Goal: Task Accomplishment & Management: Use online tool/utility

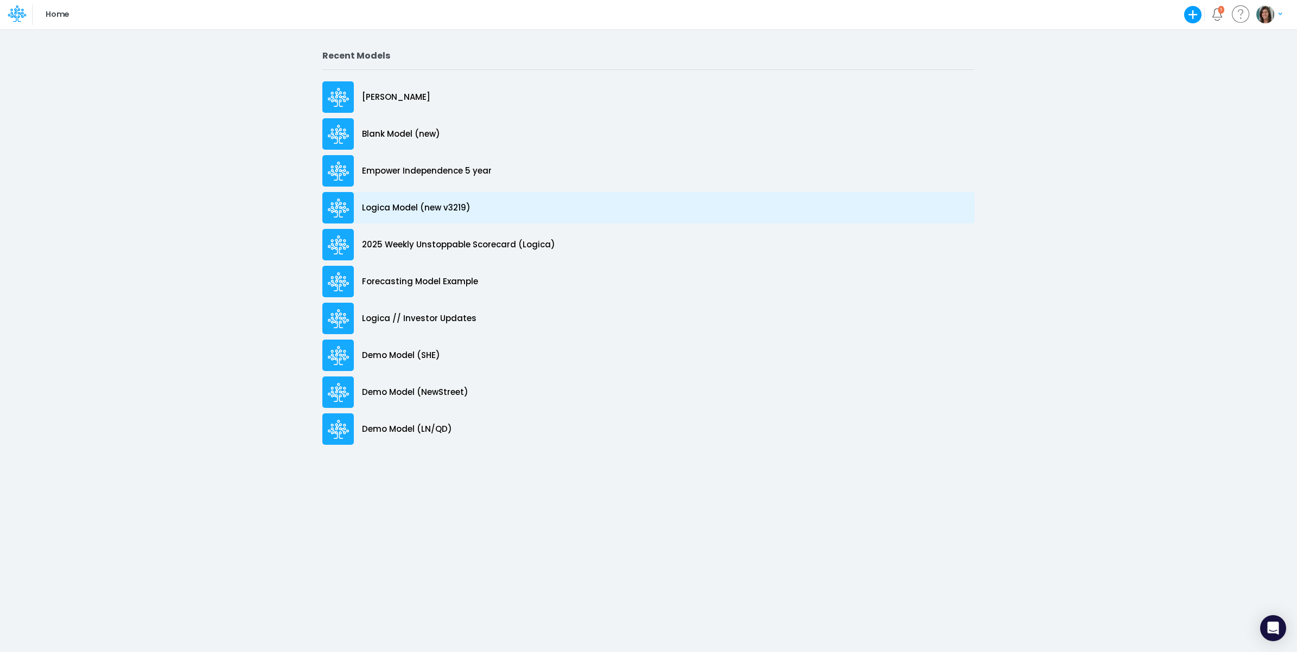
click at [446, 206] on p "Logica Model (new v3219)" at bounding box center [416, 208] width 109 height 12
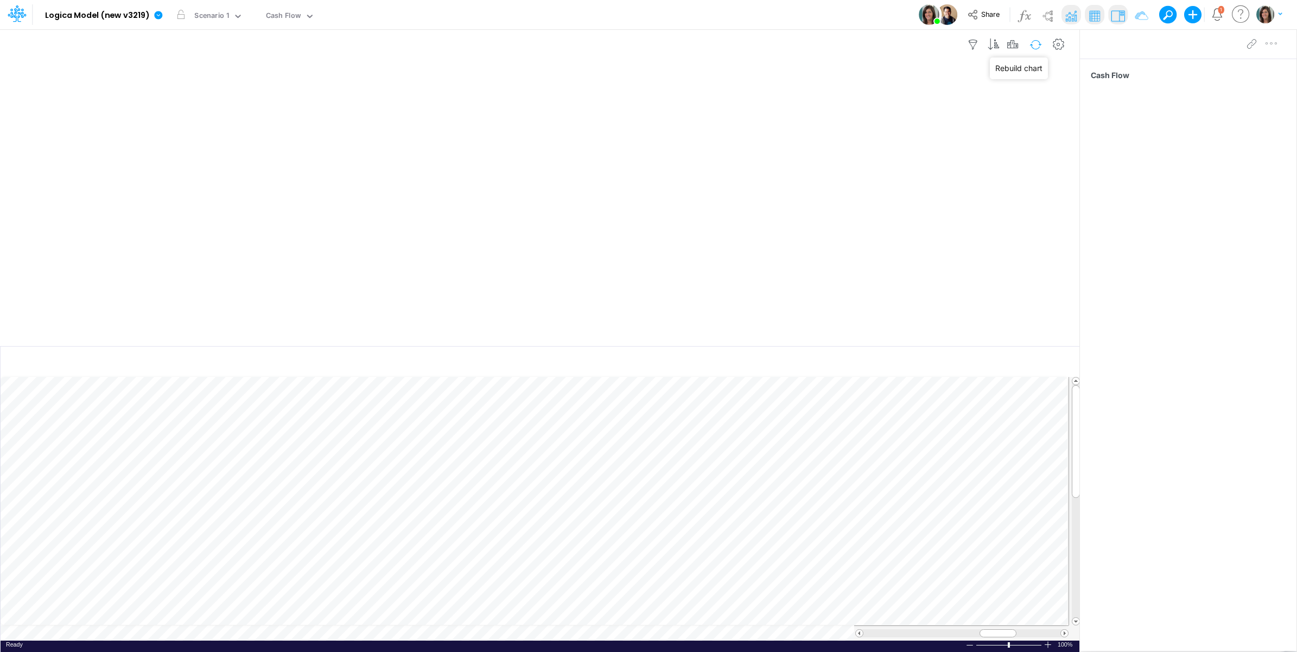
click at [1038, 42] on button "button" at bounding box center [1036, 44] width 26 height 19
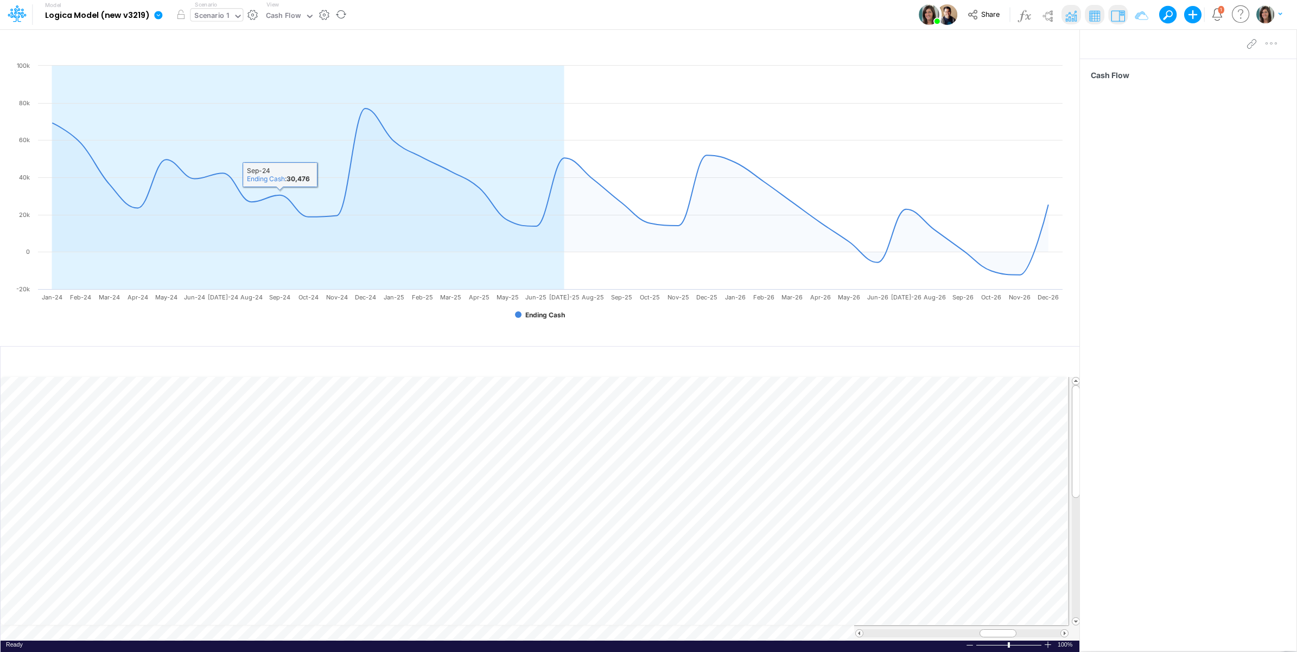
click at [224, 18] on div "Scenario 1" at bounding box center [211, 16] width 35 height 12
click at [465, 12] on div "Model Logica Model (new v3219) Edit model settings Duplicate Import QuickBooks …" at bounding box center [648, 14] width 1167 height 29
click at [307, 20] on icon at bounding box center [310, 16] width 10 height 10
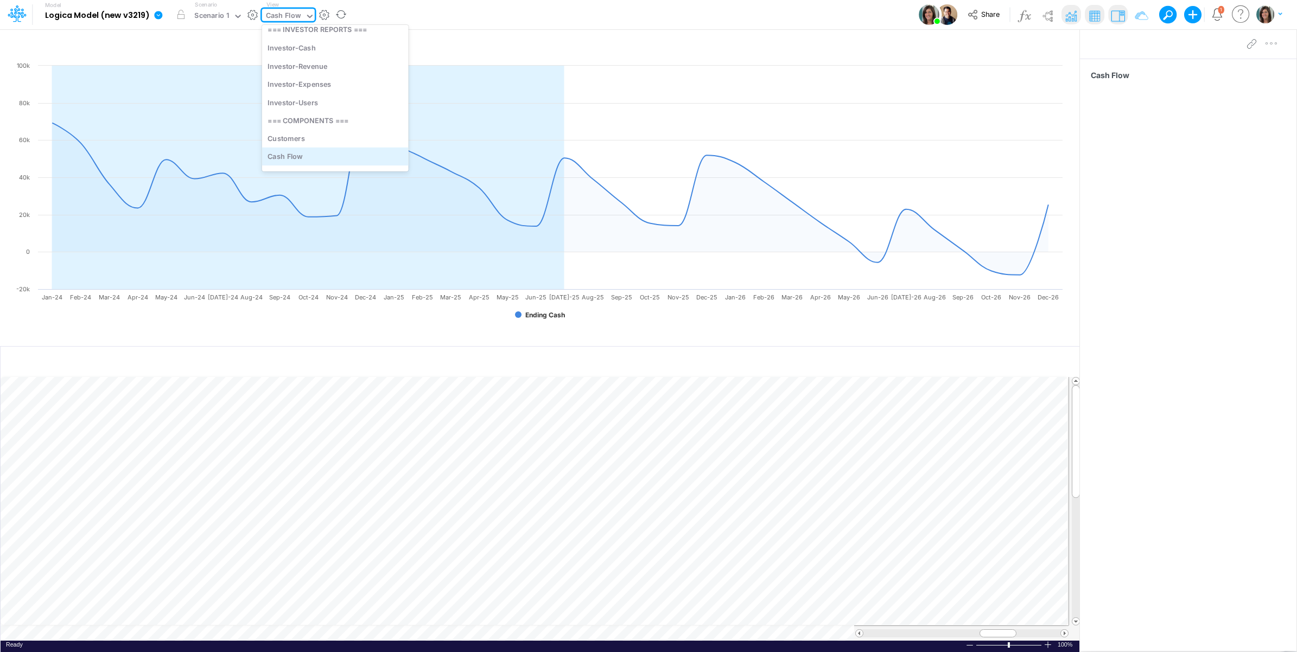
scroll to position [163, 0]
click at [329, 123] on div "Debt Schedules" at bounding box center [335, 125] width 147 height 18
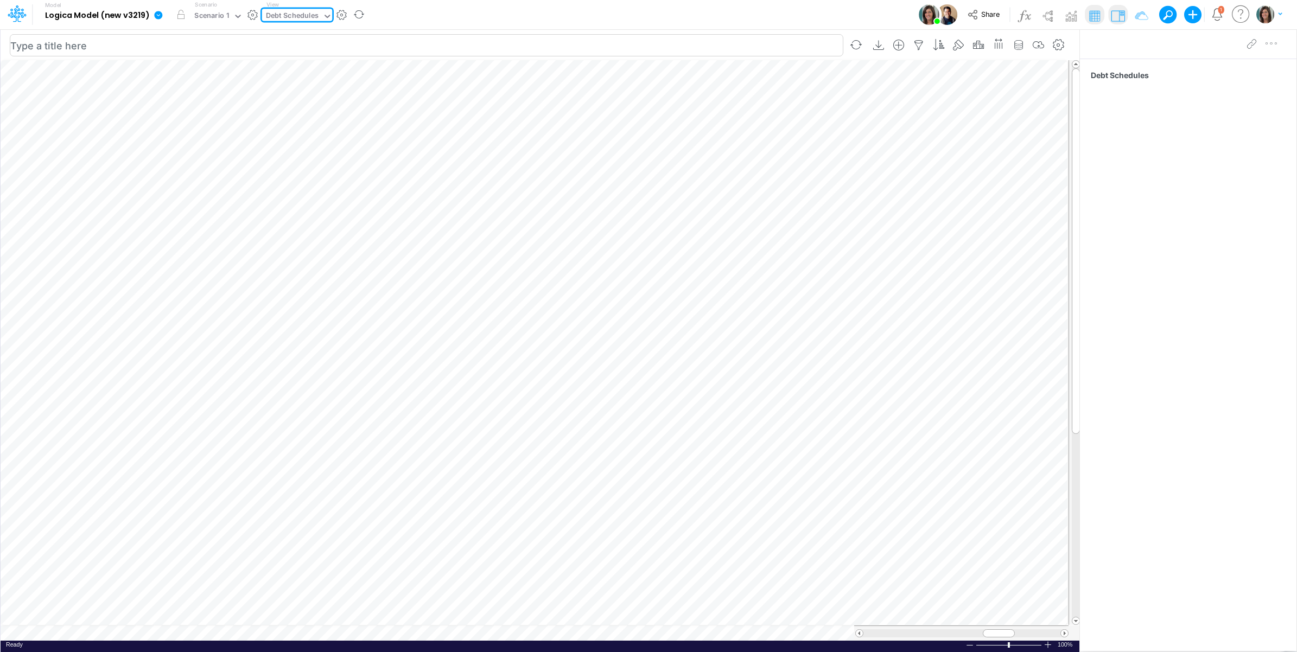
click at [83, 631] on table at bounding box center [541, 350] width 1080 height 581
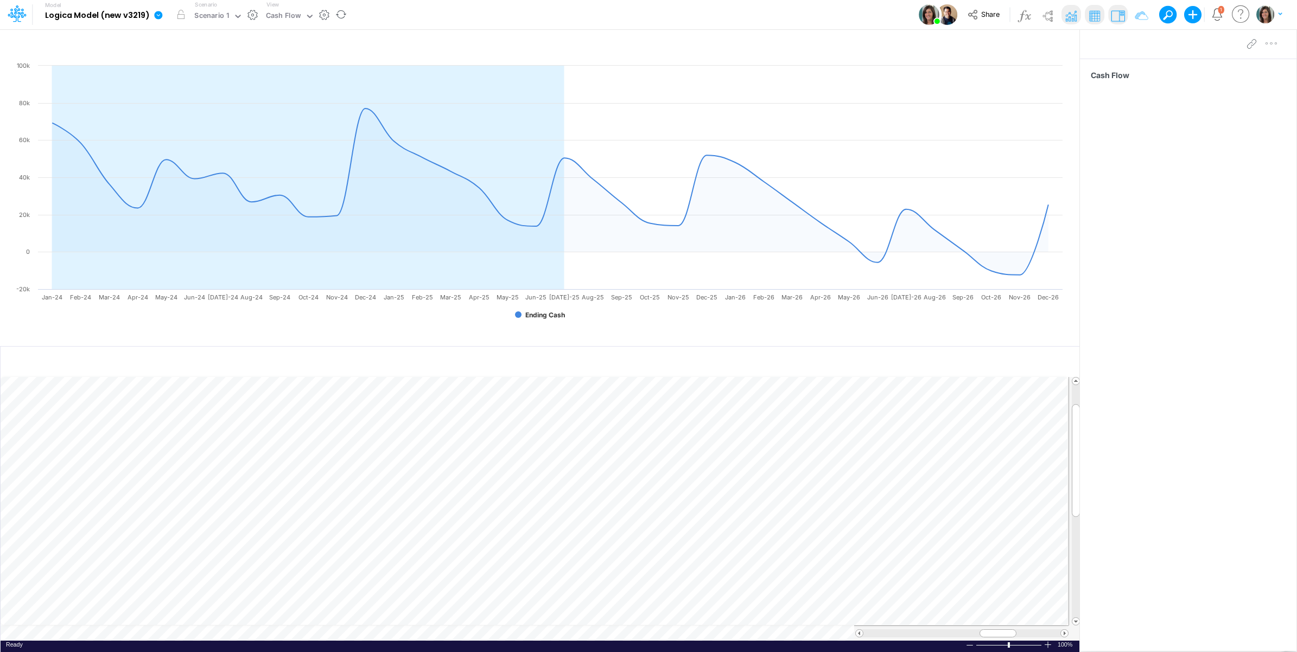
click at [1067, 14] on img at bounding box center [1070, 15] width 17 height 17
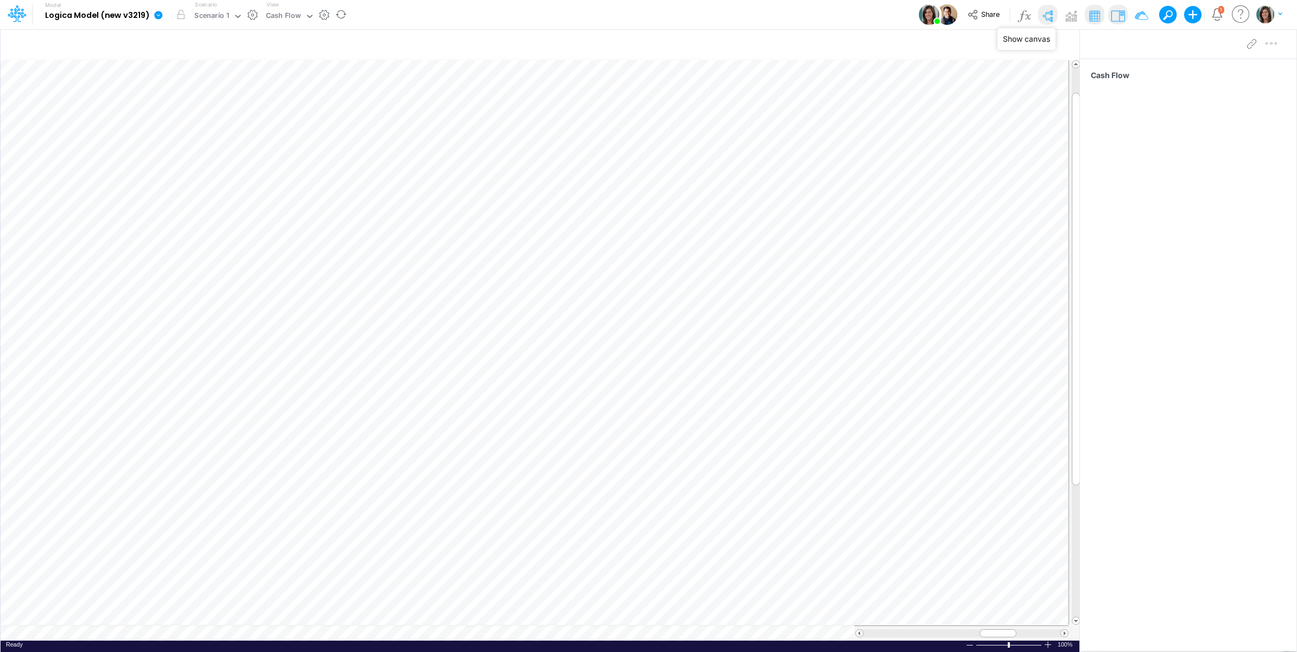
click at [1051, 12] on img at bounding box center [1047, 15] width 17 height 17
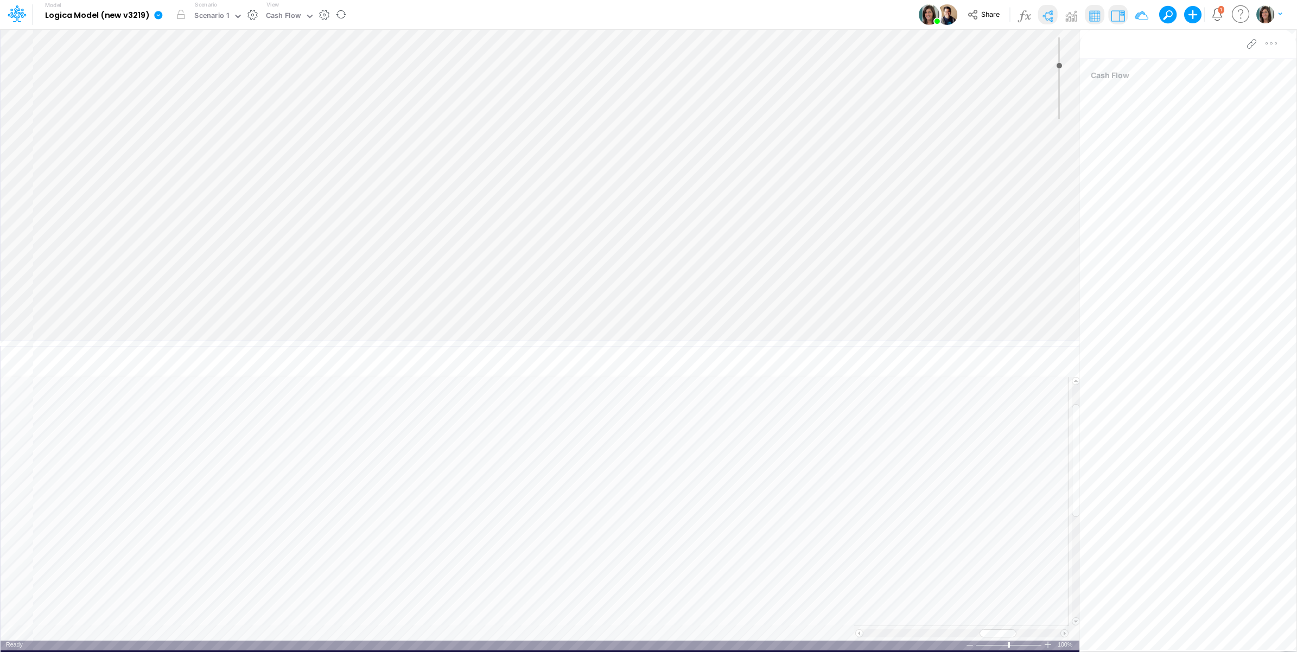
type input "0"
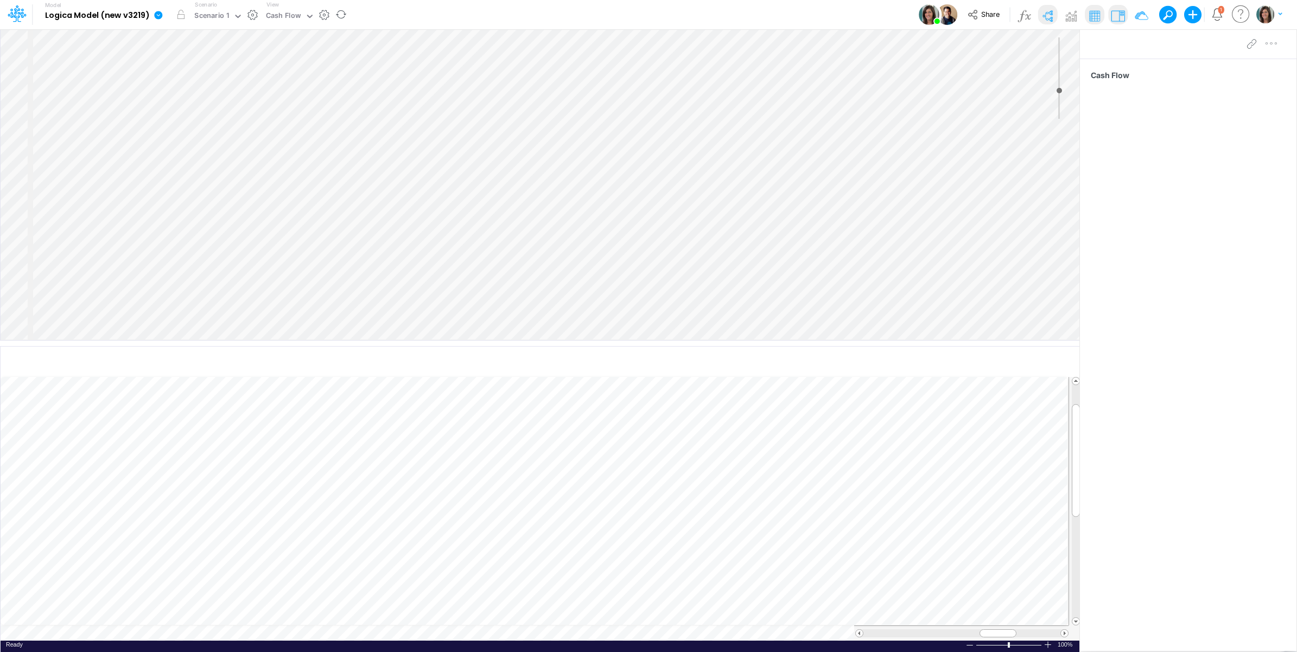
select select "Horizontal"
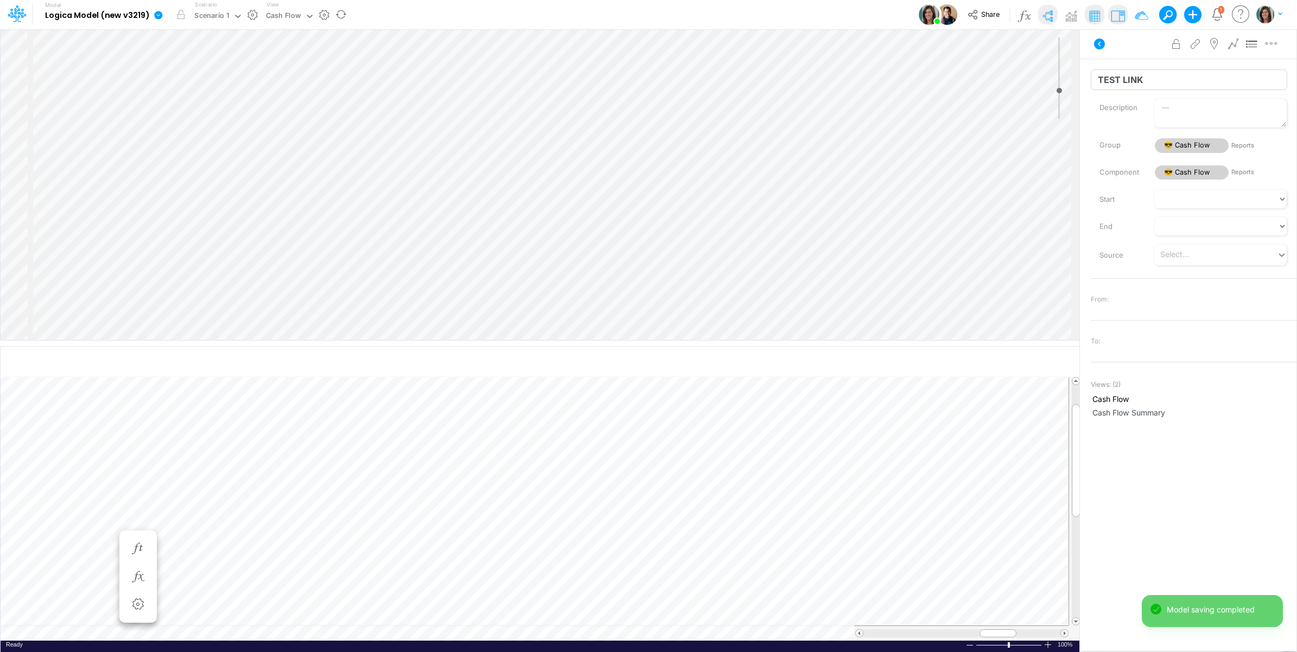
click at [1118, 82] on input "TEST LINK" at bounding box center [1189, 79] width 196 height 21
type input "Other Adj"
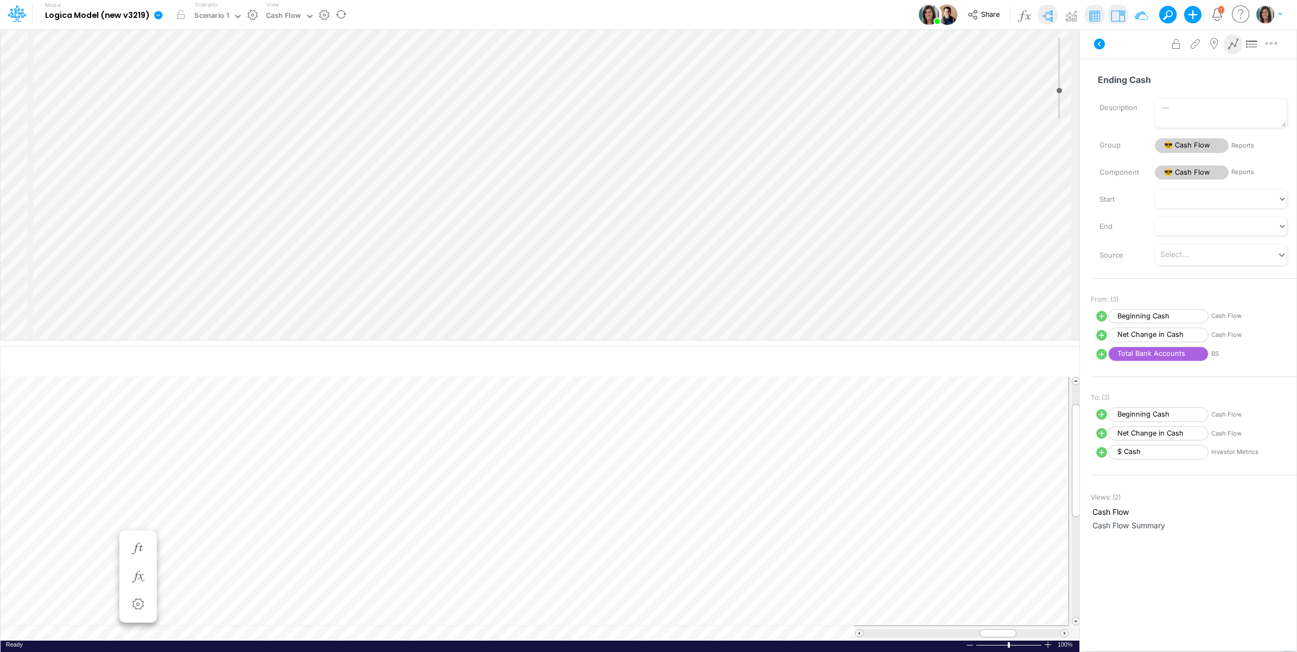
select select "Change"
select select "Multiply"
select select "Add"
select select "1"
select select "Multiply"
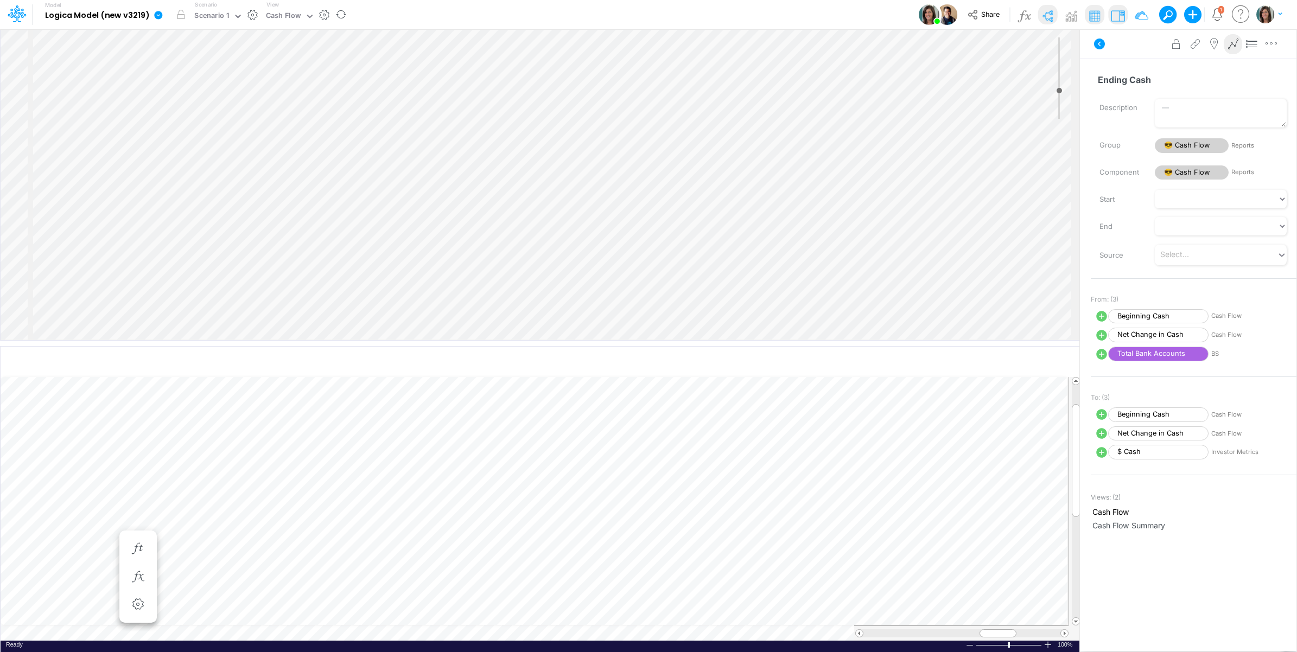
select select "Add"
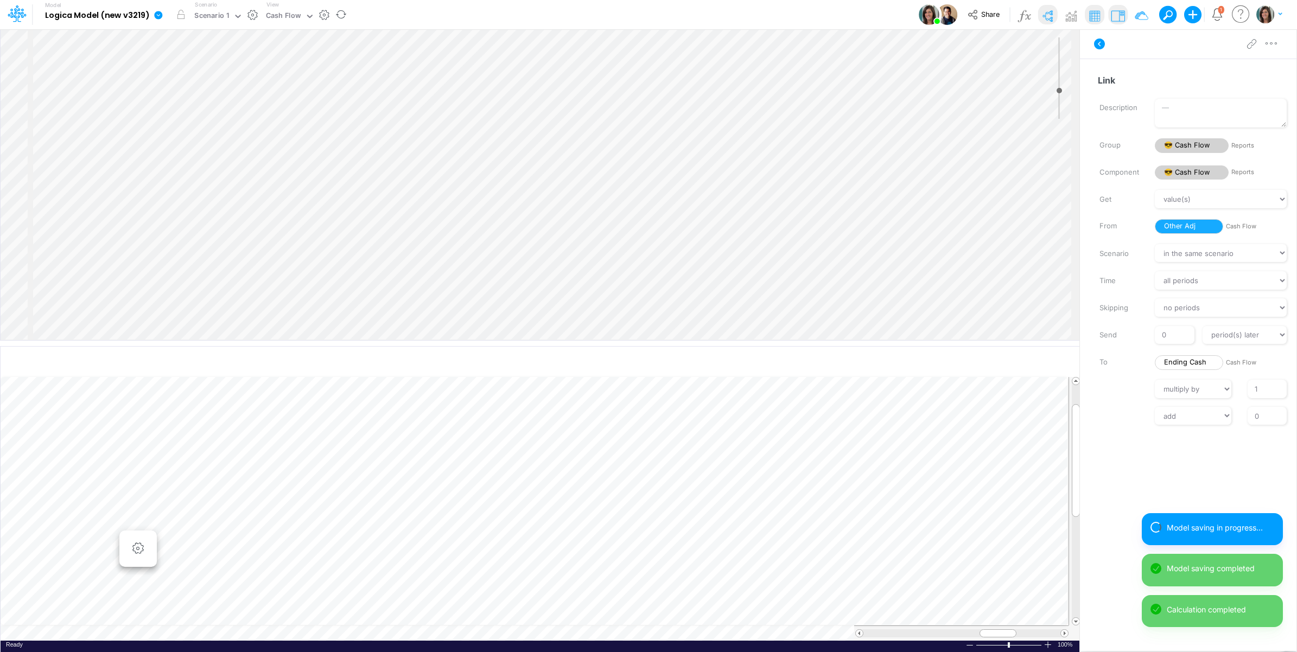
click at [1099, 43] on icon at bounding box center [1099, 43] width 13 height 13
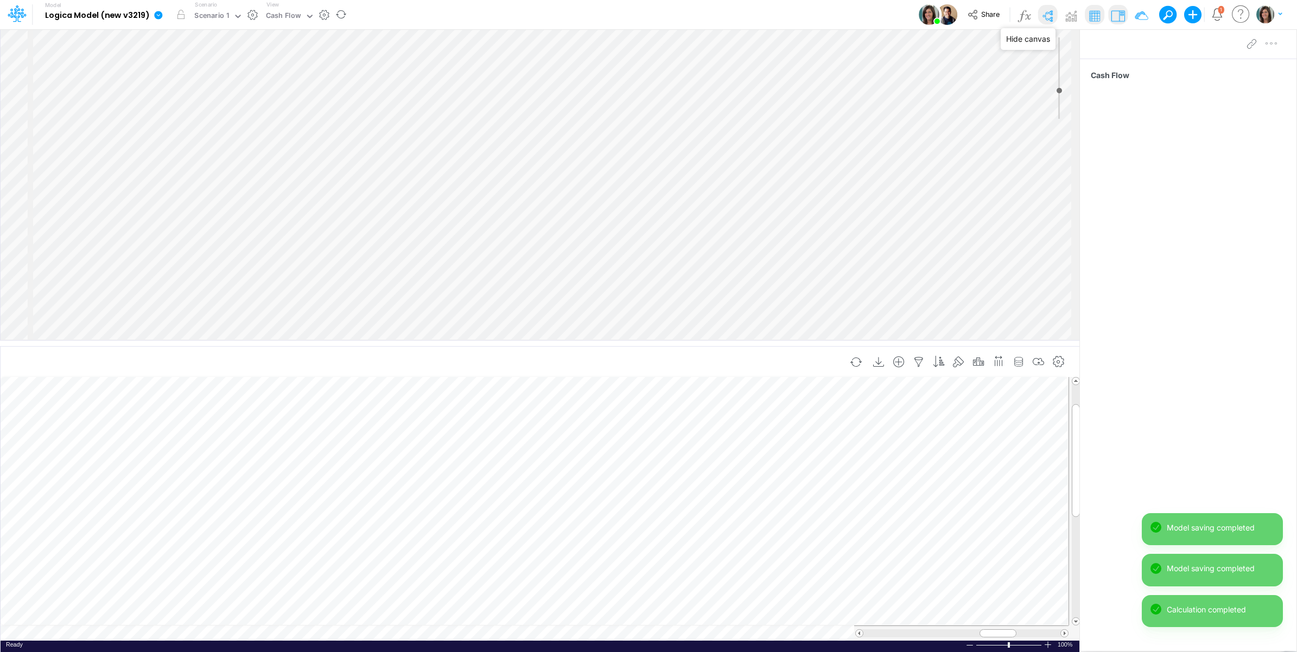
click at [1047, 15] on img at bounding box center [1047, 15] width 17 height 17
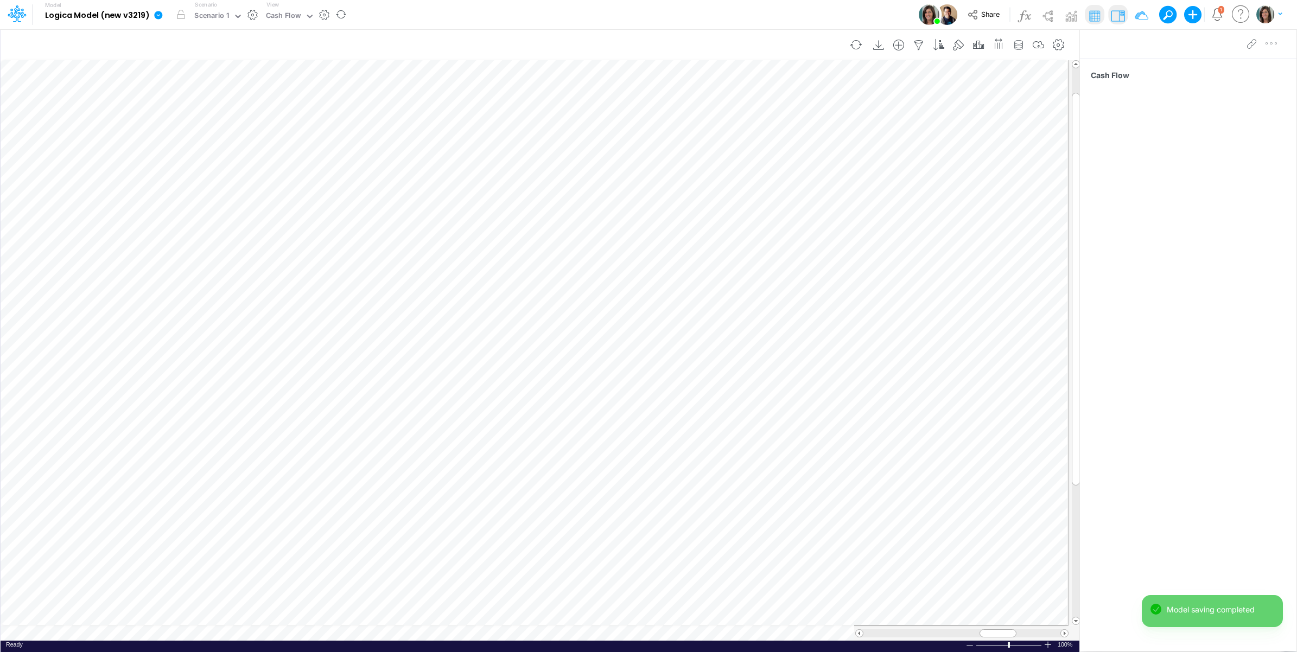
scroll to position [0, 1]
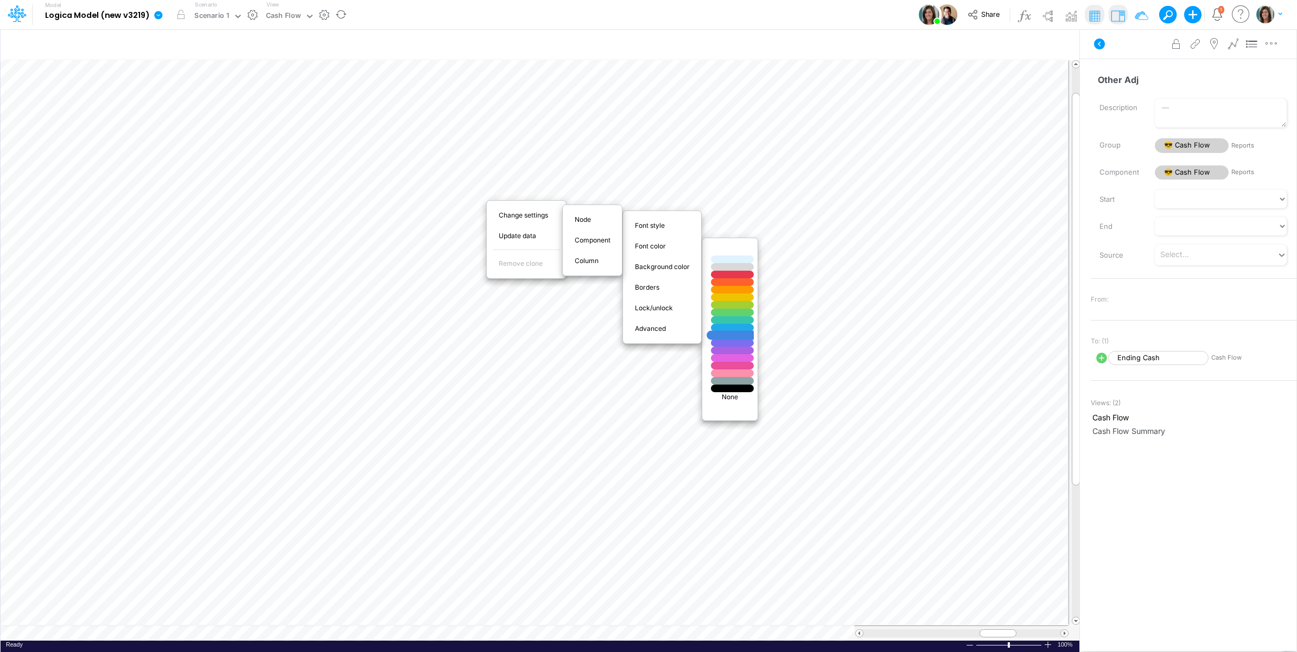
click at [726, 336] on div at bounding box center [732, 335] width 51 height 9
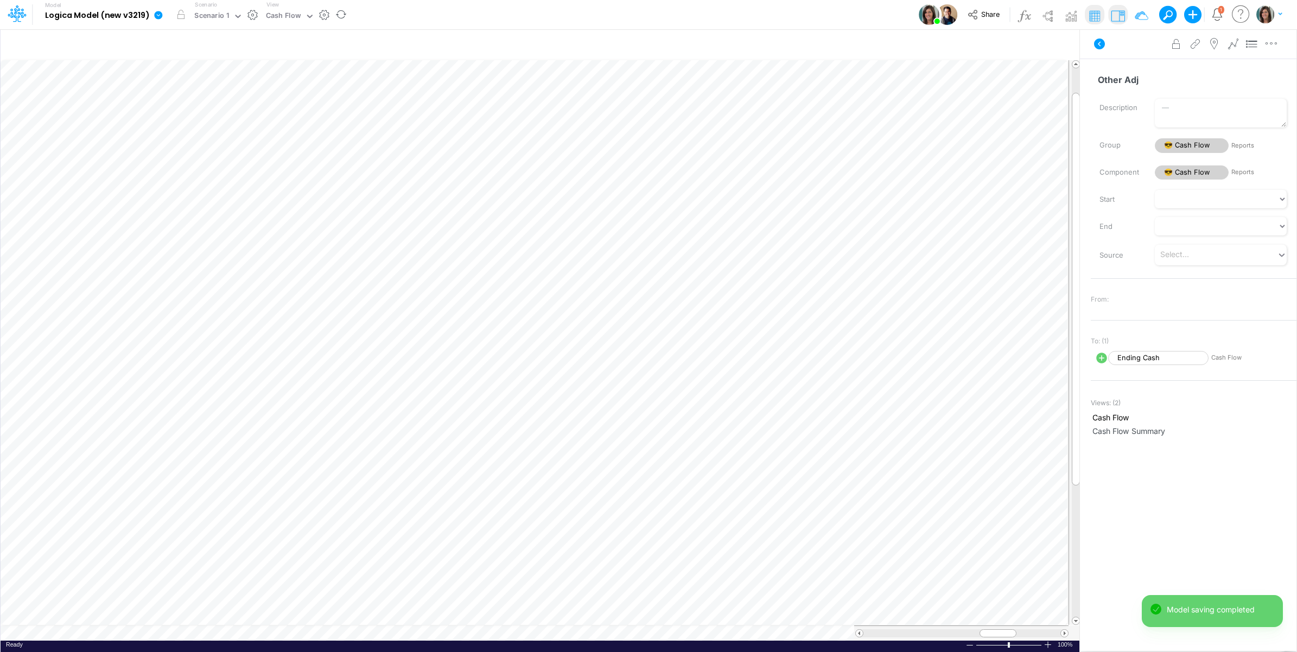
click at [253, 12] on button "button" at bounding box center [252, 14] width 11 height 11
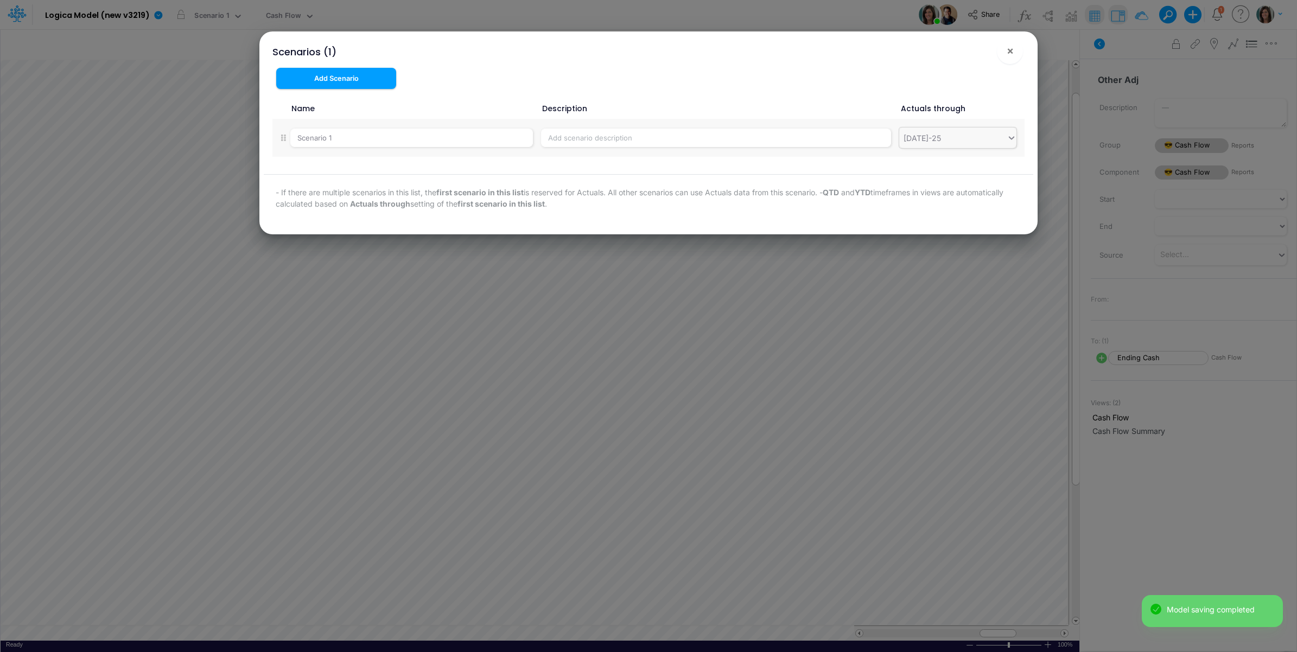
click at [943, 142] on div "[DATE]-25" at bounding box center [952, 138] width 107 height 18
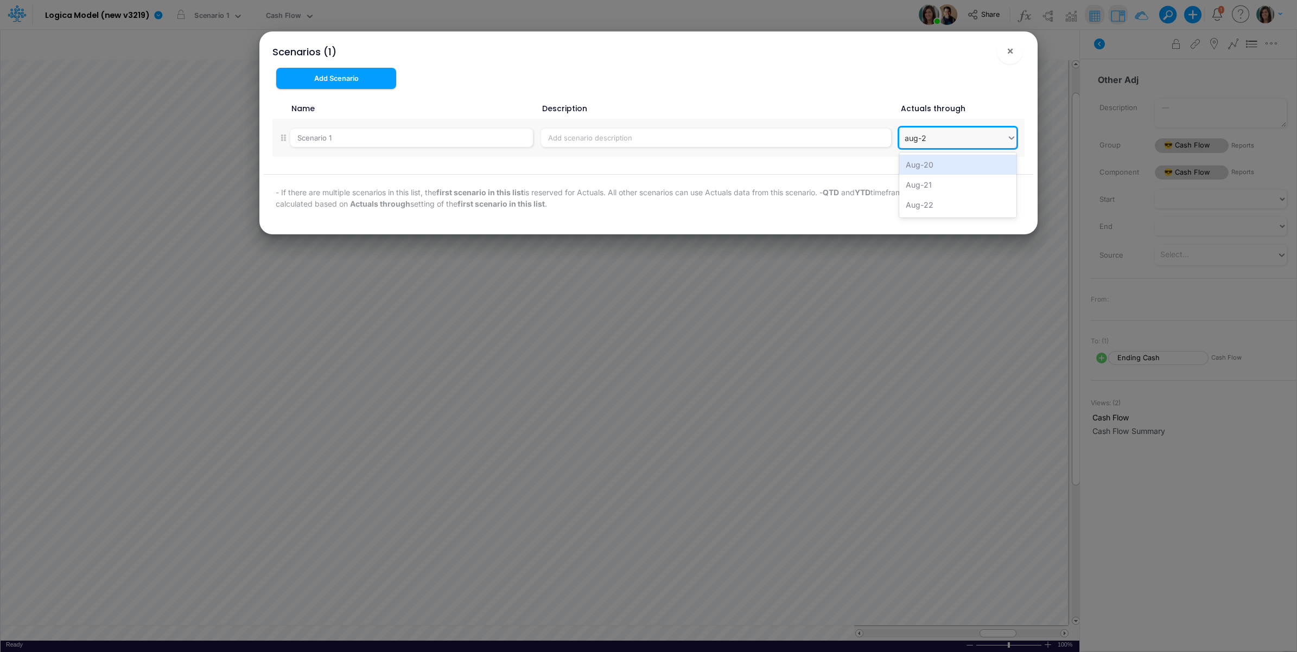
type input "aug-25"
click at [940, 163] on div "Aug-25" at bounding box center [957, 165] width 117 height 20
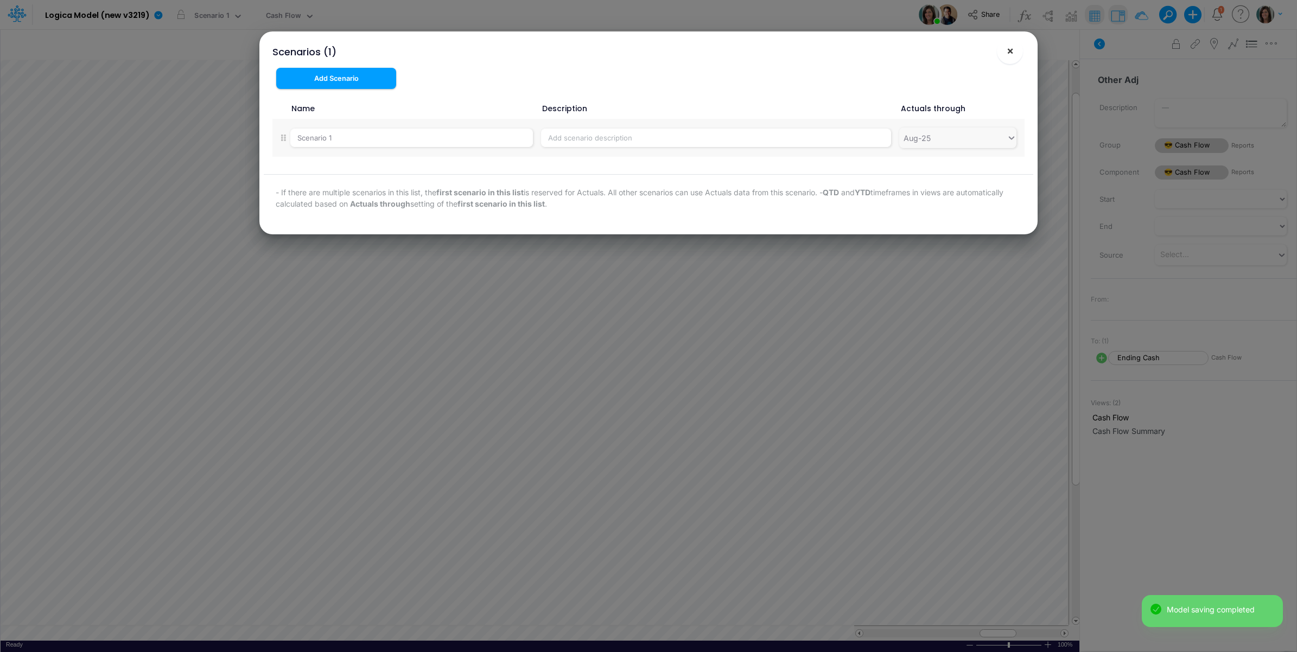
click at [1008, 48] on span "×" at bounding box center [1010, 50] width 7 height 13
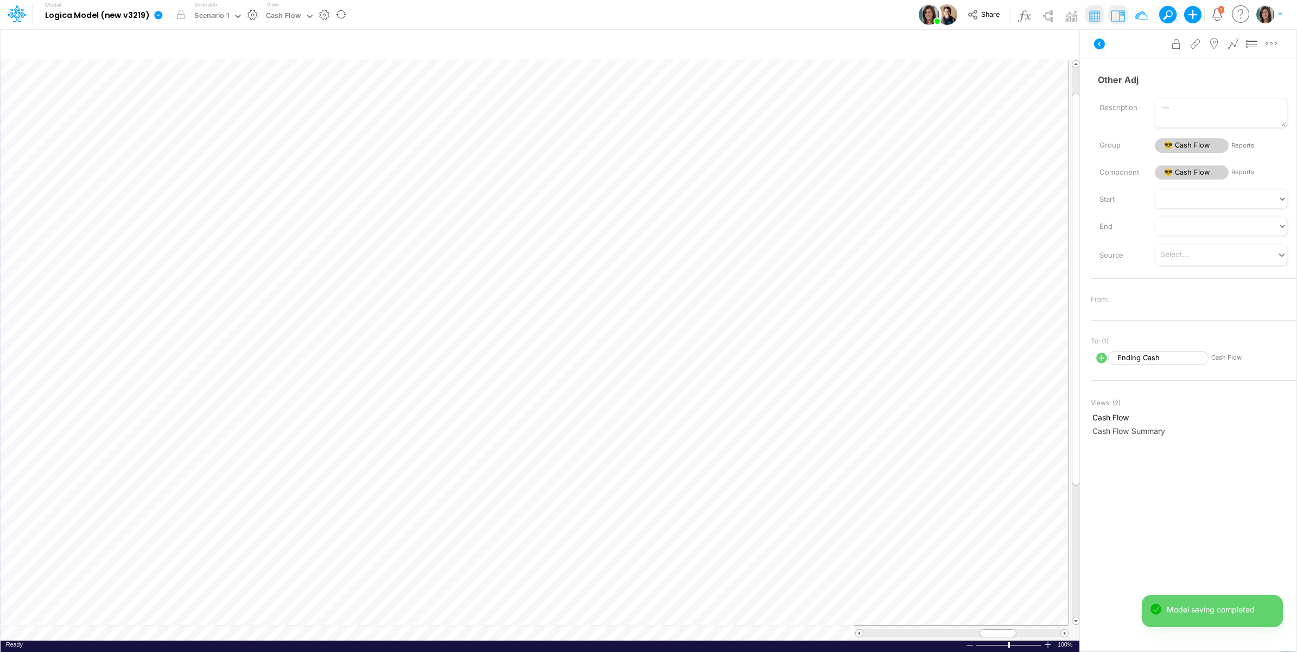
click at [158, 14] on icon at bounding box center [158, 15] width 8 height 8
click at [203, 114] on button "View model info" at bounding box center [213, 112] width 116 height 17
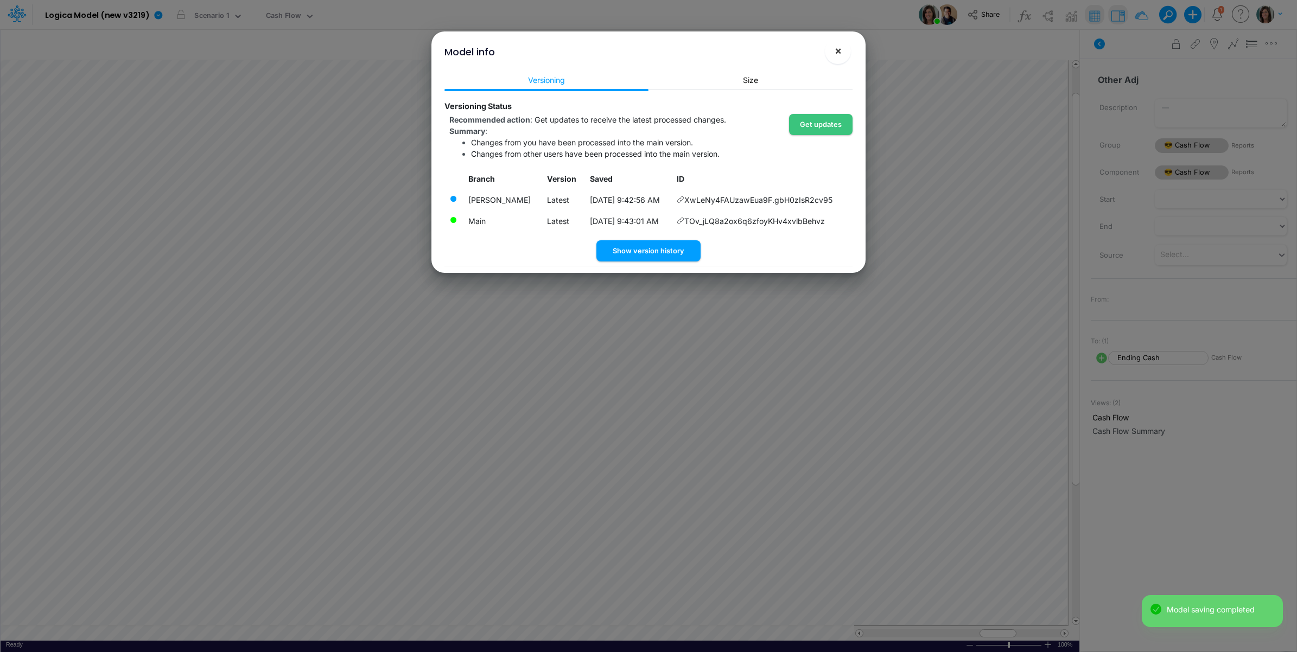
click at [839, 53] on span "×" at bounding box center [838, 50] width 7 height 13
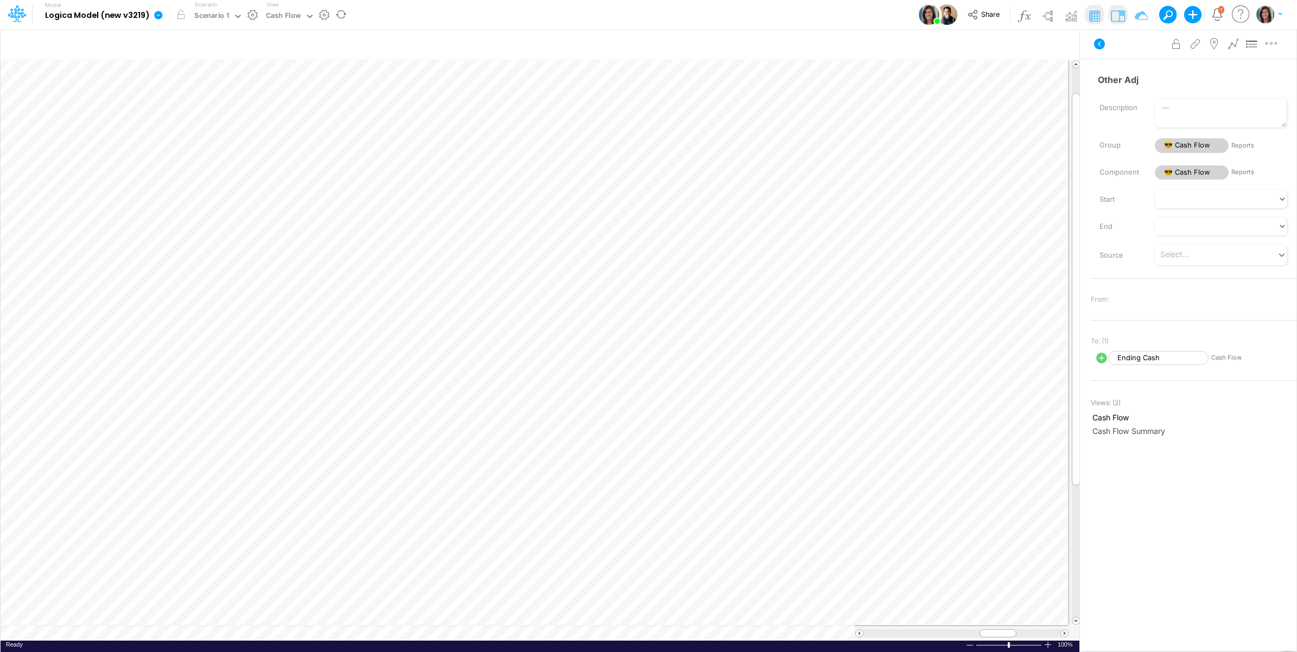
click at [156, 11] on icon at bounding box center [158, 15] width 8 height 8
click at [192, 110] on button "View model info" at bounding box center [213, 112] width 116 height 17
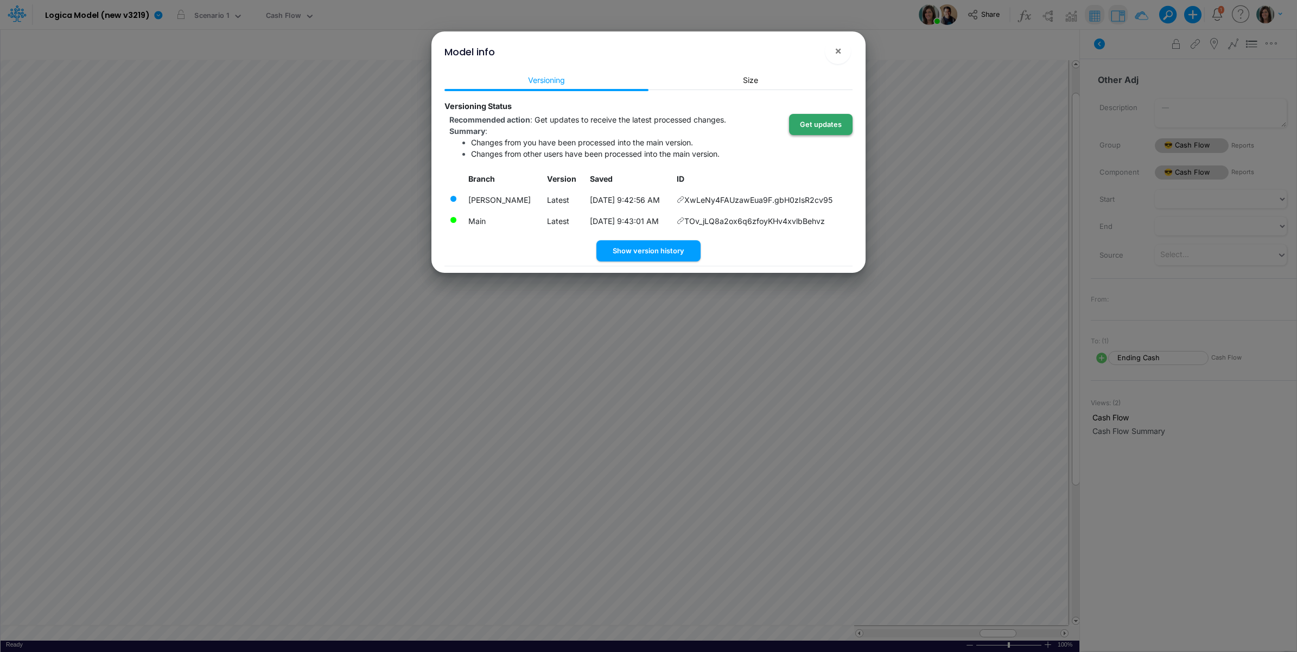
click at [806, 122] on button "Get updates" at bounding box center [820, 124] width 63 height 21
click at [839, 52] on span "×" at bounding box center [838, 50] width 7 height 13
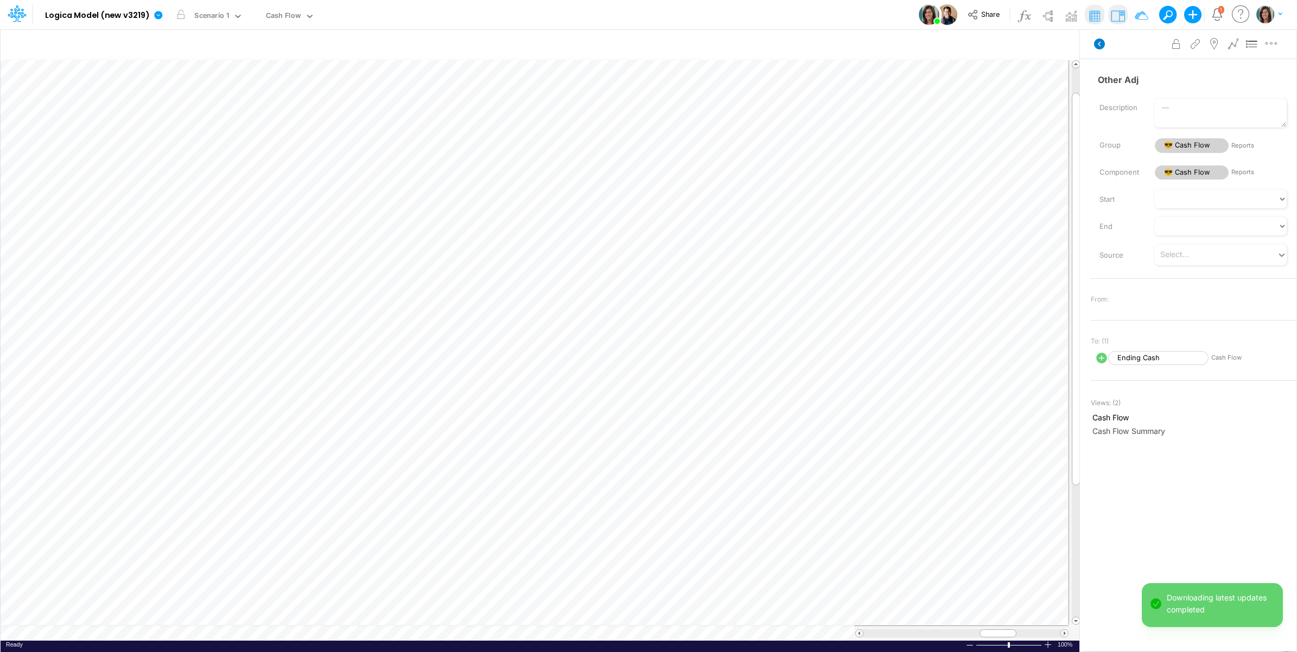
click at [1102, 43] on icon at bounding box center [1099, 44] width 11 height 11
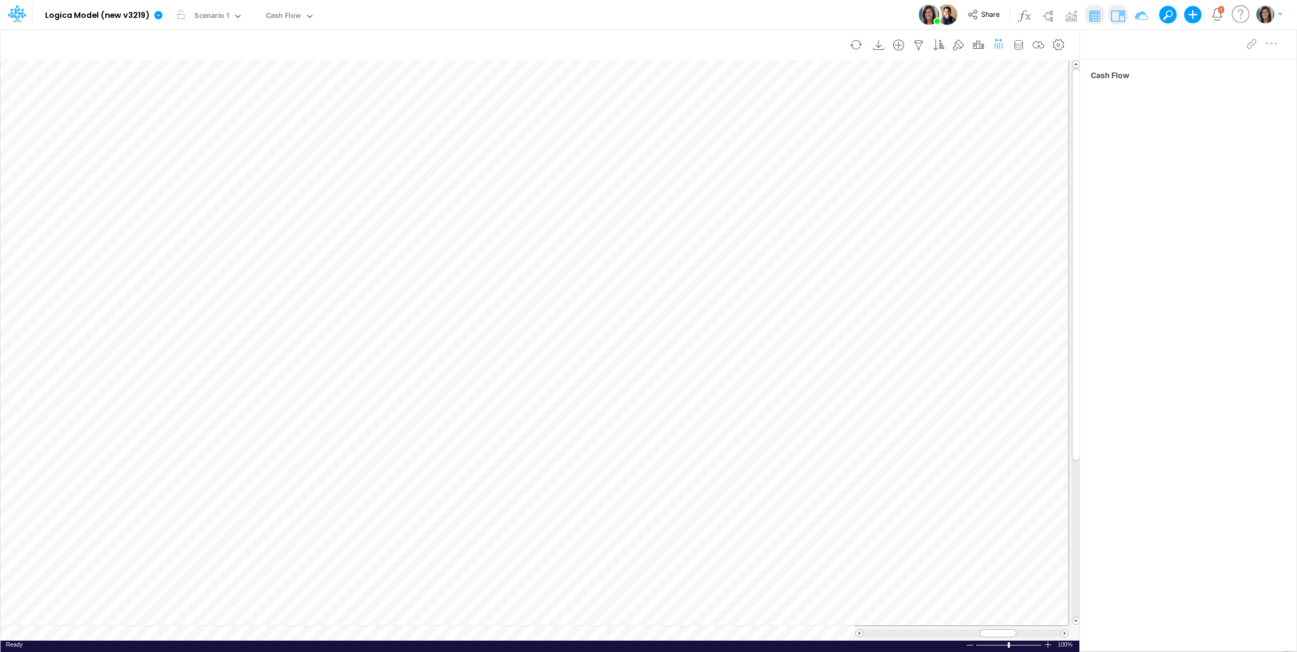
scroll to position [0, 1]
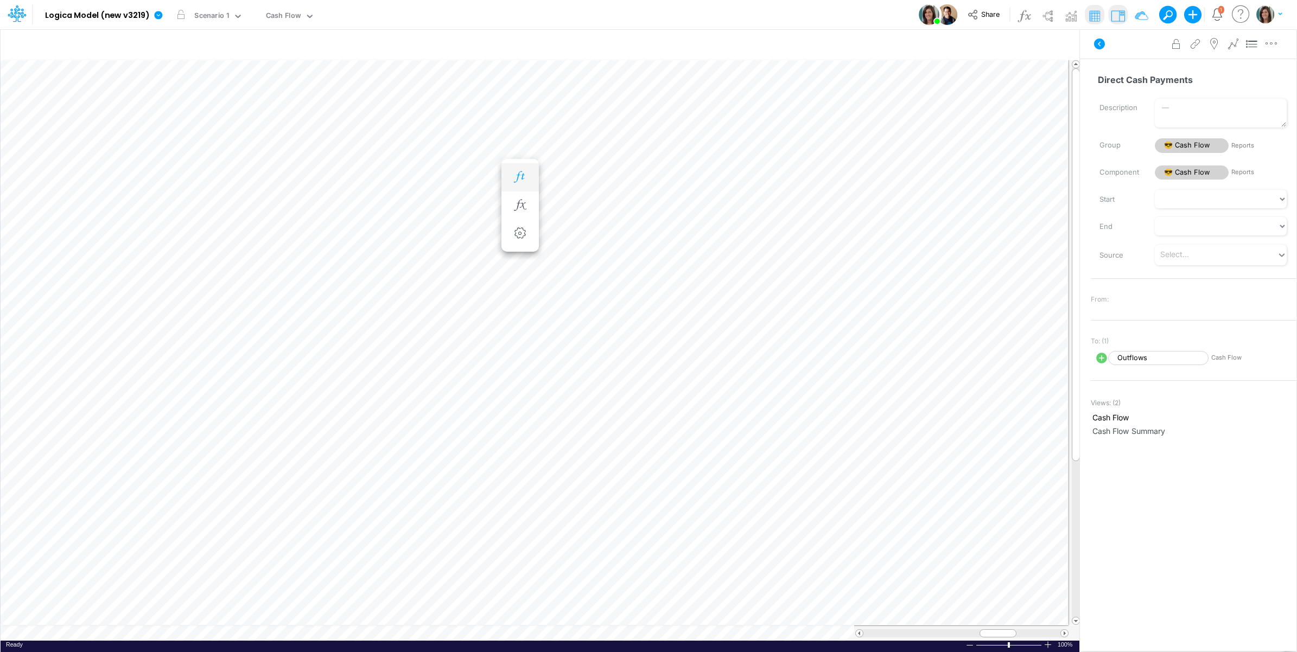
click at [527, 175] on icon "button" at bounding box center [520, 176] width 16 height 11
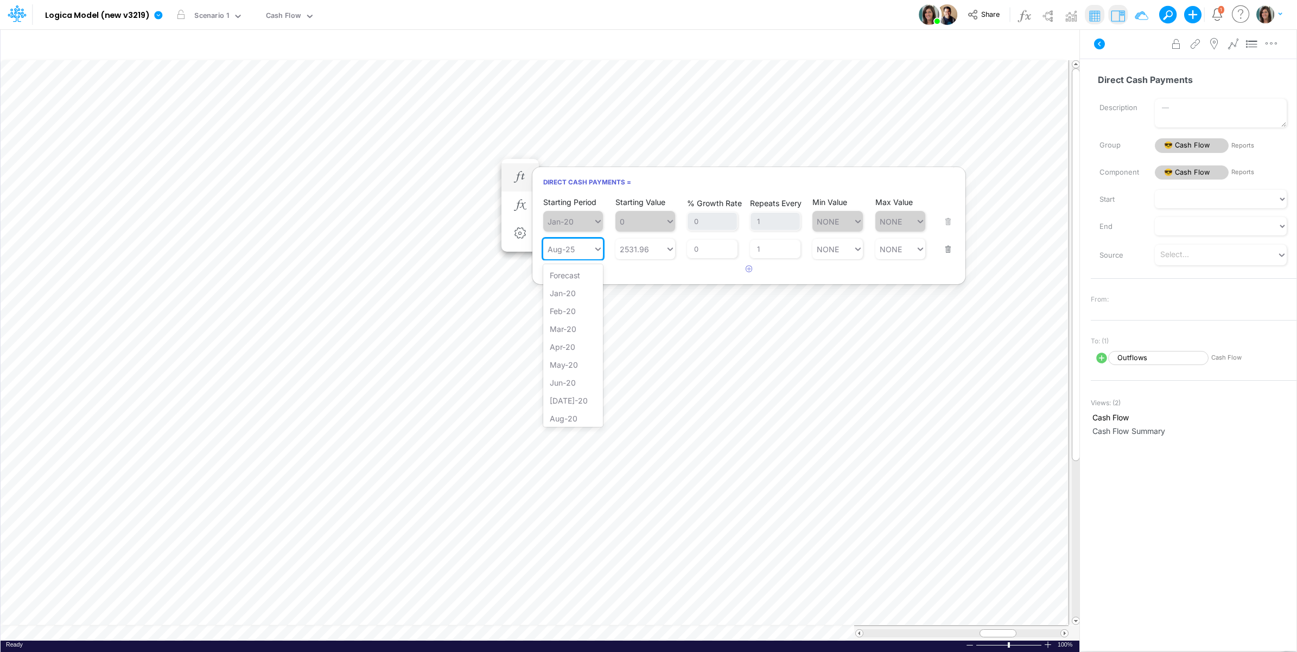
click at [581, 251] on div "Aug-25" at bounding box center [568, 249] width 50 height 16
click at [573, 275] on div "Forecast" at bounding box center [573, 275] width 60 height 18
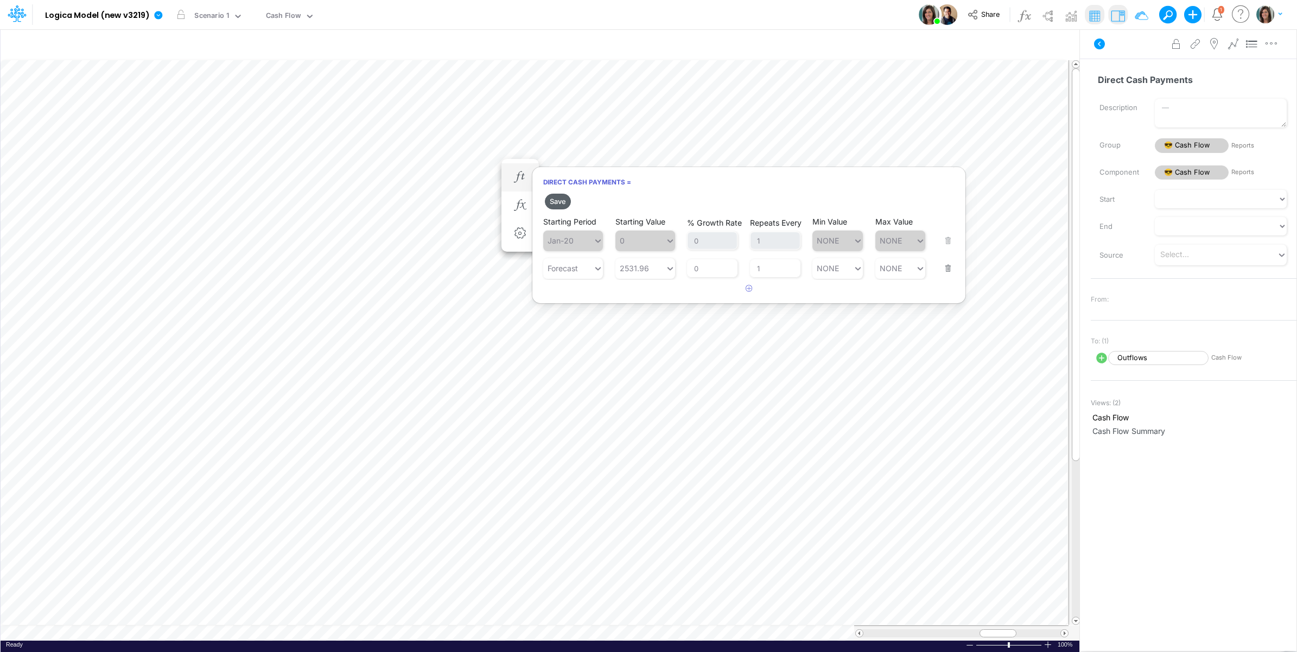
click at [558, 199] on button "Save" at bounding box center [558, 202] width 26 height 16
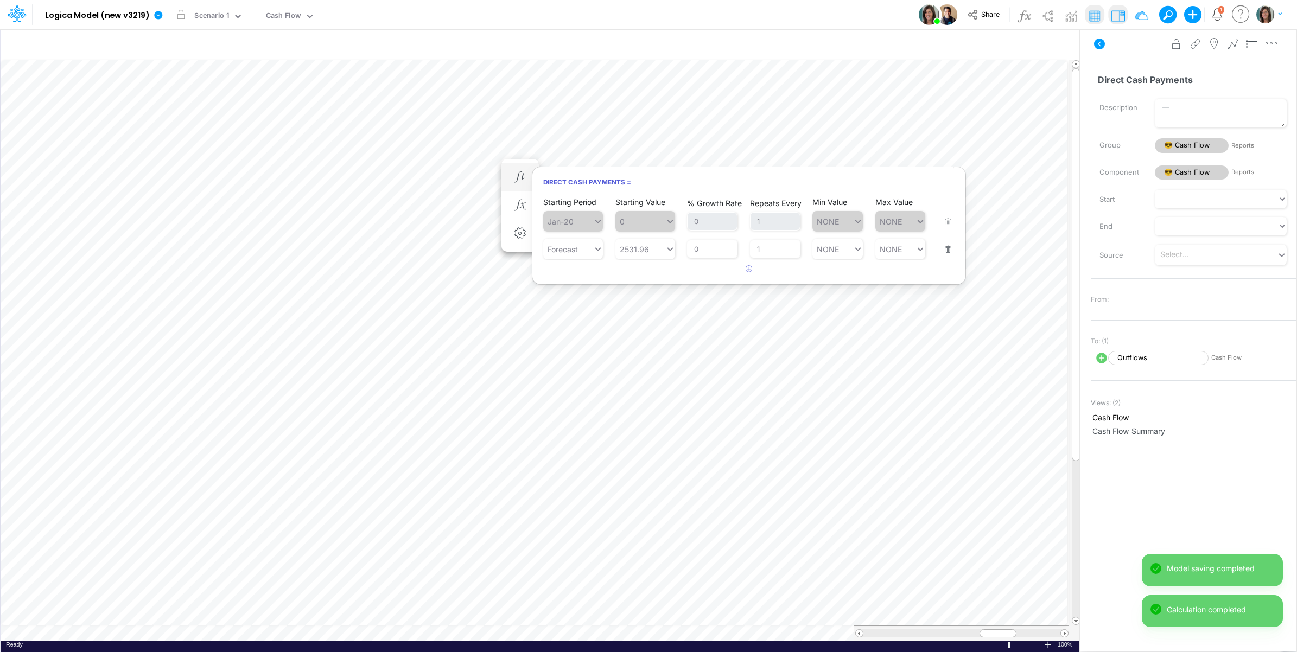
click at [1125, 54] on div "Advanced settings Delete" at bounding box center [1188, 44] width 217 height 30
click at [1103, 47] on icon at bounding box center [1099, 44] width 11 height 11
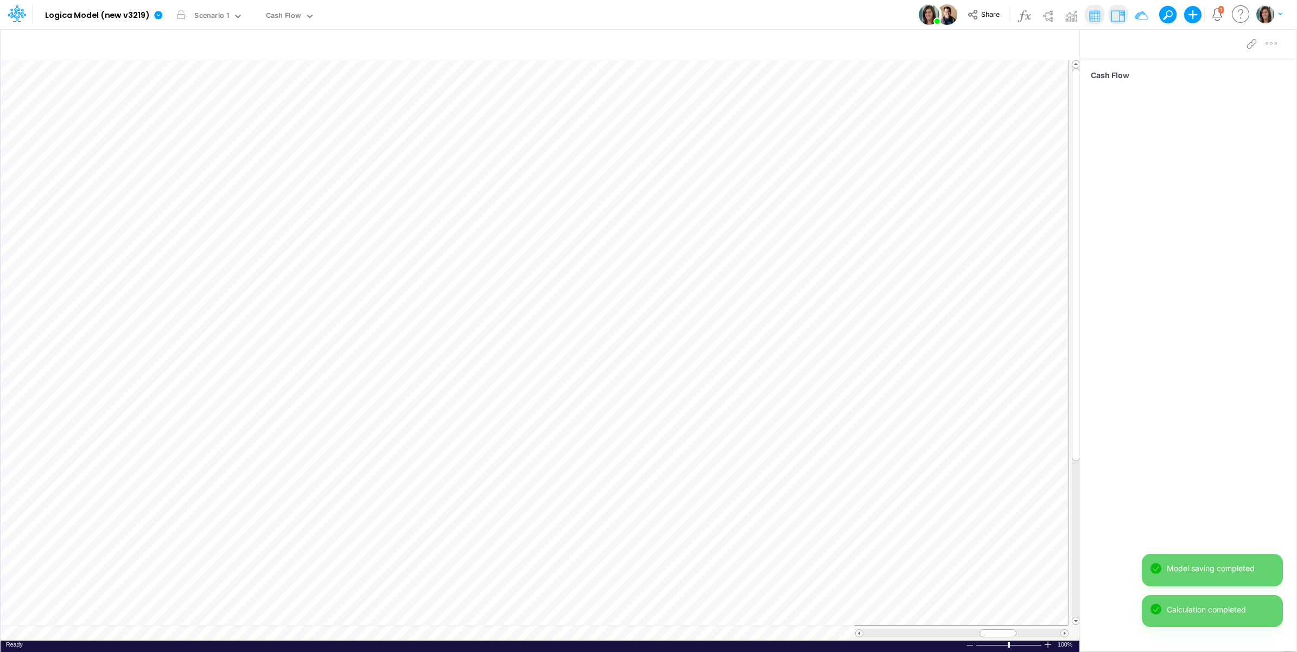
click at [510, 16] on div "Model Logica Model (new v3219) Edit model settings Duplicate Import QuickBooks …" at bounding box center [648, 14] width 1167 height 29
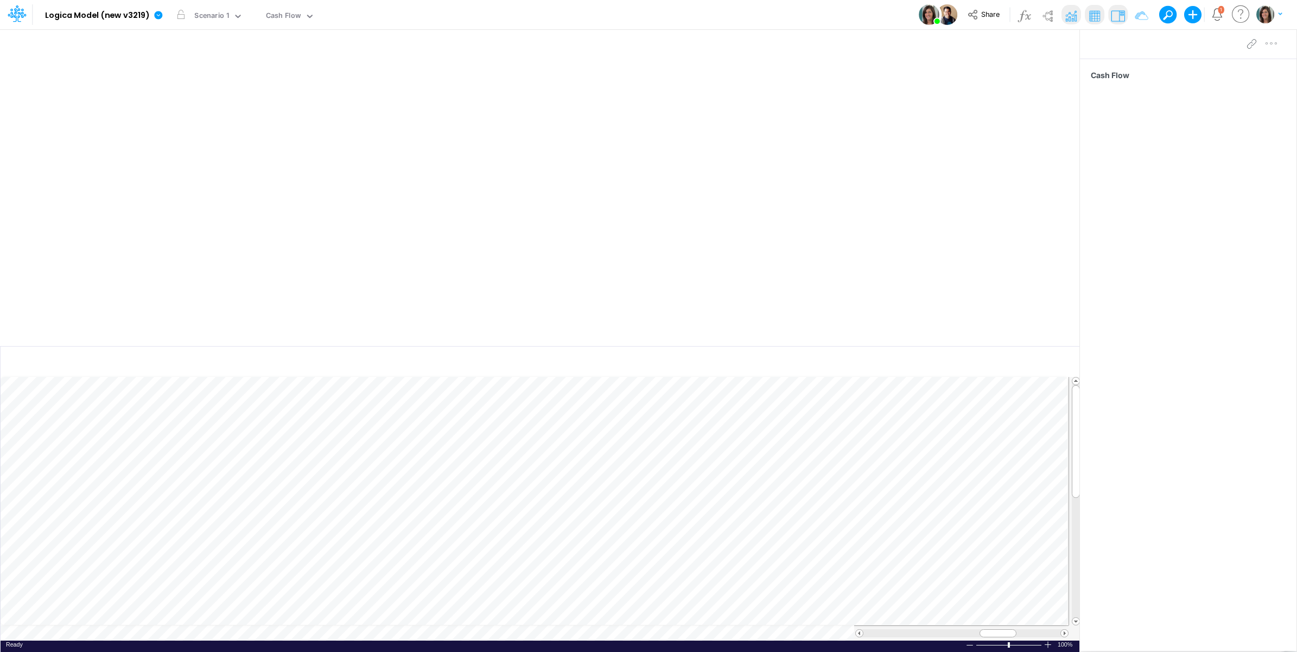
drag, startPoint x: 1039, startPoint y: 41, endPoint x: 687, endPoint y: 221, distance: 395.3
click at [1039, 41] on button "button" at bounding box center [1036, 44] width 26 height 19
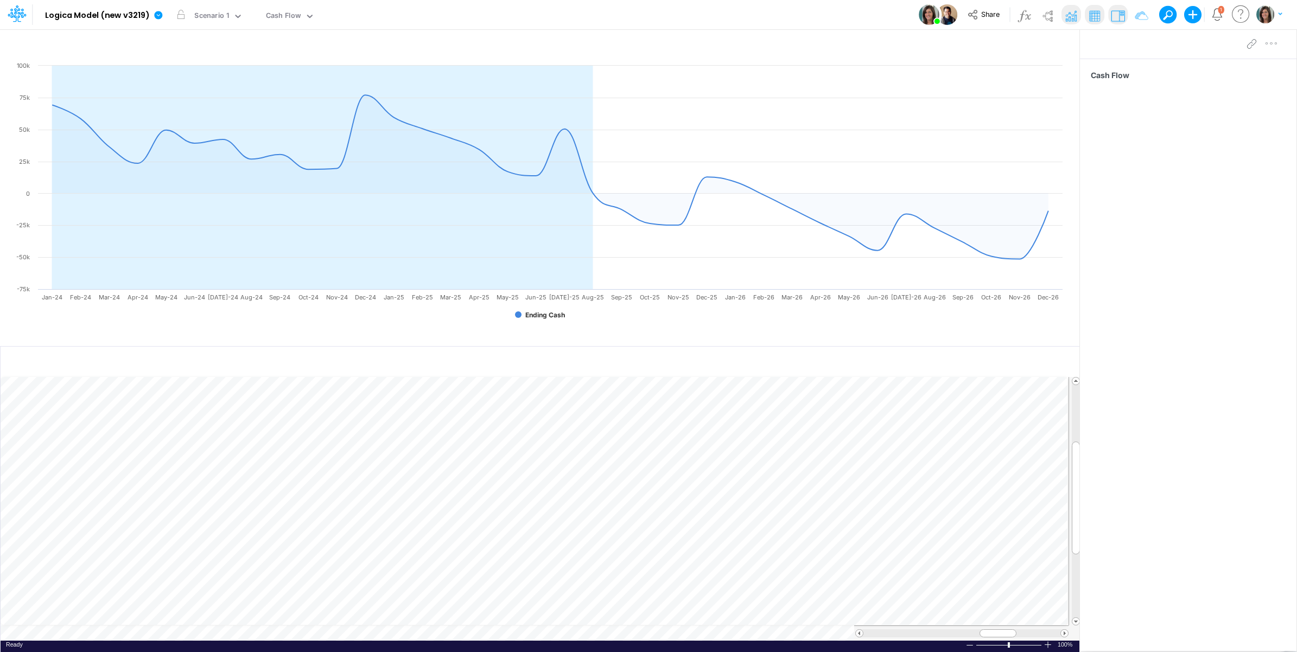
scroll to position [0, 1]
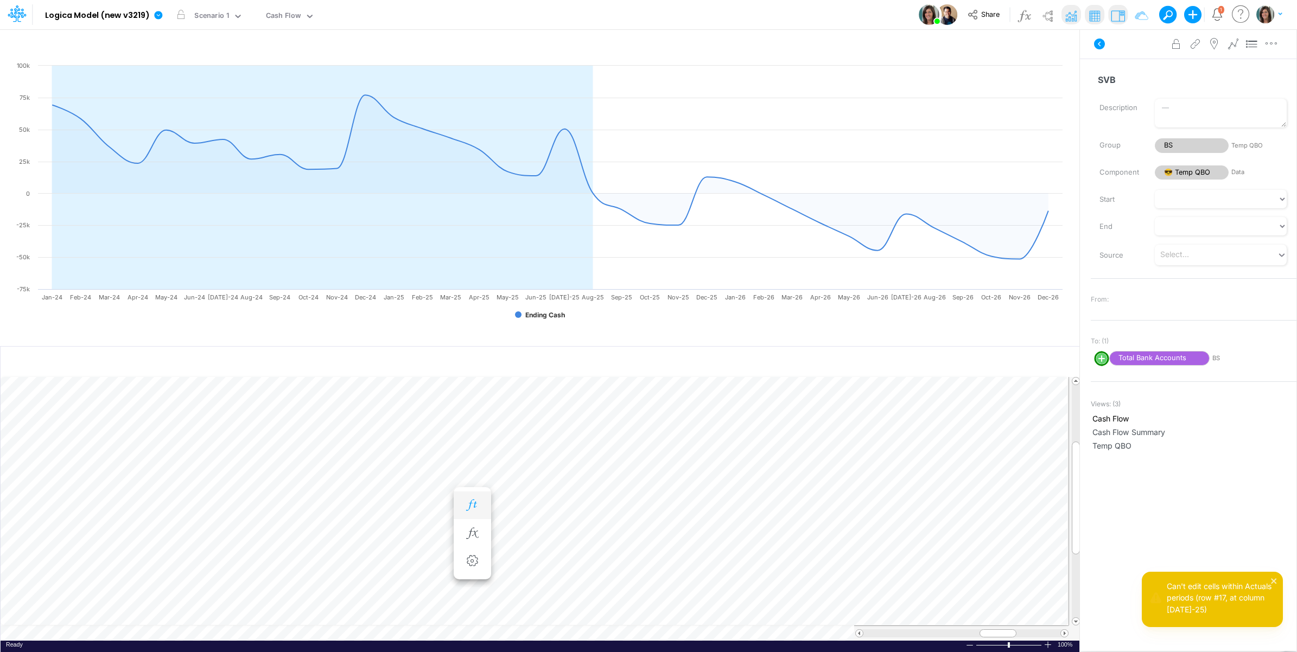
scroll to position [0, 1]
click at [372, 15] on button "LOCKED" at bounding box center [375, 15] width 36 height 15
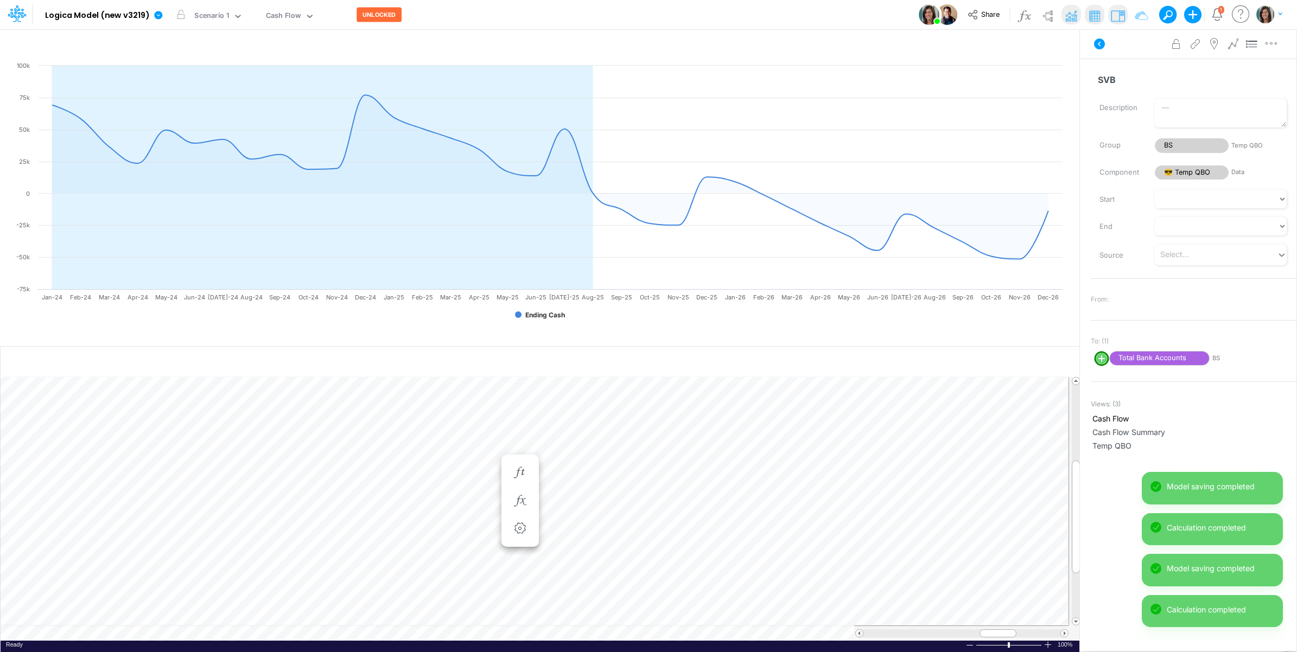
scroll to position [0, 1]
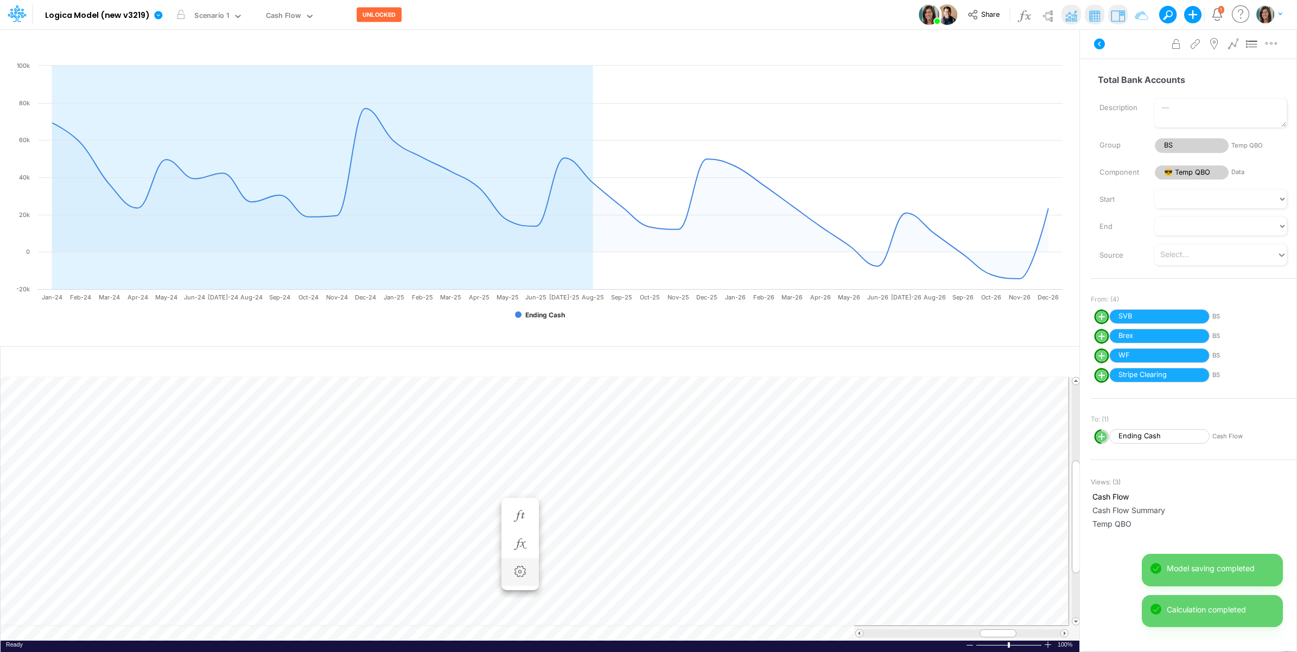
scroll to position [0, 1]
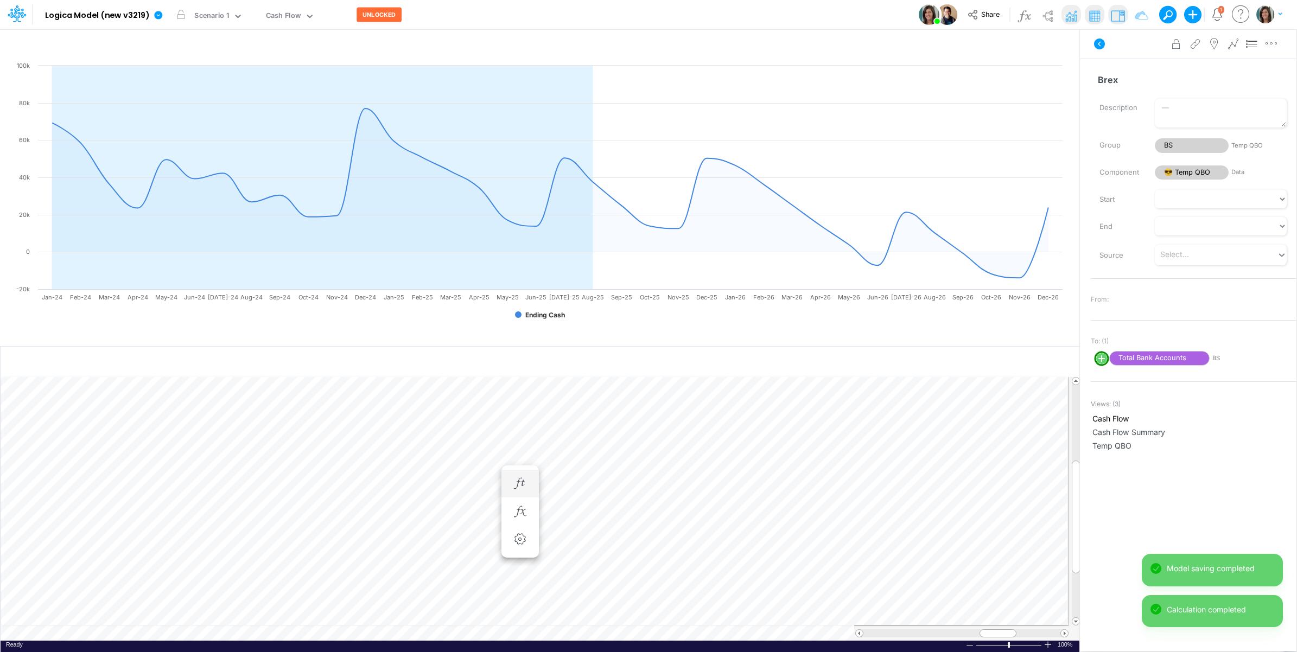
scroll to position [0, 1]
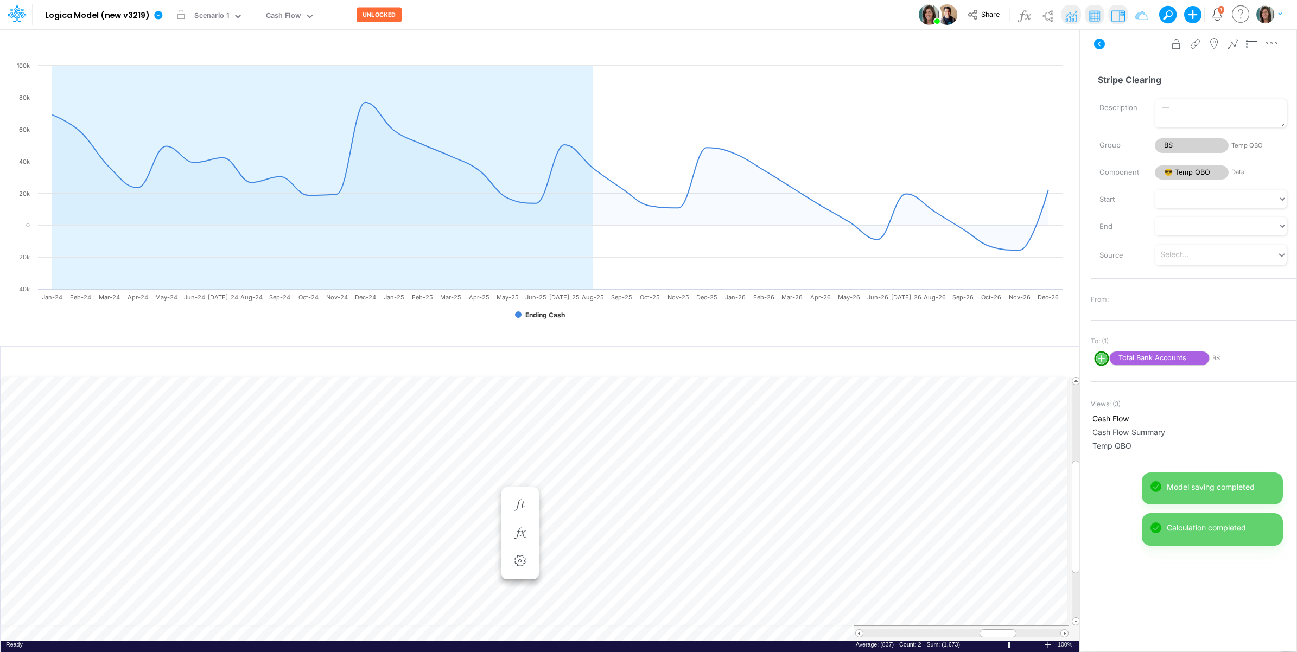
scroll to position [0, 1]
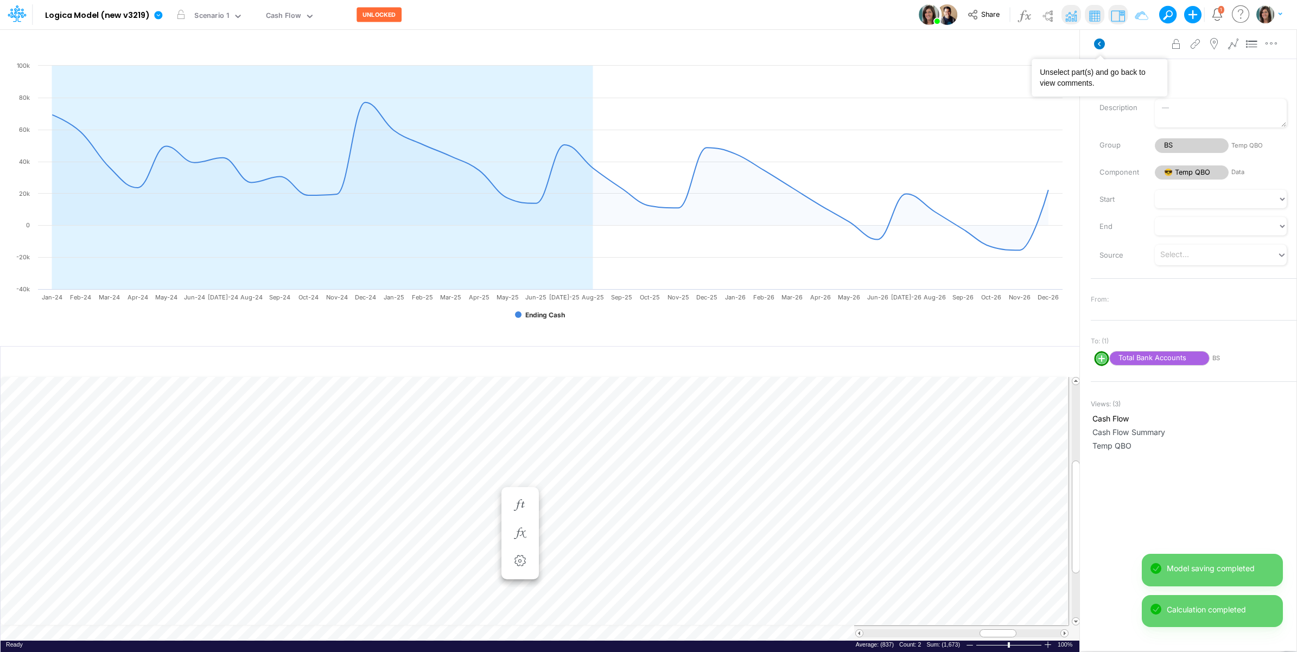
click at [1100, 44] on icon at bounding box center [1099, 44] width 11 height 11
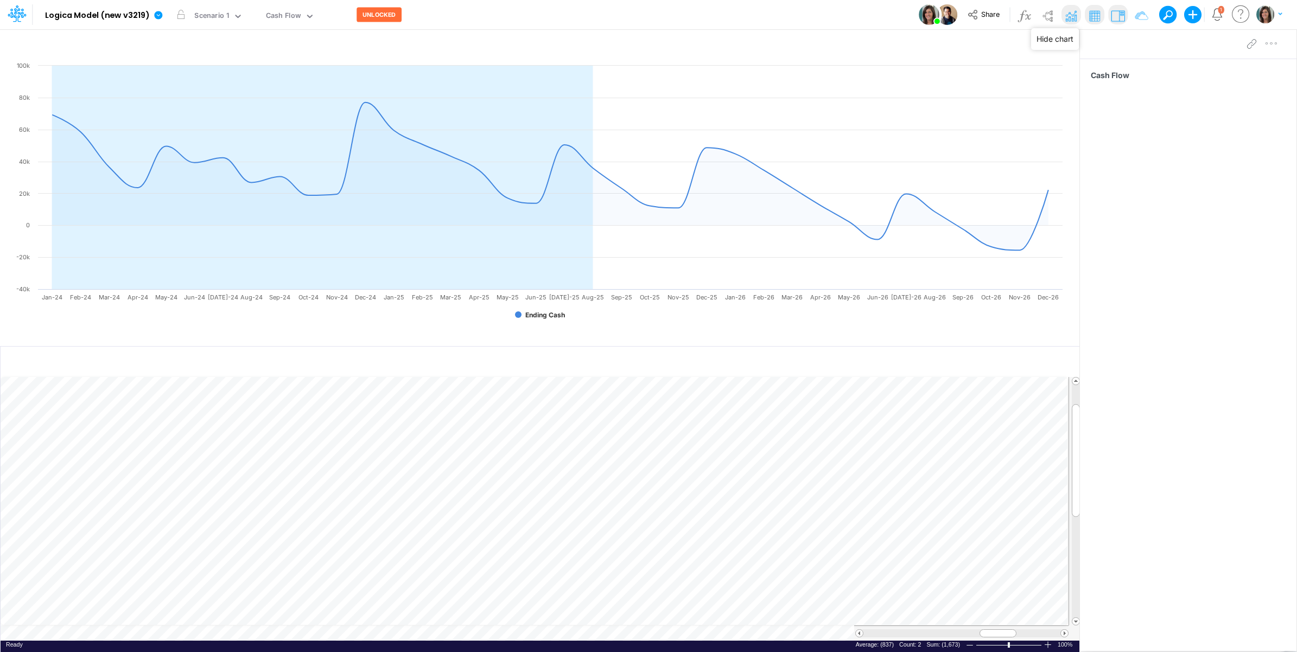
click at [1076, 12] on img at bounding box center [1070, 15] width 17 height 17
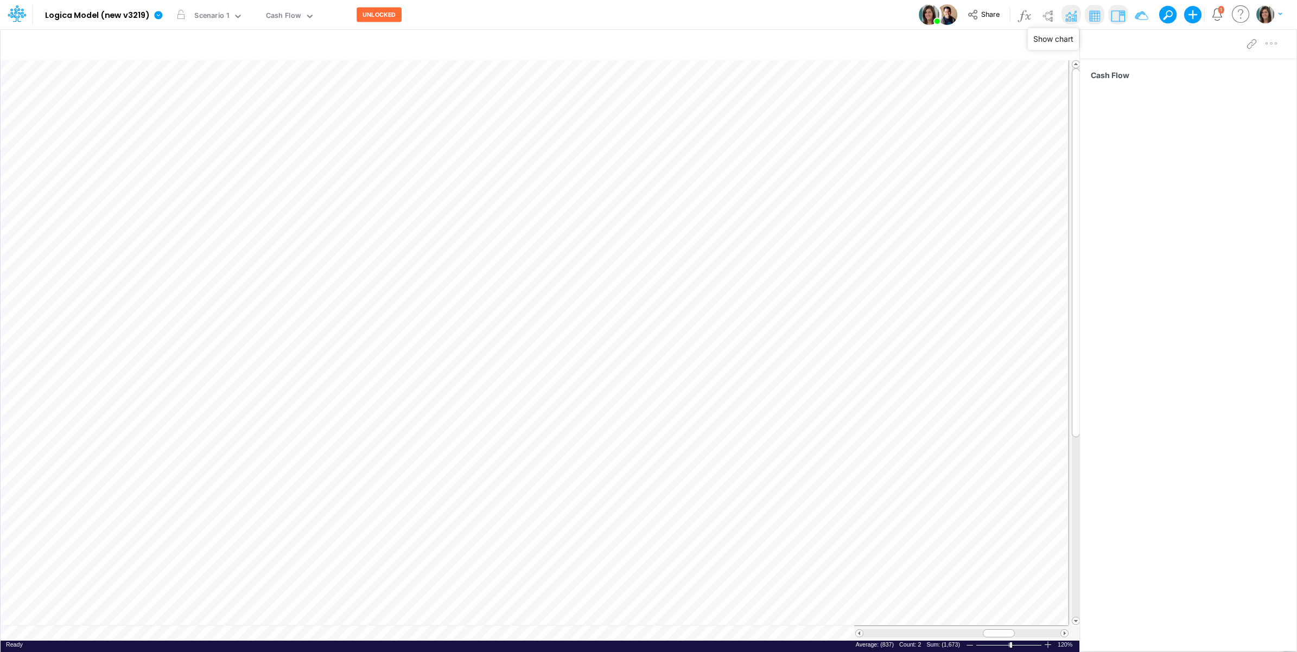
click at [1072, 14] on img at bounding box center [1070, 15] width 17 height 17
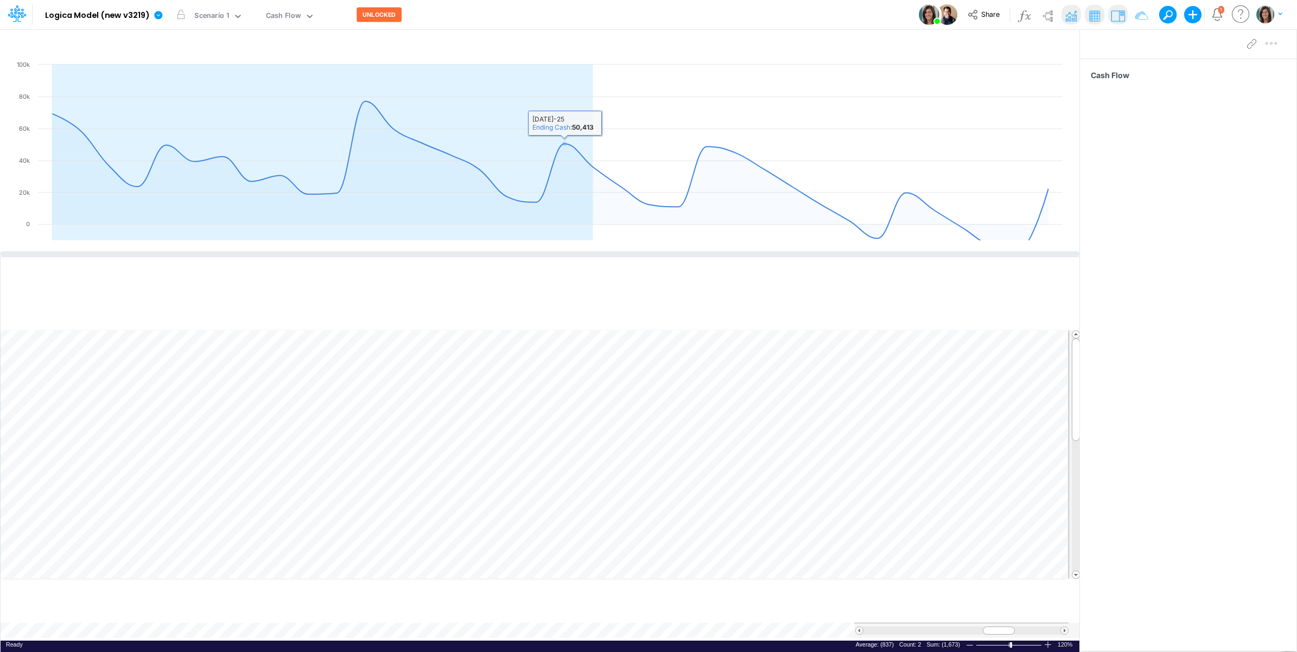
drag, startPoint x: 572, startPoint y: 343, endPoint x: 574, endPoint y: 254, distance: 89.6
click at [574, 254] on div at bounding box center [539, 253] width 1079 height 5
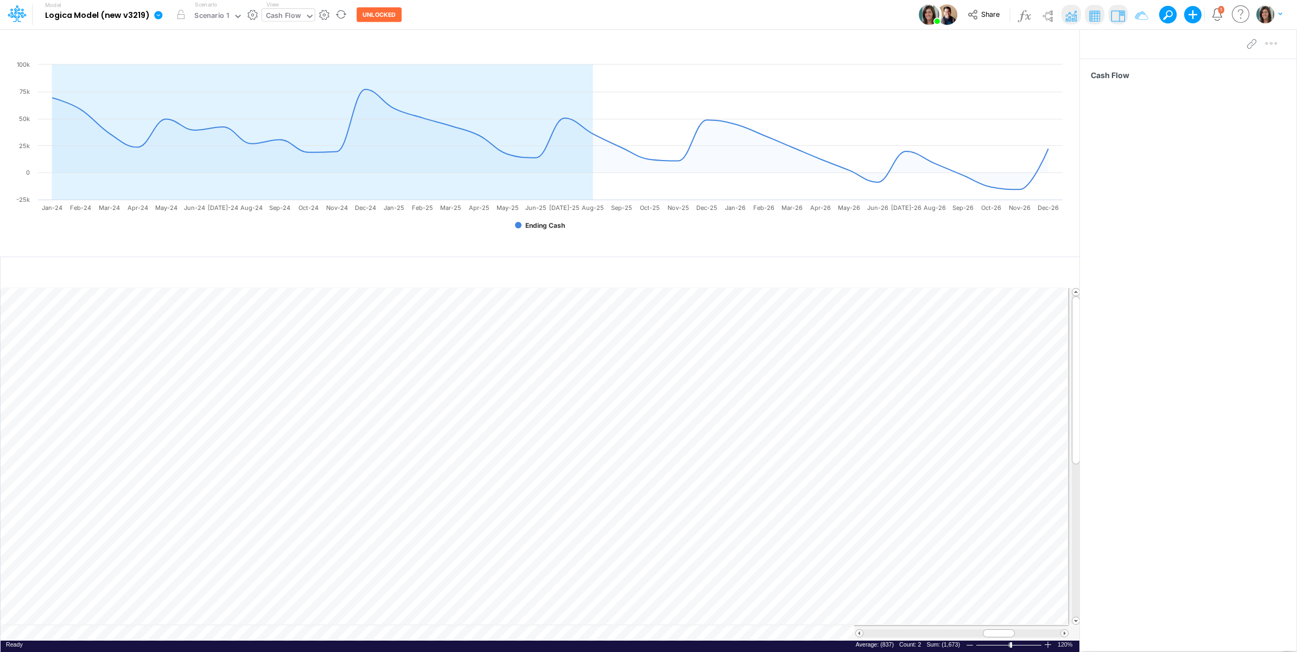
click at [299, 12] on div "Cash Flow" at bounding box center [283, 17] width 43 height 16
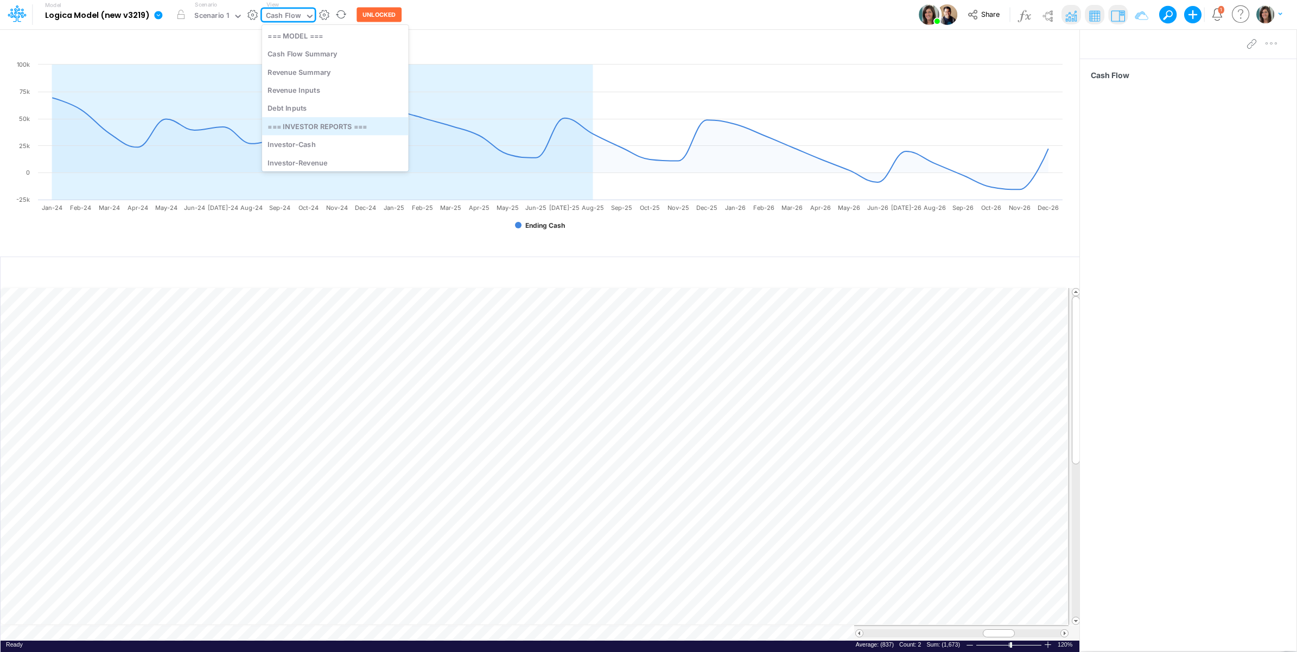
scroll to position [107, 0]
click at [324, 137] on div "Customers" at bounding box center [335, 138] width 147 height 18
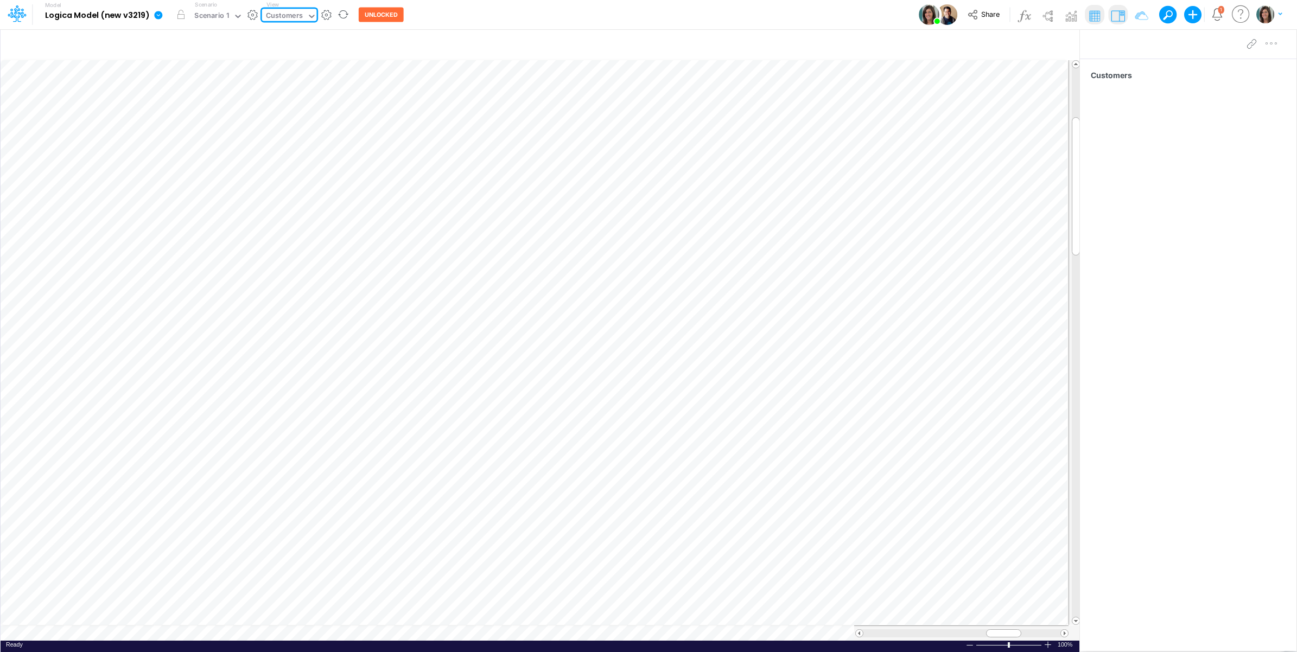
click at [298, 18] on div "Customers" at bounding box center [284, 16] width 37 height 12
drag, startPoint x: 342, startPoint y: 72, endPoint x: 454, endPoint y: 34, distance: 118.1
click at [343, 72] on div "Revenue Summary" at bounding box center [335, 72] width 147 height 18
click at [327, 12] on div "Revenue Summary" at bounding box center [297, 17] width 71 height 16
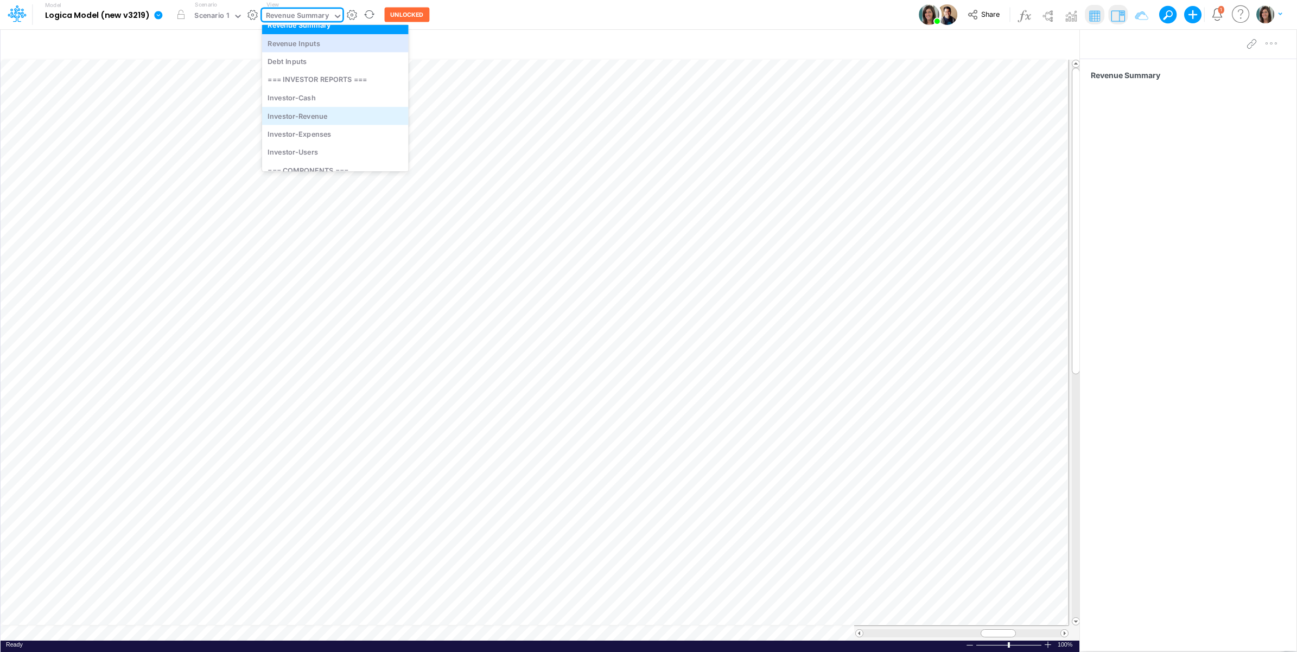
scroll to position [90, 0]
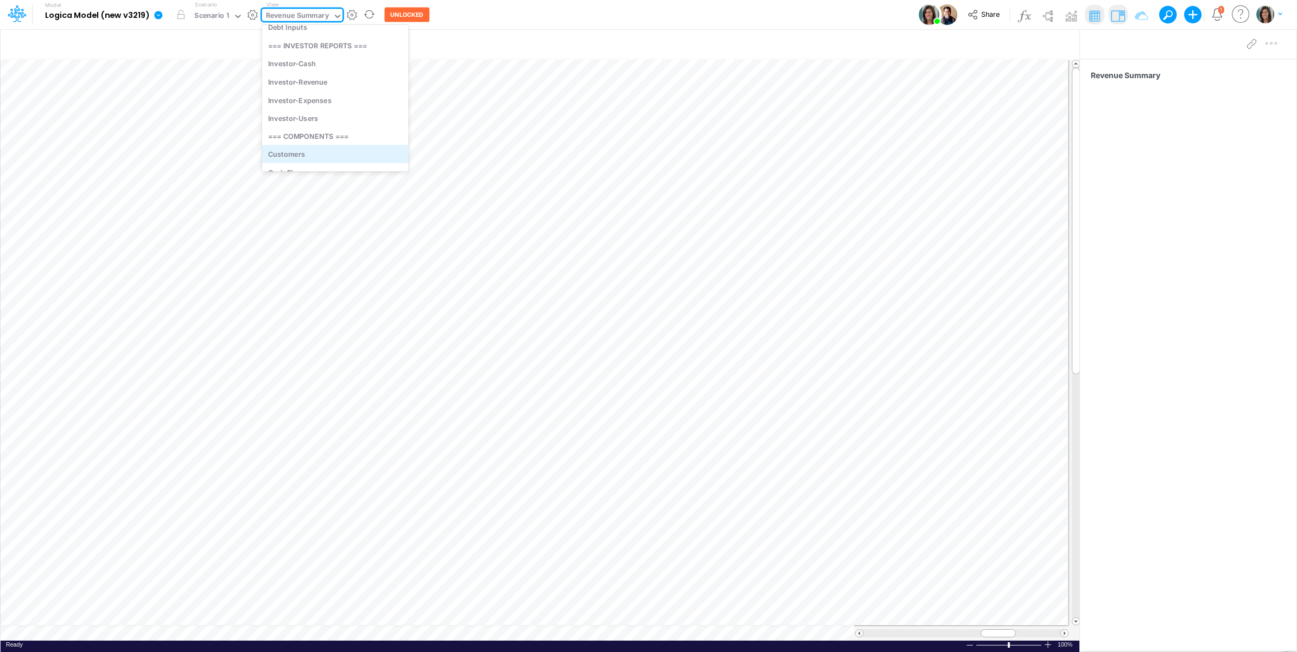
click at [337, 151] on div "Customers" at bounding box center [335, 154] width 147 height 18
click at [307, 14] on icon at bounding box center [312, 16] width 10 height 10
click at [334, 74] on div "Revenue Summary" at bounding box center [335, 72] width 147 height 18
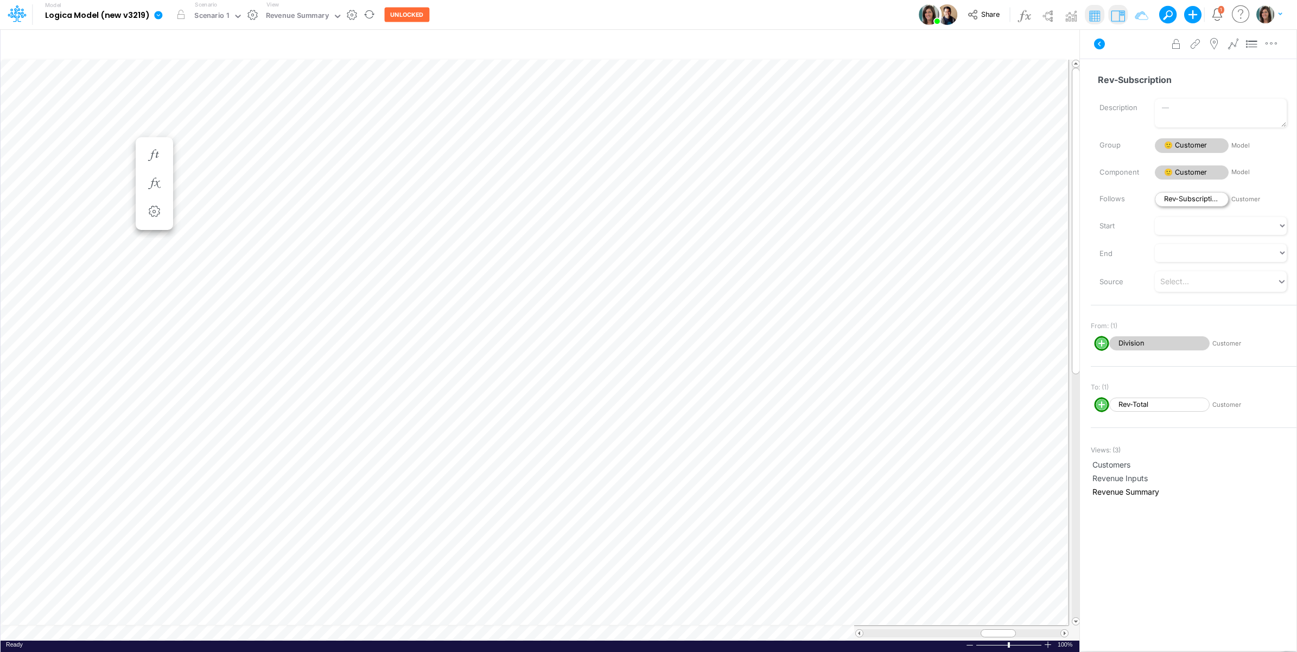
click at [1198, 196] on span "Rev-Subscription" at bounding box center [1192, 199] width 74 height 15
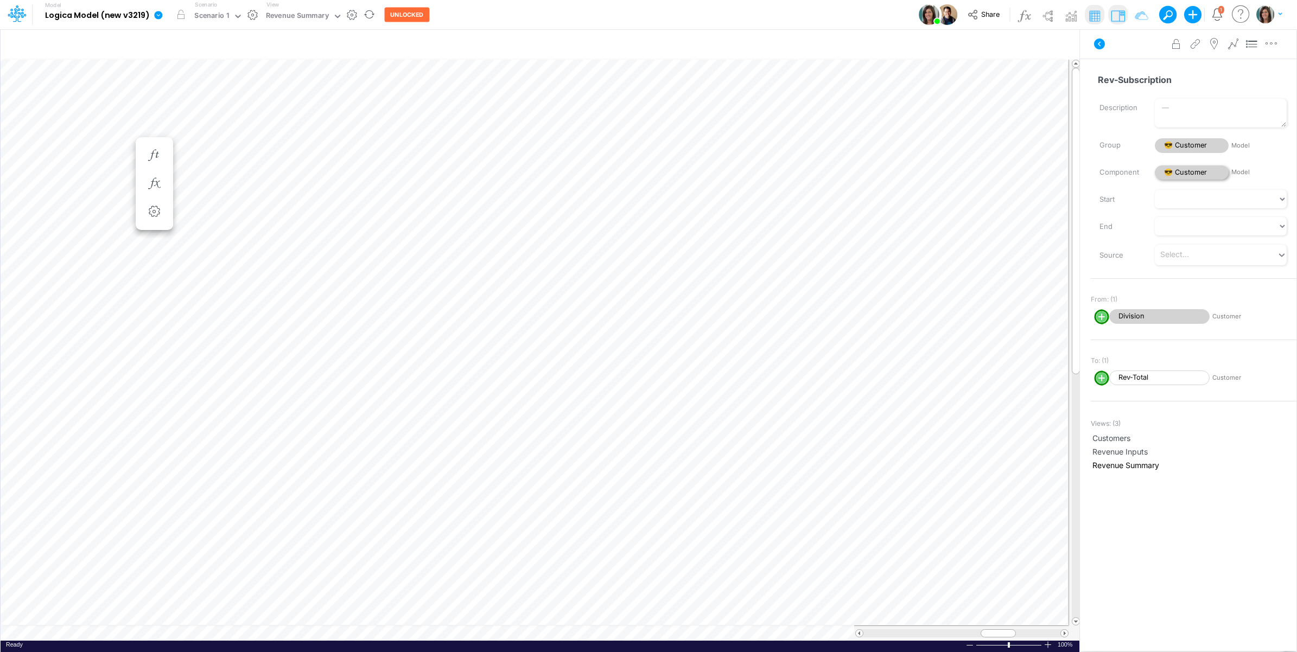
click at [1193, 174] on span "😎 Customer" at bounding box center [1192, 173] width 74 height 15
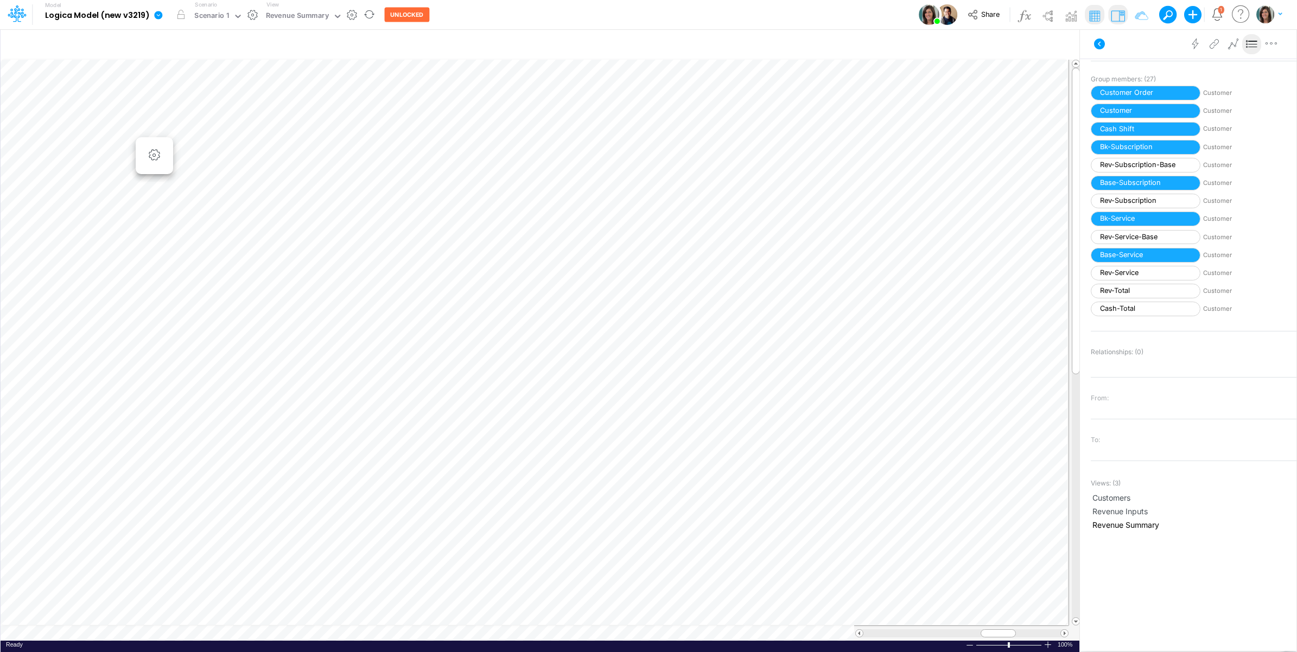
scroll to position [218, 0]
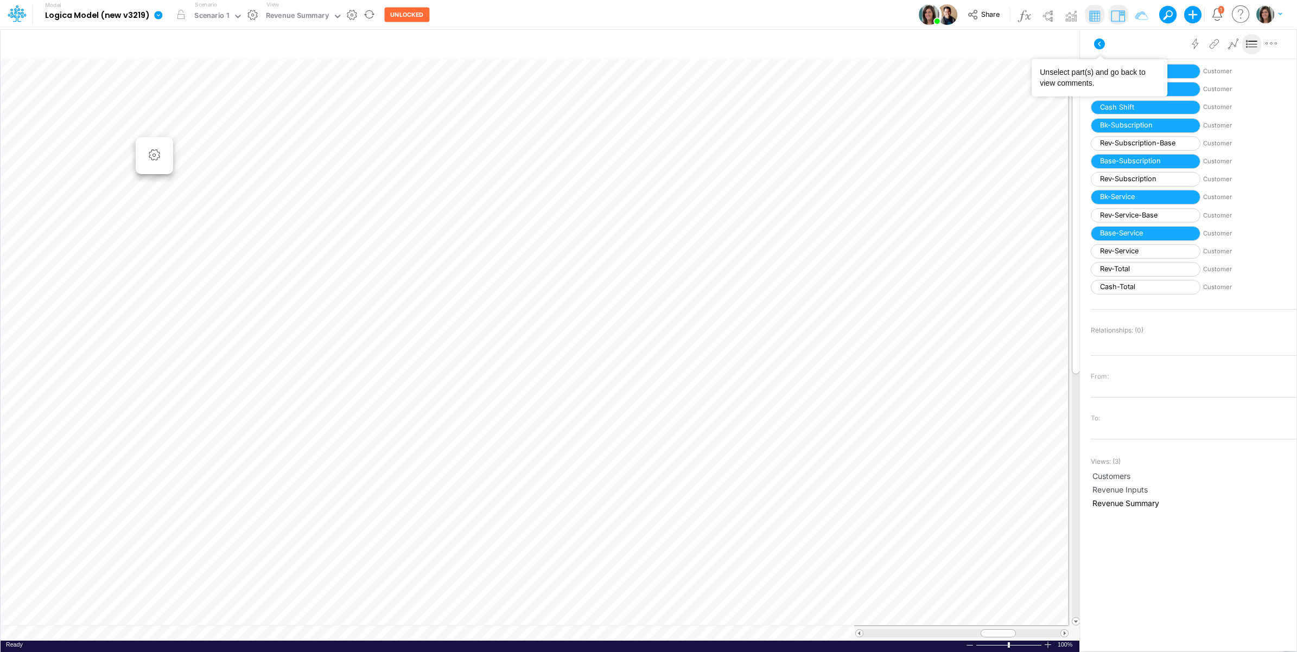
click at [1093, 41] on icon at bounding box center [1099, 43] width 13 height 13
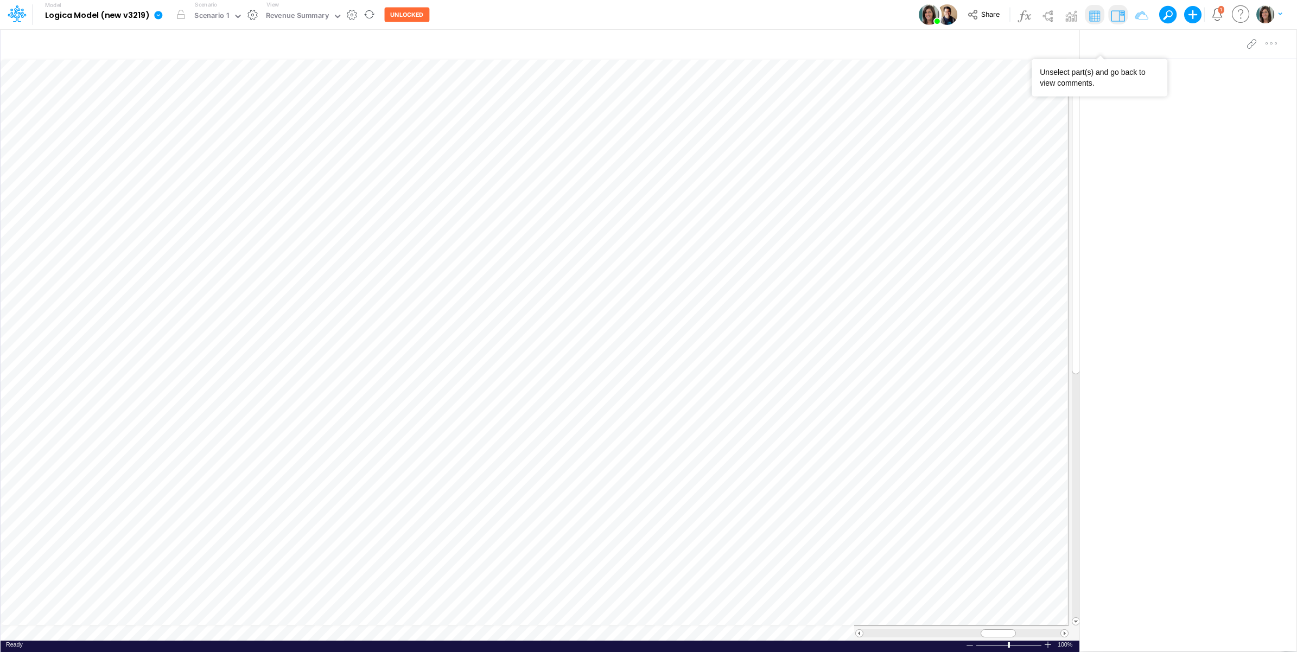
click at [352, 11] on button "button" at bounding box center [351, 14] width 11 height 11
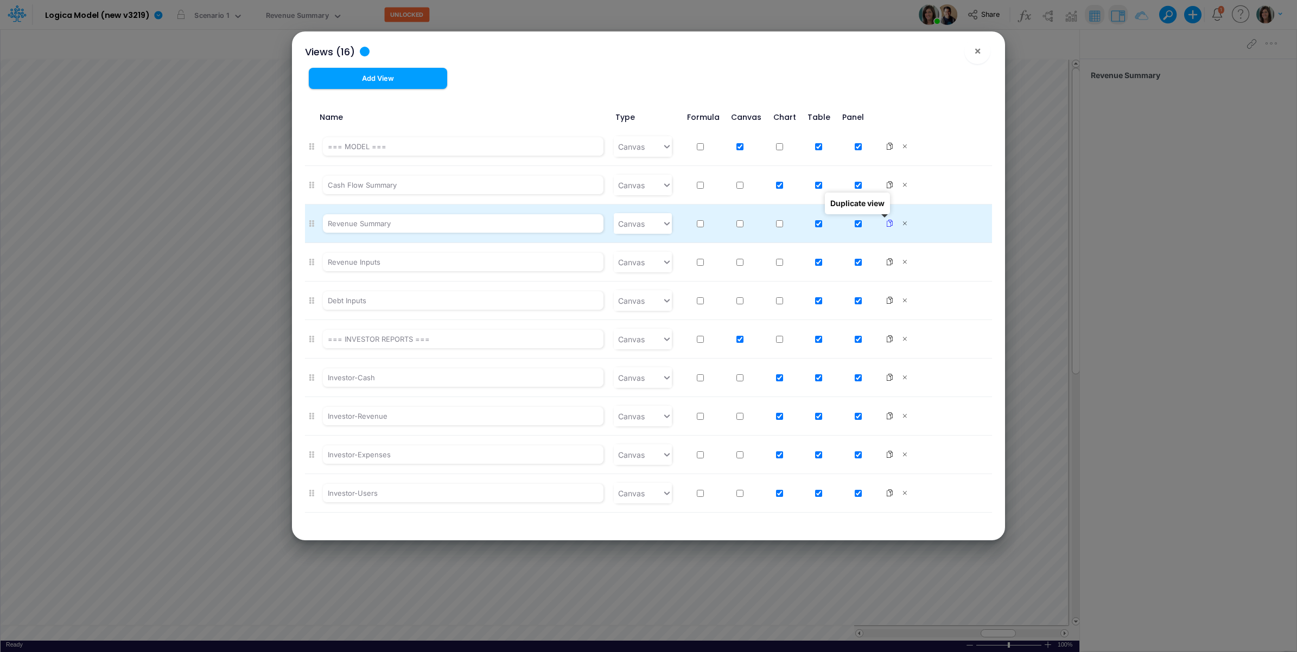
click at [886, 224] on icon at bounding box center [890, 224] width 8 height 8
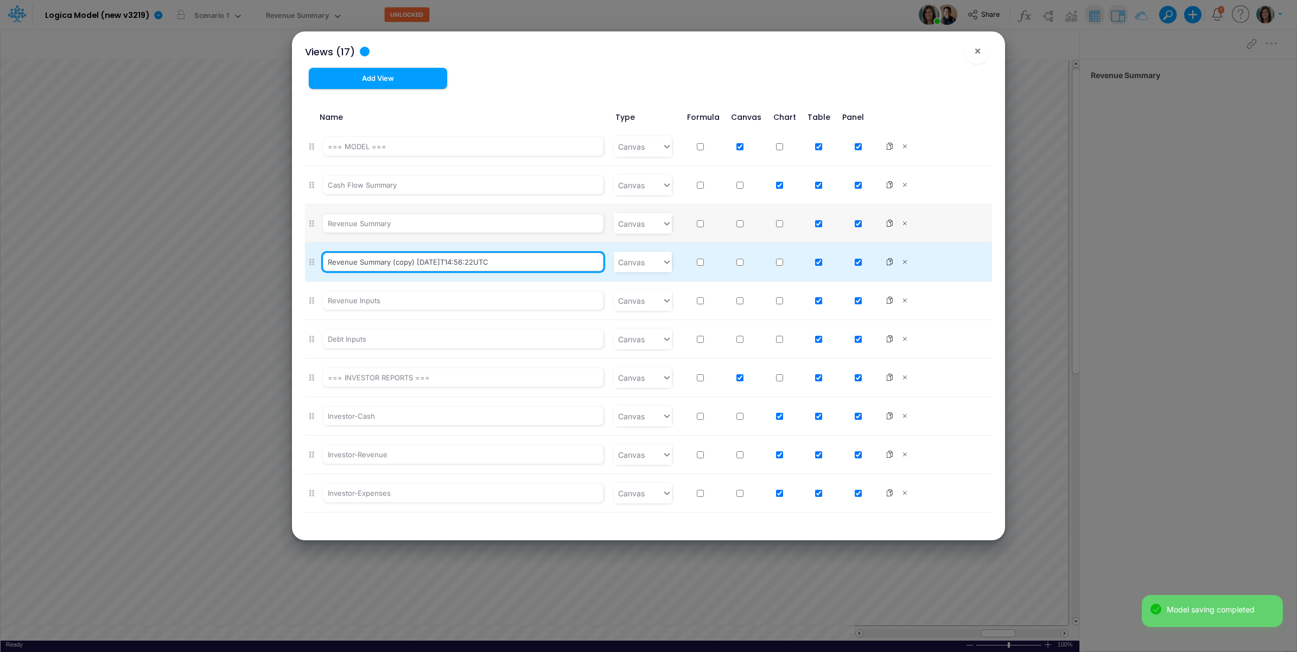
click at [335, 265] on input "Revenue Summary (copy) [DATE]T14:56:22UTC" at bounding box center [463, 262] width 281 height 18
type input "Inflows Summary"
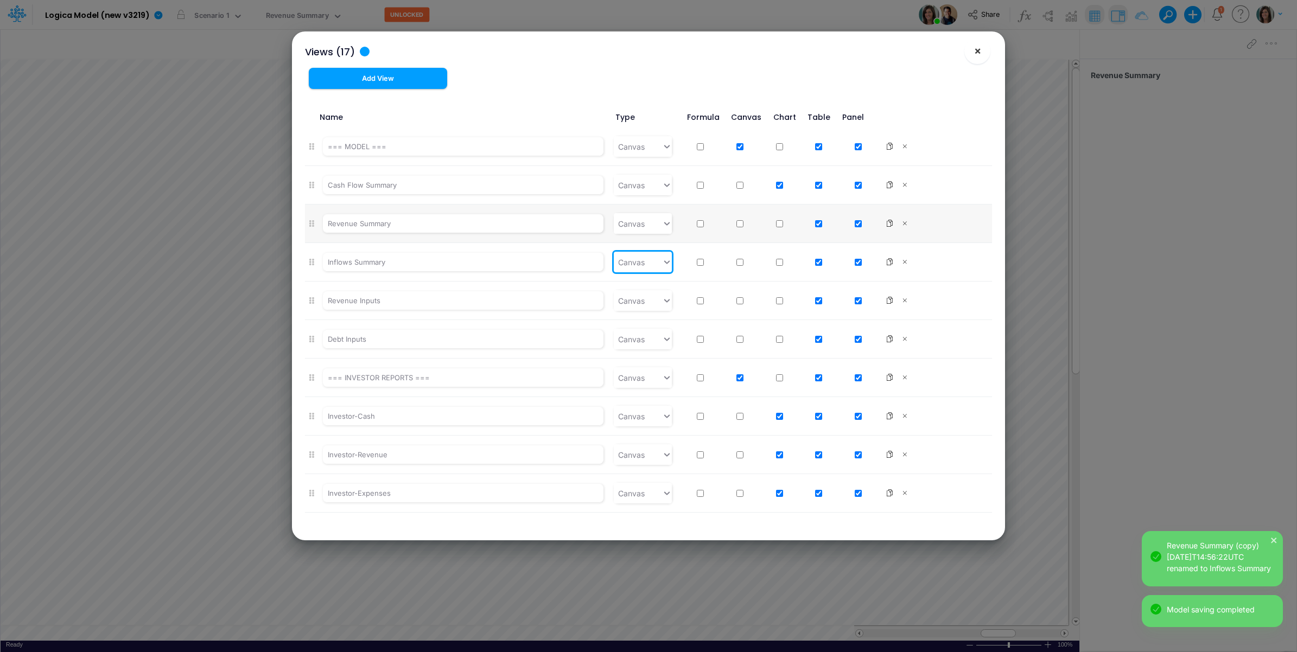
click at [975, 53] on span "×" at bounding box center [977, 50] width 7 height 13
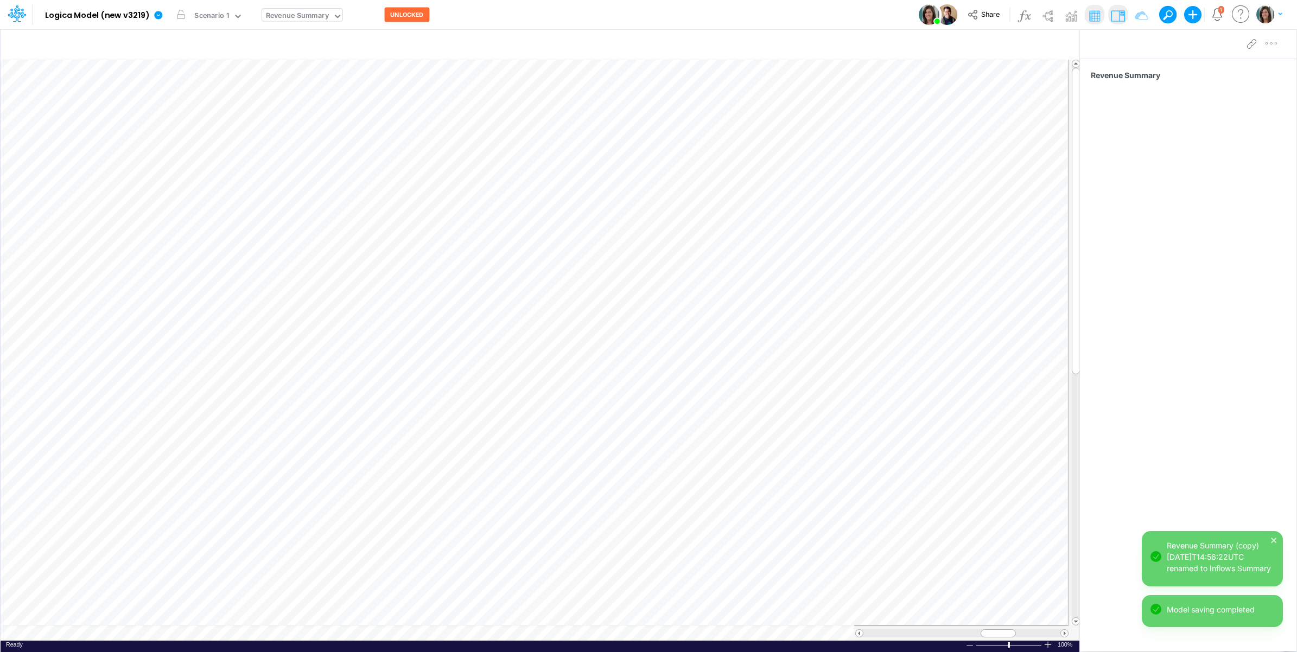
click at [302, 21] on div "Revenue Summary" at bounding box center [297, 16] width 63 height 12
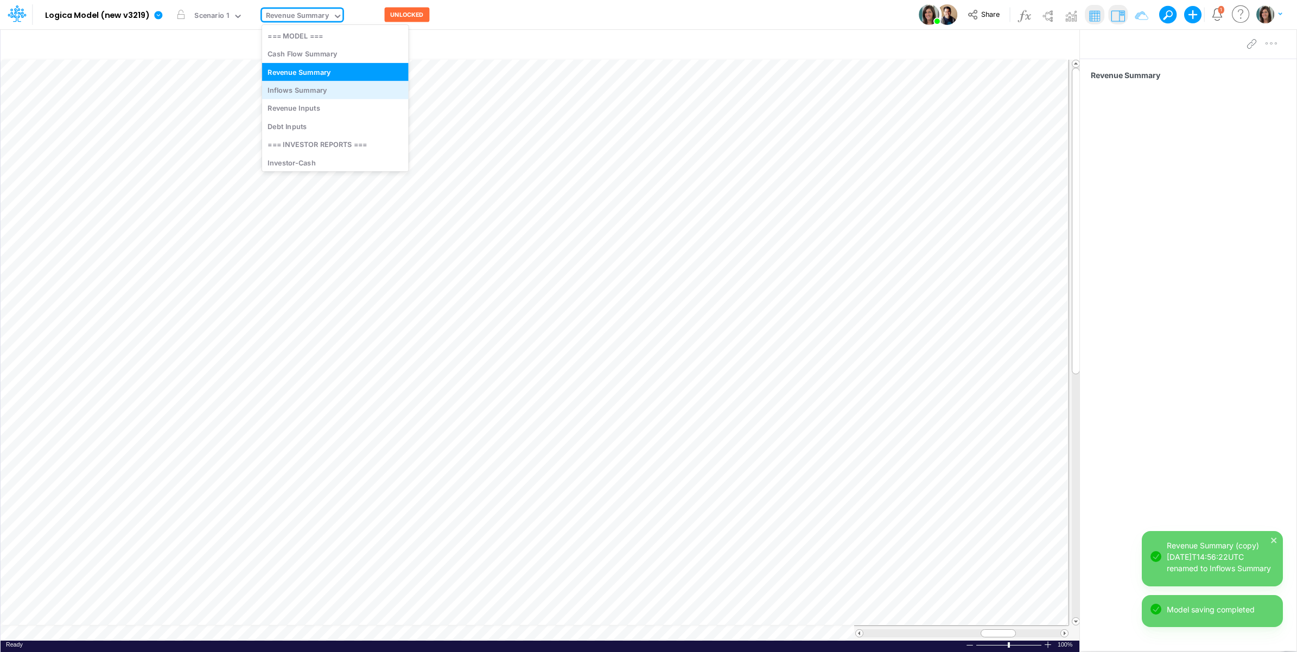
click at [298, 88] on div "Inflows Summary" at bounding box center [335, 90] width 147 height 18
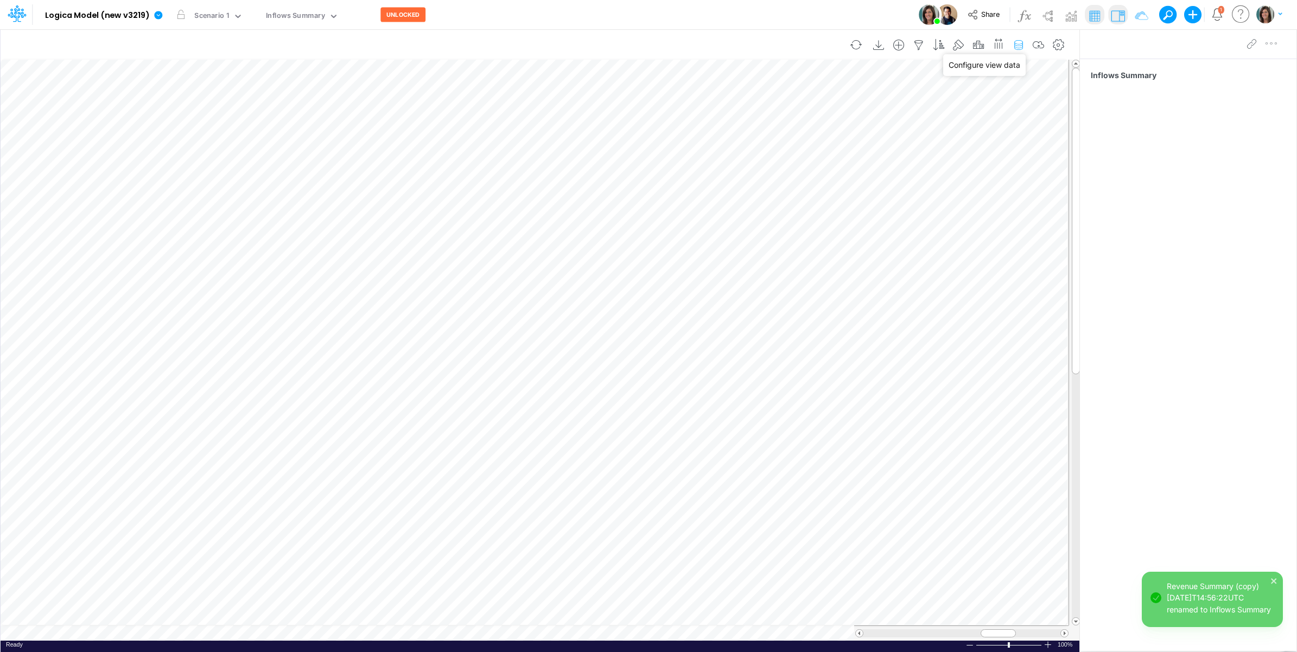
click at [1014, 45] on icon "button" at bounding box center [1018, 45] width 16 height 11
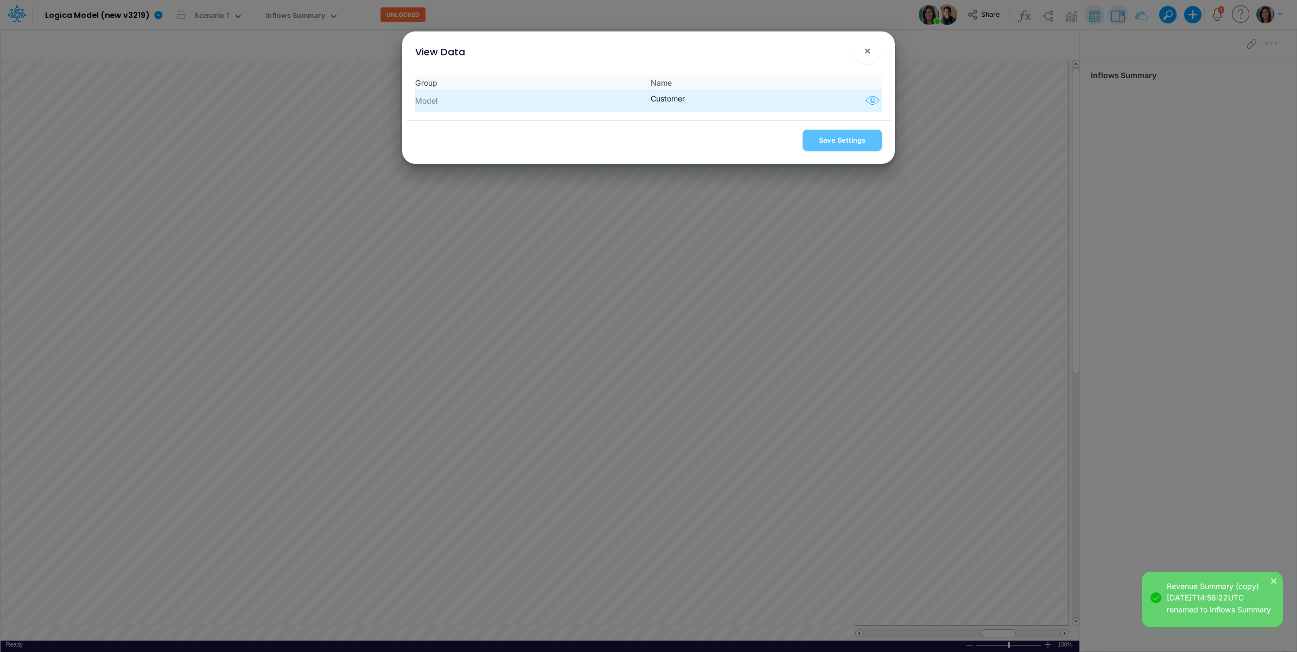
click at [868, 103] on icon "button" at bounding box center [872, 101] width 16 height 14
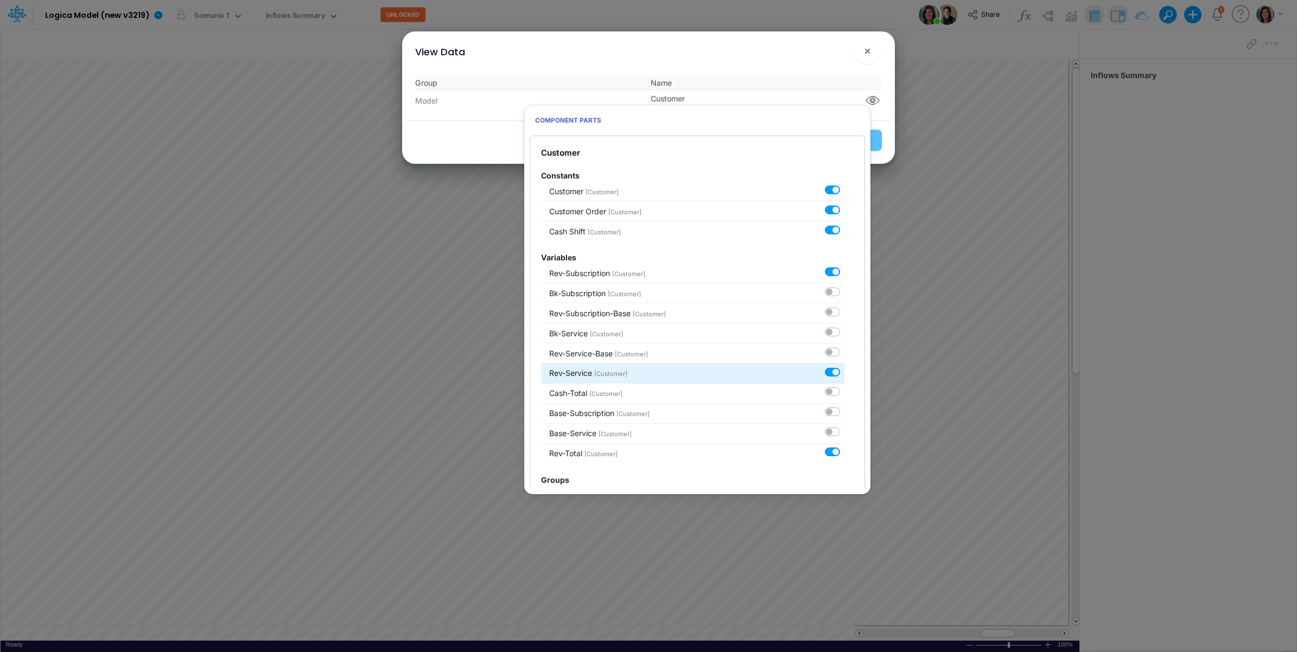
click at [844, 366] on label at bounding box center [844, 366] width 0 height 0
click at [844, 372] on input "checkbox" at bounding box center [847, 369] width 7 height 7
checkbox input "false"
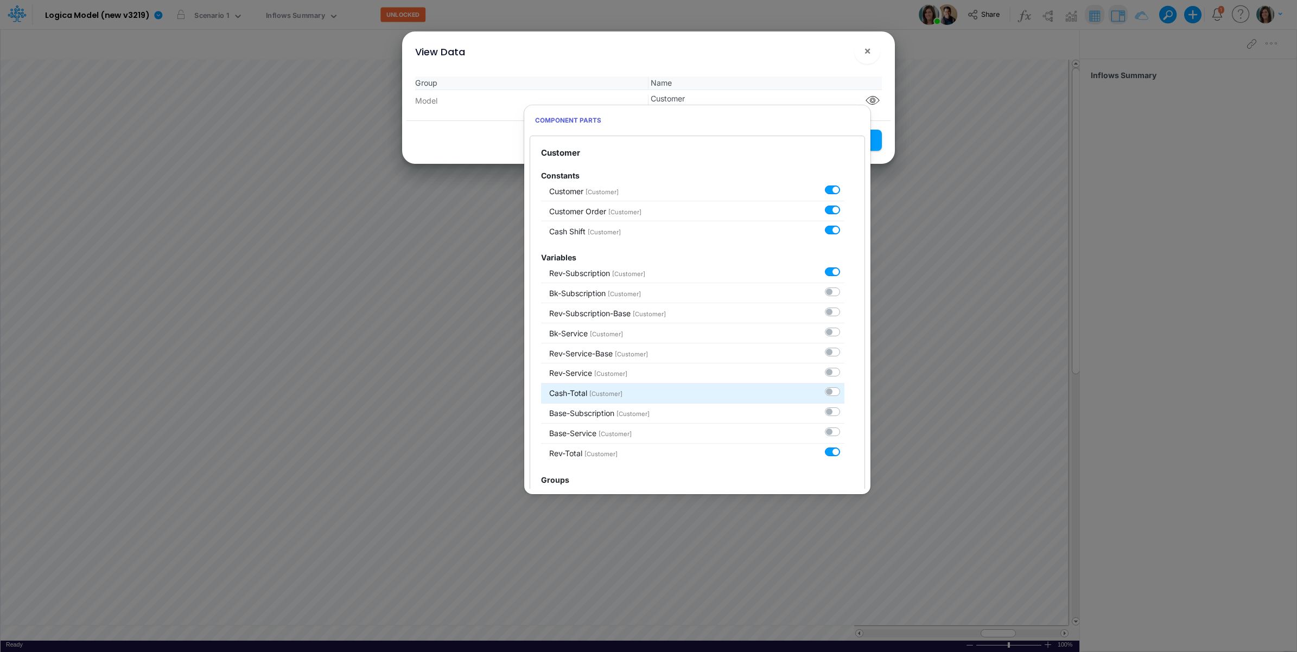
click at [844, 386] on label at bounding box center [844, 386] width 0 height 0
click at [844, 393] on input "checkbox" at bounding box center [847, 389] width 7 height 7
checkbox input "true"
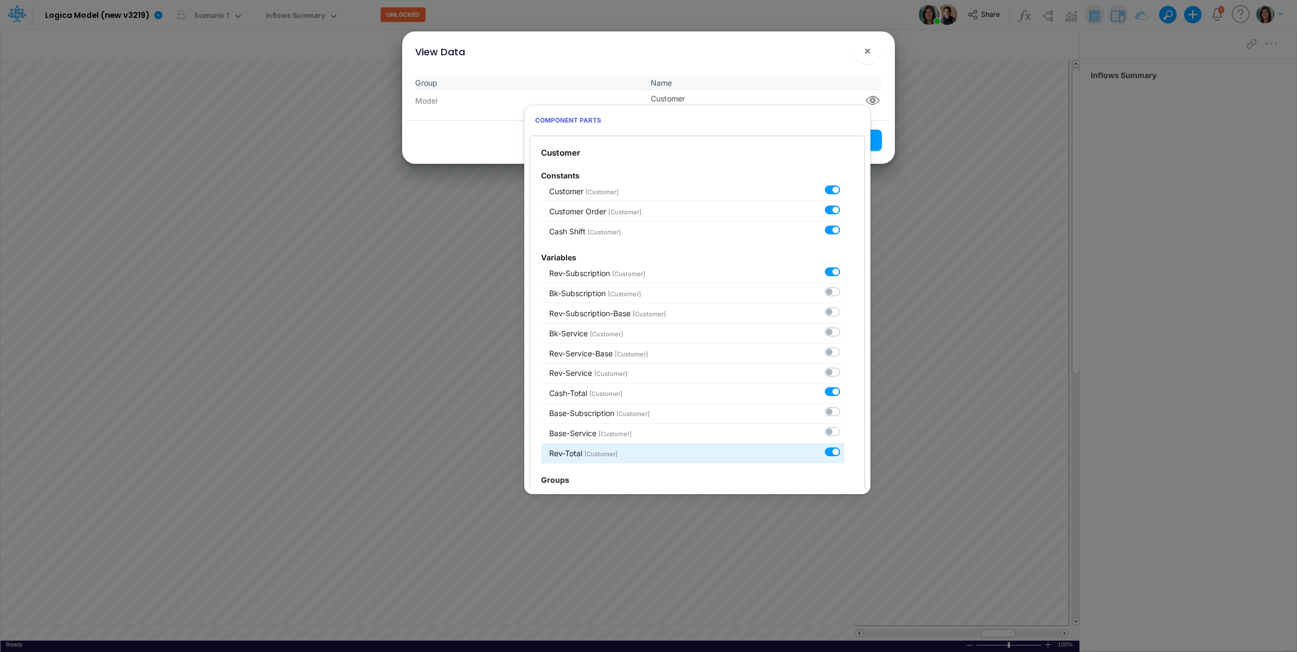
click at [844, 447] on label at bounding box center [844, 447] width 0 height 0
click at [844, 451] on input "checkbox" at bounding box center [847, 450] width 7 height 7
checkbox input "false"
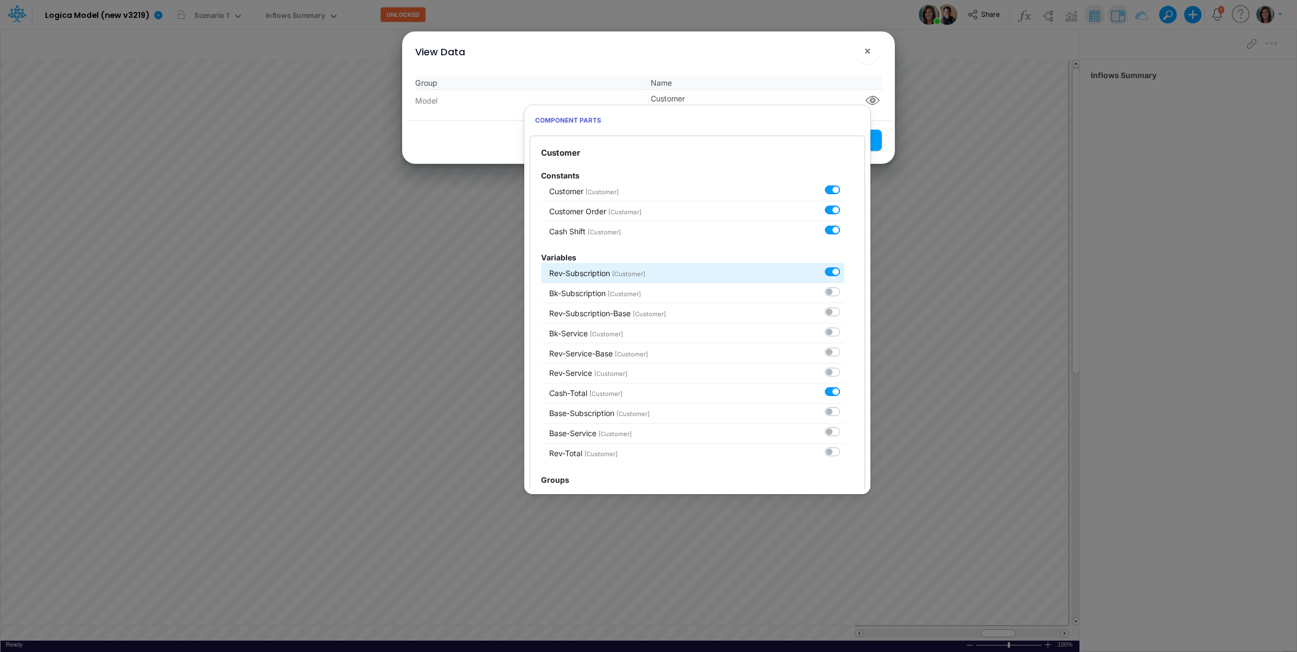
click at [844, 266] on label at bounding box center [844, 266] width 0 height 0
click at [844, 273] on input "checkbox" at bounding box center [847, 269] width 7 height 7
checkbox input "false"
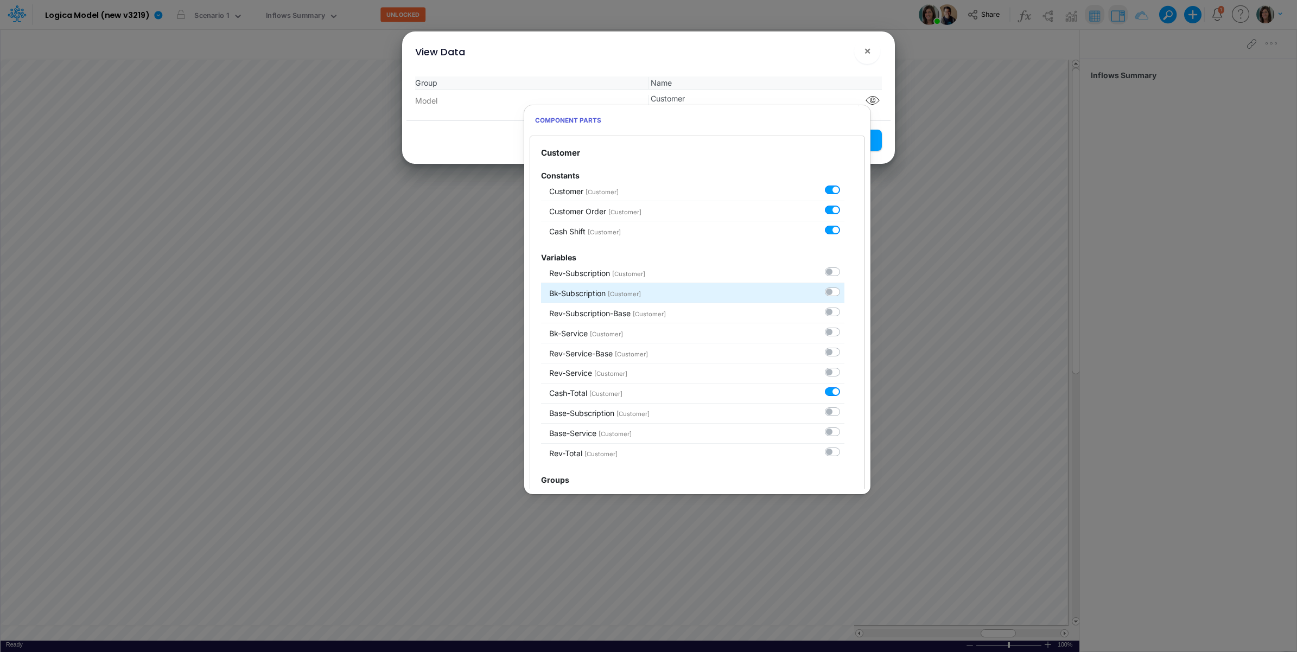
click at [844, 286] on label at bounding box center [844, 286] width 0 height 0
click at [844, 292] on input "checkbox" at bounding box center [847, 289] width 7 height 7
checkbox input "true"
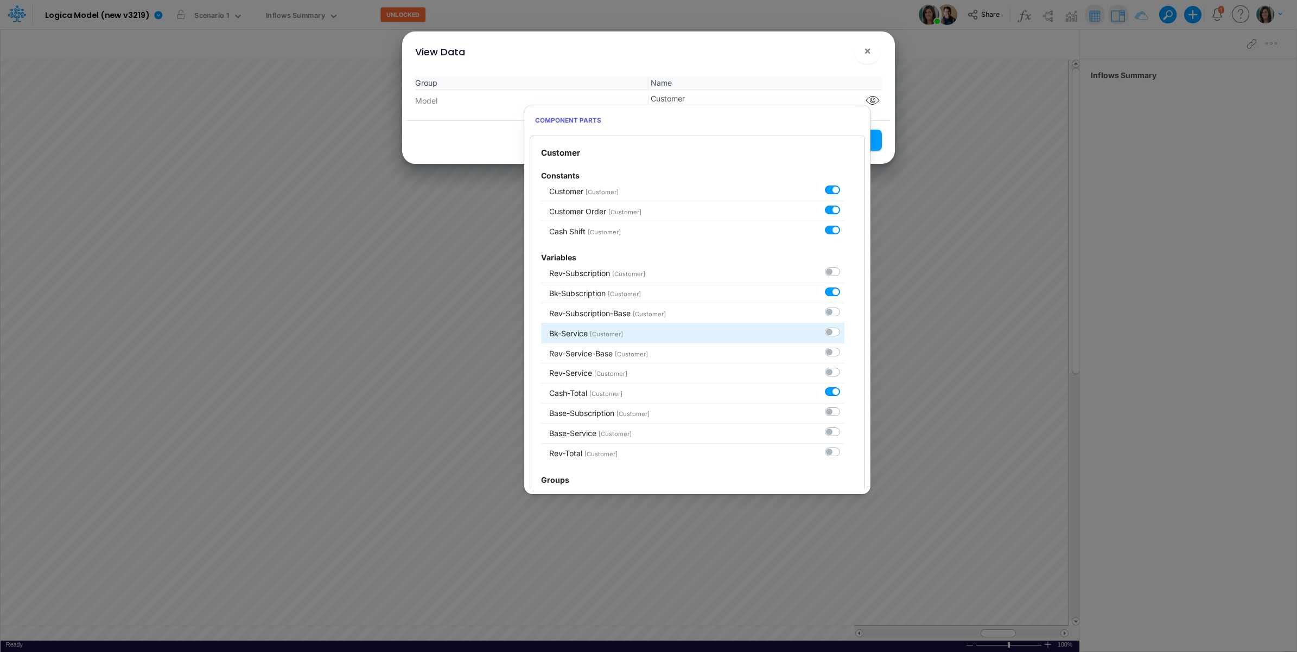
click at [844, 326] on label at bounding box center [844, 326] width 0 height 0
click at [844, 332] on input "checkbox" at bounding box center [847, 329] width 7 height 7
checkbox input "true"
click at [798, 63] on div "View Data ! ×" at bounding box center [648, 49] width 484 height 36
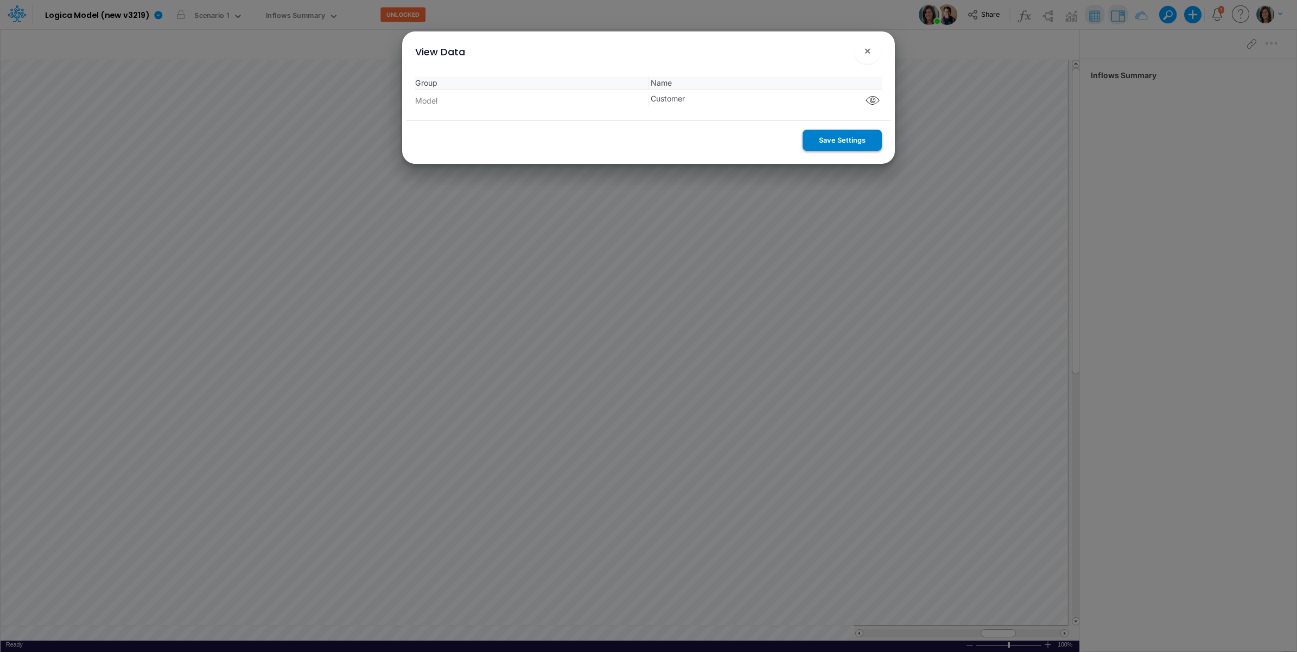
click at [825, 141] on button "Save Settings" at bounding box center [842, 140] width 79 height 21
click at [866, 53] on span "×" at bounding box center [867, 50] width 7 height 13
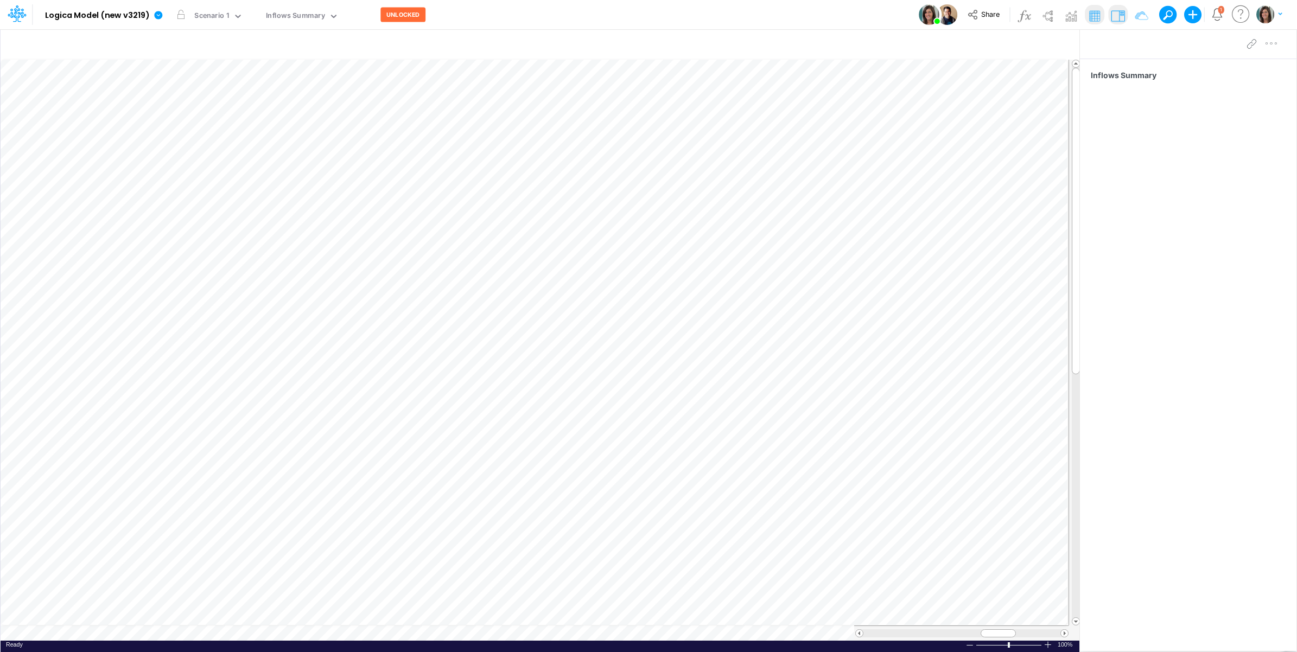
click at [79, 633] on table at bounding box center [541, 350] width 1080 height 581
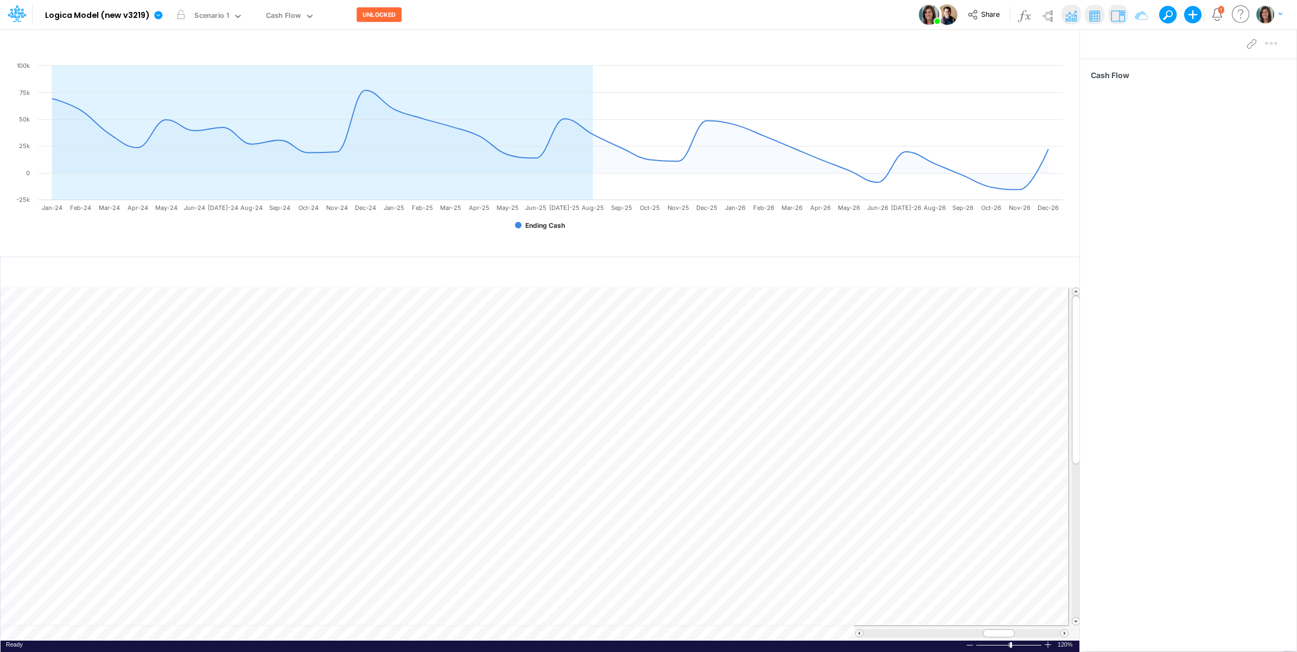
scroll to position [0, 1]
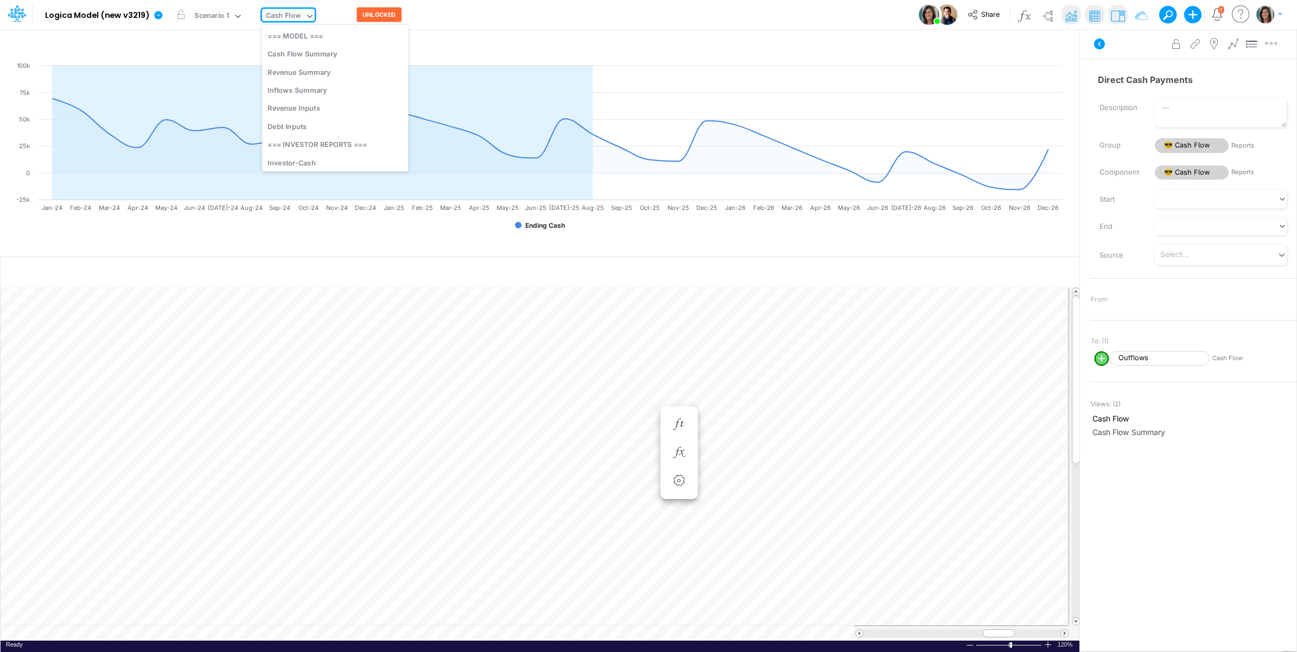
click at [289, 11] on div "Cash Flow" at bounding box center [283, 16] width 35 height 12
click at [308, 126] on div "Debt Inputs" at bounding box center [335, 126] width 147 height 18
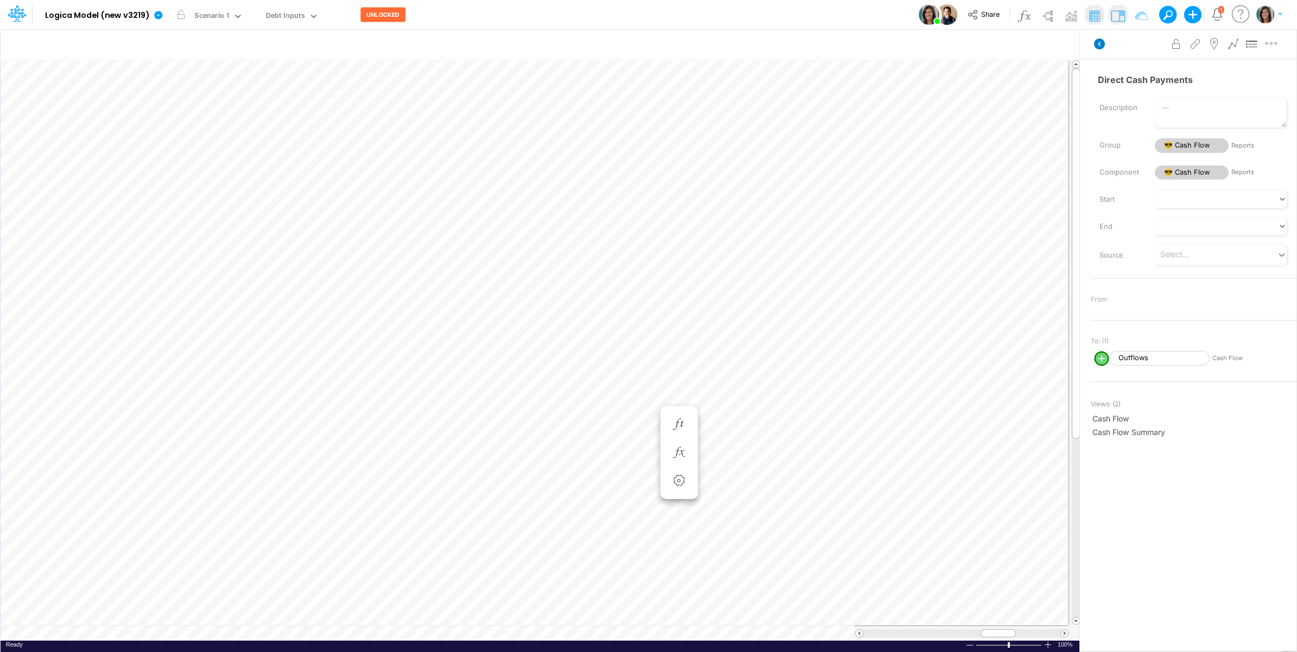
click at [1098, 42] on icon at bounding box center [1099, 44] width 11 height 11
click at [84, 633] on table at bounding box center [541, 350] width 1080 height 581
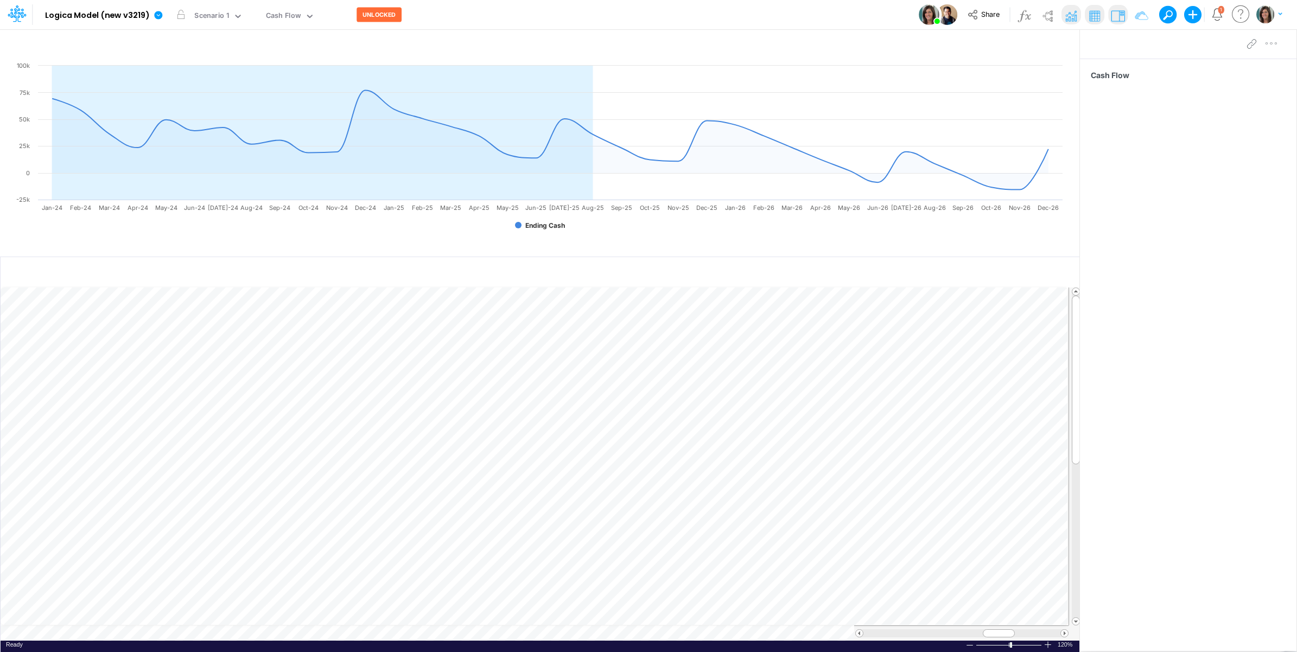
scroll to position [0, 1]
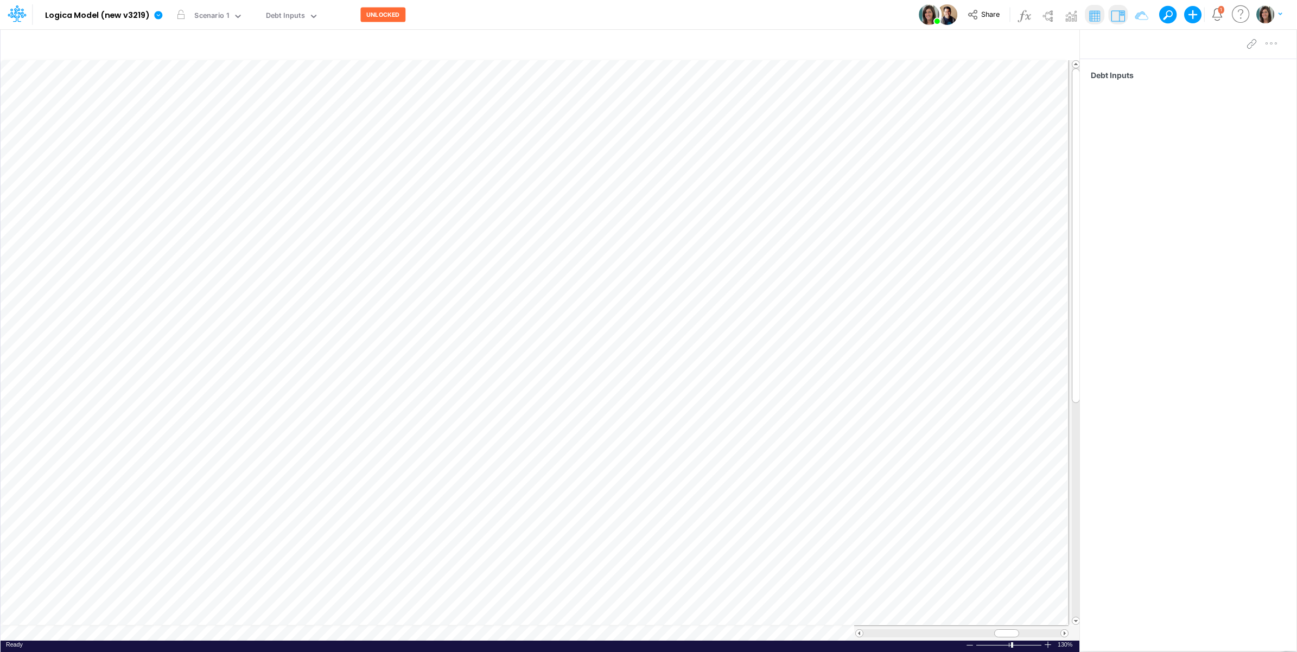
scroll to position [0, 1]
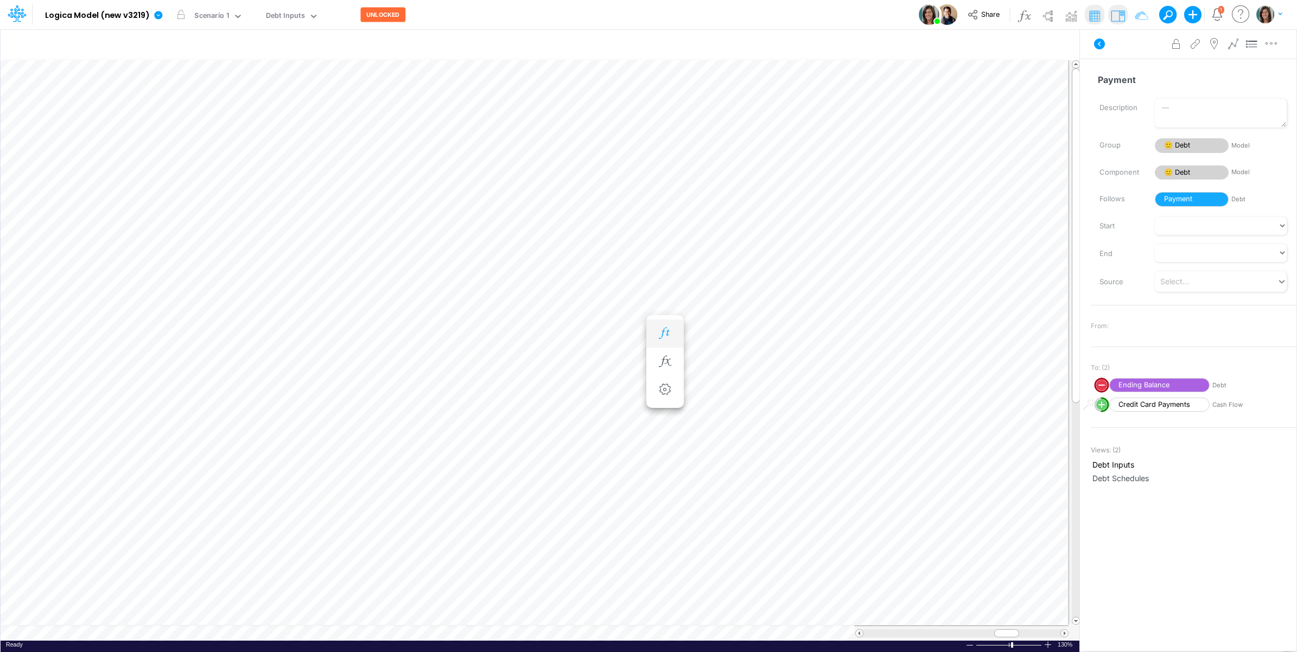
click at [664, 329] on icon "button" at bounding box center [665, 333] width 16 height 11
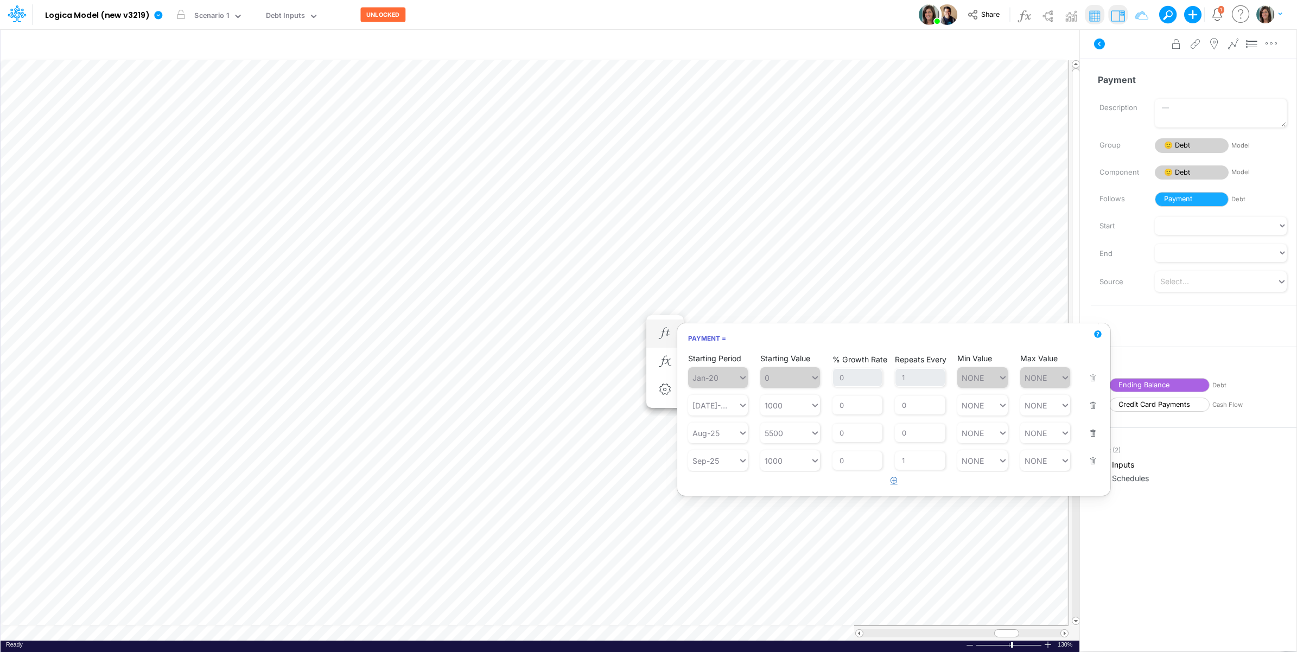
click at [892, 482] on icon "button" at bounding box center [893, 480] width 7 height 7
click at [739, 485] on icon at bounding box center [743, 488] width 10 height 11
click at [736, 518] on div "Oct-25" at bounding box center [718, 516] width 60 height 18
type input "oct-25"
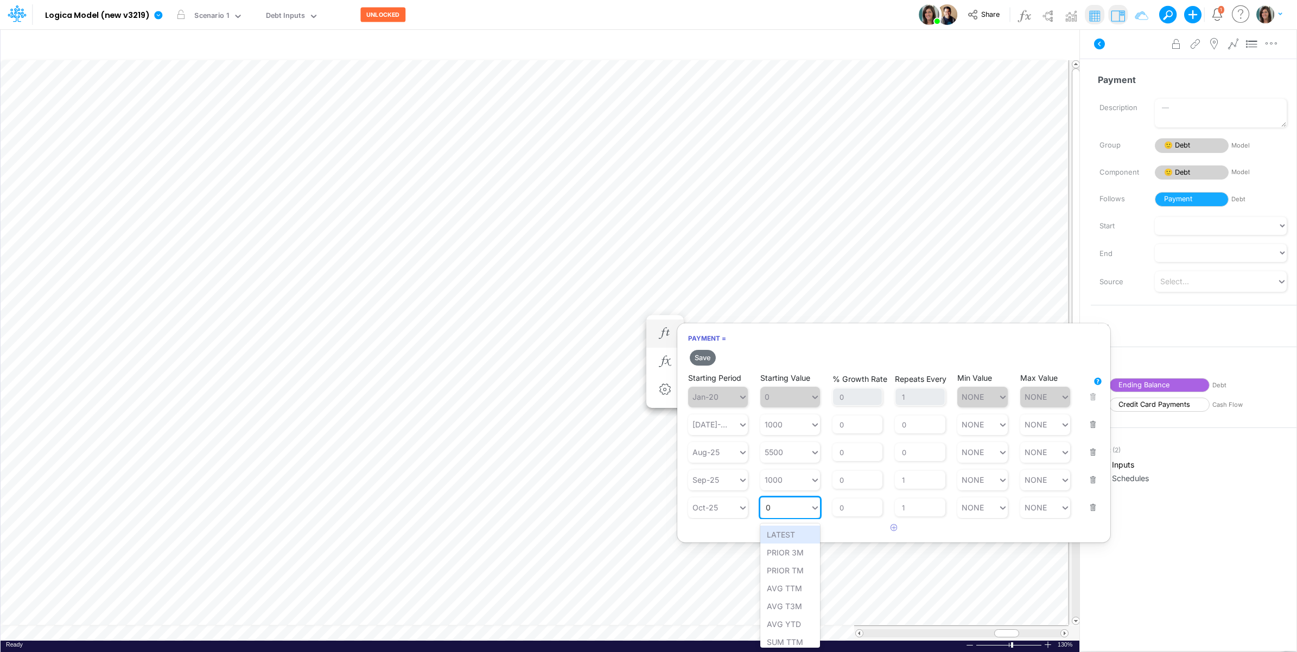
click at [798, 512] on div "0 0" at bounding box center [785, 508] width 50 height 16
click at [799, 539] on div "Set value 1000" at bounding box center [793, 535] width 66 height 18
type input "1000"
click at [788, 484] on div "1000 1000" at bounding box center [785, 480] width 50 height 16
click at [807, 509] on div "Set value 1500" at bounding box center [793, 507] width 66 height 18
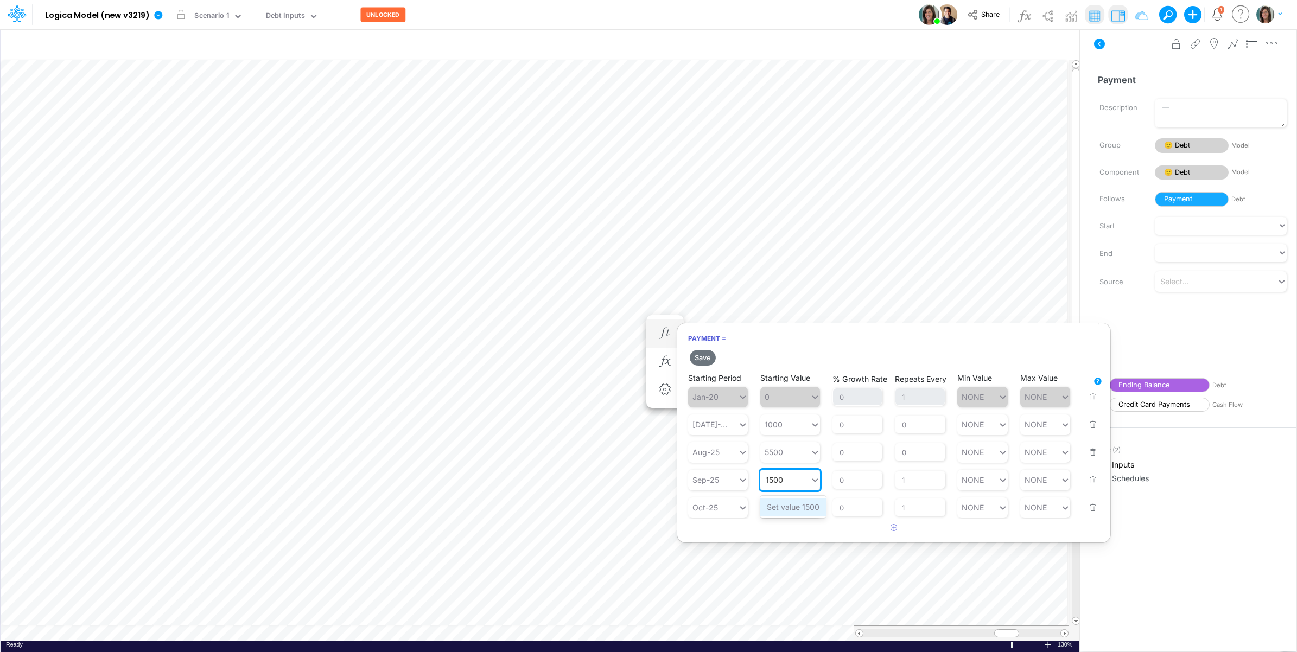
type input "1500"
click at [707, 358] on button "Save" at bounding box center [703, 358] width 26 height 16
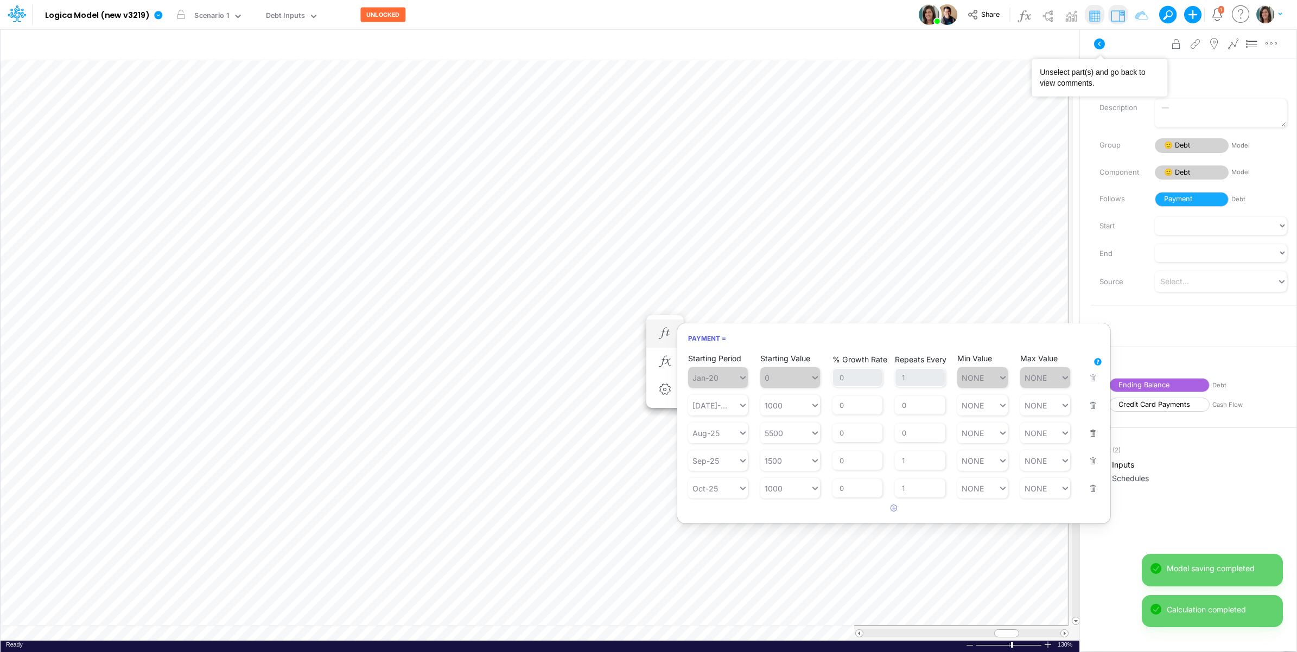
click at [1099, 42] on icon at bounding box center [1099, 43] width 13 height 13
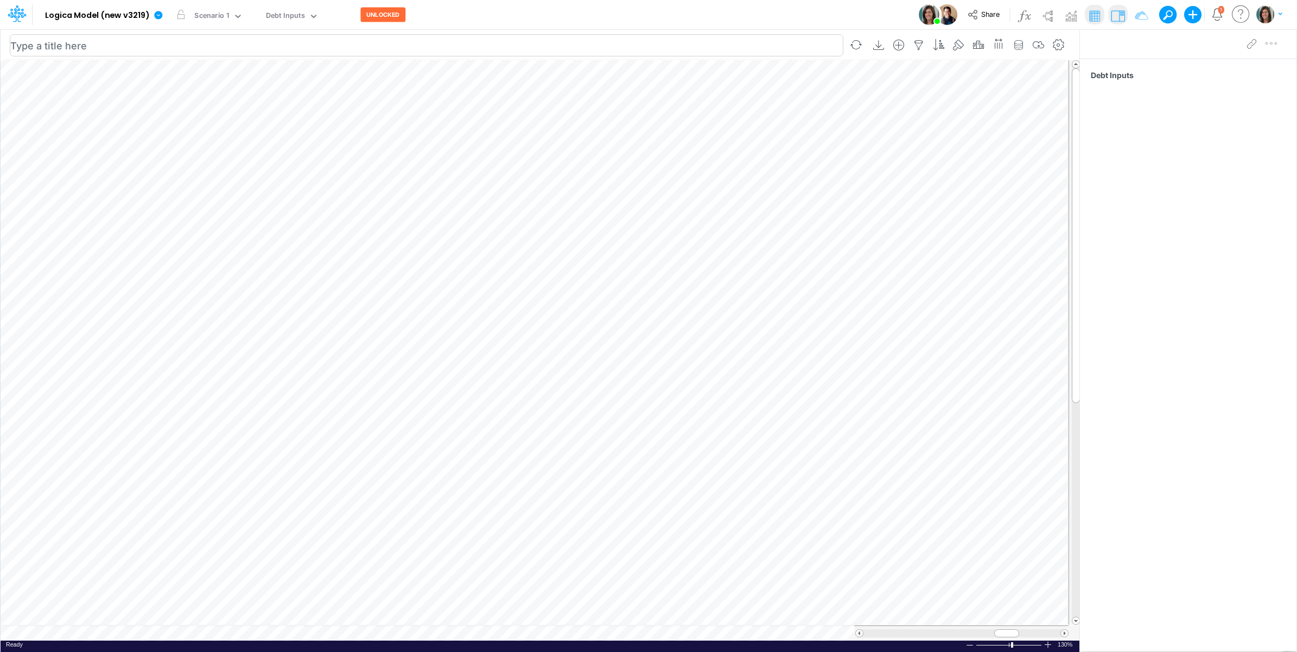
click at [74, 635] on table at bounding box center [541, 350] width 1080 height 581
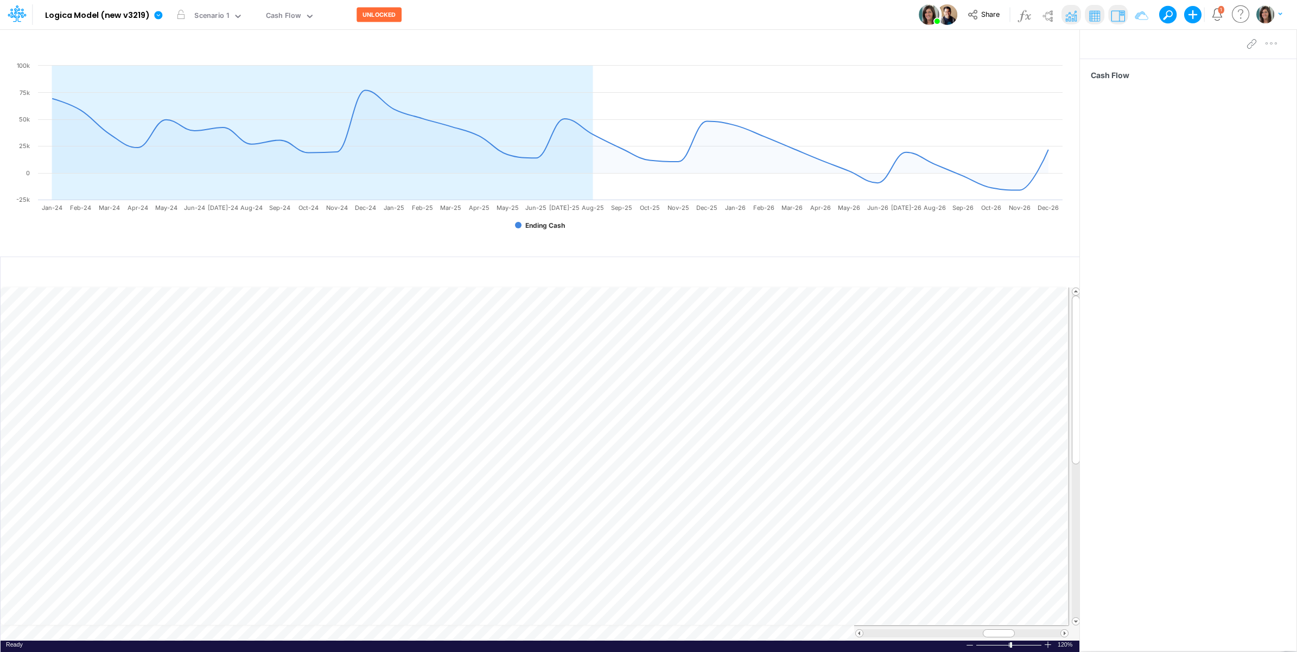
scroll to position [0, 1]
click at [1046, 15] on img at bounding box center [1047, 15] width 17 height 17
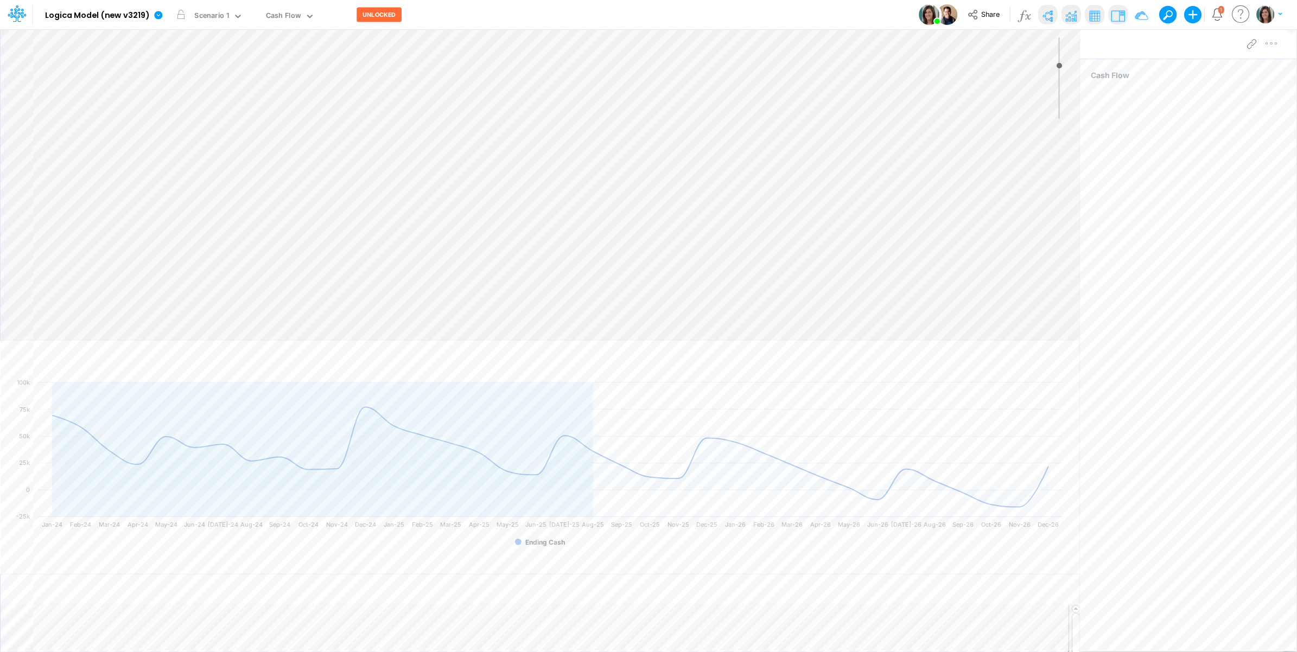
type input "0"
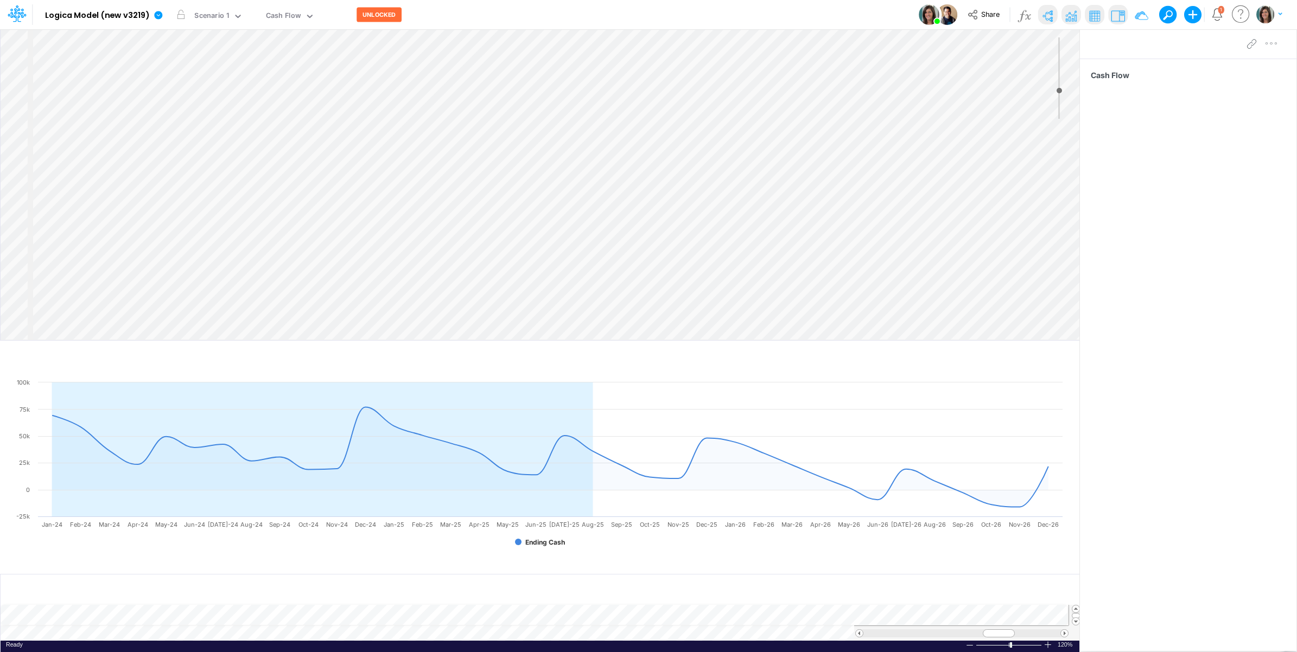
select select "Horizontal"
click at [378, 99] on div "Insert component Insert node Component Variable Constant Group Addition Subtrac…" at bounding box center [540, 184] width 1079 height 311
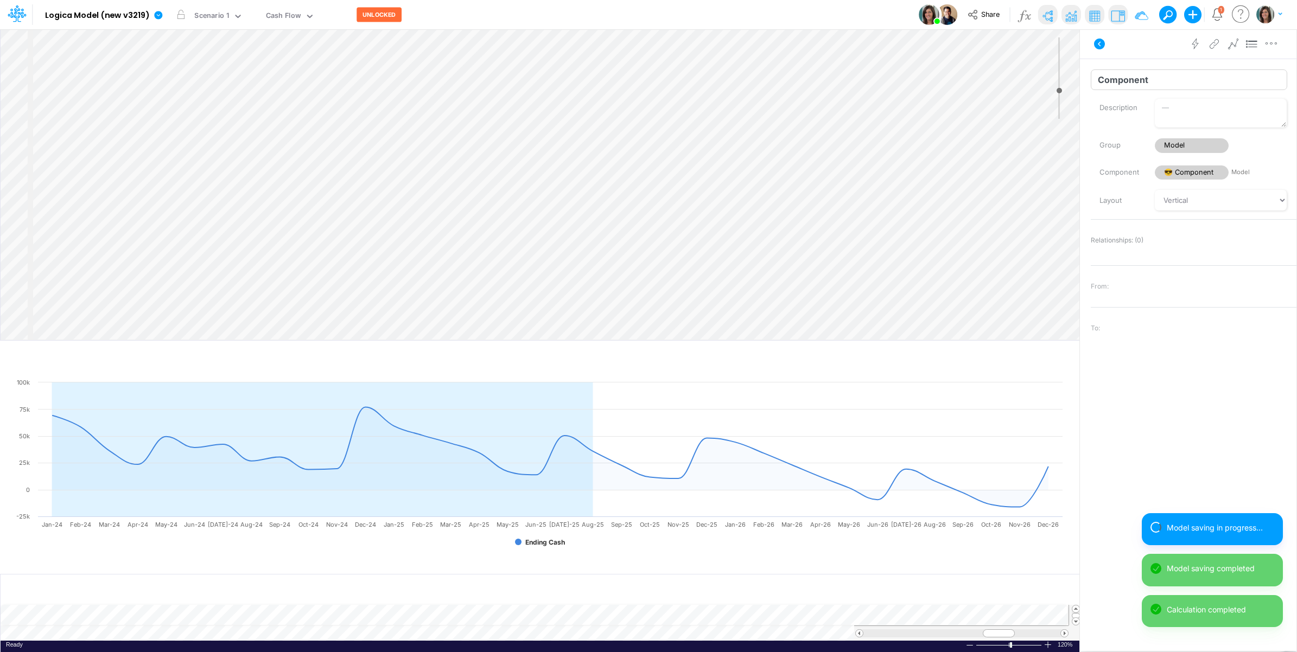
click at [1147, 82] on input "Component" at bounding box center [1189, 79] width 196 height 21
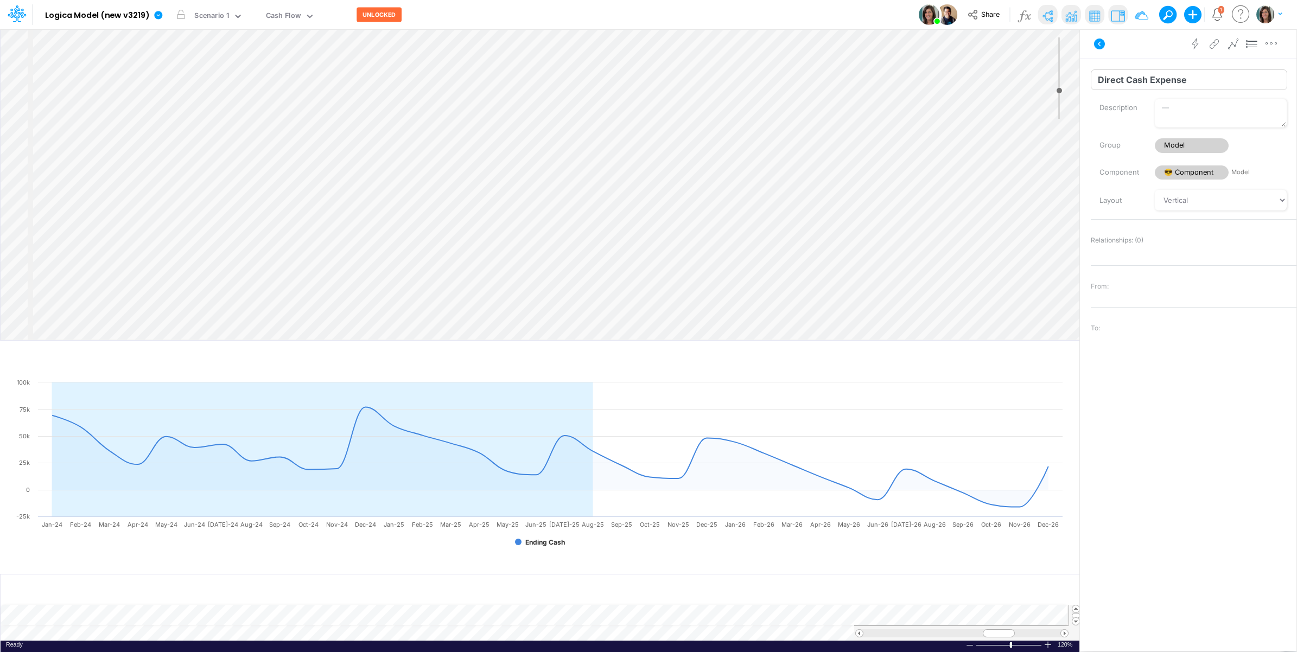
type input "Direct Cash Expense"
click at [431, 102] on div "Insert component Insert node Variable Constant Group Addition Subtraction Multi…" at bounding box center [540, 184] width 1079 height 311
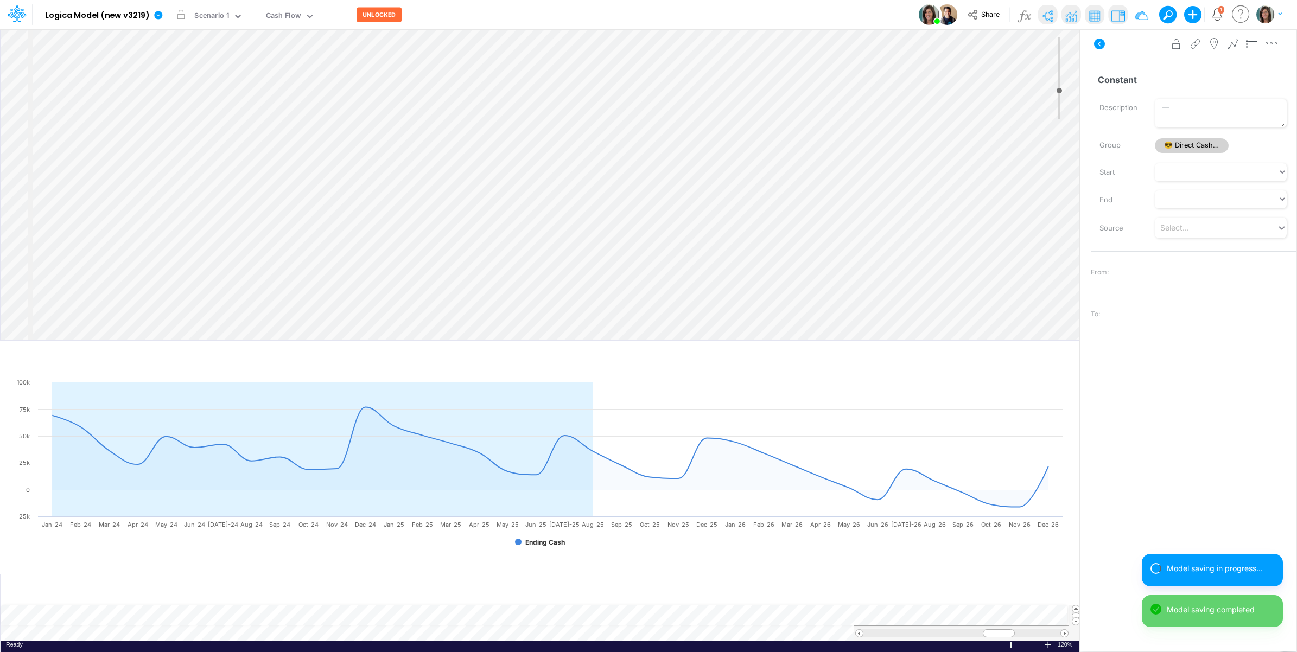
click at [412, 100] on div "Insert component Insert child node Variable Constant Group Addition Subtraction…" at bounding box center [540, 184] width 1079 height 311
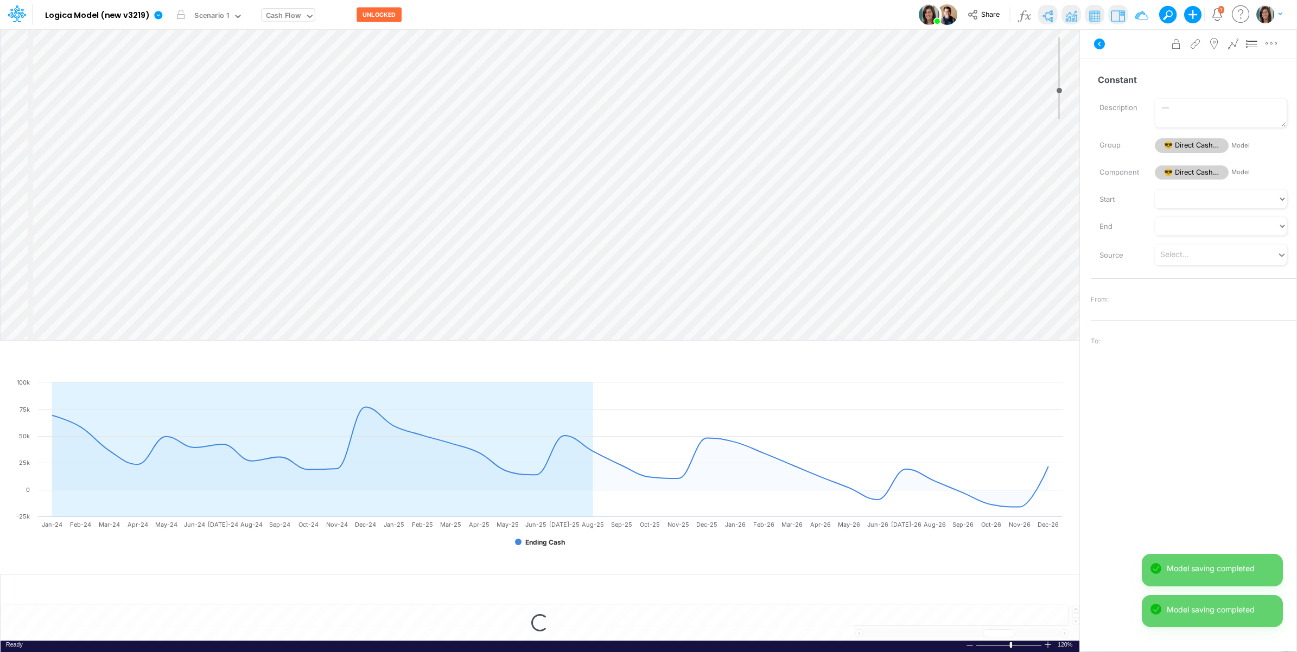
click at [299, 11] on div "Cash Flow" at bounding box center [283, 17] width 43 height 16
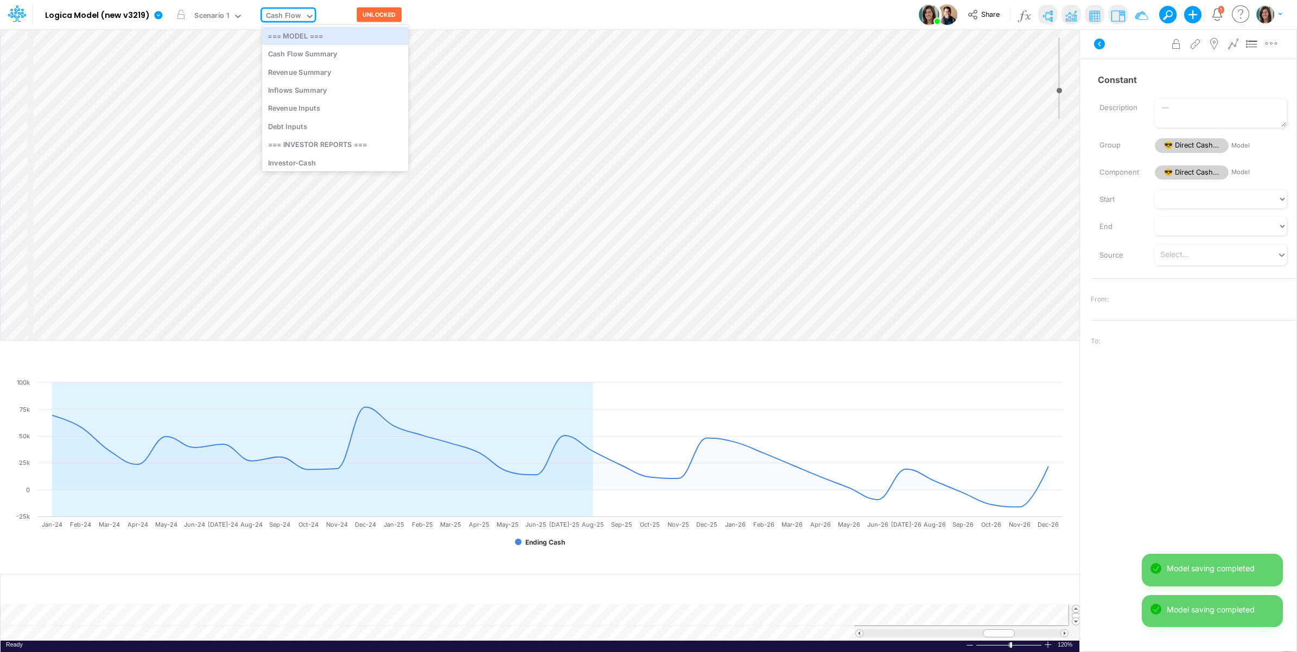
click at [323, 14] on button "button" at bounding box center [324, 14] width 11 height 11
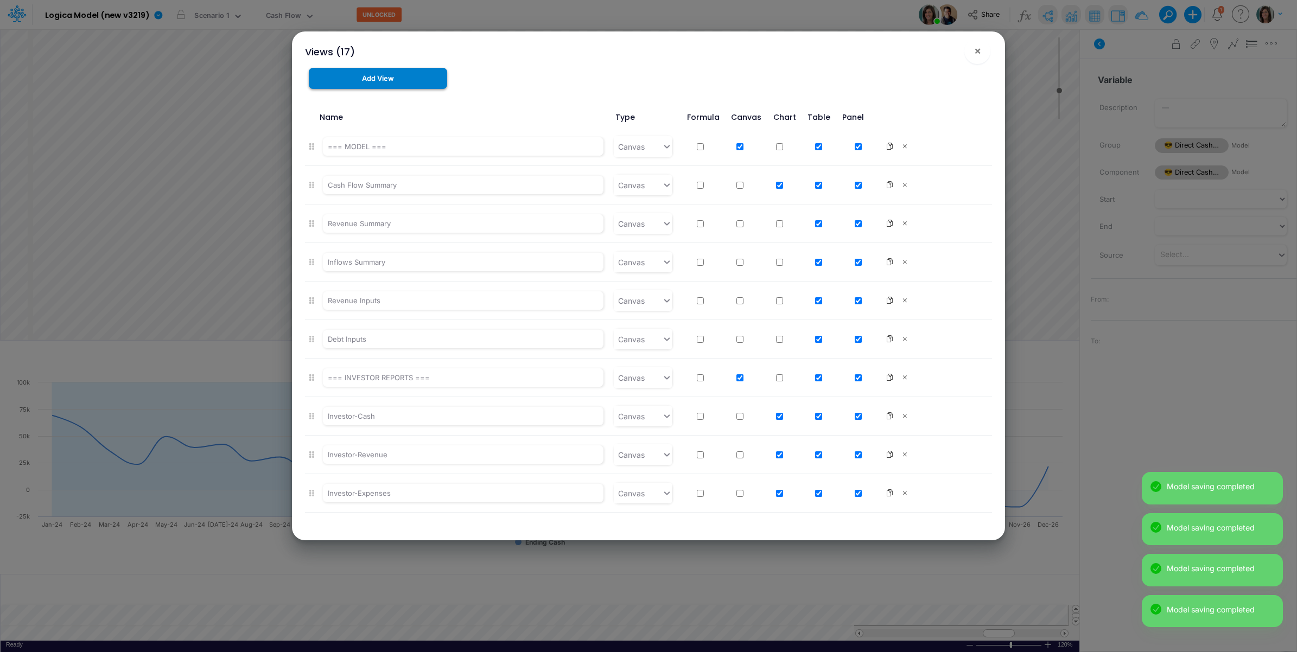
click at [405, 82] on button "Add View" at bounding box center [378, 78] width 139 height 21
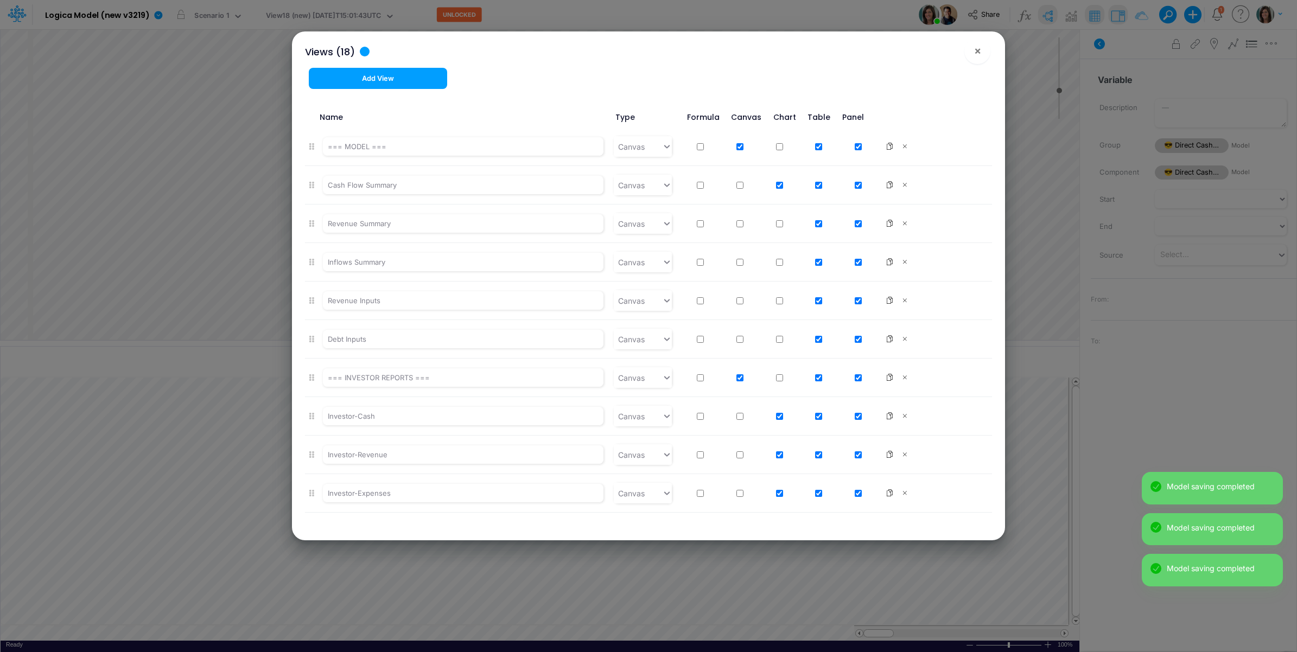
scroll to position [304, 0]
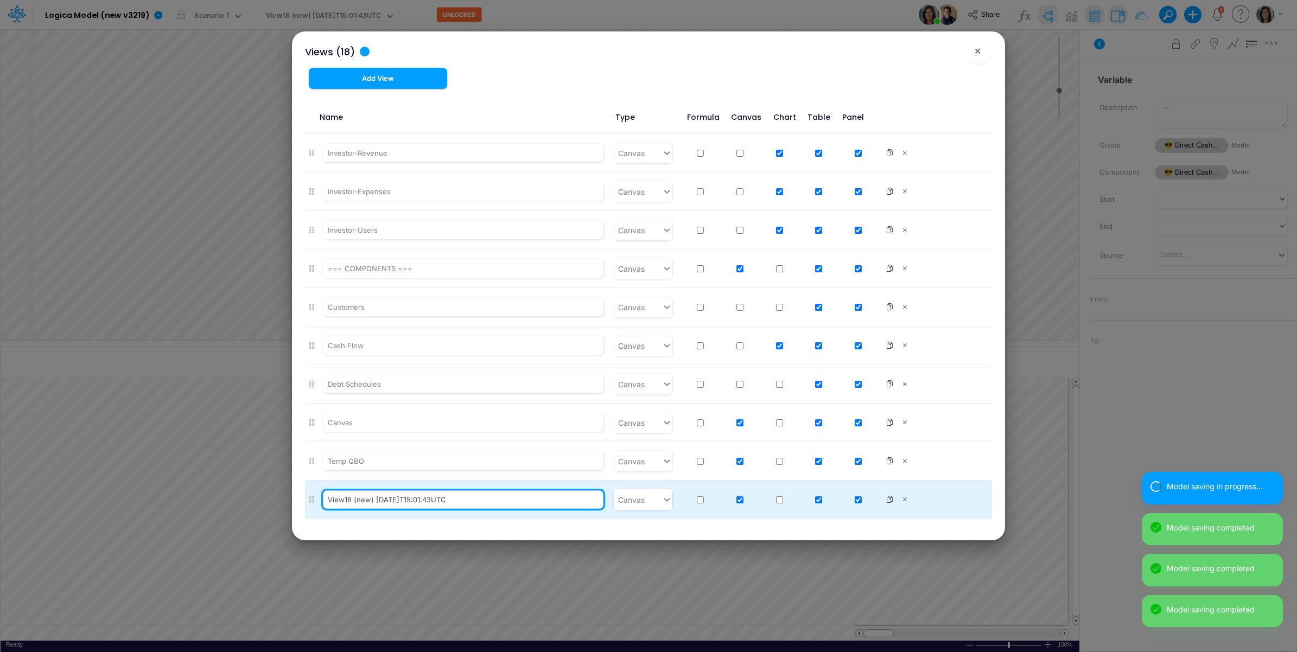
click at [422, 495] on input "View18 (new) [DATE]T15:01:43UTC" at bounding box center [463, 500] width 281 height 18
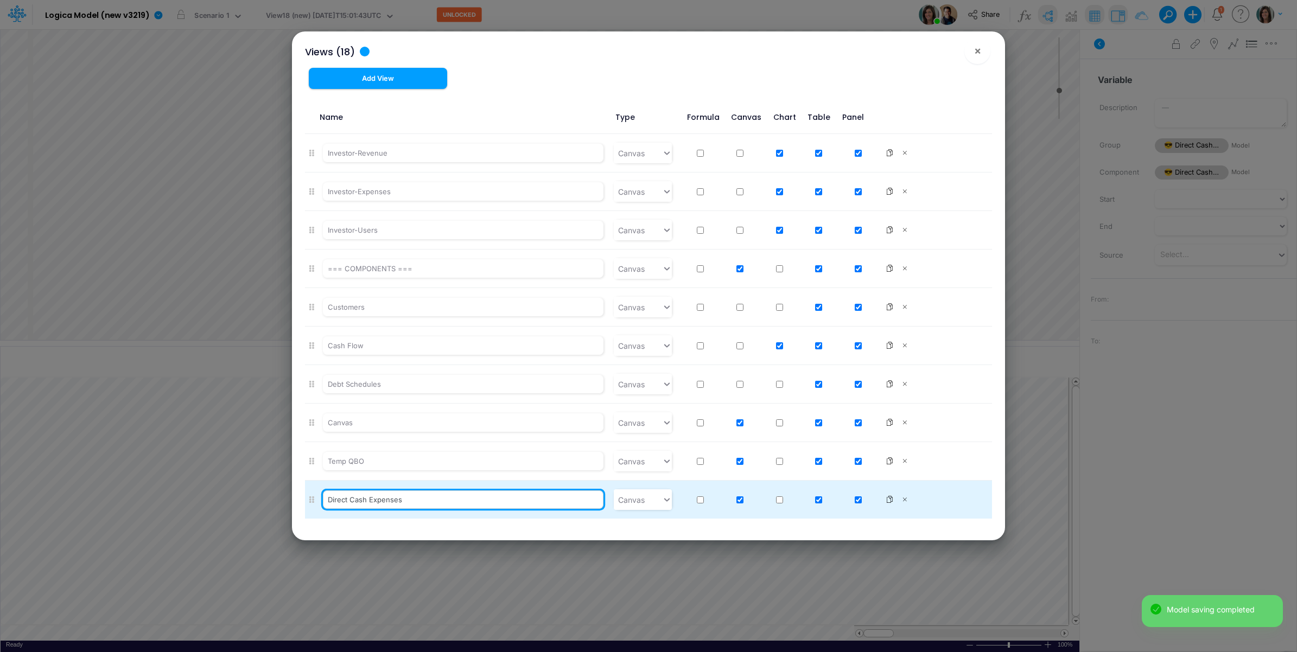
type input "Direct Cash Expenses"
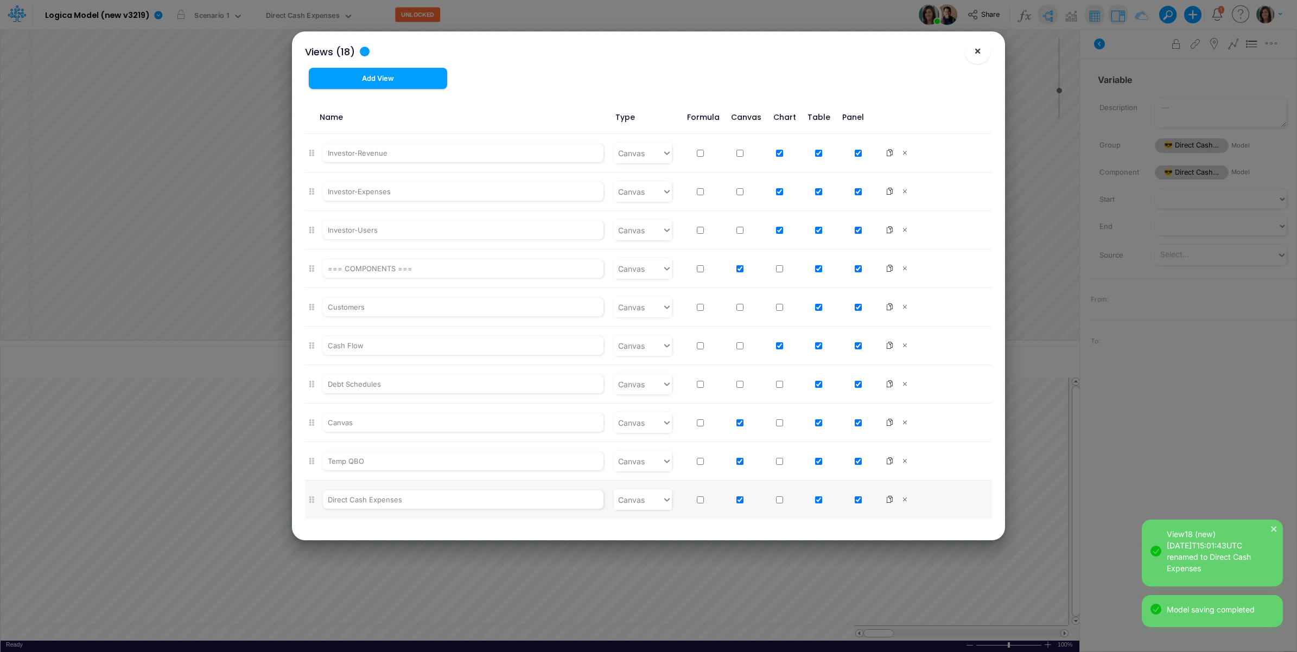
click at [977, 52] on span "×" at bounding box center [977, 50] width 7 height 13
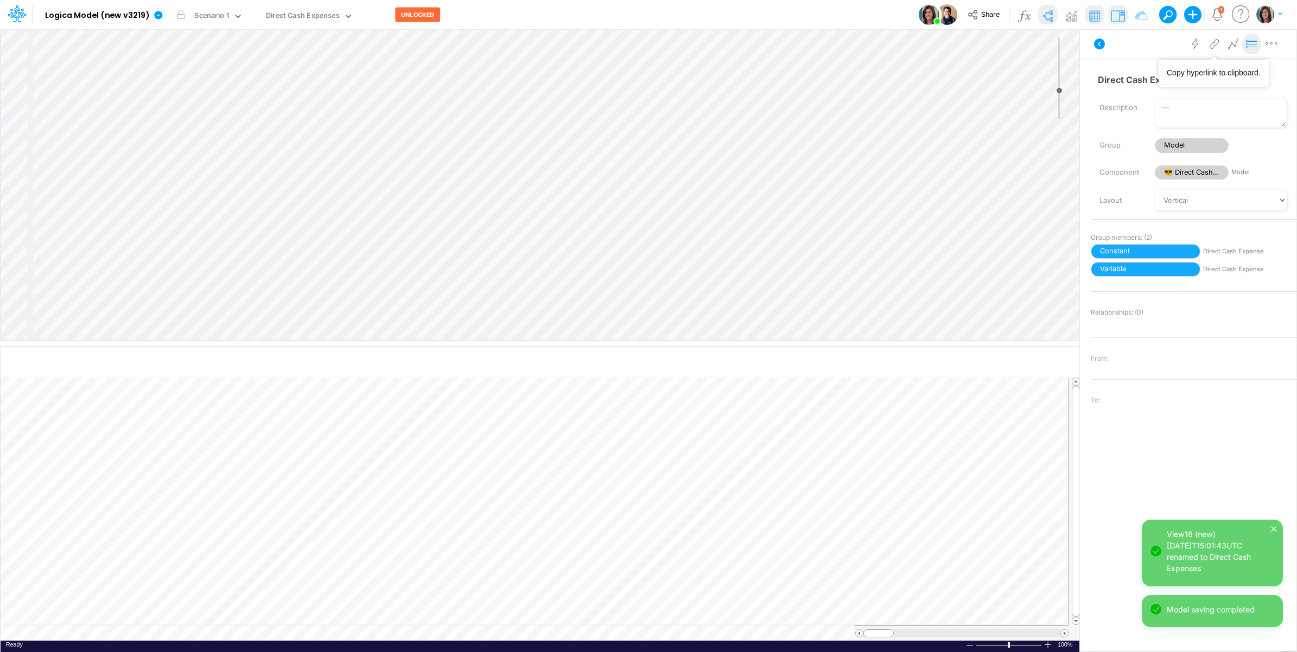
click at [1251, 49] on icon at bounding box center [1252, 44] width 16 height 11
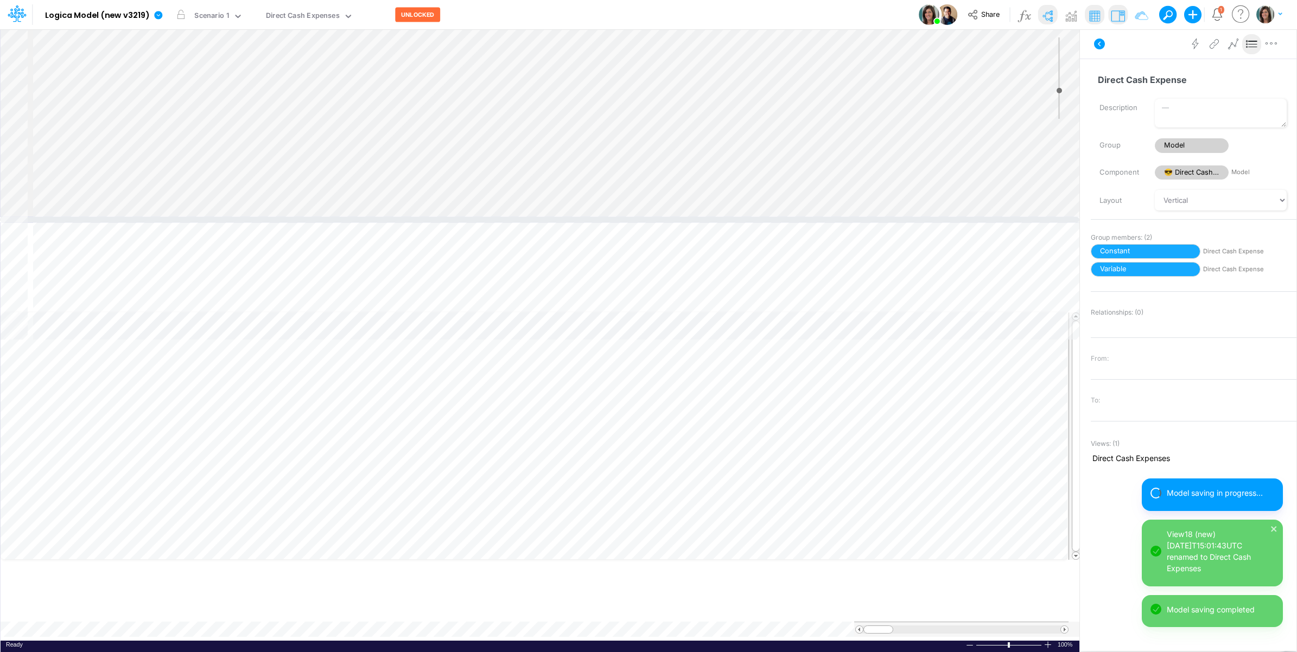
drag, startPoint x: 329, startPoint y: 342, endPoint x: 345, endPoint y: 218, distance: 125.3
click at [345, 218] on div at bounding box center [539, 219] width 1079 height 5
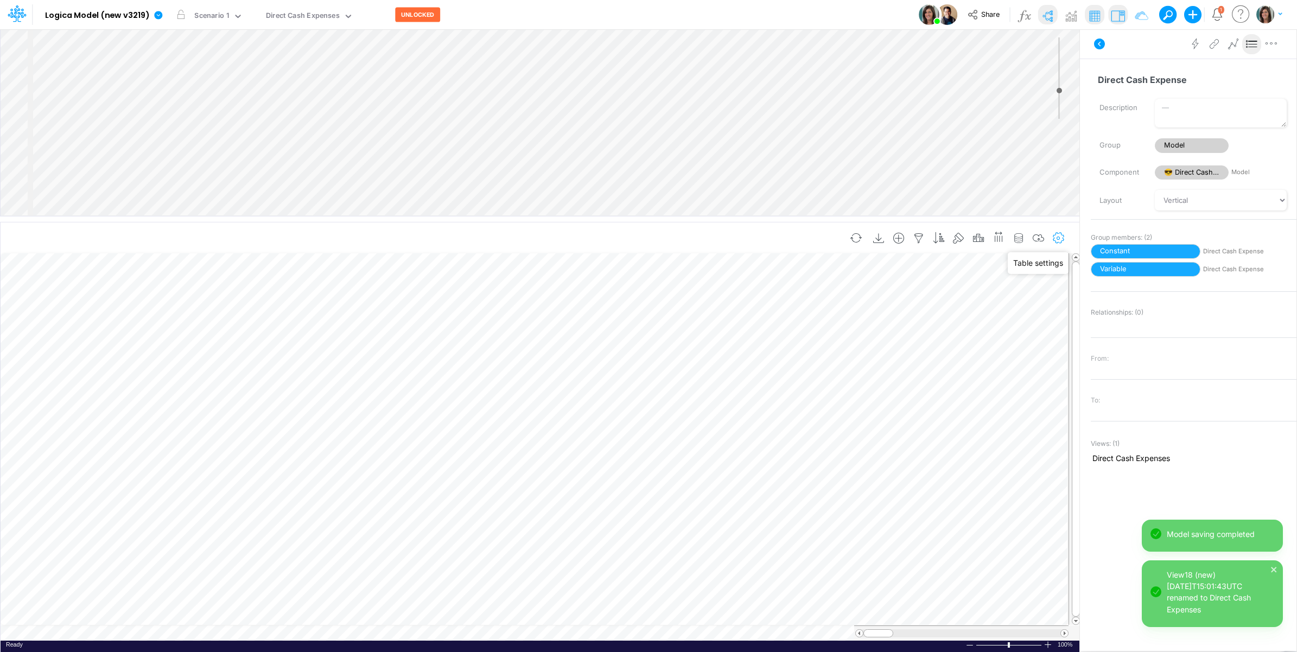
click at [1062, 237] on icon "button" at bounding box center [1059, 238] width 16 height 11
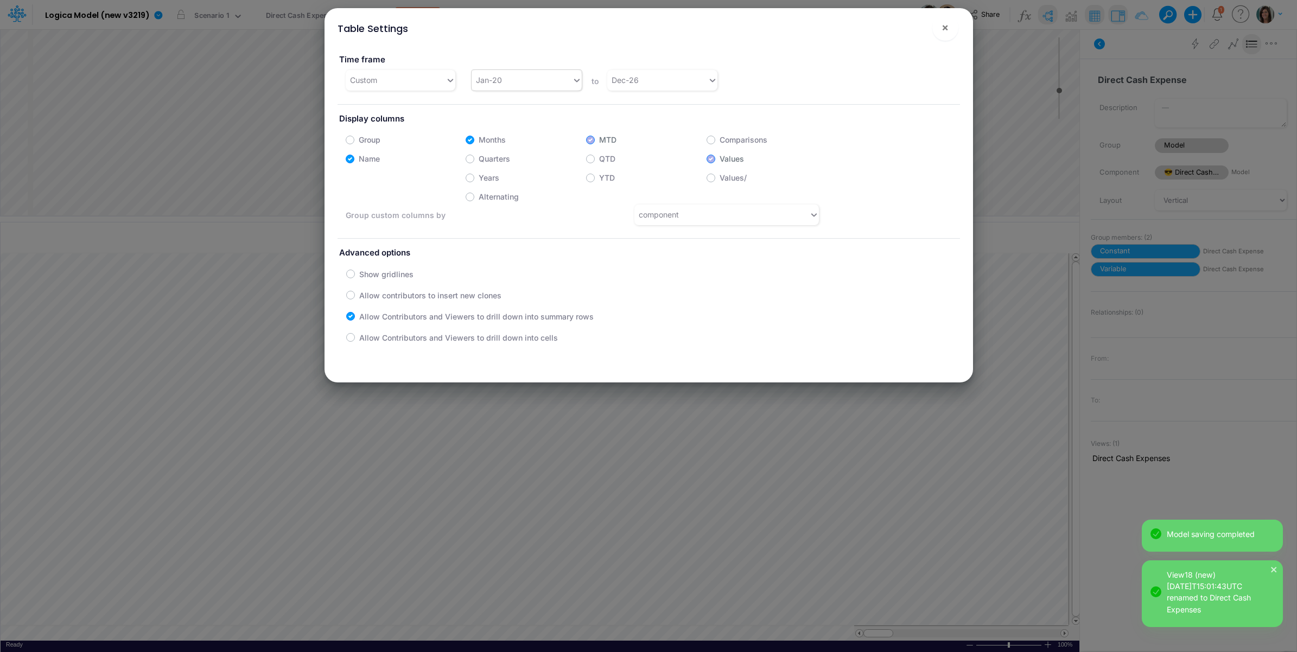
click at [543, 86] on div "Jan-20" at bounding box center [522, 80] width 100 height 18
type input "jan-25"
drag, startPoint x: 554, startPoint y: 107, endPoint x: 830, endPoint y: 61, distance: 280.1
click at [554, 109] on div "Jan-25" at bounding box center [525, 107] width 109 height 20
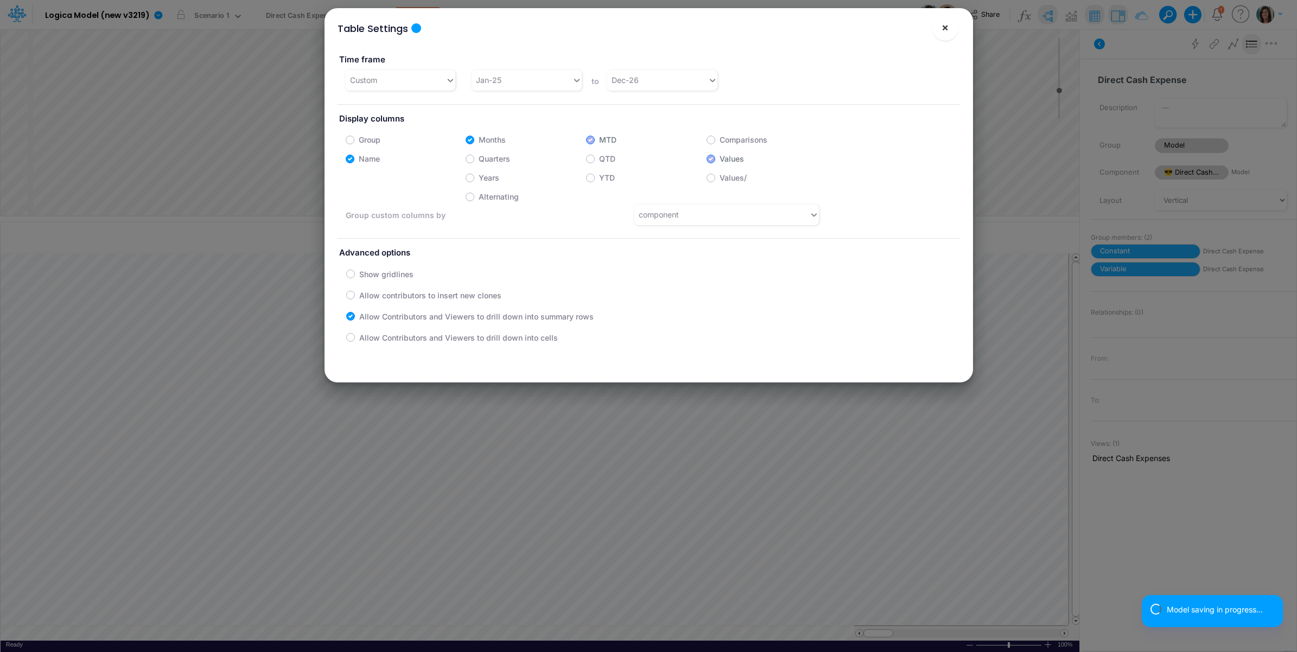
drag, startPoint x: 945, startPoint y: 26, endPoint x: 934, endPoint y: 29, distance: 10.8
click at [934, 29] on button "×" at bounding box center [945, 28] width 26 height 26
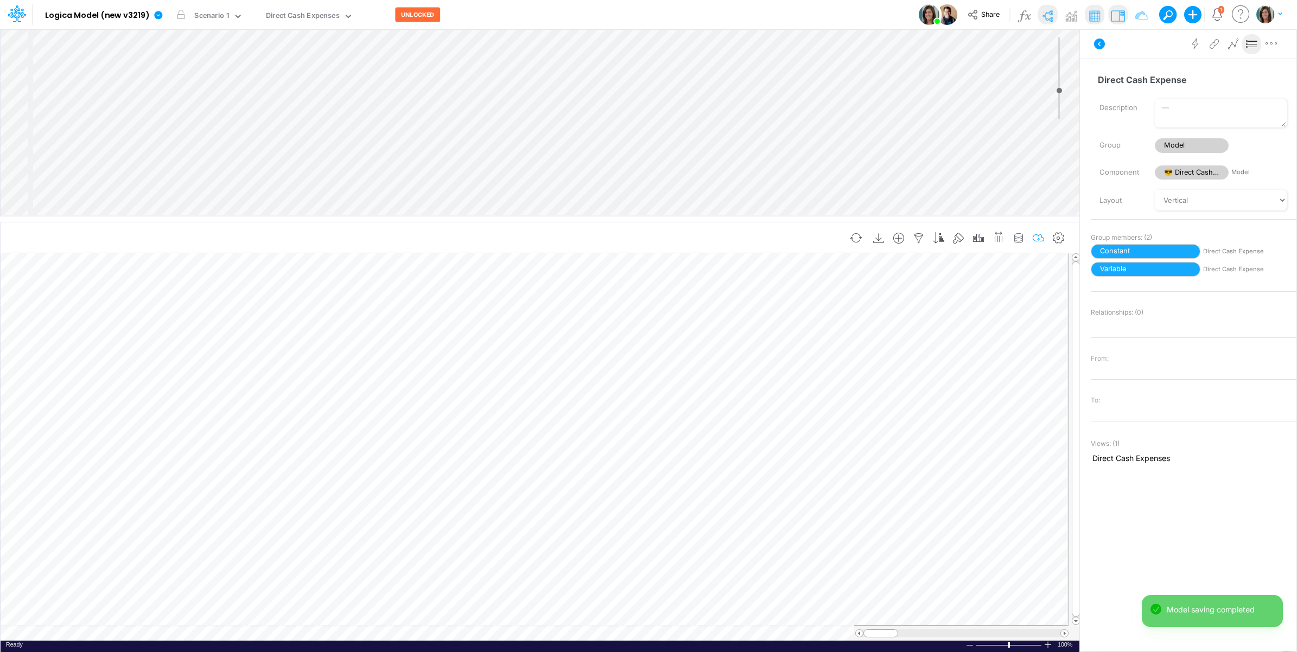
click at [1036, 237] on icon "button" at bounding box center [1038, 238] width 16 height 11
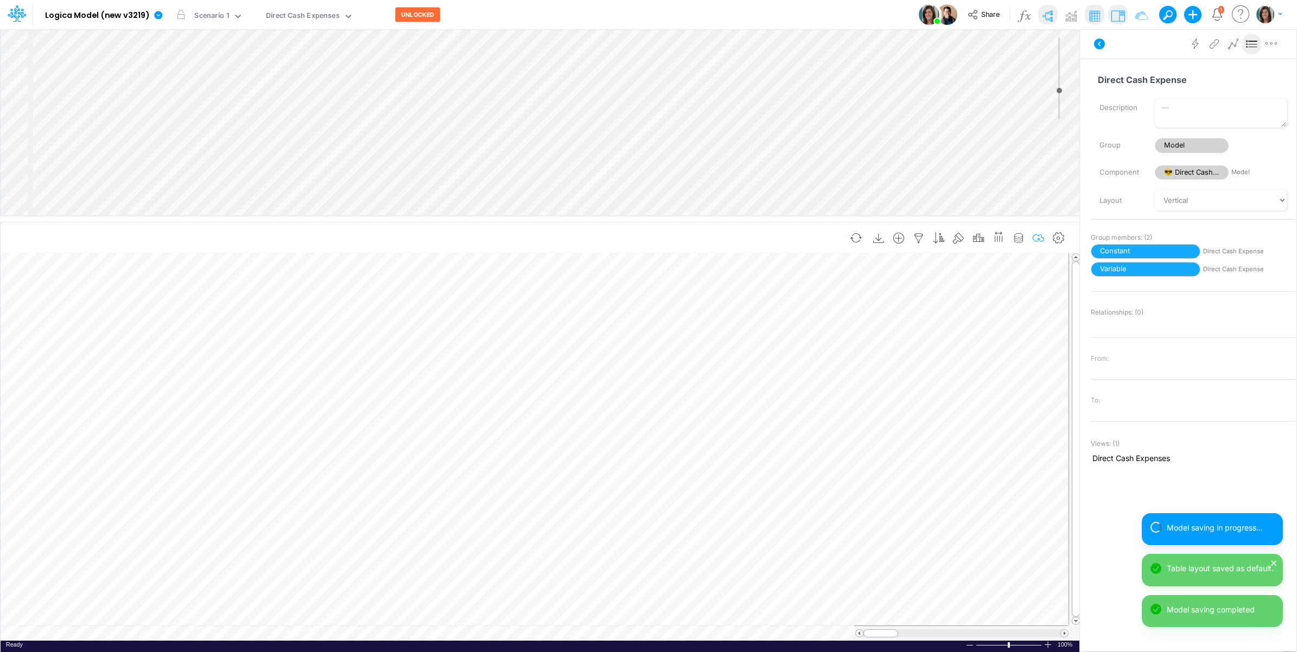
scroll to position [0, 1]
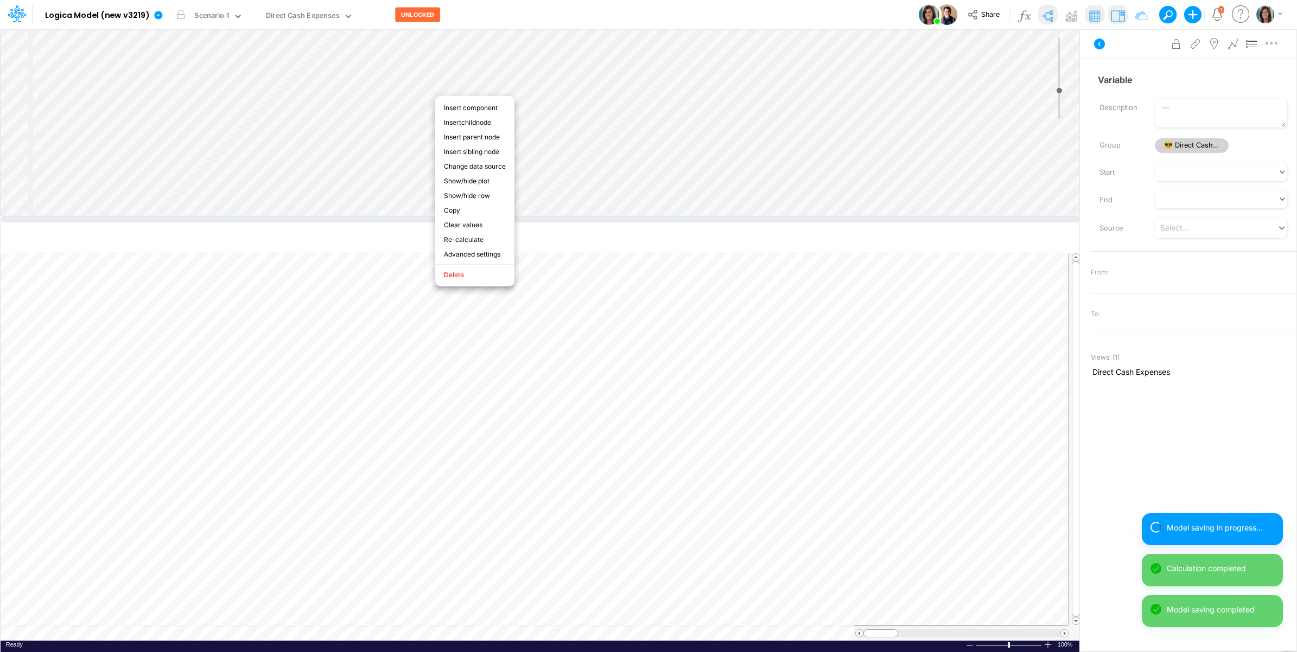
scroll to position [0, 1]
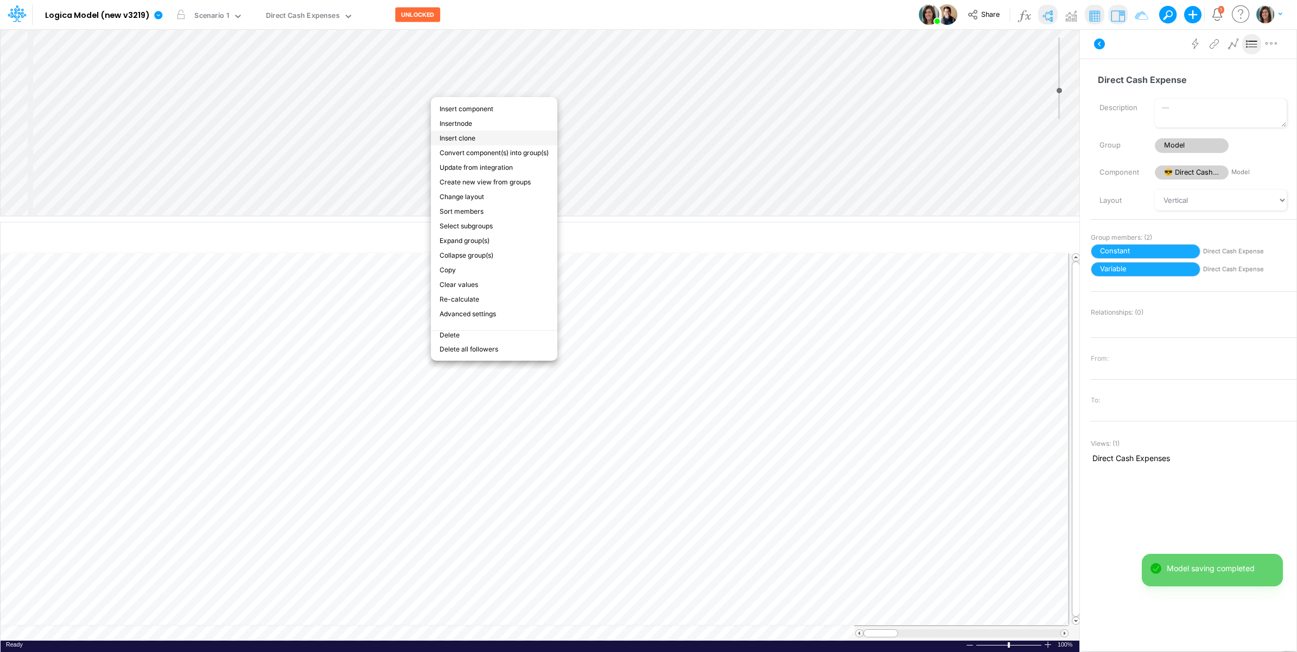
click at [475, 136] on li "Insert clone" at bounding box center [494, 138] width 126 height 15
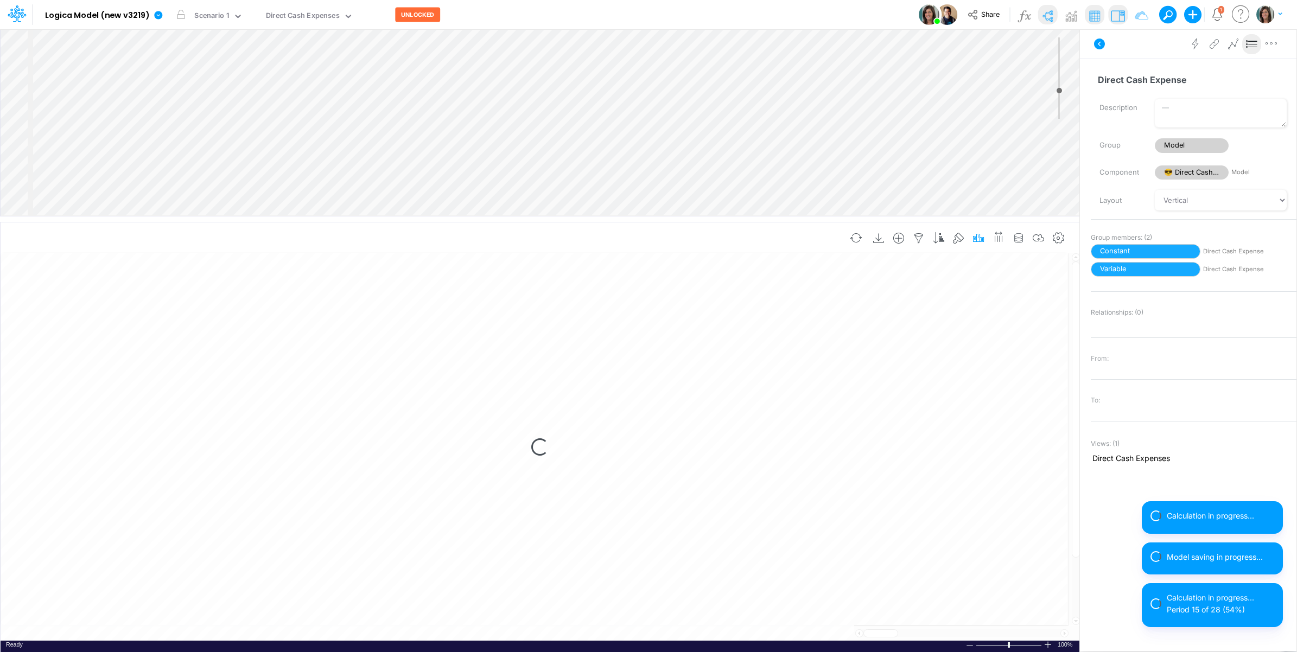
click at [974, 240] on icon "button" at bounding box center [978, 238] width 16 height 11
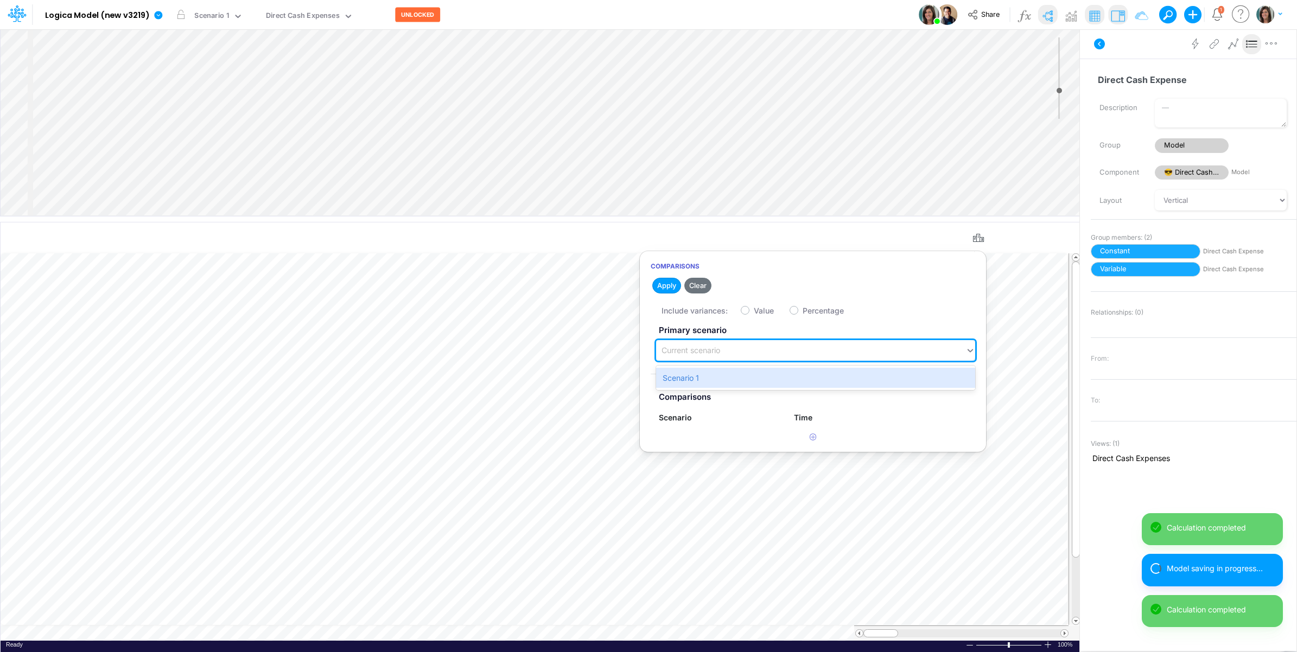
click at [783, 346] on div "Current scenario" at bounding box center [810, 351] width 309 height 18
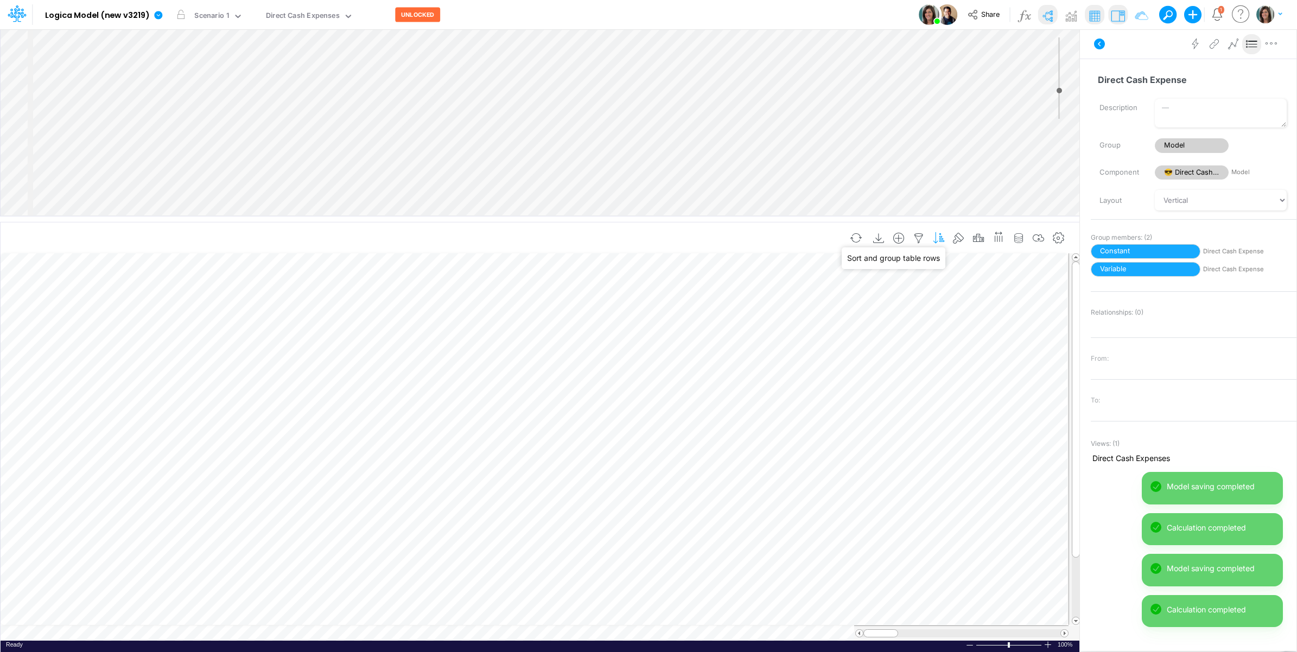
click at [935, 238] on icon "button" at bounding box center [939, 238] width 16 height 11
click at [636, 311] on icon "button" at bounding box center [635, 309] width 7 height 7
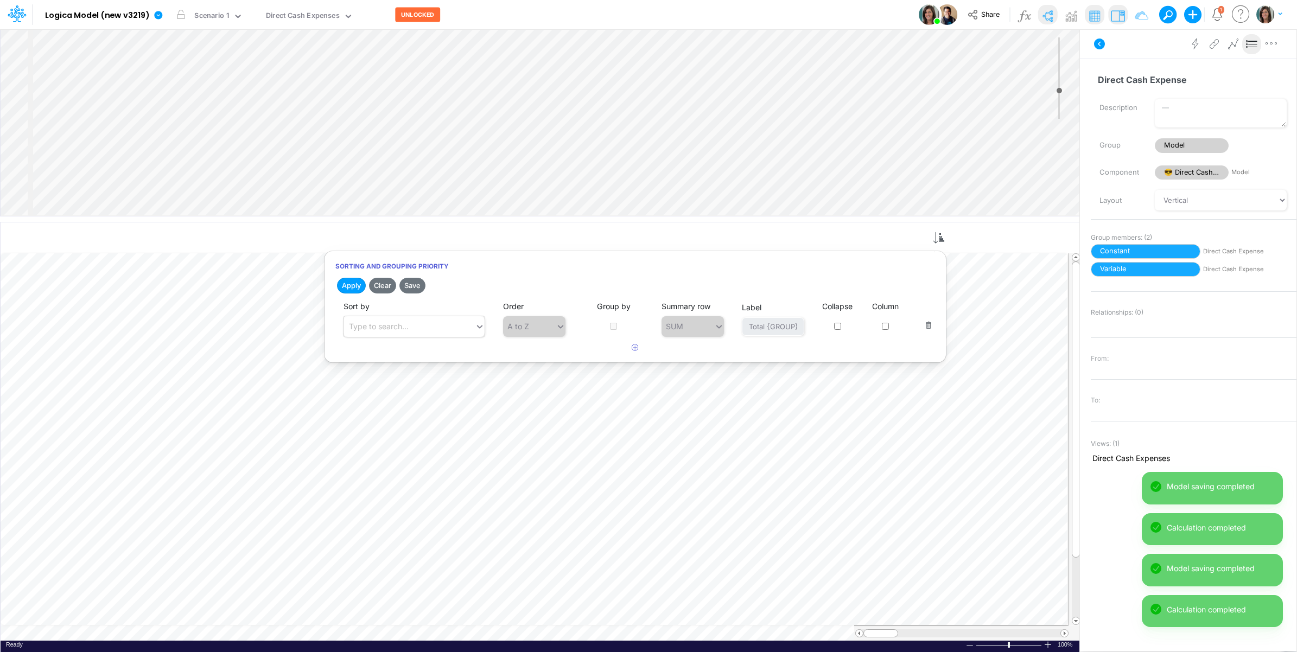
click at [421, 329] on div "Type to search..." at bounding box center [408, 326] width 131 height 18
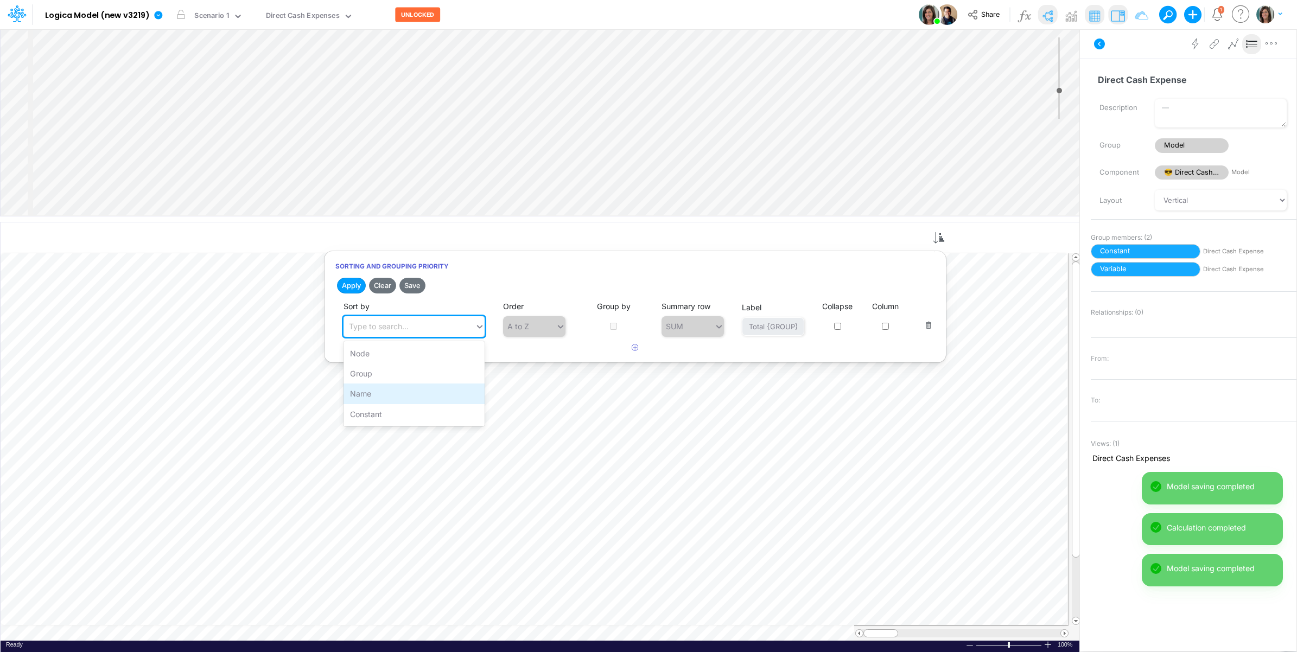
click at [384, 394] on div "Name" at bounding box center [413, 394] width 141 height 20
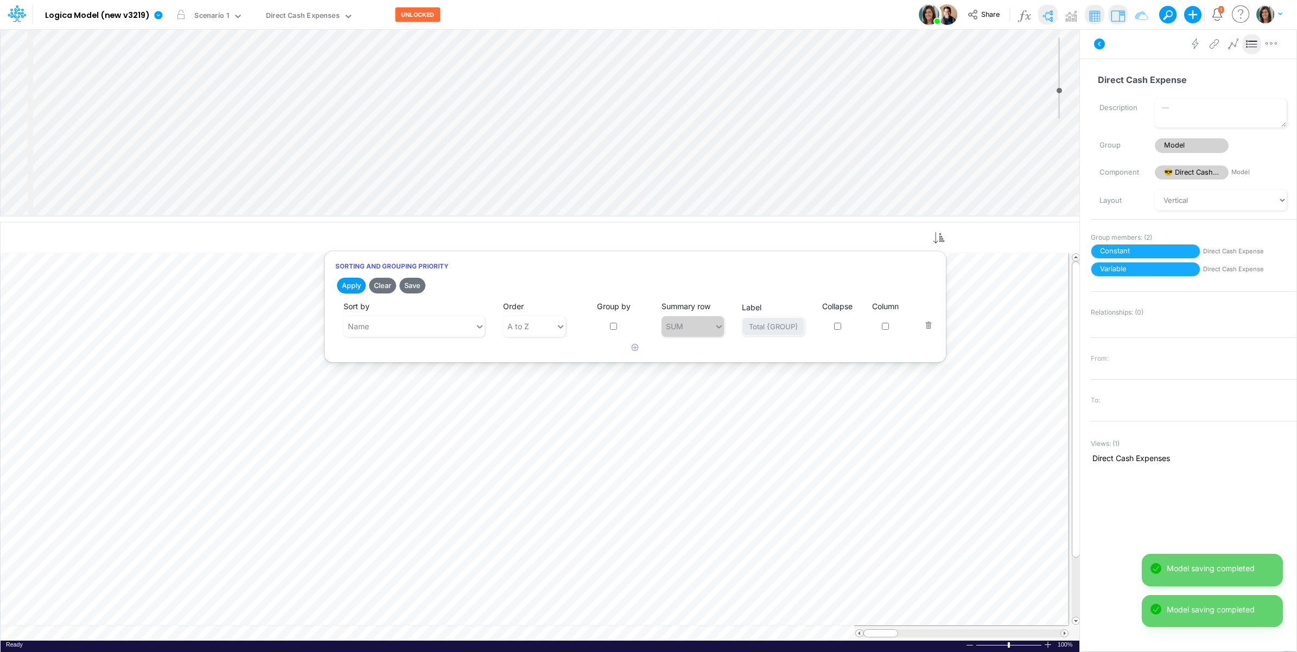
drag, startPoint x: 612, startPoint y: 327, endPoint x: 733, endPoint y: 324, distance: 121.6
click at [614, 327] on input "checkbox" at bounding box center [613, 326] width 7 height 7
checkbox input "true"
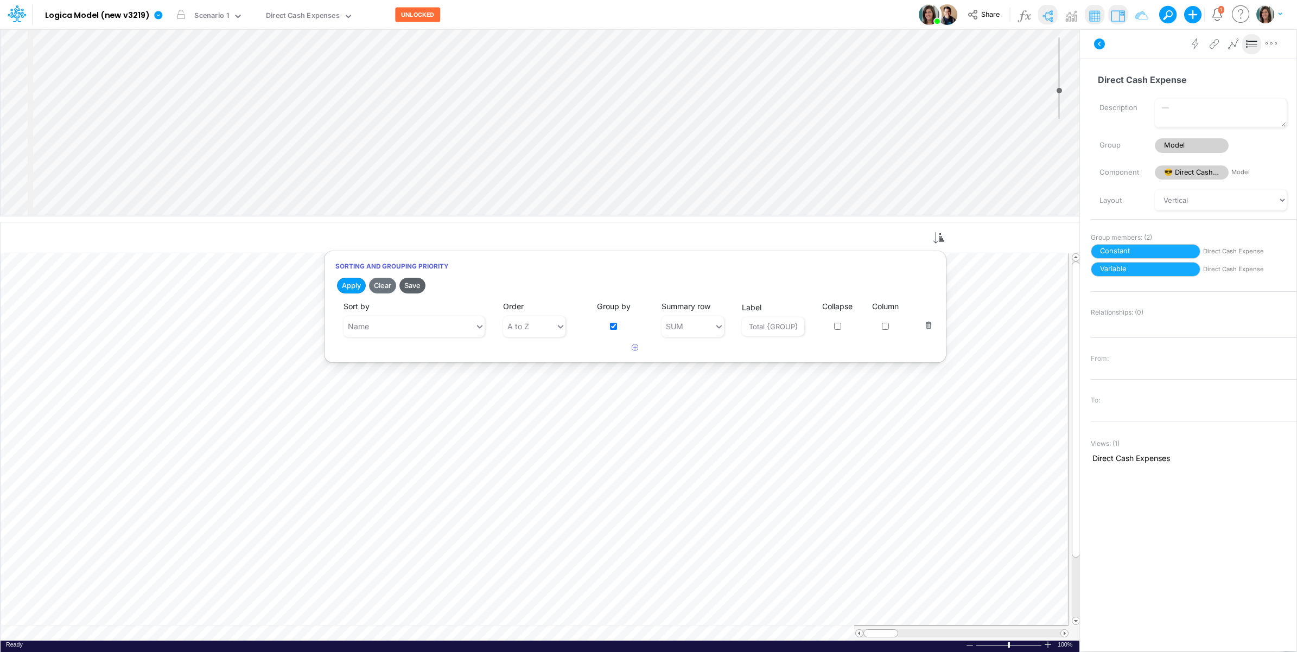
click at [417, 285] on button "Save" at bounding box center [412, 286] width 26 height 16
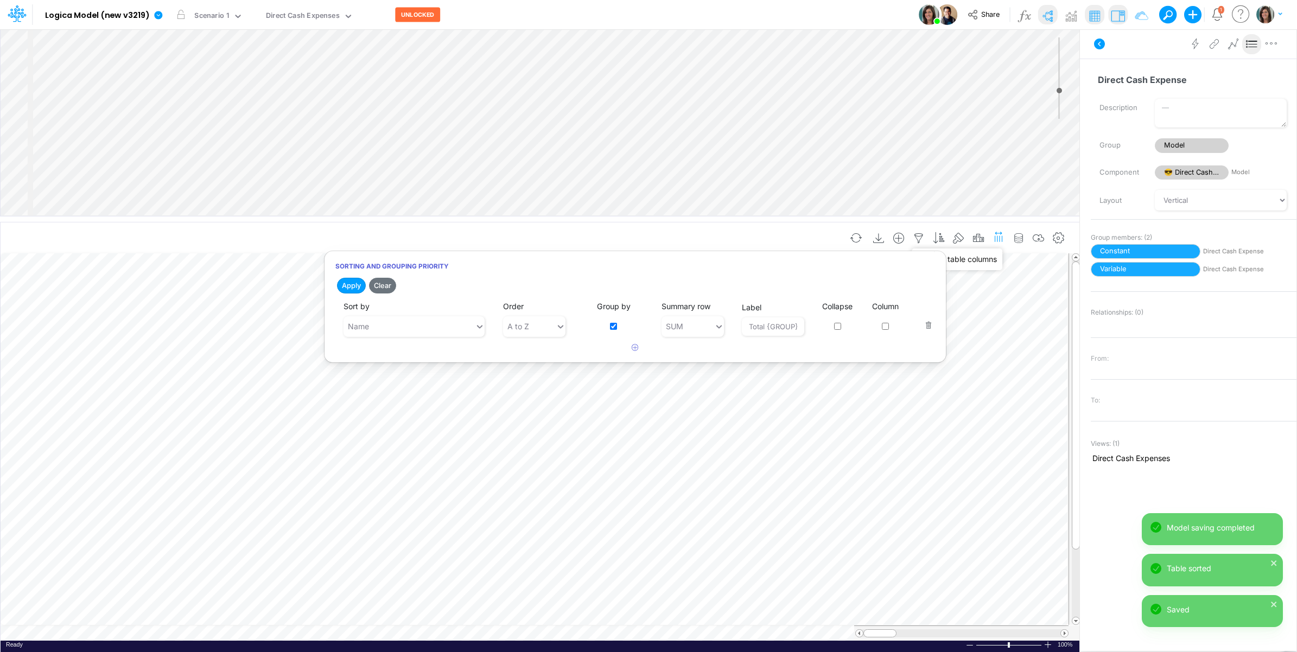
click at [996, 238] on icon "button" at bounding box center [998, 236] width 11 height 16
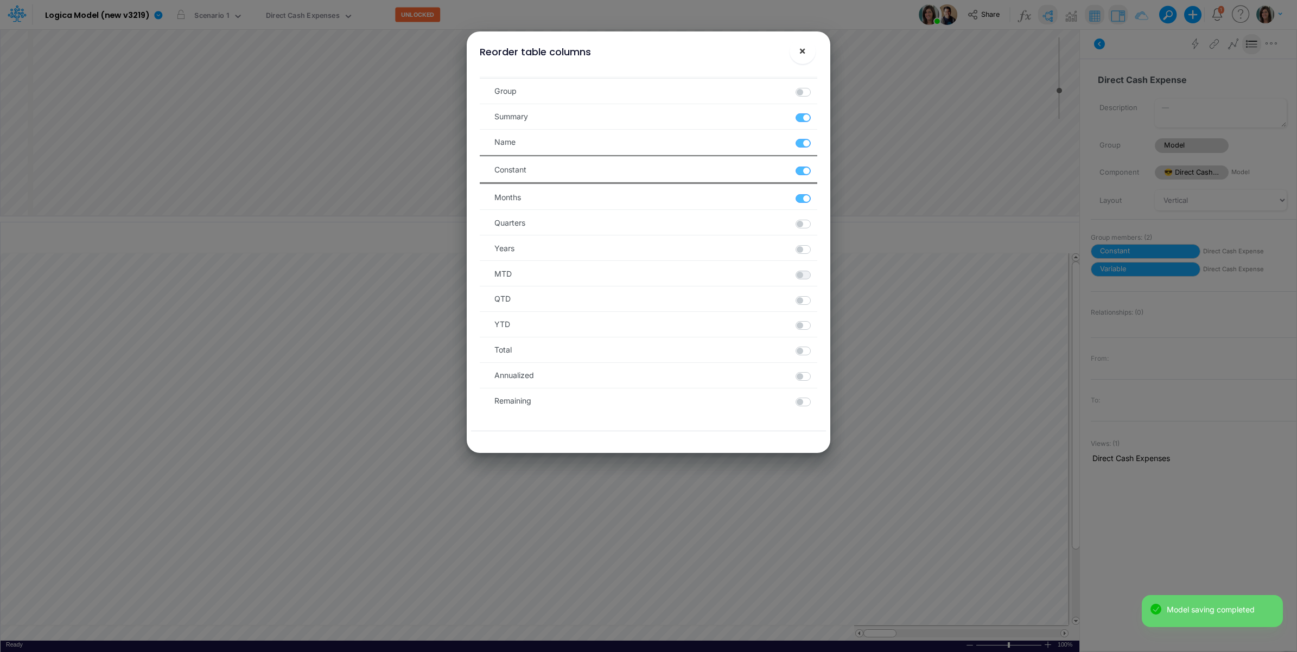
drag, startPoint x: 801, startPoint y: 115, endPoint x: 804, endPoint y: 50, distance: 65.2
click at [815, 112] on label at bounding box center [816, 112] width 2 height 0
click at [815, 116] on input "checkbox" at bounding box center [818, 115] width 7 height 7
checkbox input "false"
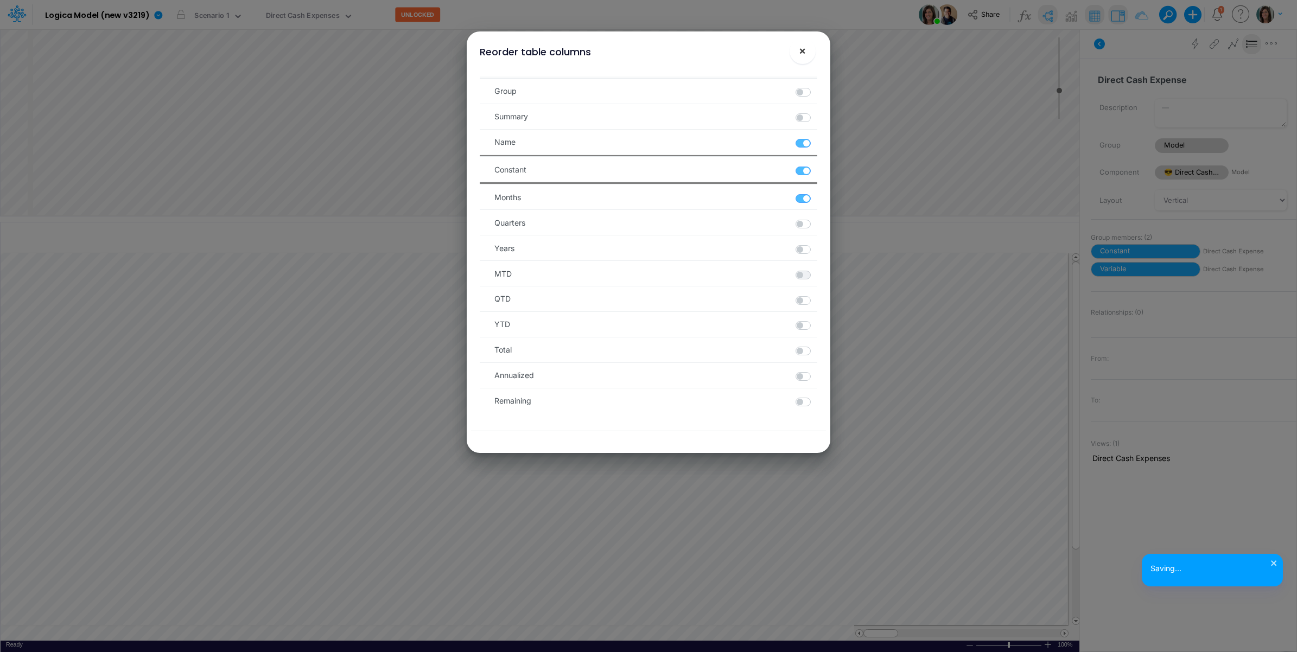
click at [802, 50] on span "×" at bounding box center [802, 50] width 7 height 13
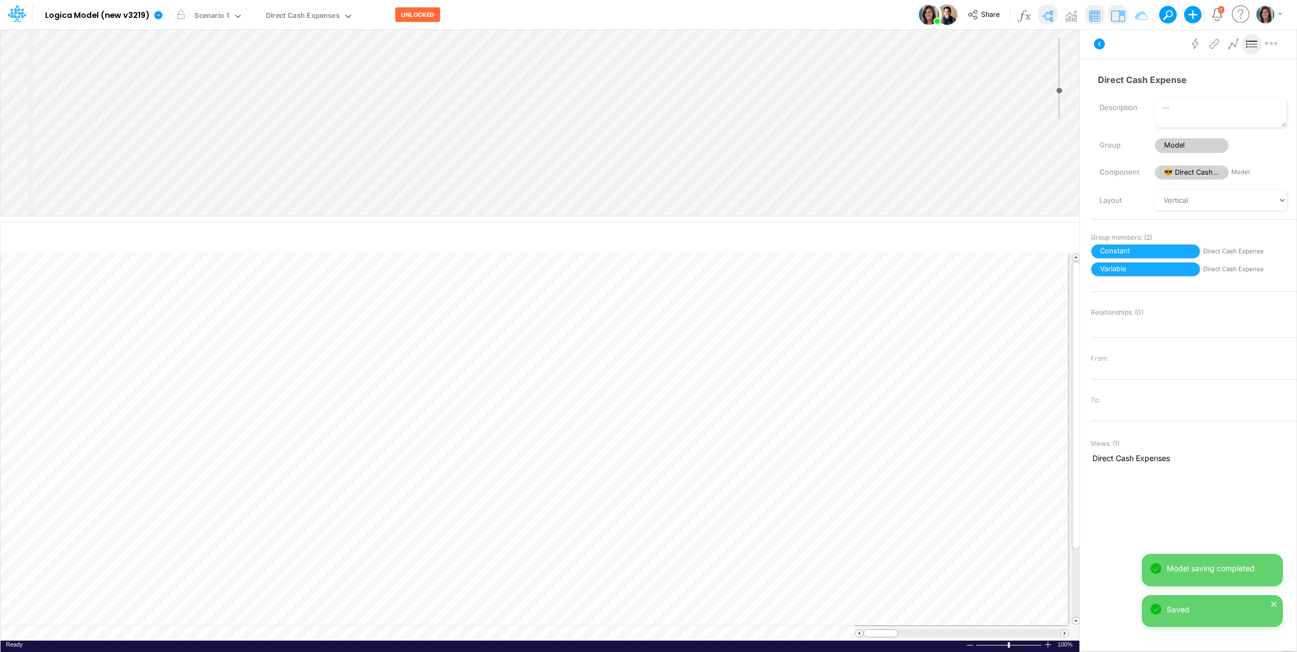
scroll to position [0, 1]
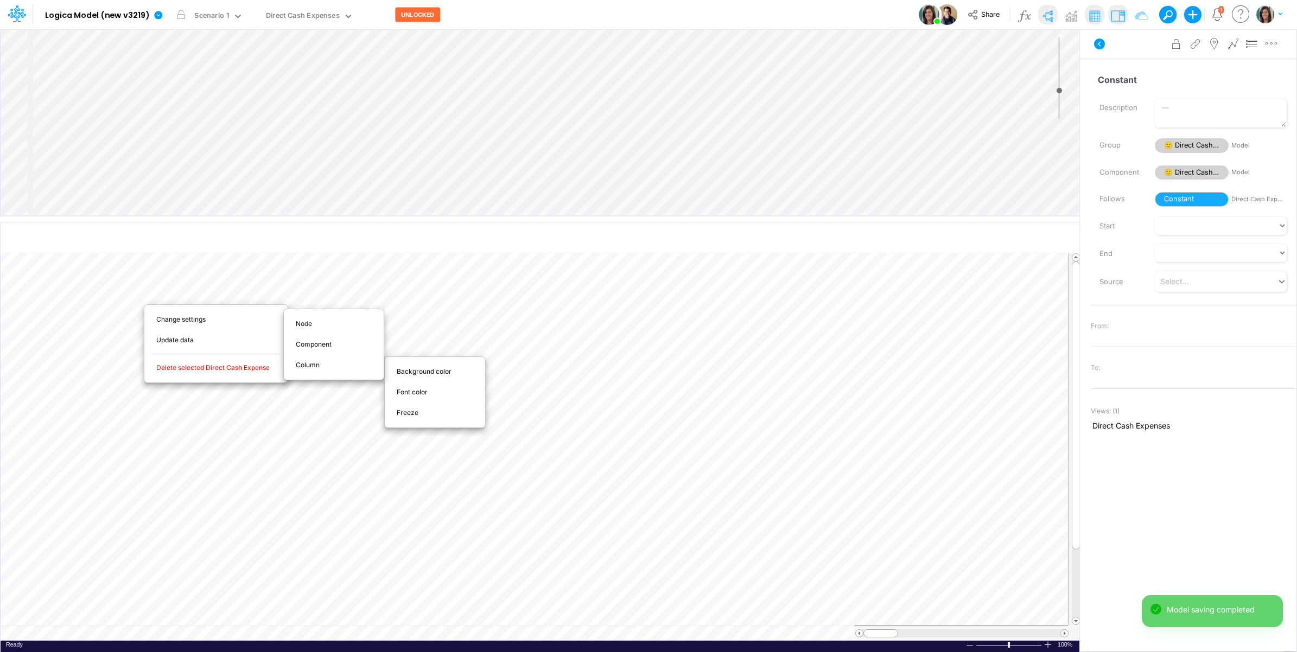
click at [406, 418] on span "Freeze" at bounding box center [414, 413] width 34 height 10
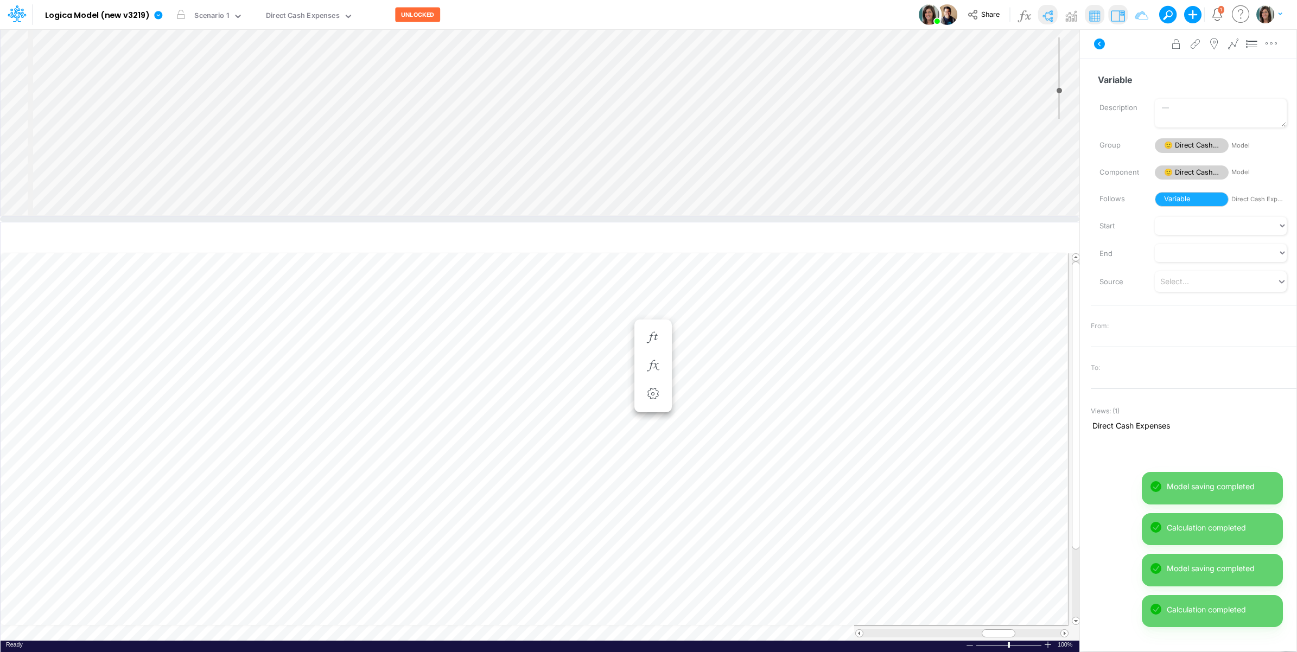
scroll to position [0, 1]
click at [654, 374] on icon "button" at bounding box center [653, 372] width 16 height 11
select select "sum"
select select "field"
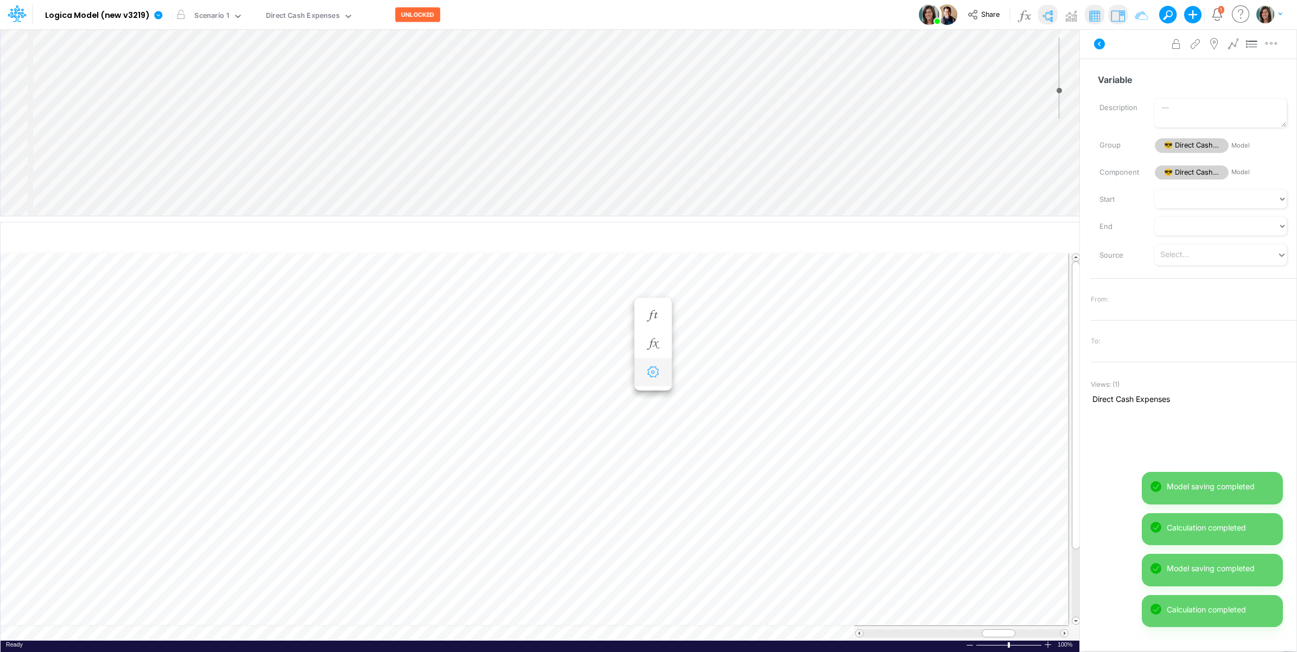
select select "Number"
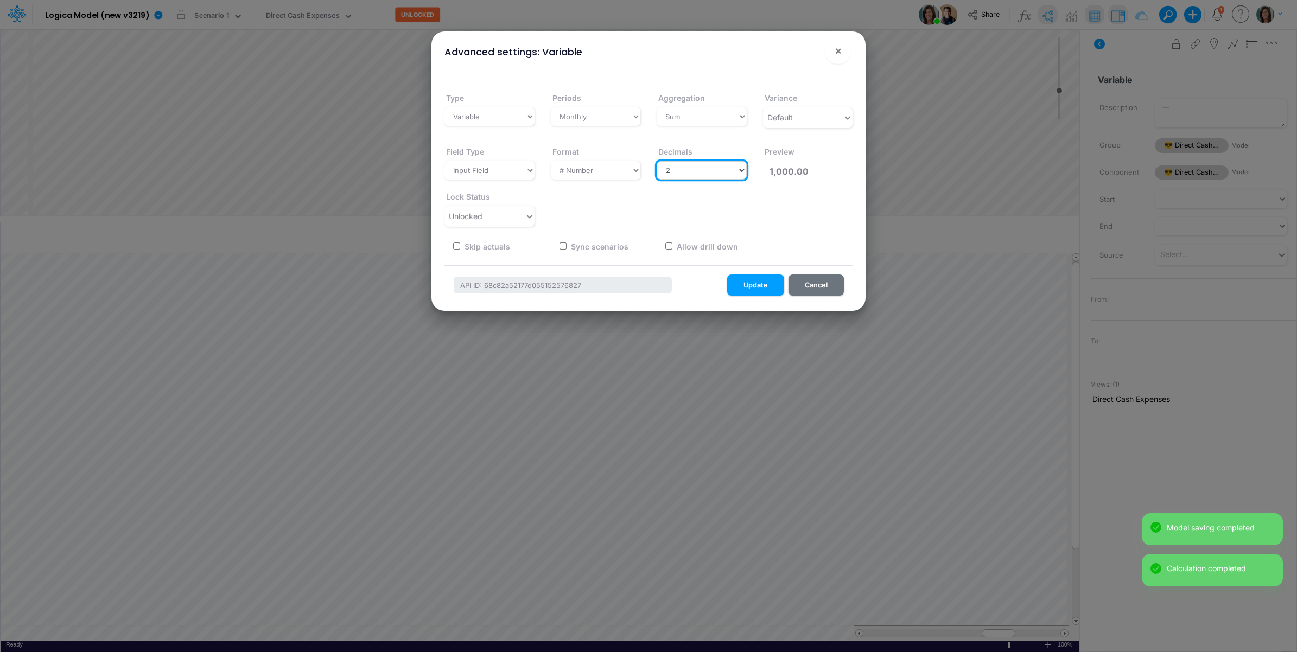
drag, startPoint x: 705, startPoint y: 175, endPoint x: 706, endPoint y: 181, distance: 6.0
click at [705, 175] on select "Select decimals places 0 1 2 3 4 5 6 7 8 9 10" at bounding box center [702, 170] width 90 height 18
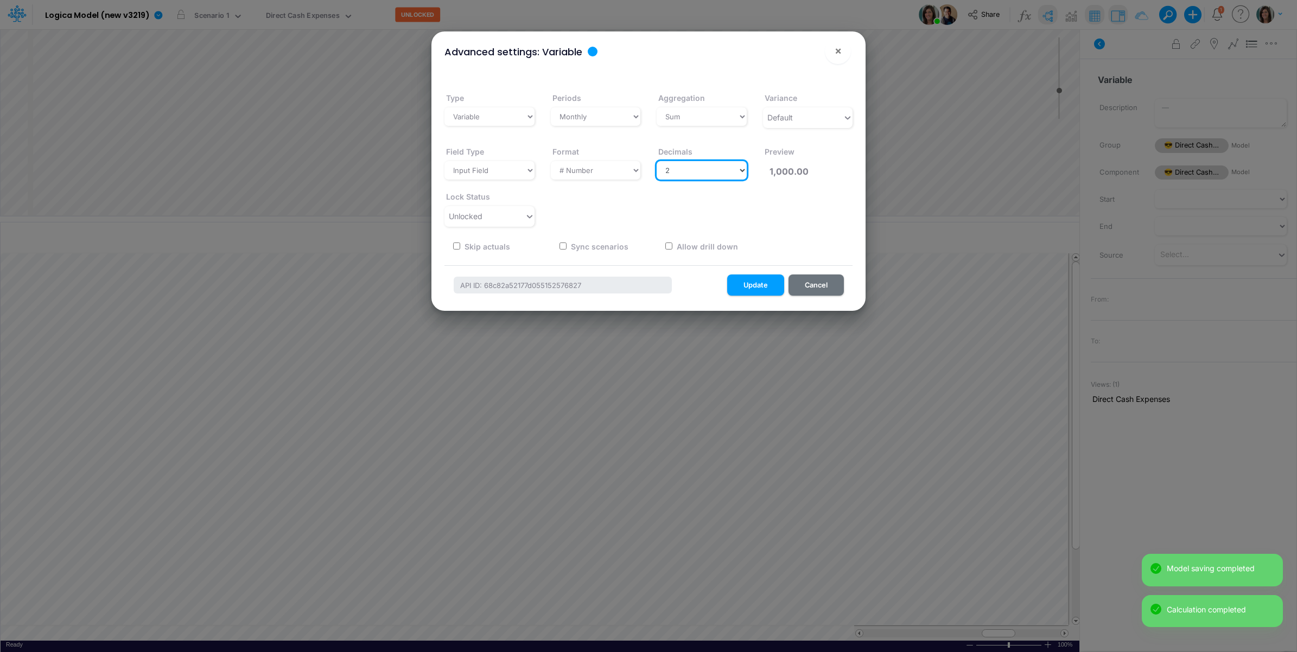
select select "0"
click at [657, 161] on select "Select decimals places 0 1 2 3 4 5 6 7 8 9 10" at bounding box center [702, 170] width 90 height 18
type input "1,000"
click at [759, 291] on button "Update" at bounding box center [755, 285] width 57 height 21
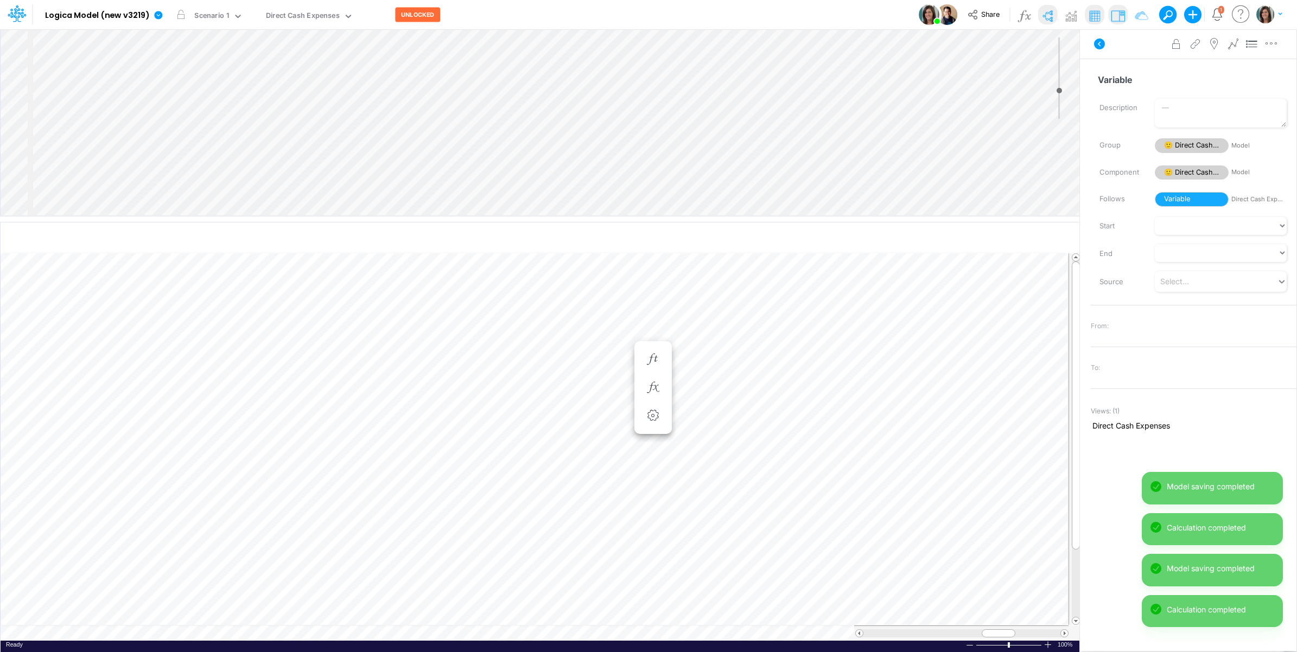
scroll to position [0, 1]
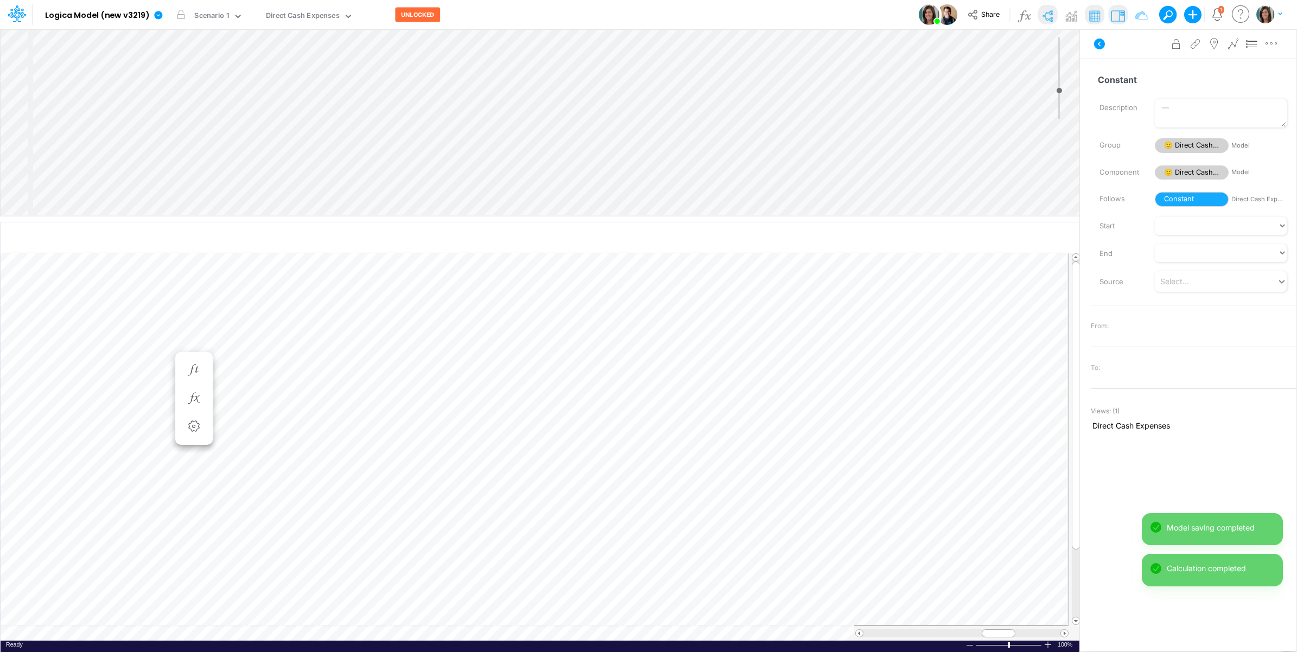
scroll to position [0, 1]
click at [657, 321] on icon "button" at bounding box center [653, 326] width 16 height 11
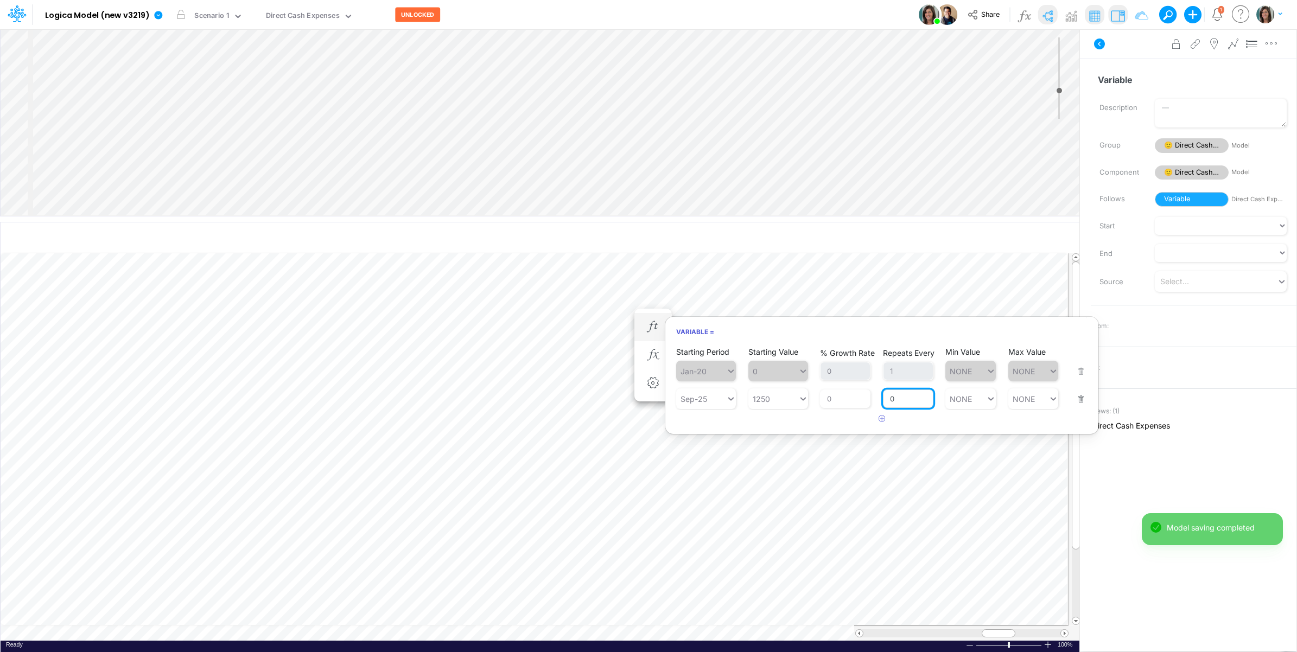
drag, startPoint x: 905, startPoint y: 400, endPoint x: 888, endPoint y: 400, distance: 16.8
click at [888, 400] on input "0" at bounding box center [908, 399] width 50 height 18
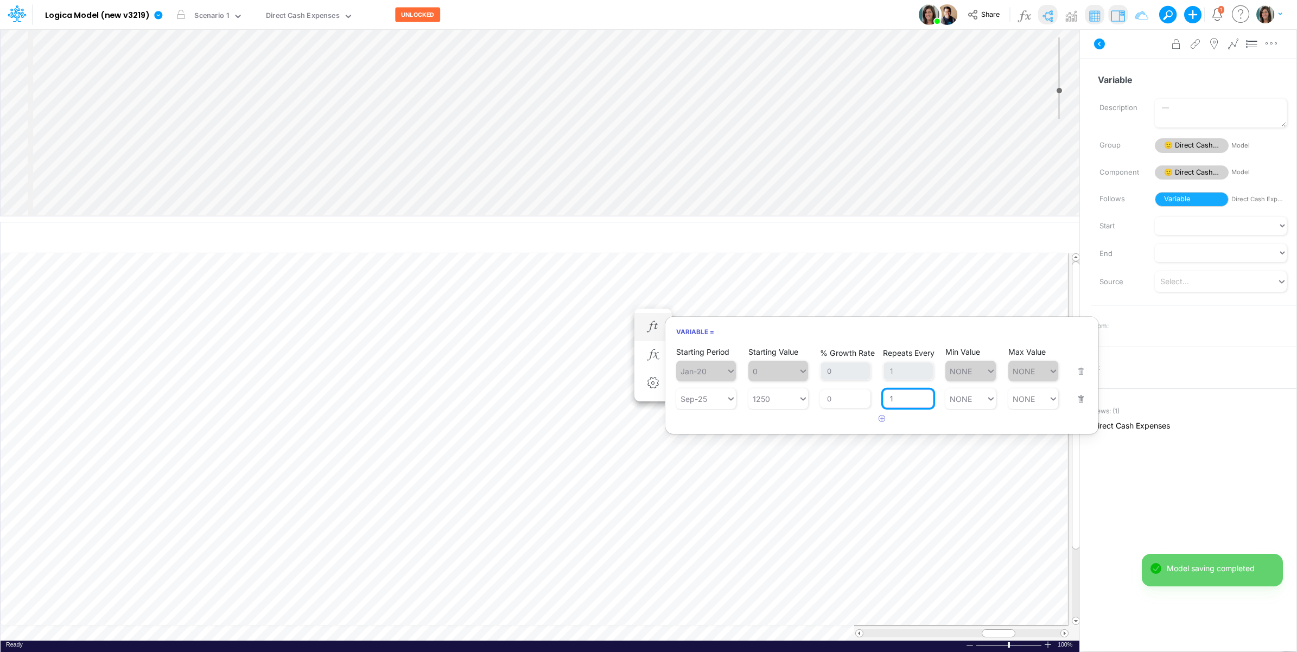
type input "1"
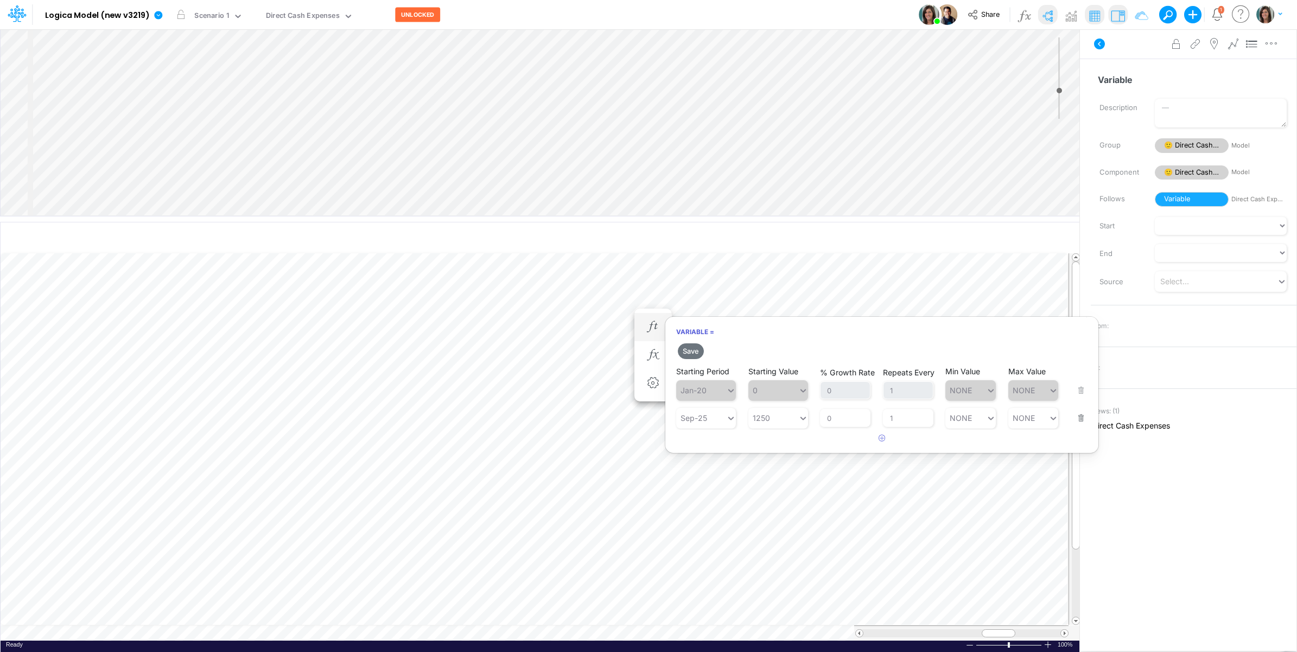
click at [796, 432] on div "Variable = Save Starting Period Jan-20 Starting Value 0 % Growth Rate 0 Repeats…" at bounding box center [882, 384] width 434 height 137
click at [686, 358] on button "Save" at bounding box center [691, 351] width 26 height 16
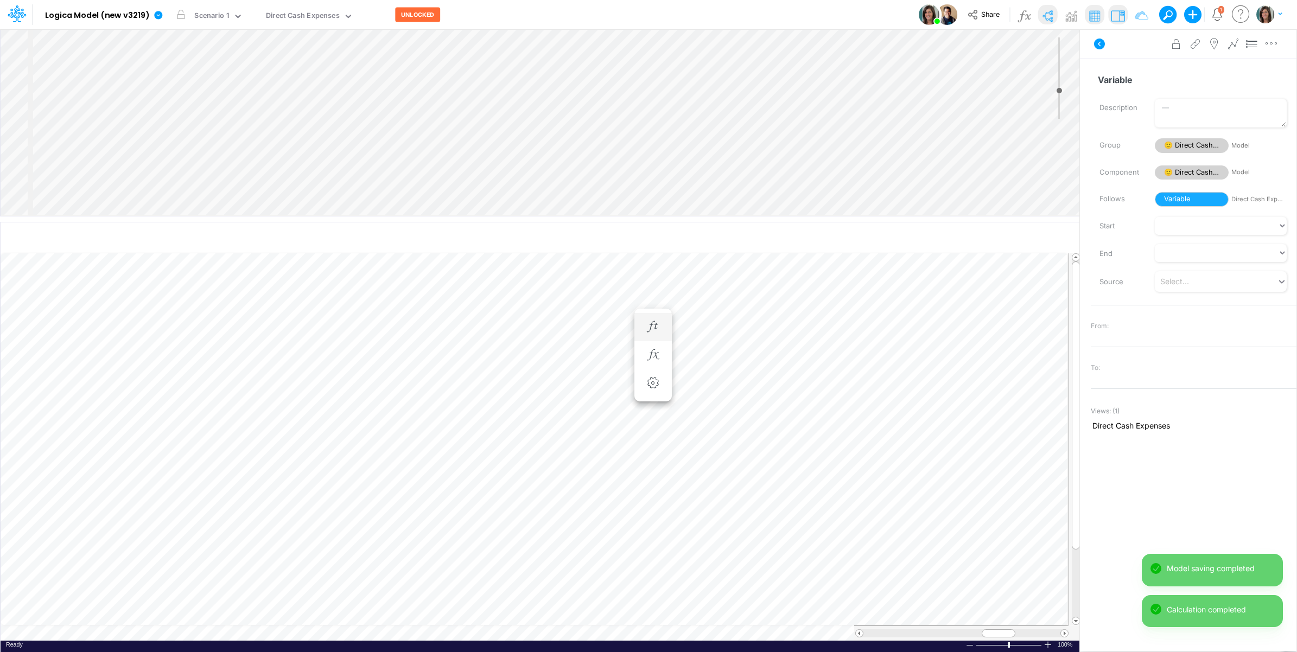
scroll to position [0, 1]
click at [657, 336] on icon "button" at bounding box center [653, 337] width 16 height 11
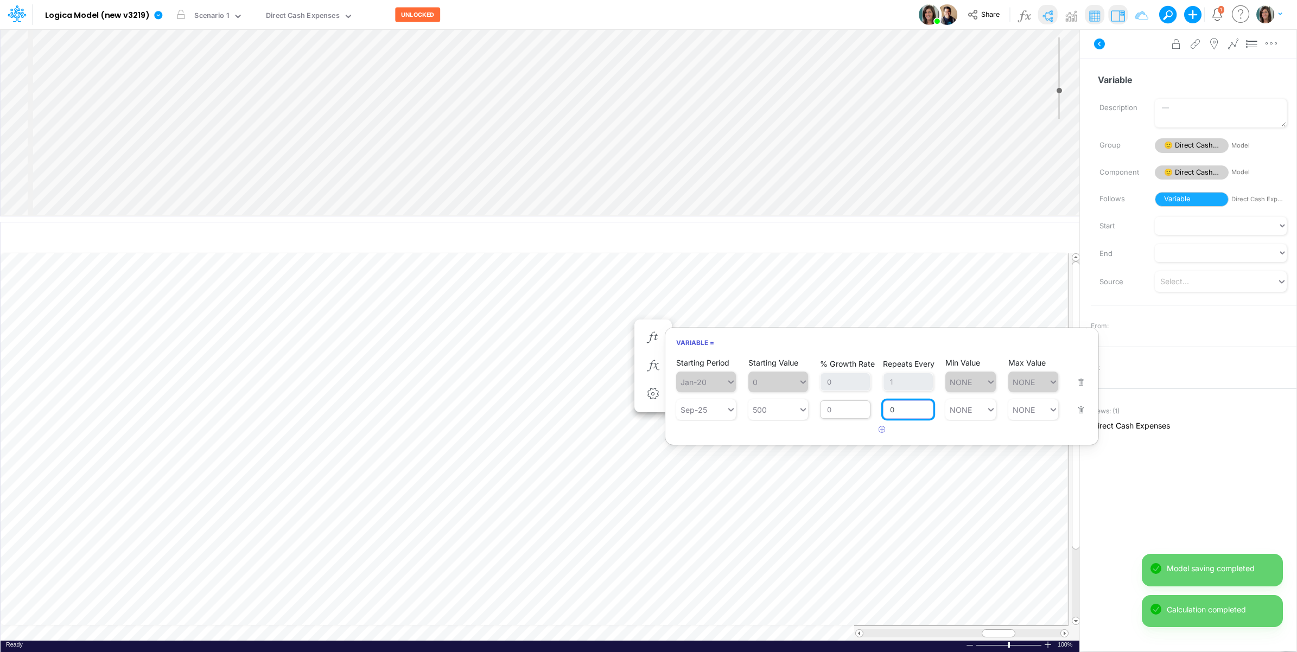
drag, startPoint x: 902, startPoint y: 410, endPoint x: 870, endPoint y: 411, distance: 32.0
click at [870, 411] on div "Starting Period Sep-25 Starting Value 500 % Growth Rate 0 Repeats Every 0 Min V…" at bounding box center [881, 403] width 411 height 34
type input "1"
click at [810, 437] on div "Starting Period Jan-20 Starting Value 0 % Growth Rate 0 Repeats Every 1 Min Val…" at bounding box center [881, 398] width 433 height 82
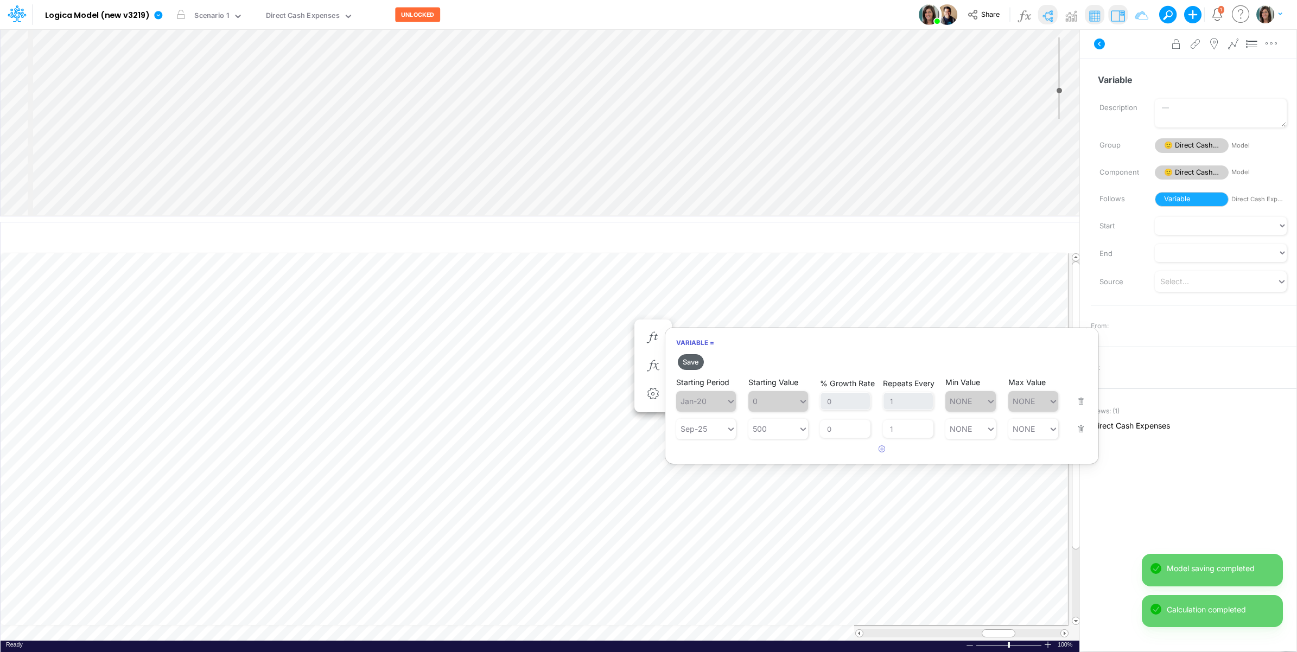
click at [700, 366] on button "Save" at bounding box center [691, 362] width 26 height 16
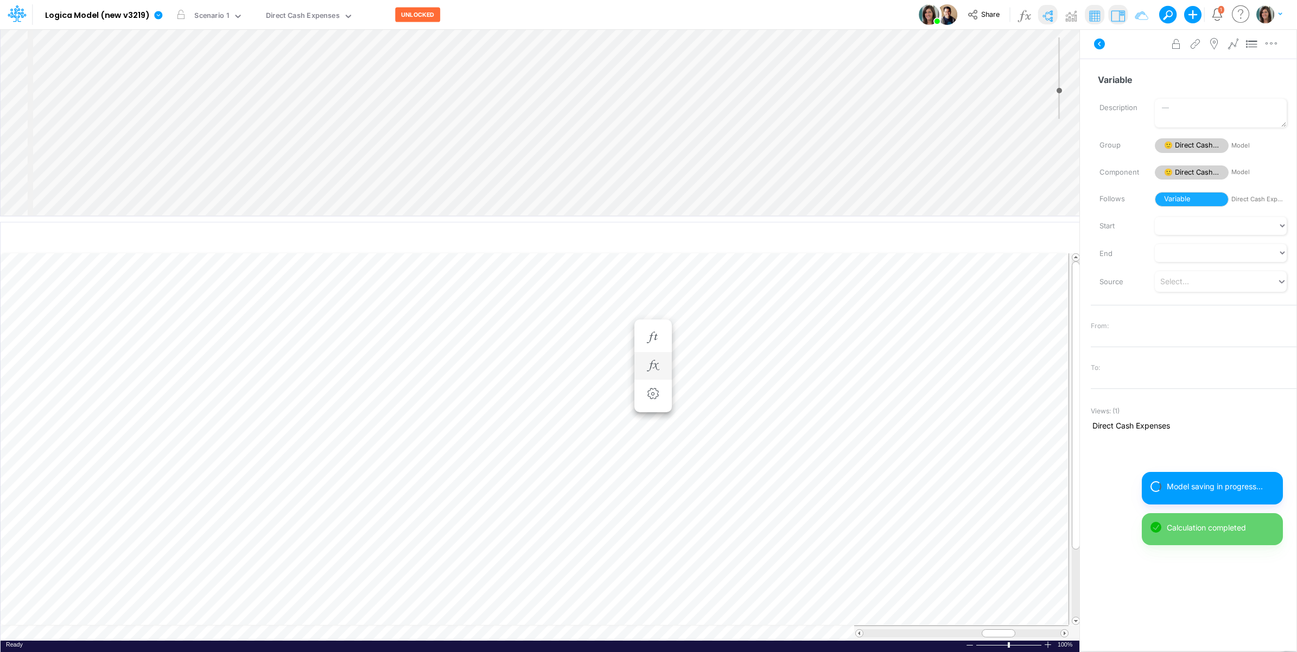
scroll to position [0, 1]
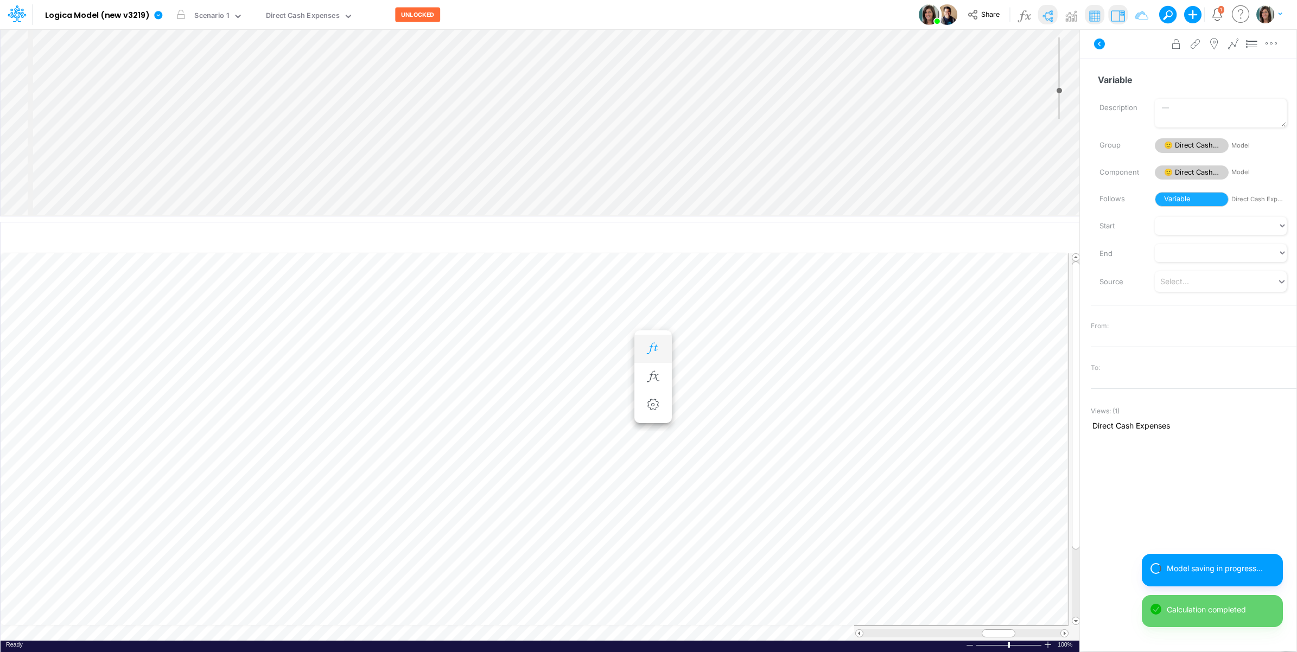
click at [652, 348] on icon "button" at bounding box center [653, 348] width 16 height 11
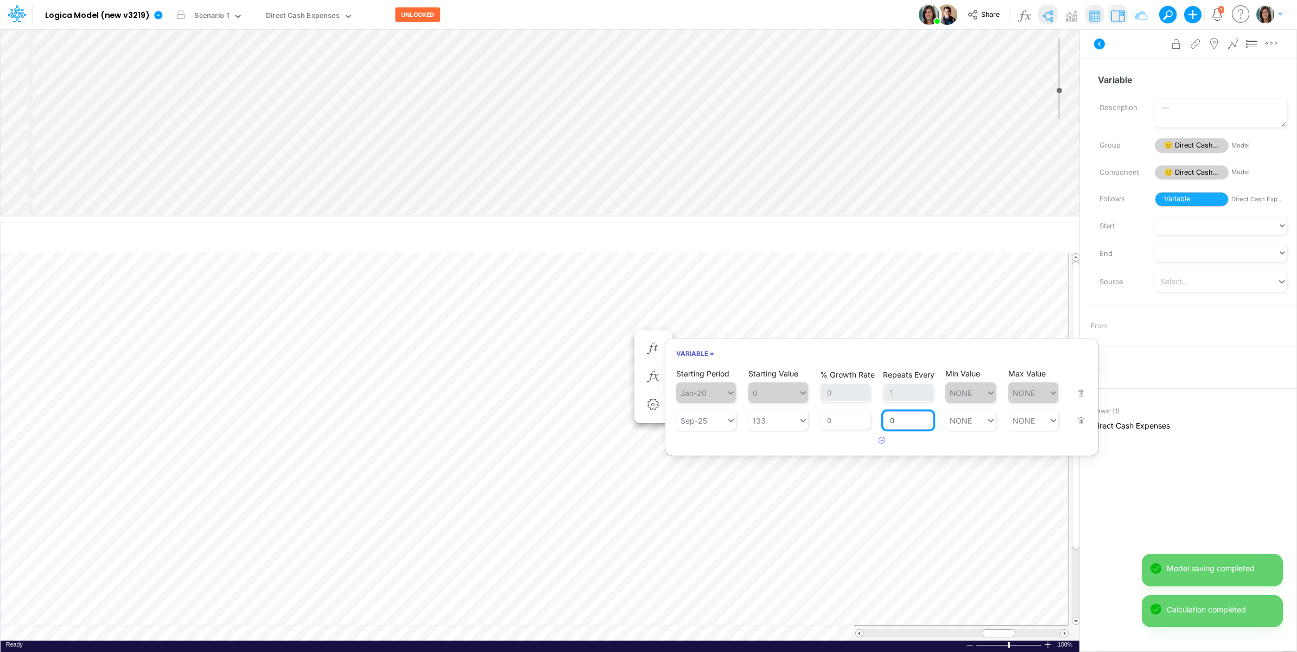
drag, startPoint x: 899, startPoint y: 423, endPoint x: 873, endPoint y: 424, distance: 26.1
click at [882, 423] on div "Starting Period Sep-25 Starting Value 133 % Growth Rate 0 Repeats Every 0 Min V…" at bounding box center [881, 414] width 411 height 34
type input "1"
click at [761, 450] on div "Starting Period Jan-20 Starting Value 0 % Growth Rate 0 Repeats Every 1 Min Val…" at bounding box center [881, 408] width 433 height 82
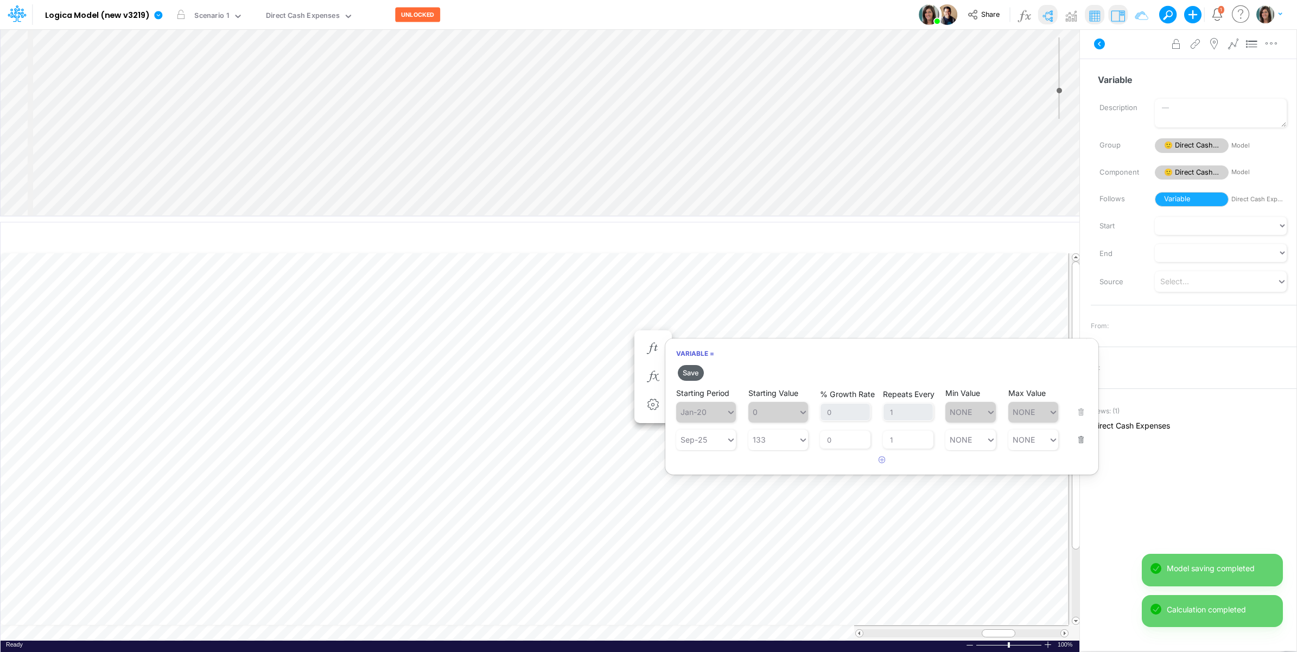
click at [697, 373] on button "Save" at bounding box center [691, 373] width 26 height 16
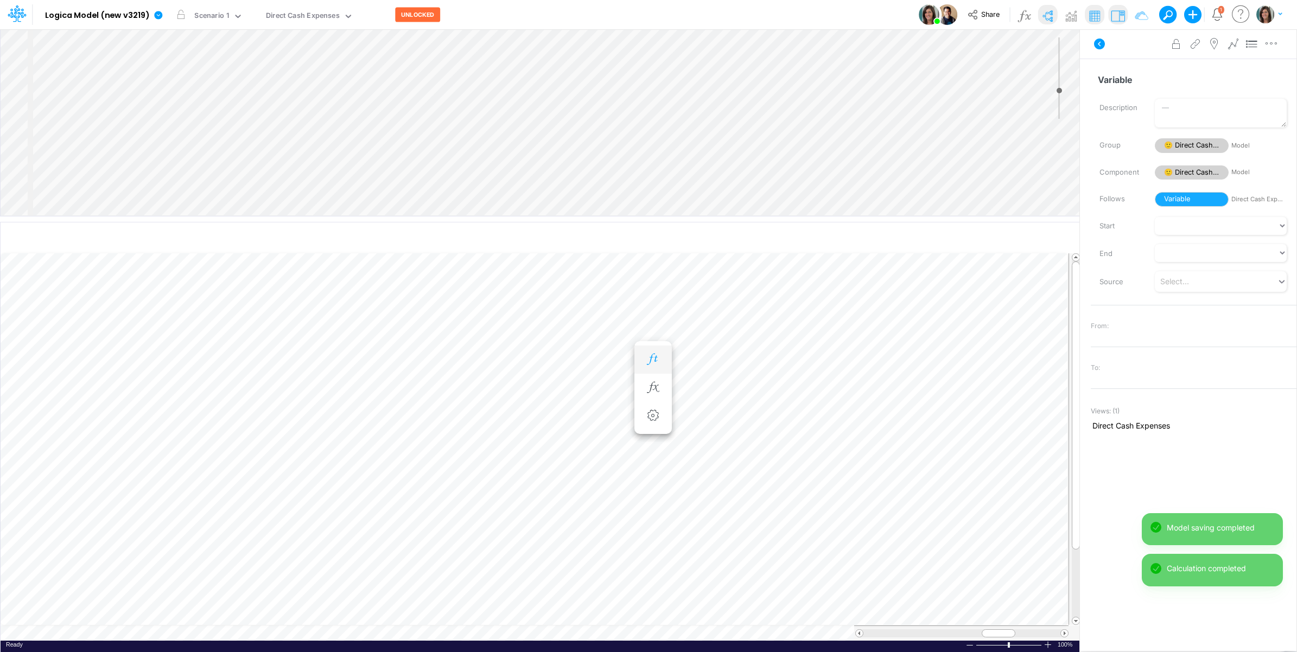
click at [658, 360] on icon "button" at bounding box center [653, 359] width 16 height 11
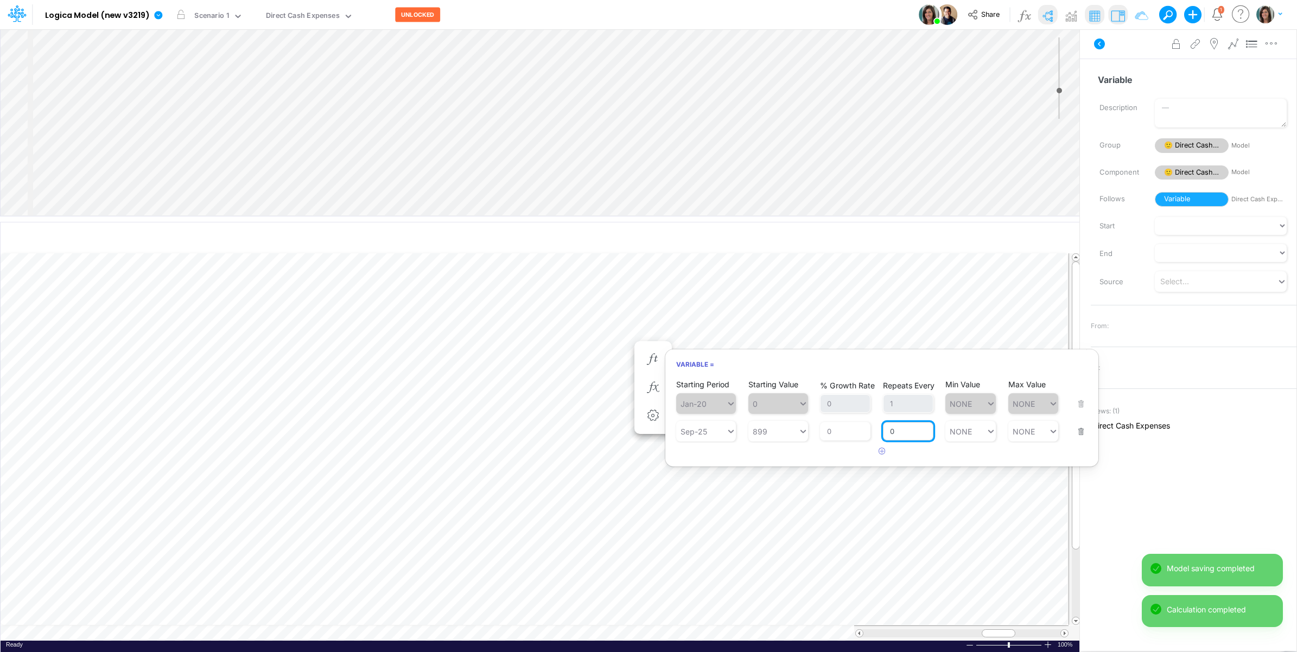
drag, startPoint x: 898, startPoint y: 430, endPoint x: 882, endPoint y: 432, distance: 15.9
click at [883, 432] on input "0" at bounding box center [908, 431] width 50 height 18
type input "1"
drag, startPoint x: 809, startPoint y: 459, endPoint x: 753, endPoint y: 469, distance: 56.9
click at [806, 460] on div "Starting Period Jan-20 Starting Value 0 % Growth Rate 0 Repeats Every 1 Min Val…" at bounding box center [881, 419] width 433 height 82
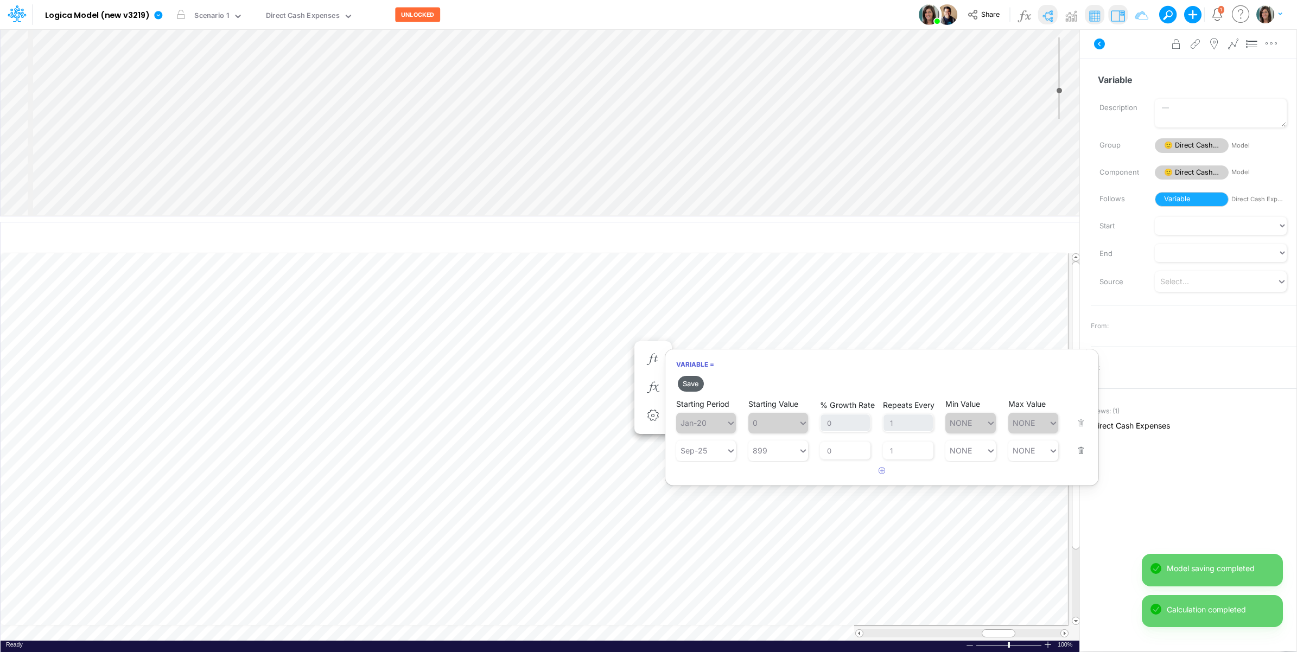
click at [688, 383] on button "Save" at bounding box center [691, 384] width 26 height 16
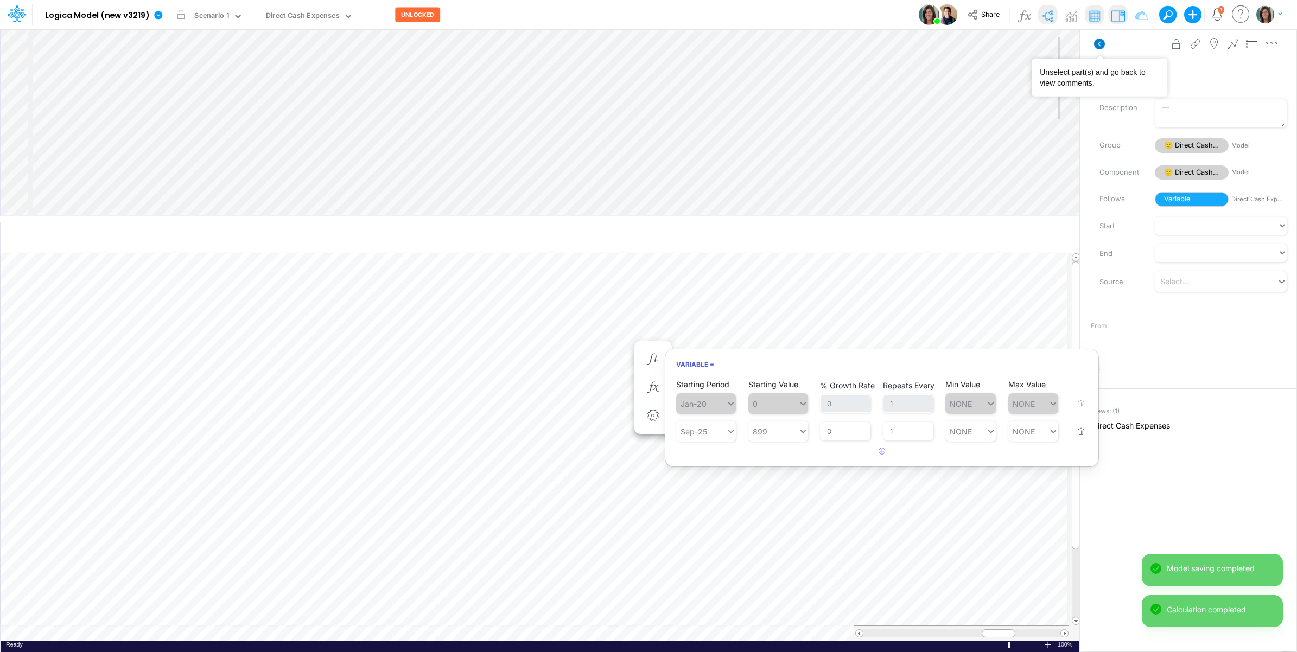
click at [1100, 44] on icon at bounding box center [1099, 44] width 11 height 11
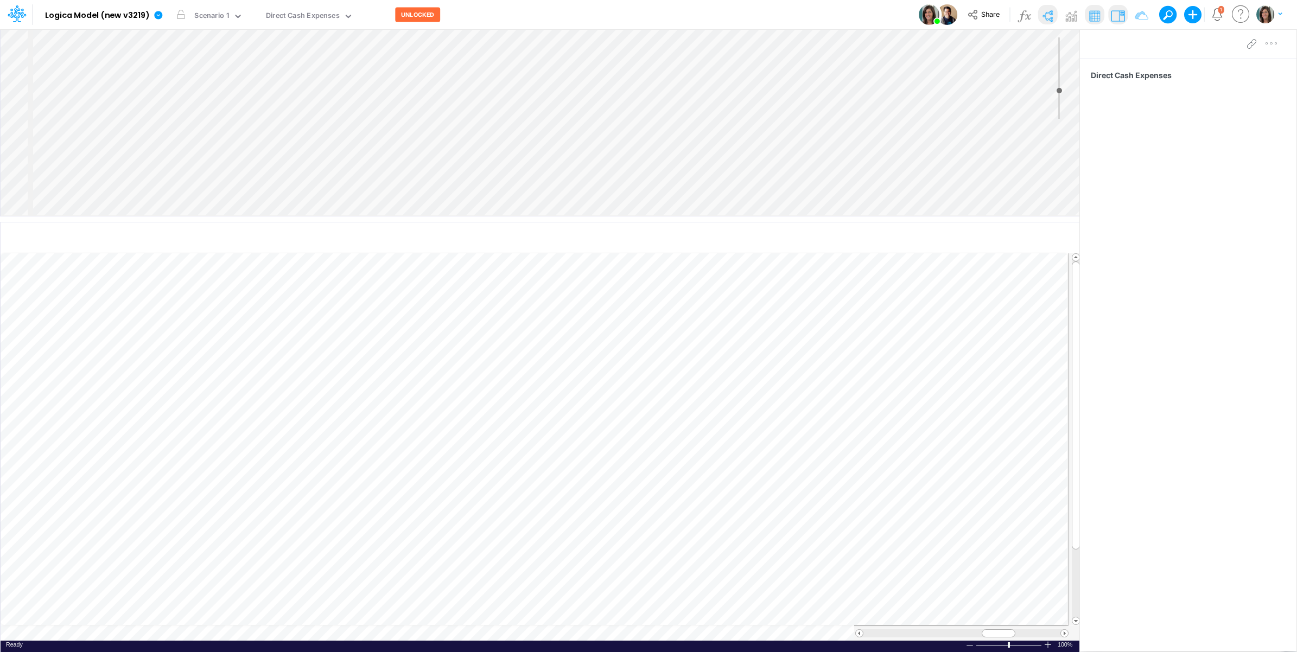
click at [90, 633] on table at bounding box center [541, 447] width 1080 height 388
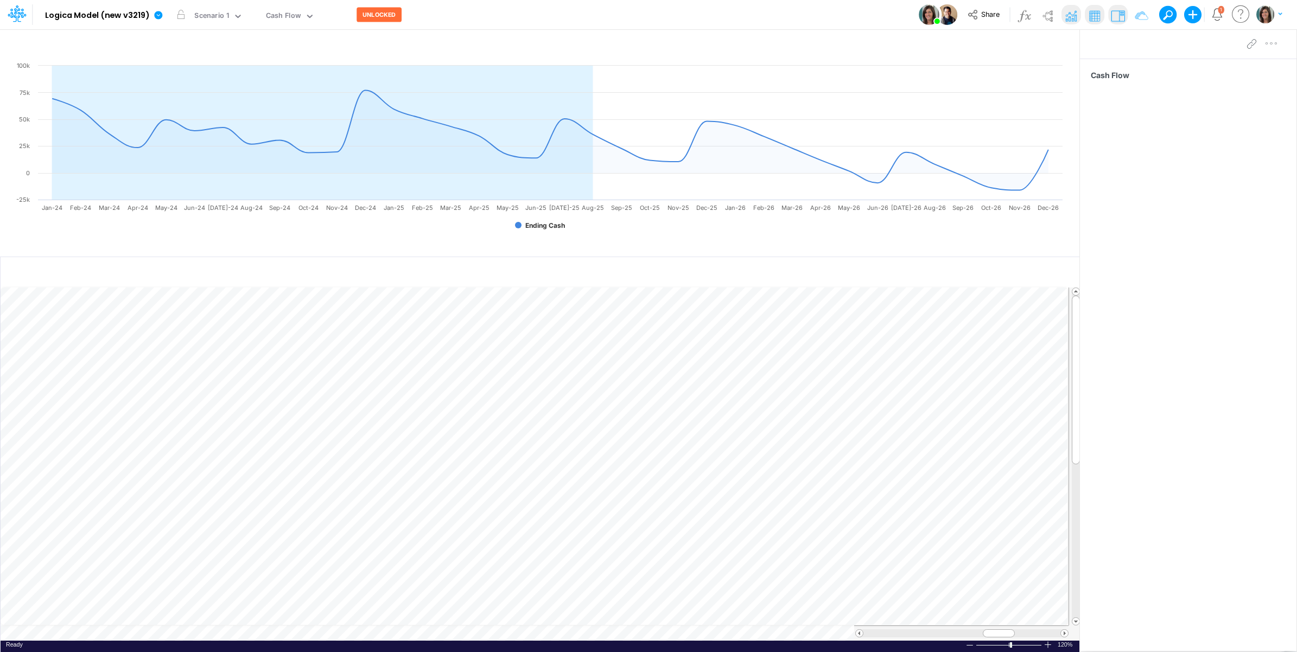
click at [1072, 9] on img at bounding box center [1070, 15] width 17 height 17
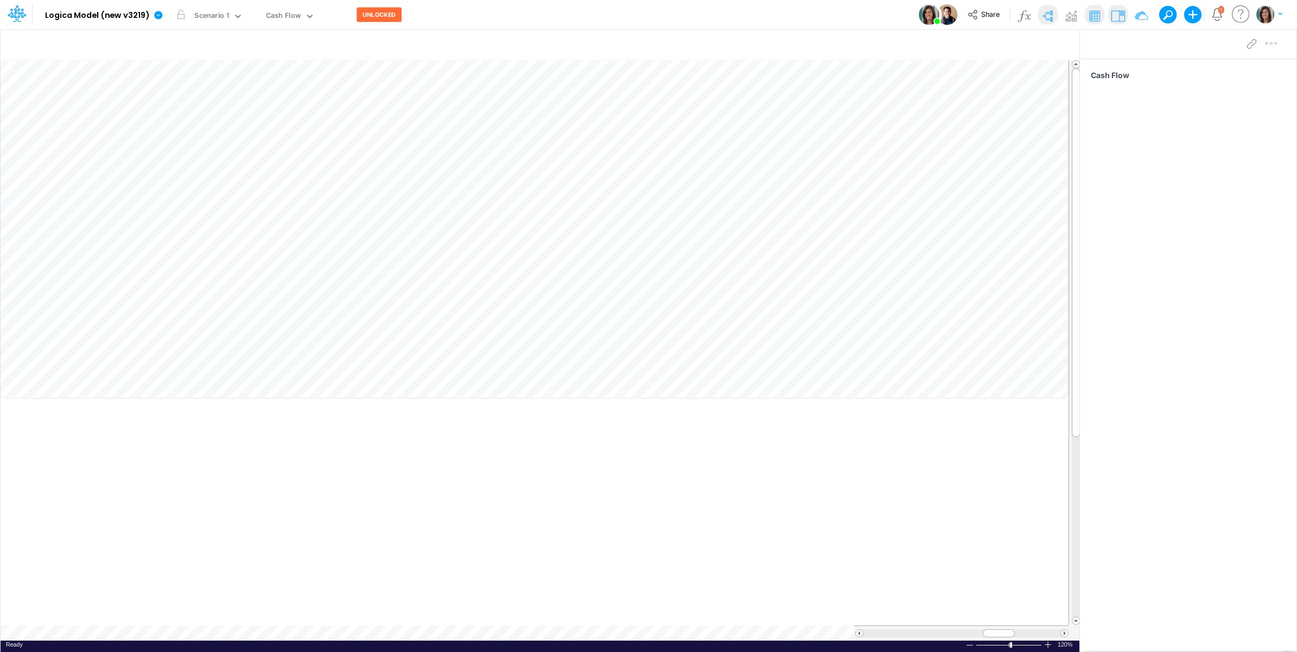
scroll to position [0, 1]
click at [1048, 11] on img at bounding box center [1047, 15] width 17 height 17
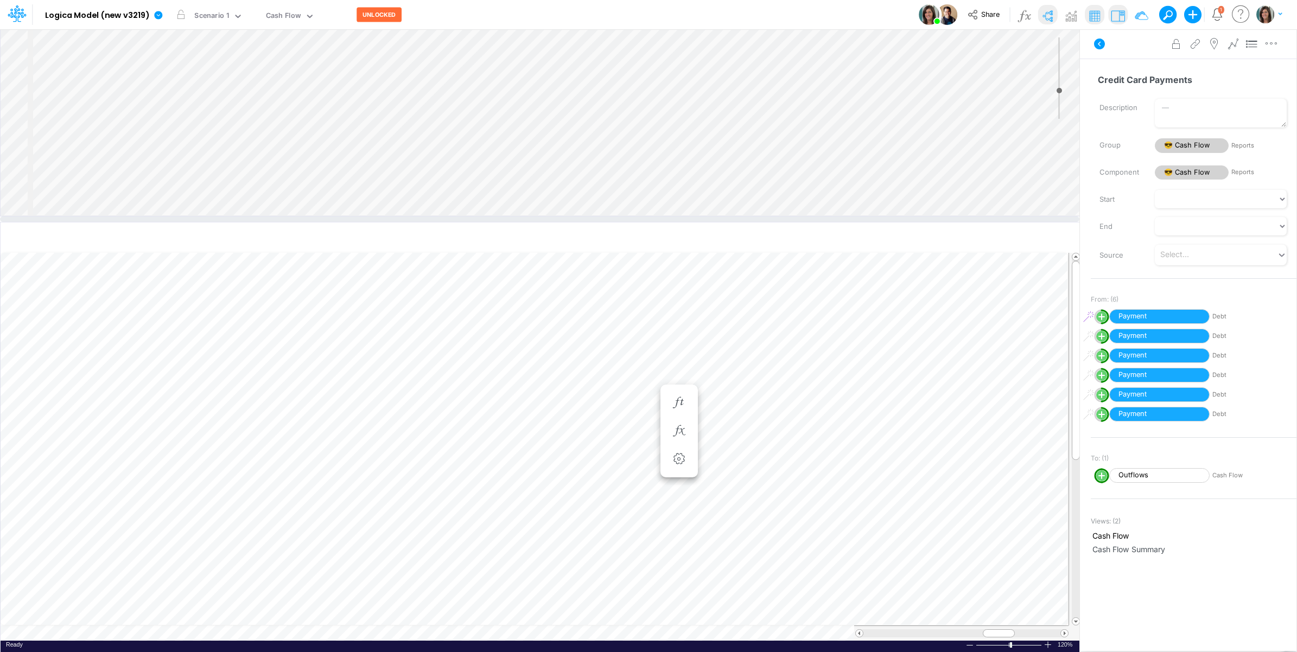
scroll to position [0, 1]
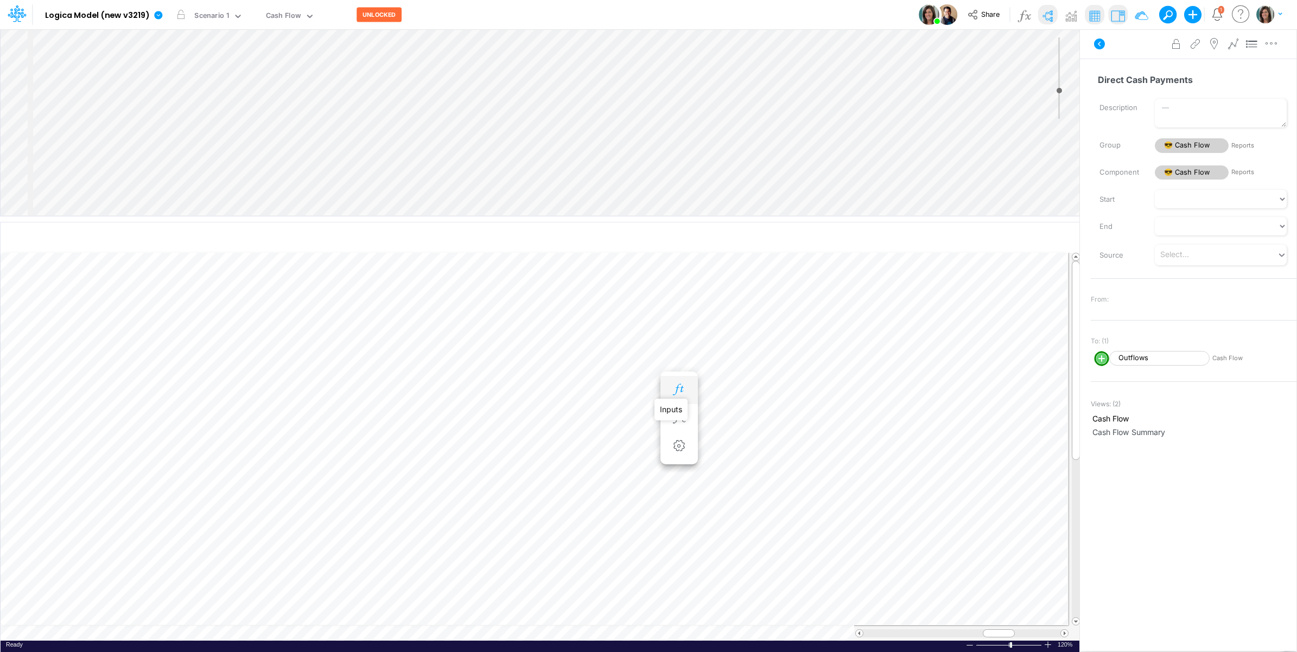
click at [680, 392] on icon "button" at bounding box center [679, 389] width 16 height 11
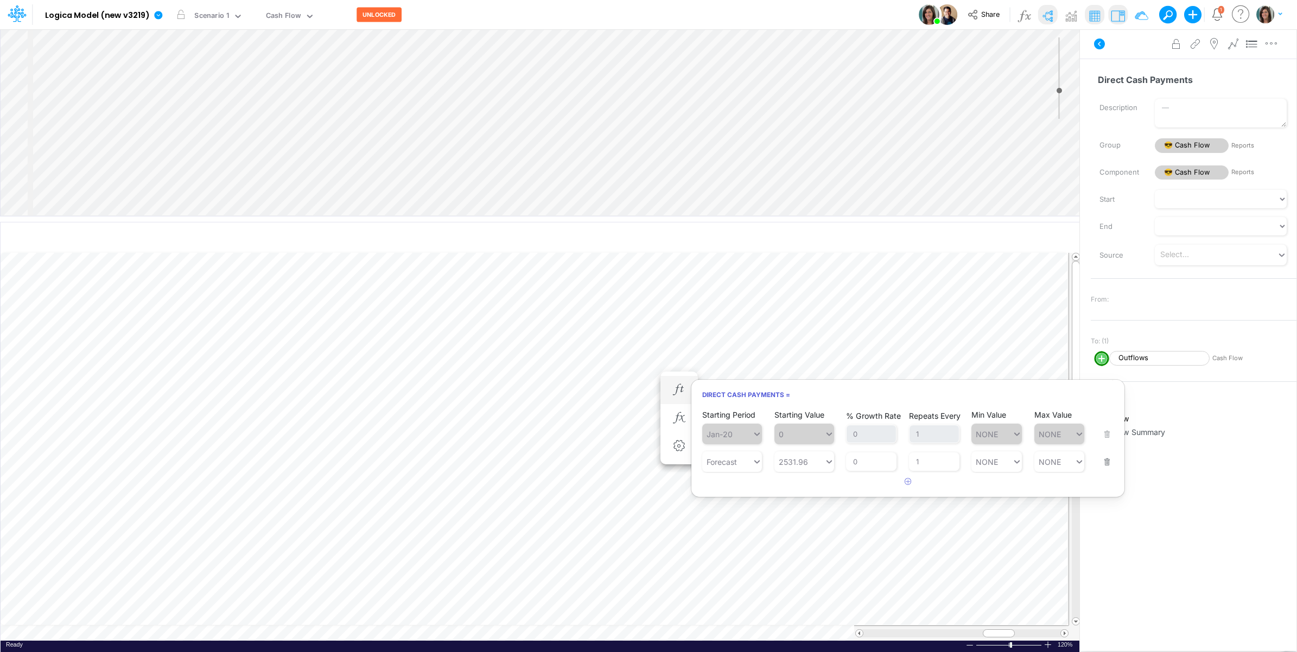
click at [1102, 456] on button "button" at bounding box center [1104, 455] width 14 height 29
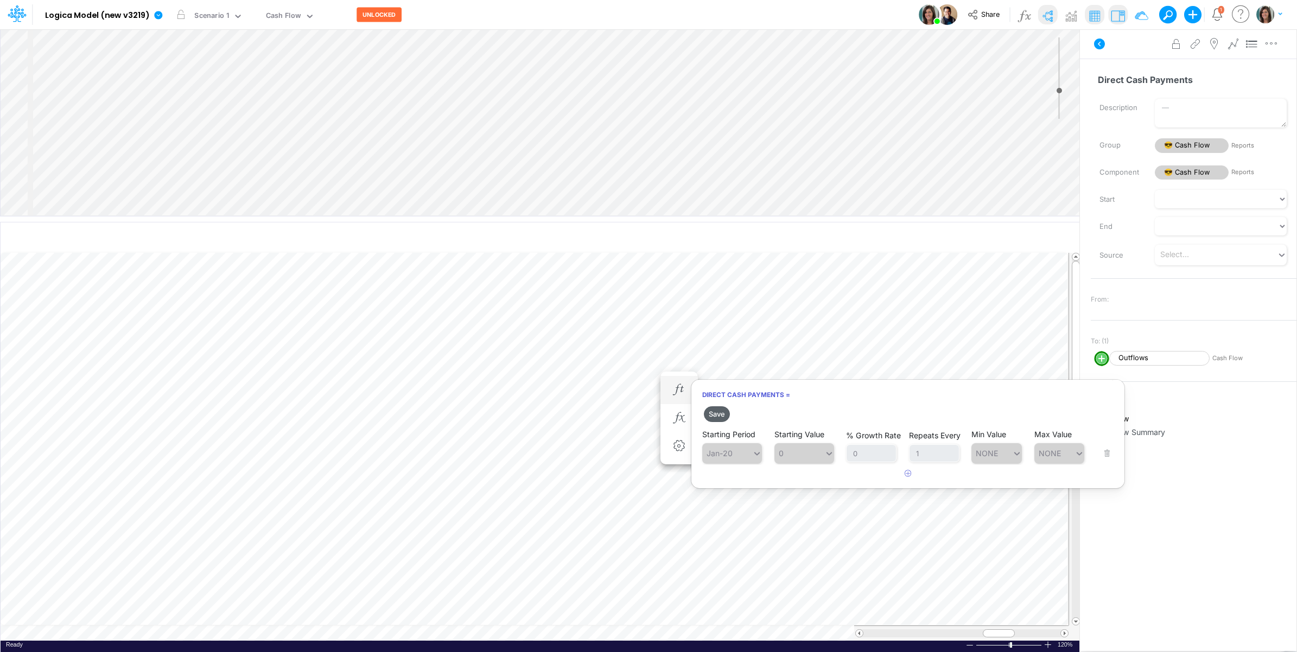
click at [722, 413] on button "Save" at bounding box center [717, 414] width 26 height 16
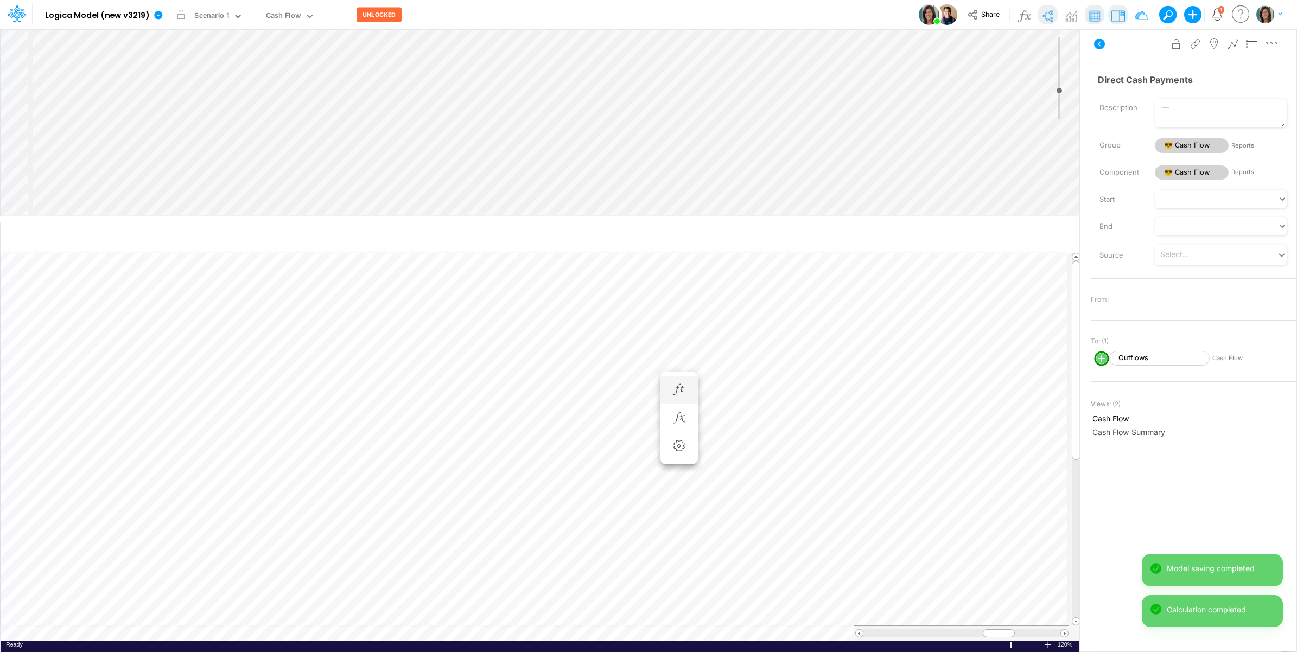
scroll to position [0, 1]
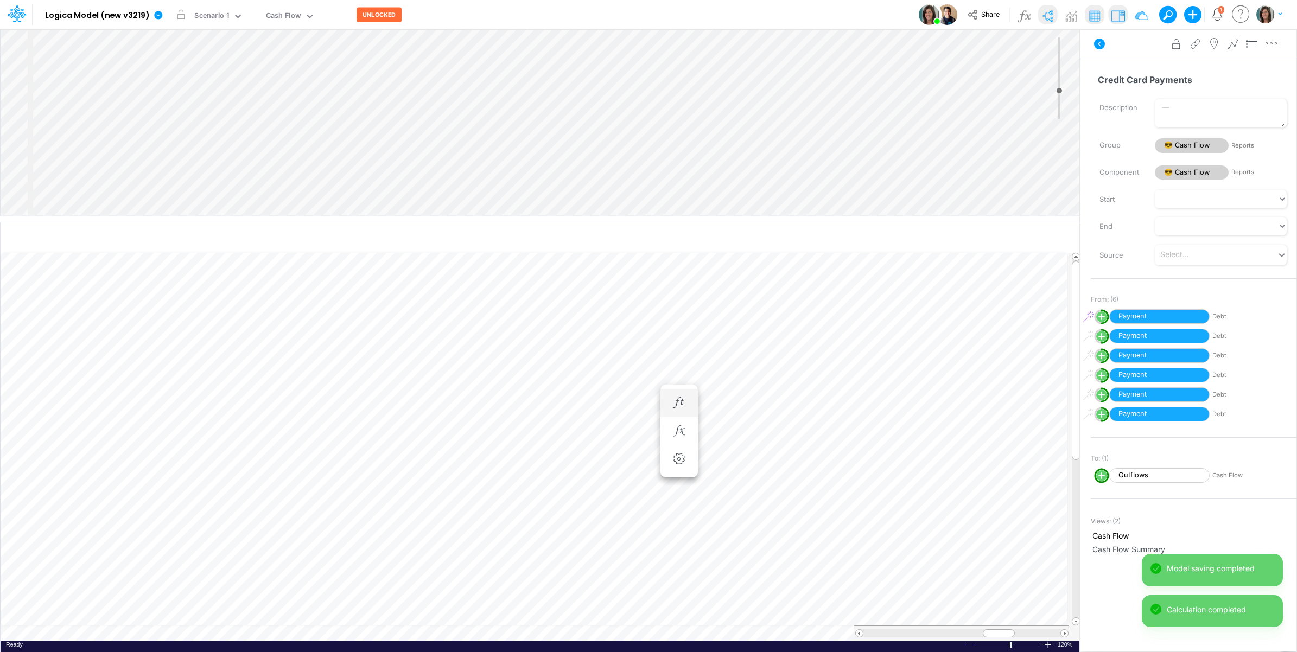
scroll to position [0, 1]
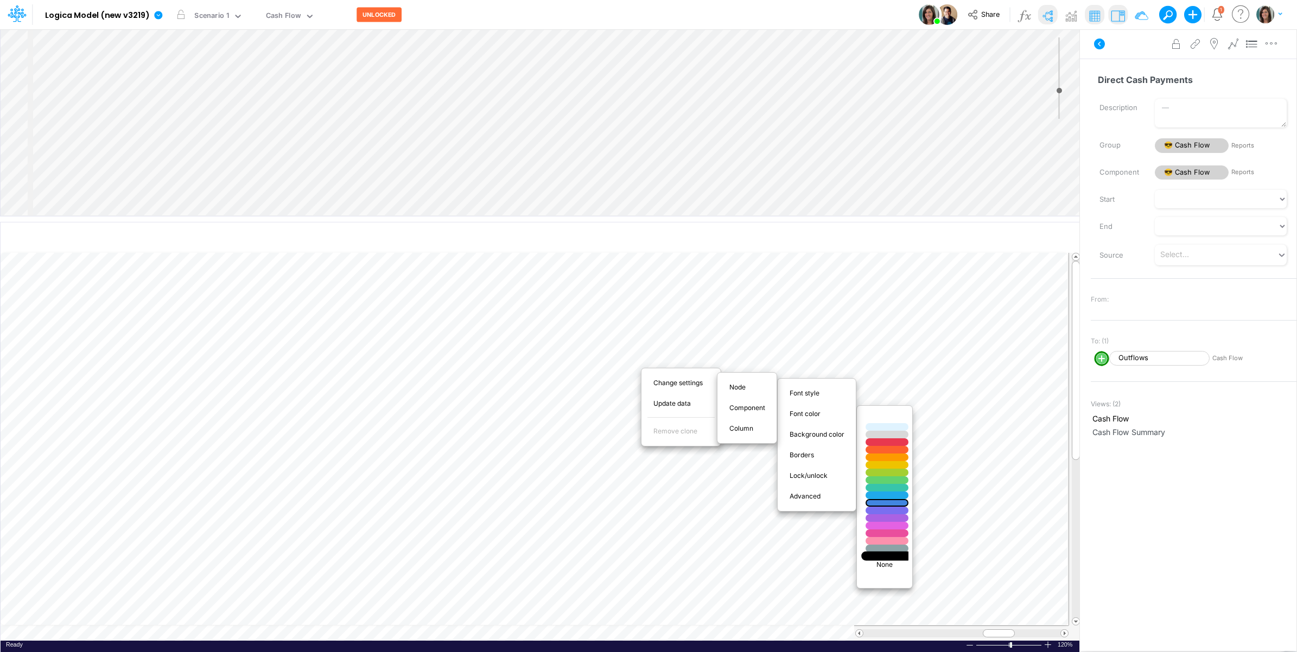
click at [883, 556] on div at bounding box center [887, 556] width 51 height 9
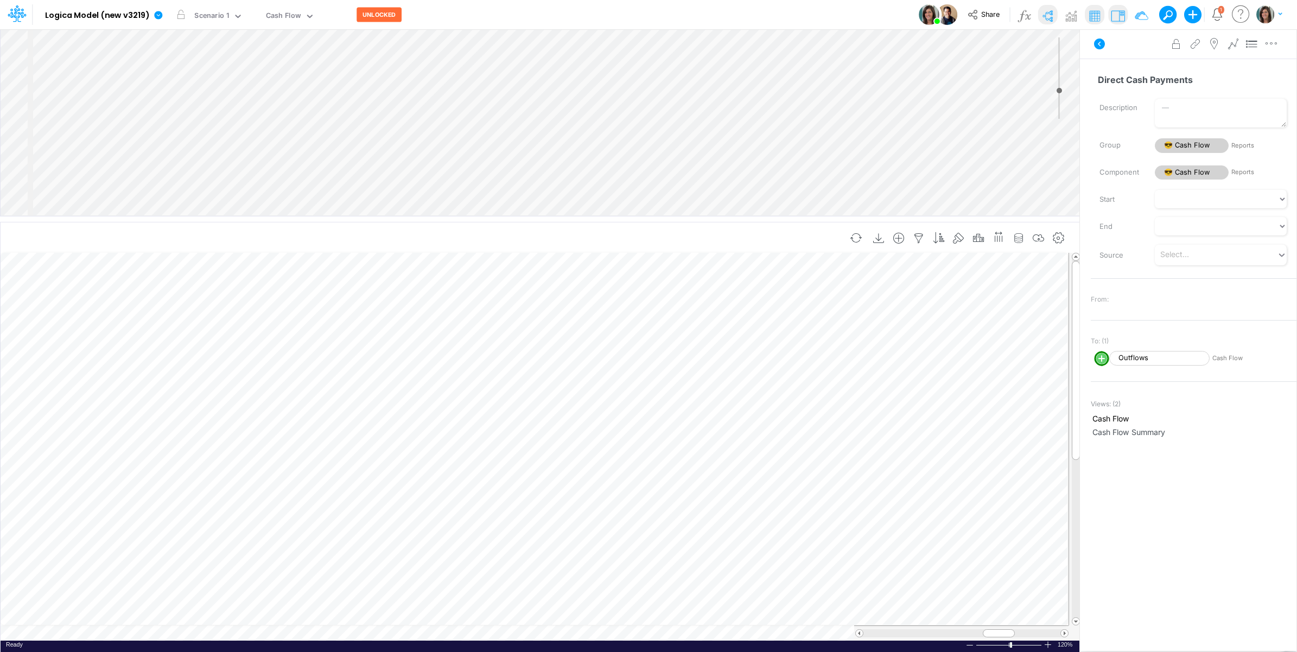
select select "Horizontal"
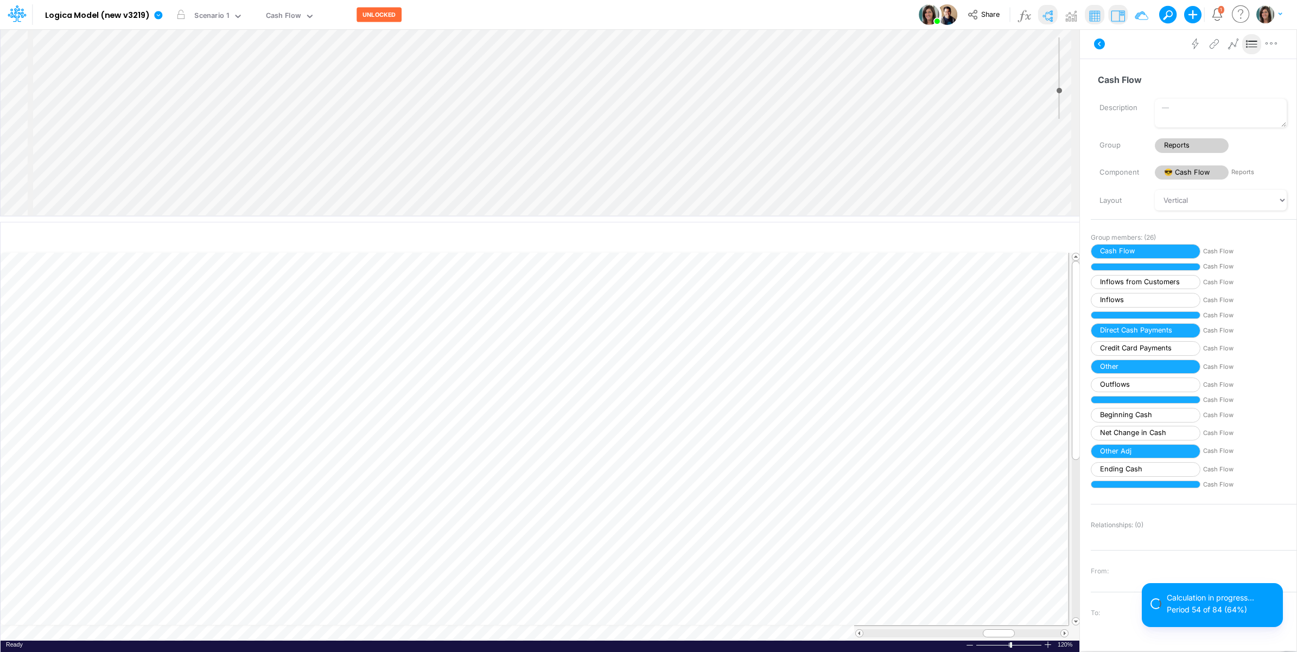
select select "1"
select select "Multiply"
select select "Add"
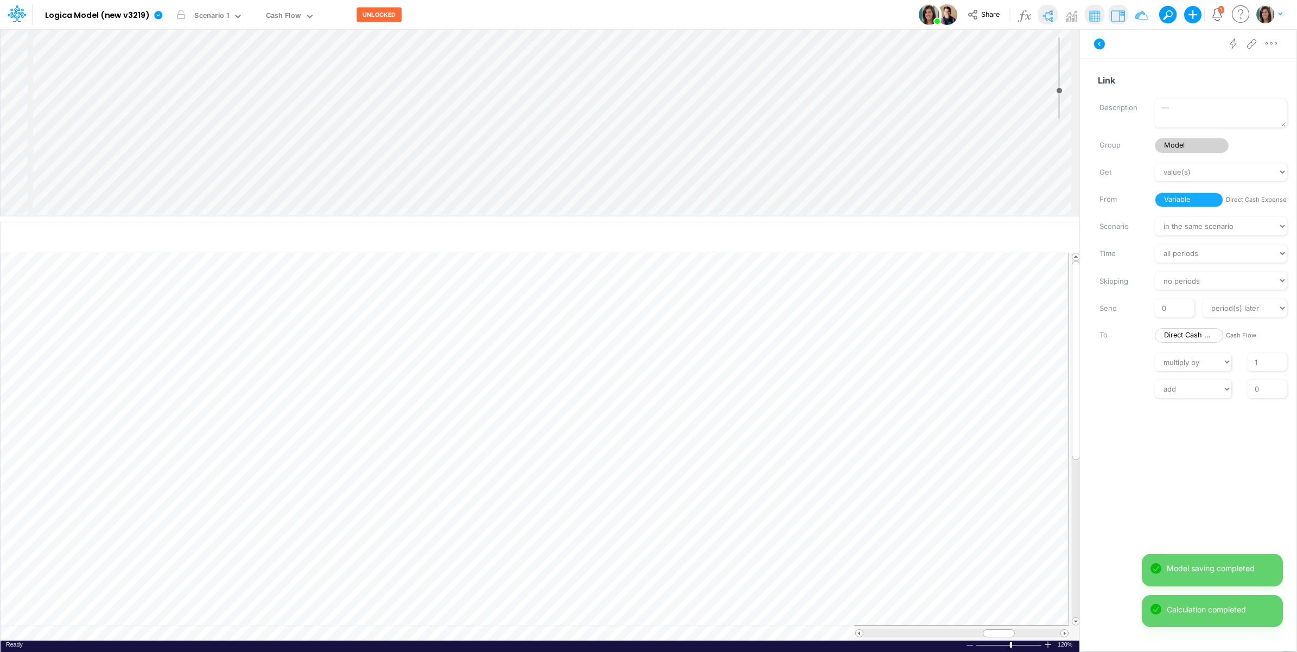
scroll to position [0, 1]
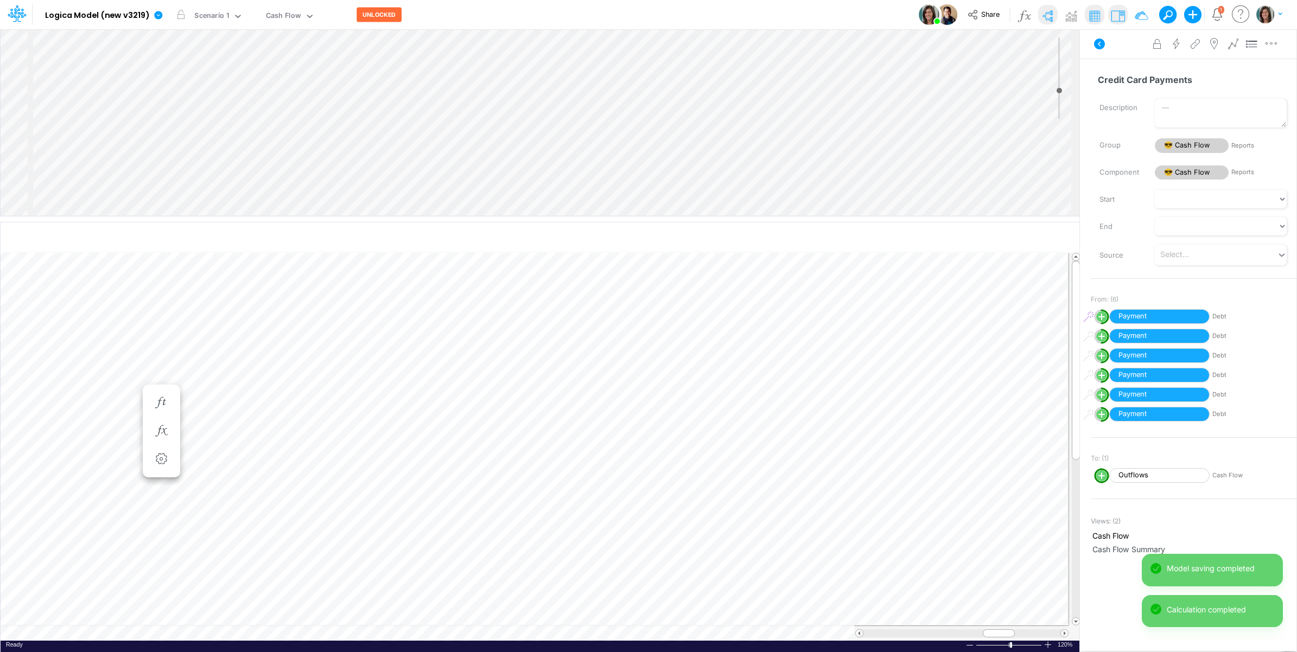
scroll to position [0, 1]
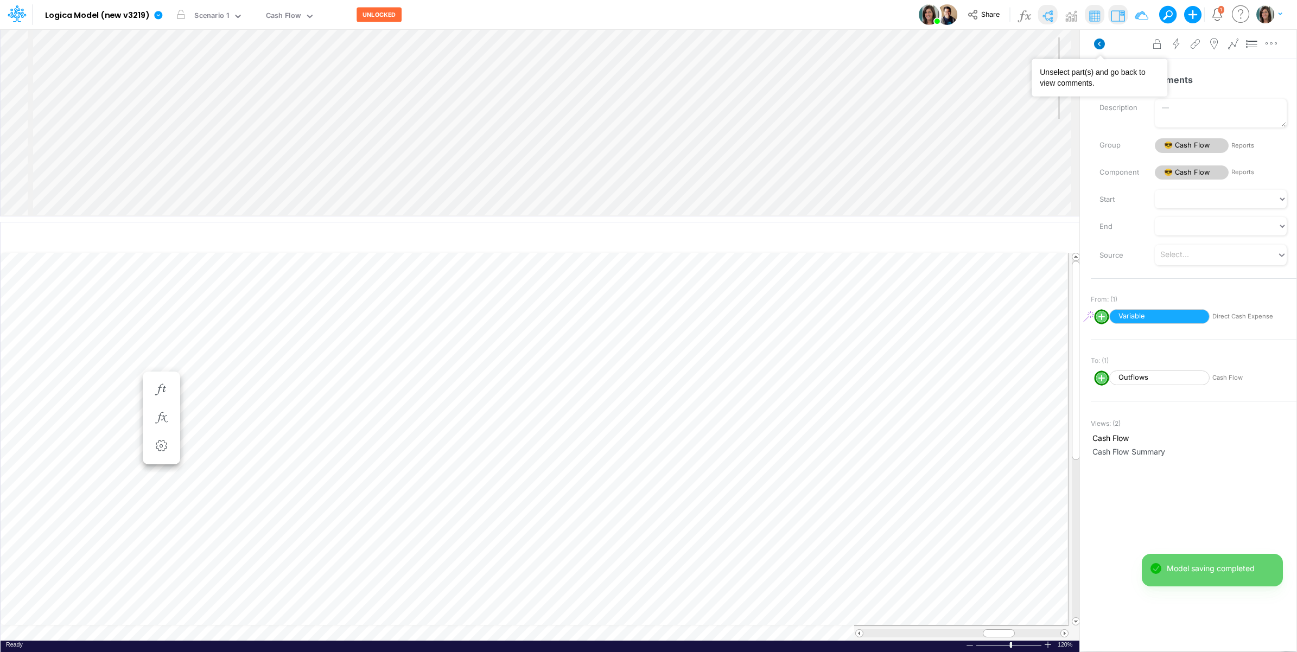
click at [1100, 40] on icon at bounding box center [1099, 44] width 11 height 11
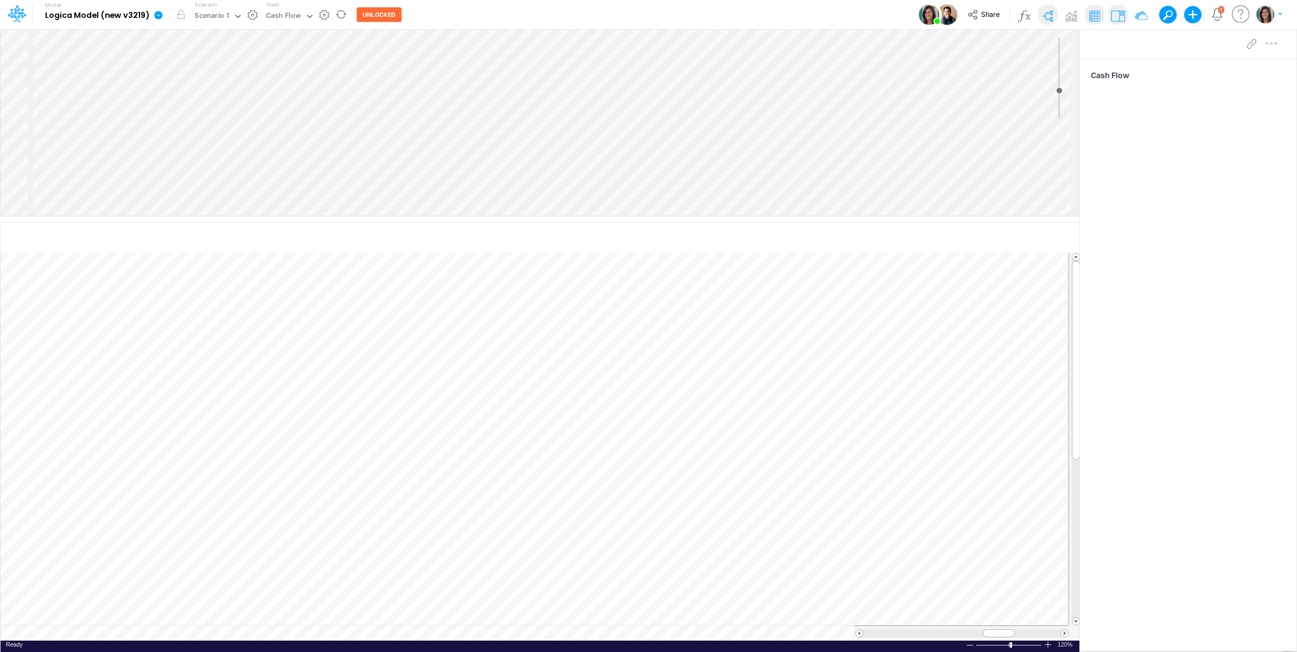
click at [157, 15] on icon at bounding box center [159, 15] width 10 height 10
click at [194, 113] on button "View model info" at bounding box center [213, 112] width 116 height 17
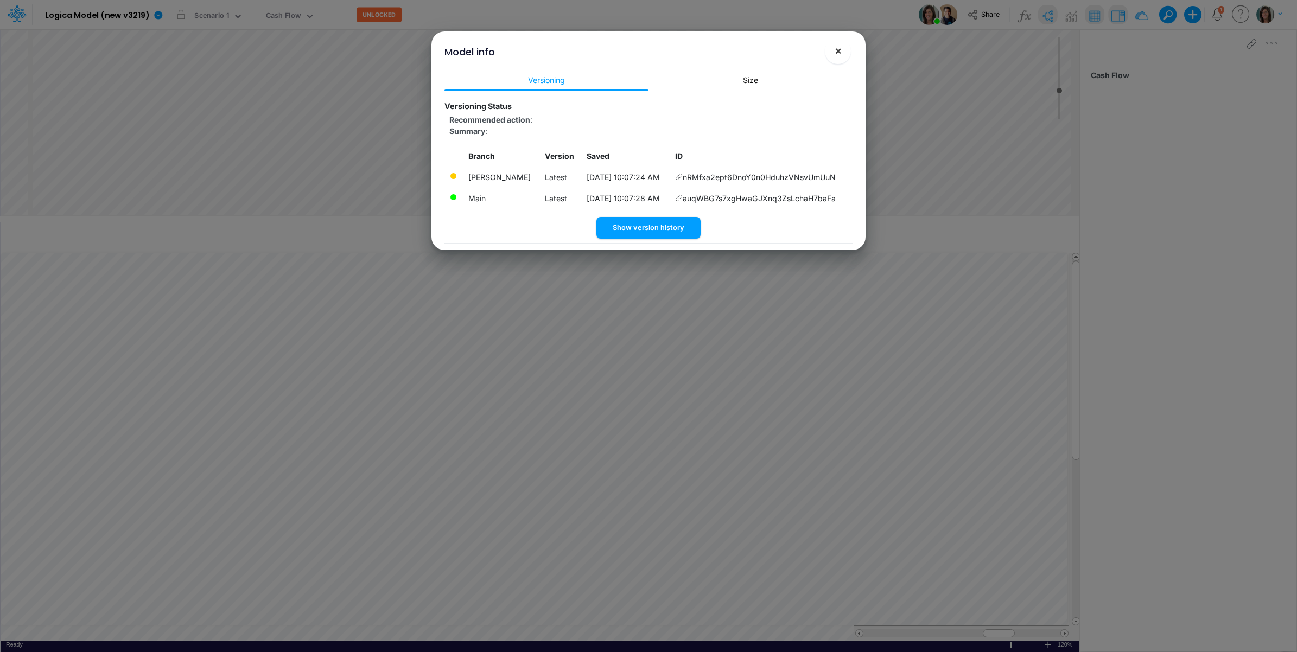
click at [835, 50] on span "×" at bounding box center [838, 50] width 7 height 13
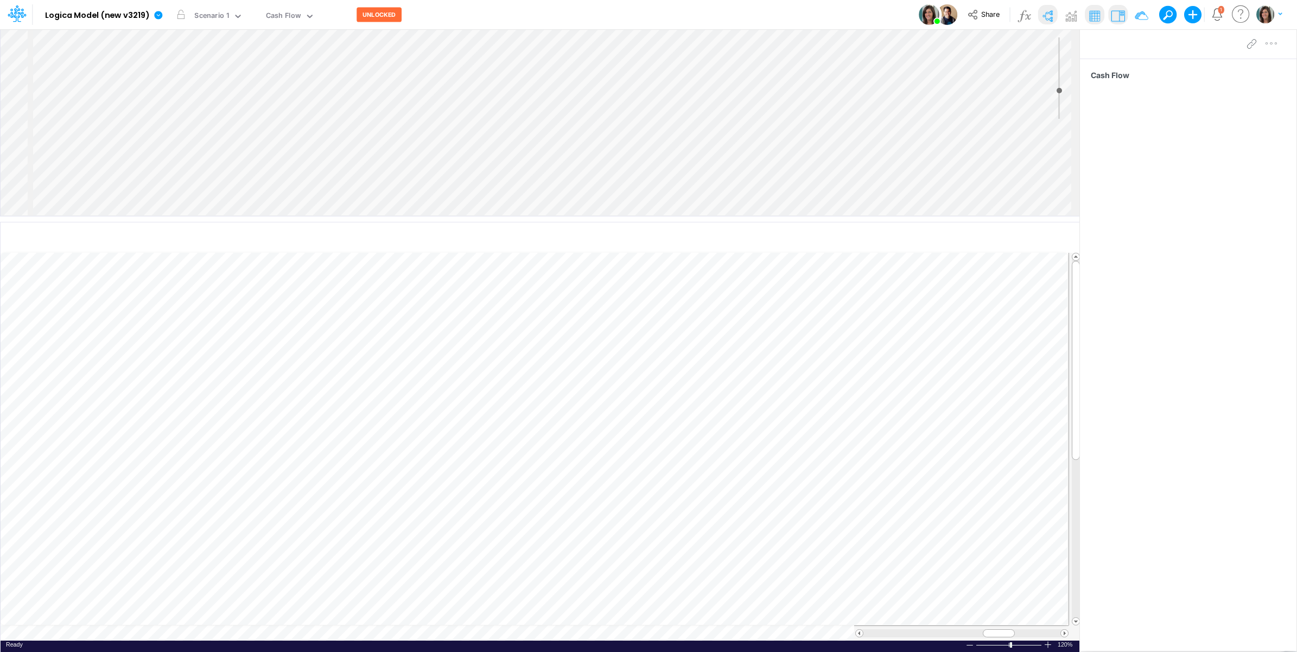
click at [723, 14] on div "Model Logica Model (new v3219) Edit model settings Duplicate Import QuickBooks …" at bounding box center [648, 14] width 1167 height 29
click at [156, 20] on icon at bounding box center [159, 15] width 10 height 10
click at [186, 112] on button "View model info" at bounding box center [213, 112] width 116 height 17
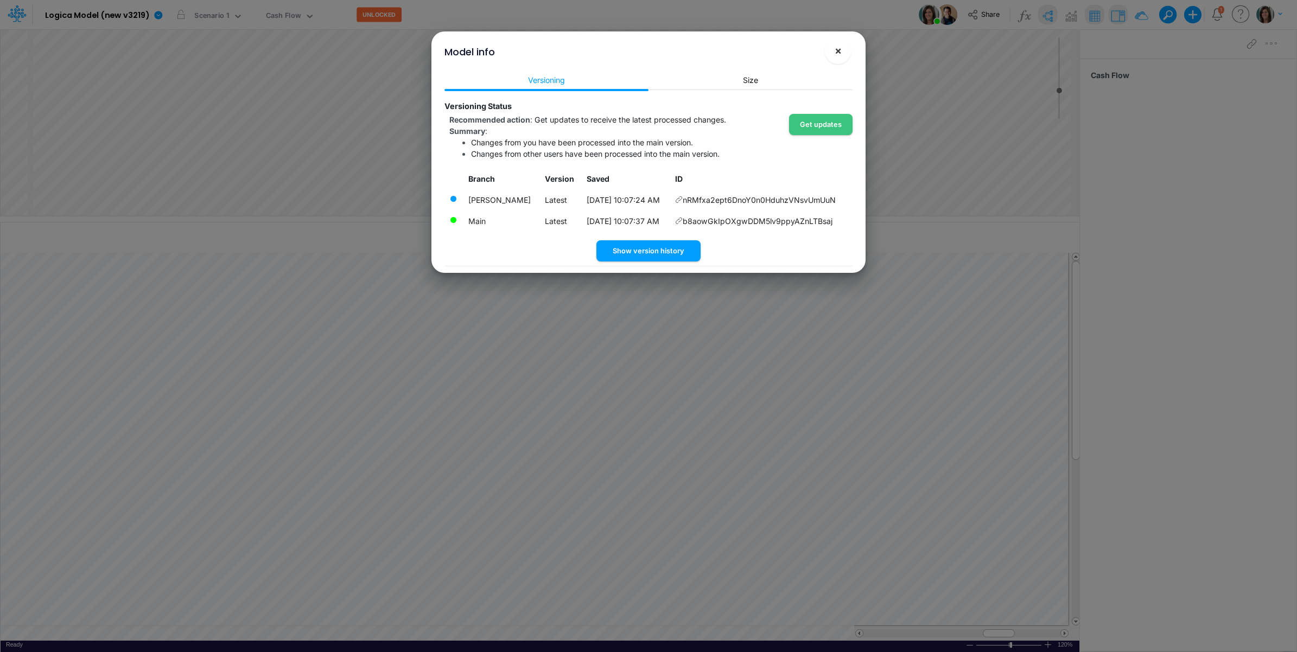
click at [838, 49] on span "×" at bounding box center [838, 50] width 7 height 13
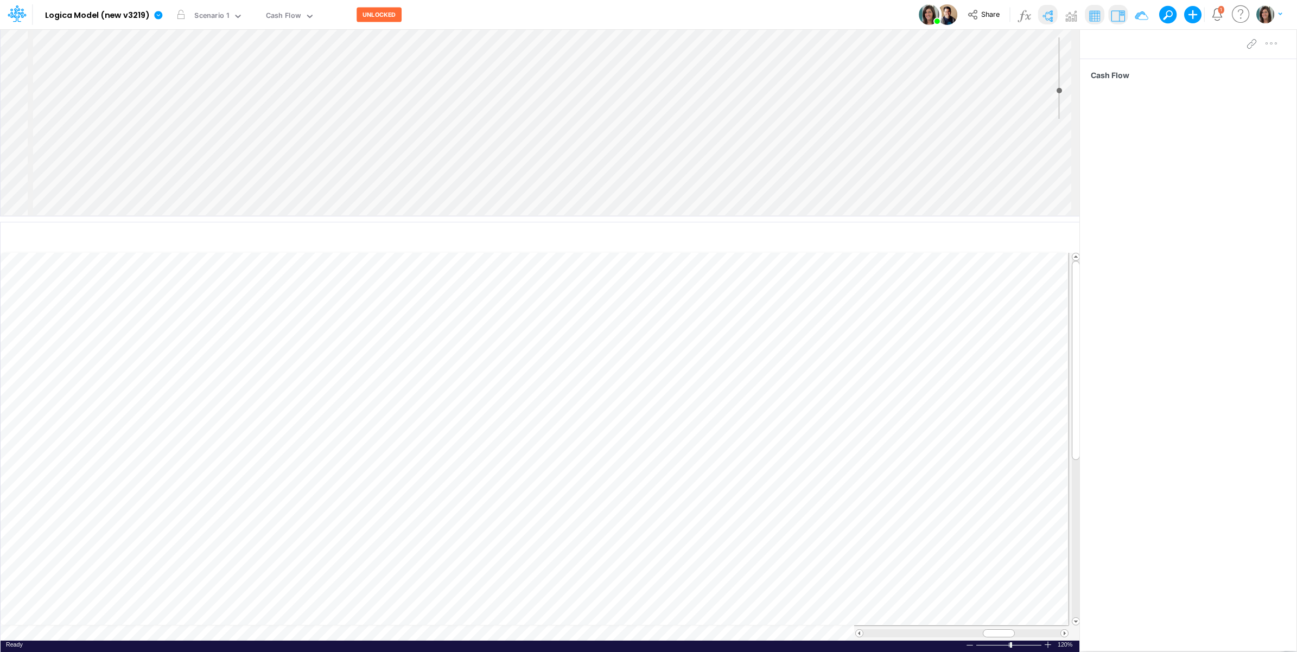
scroll to position [0, 1]
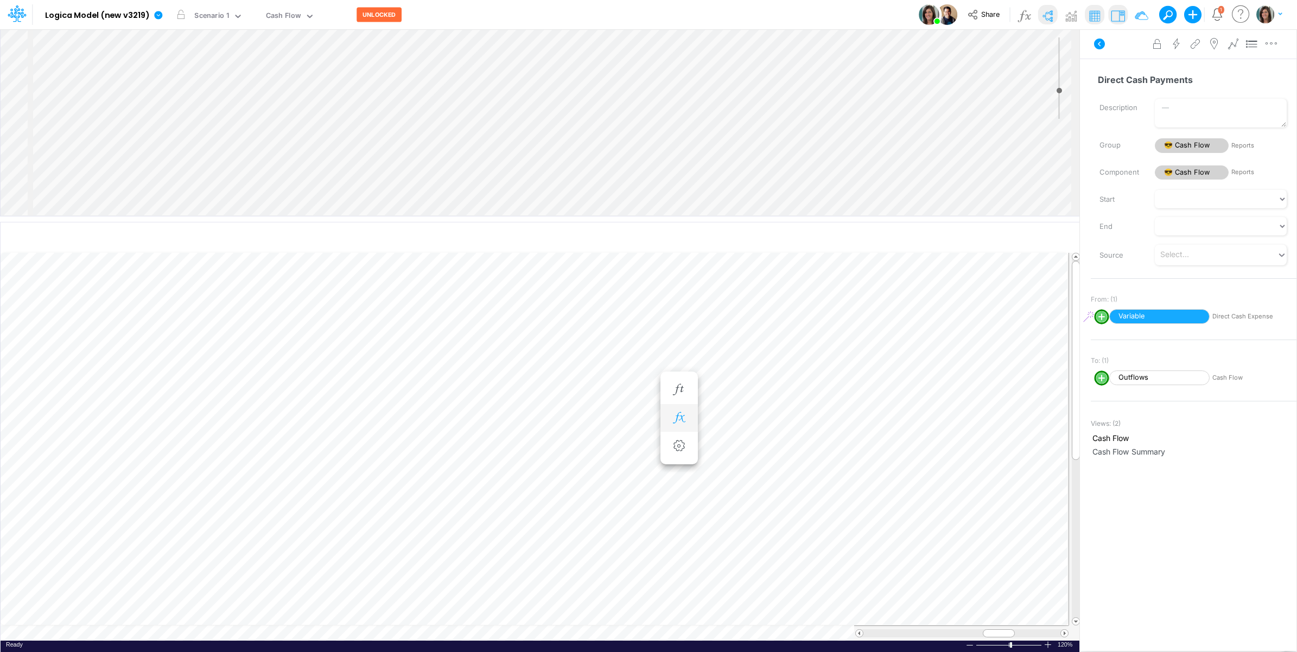
click at [679, 416] on icon "button" at bounding box center [679, 417] width 16 height 11
click at [838, 445] on icon at bounding box center [839, 446] width 16 height 11
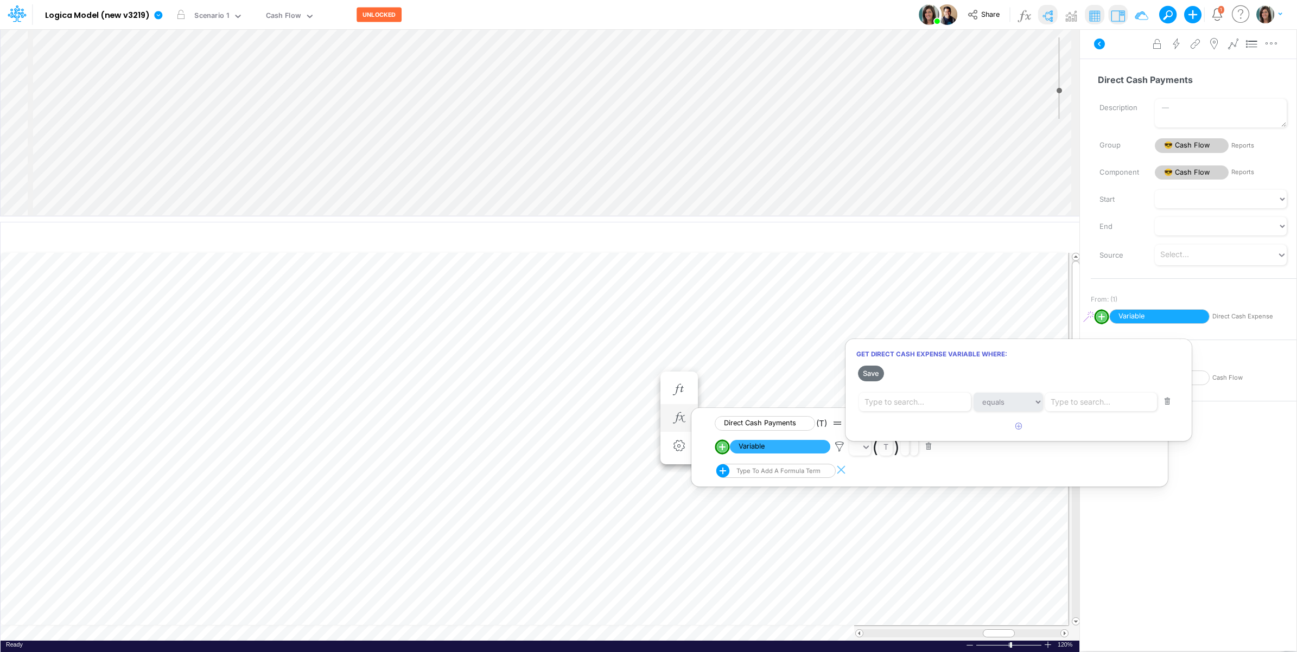
click at [722, 449] on div at bounding box center [648, 328] width 1297 height 647
click at [722, 446] on line "circle with outer border" at bounding box center [722, 446] width 0 height 5
select select "1"
select select "Multiply"
select select "Add"
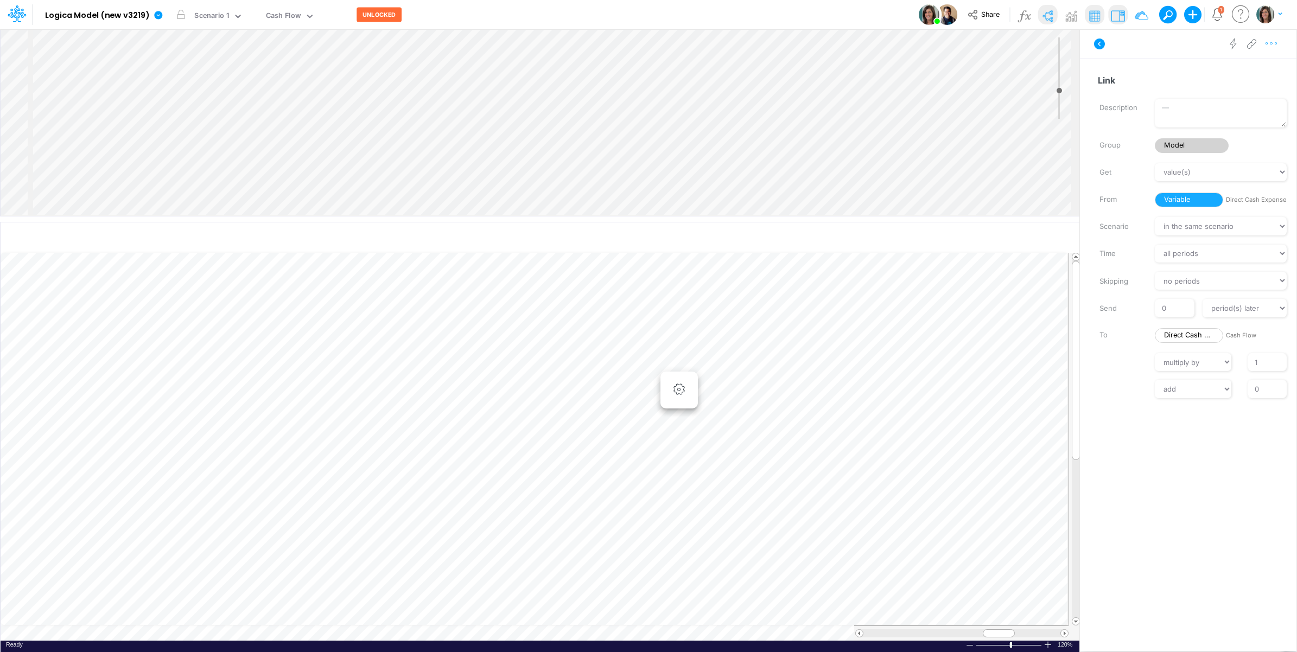
click at [1268, 46] on icon "button" at bounding box center [1271, 43] width 16 height 11
click at [1260, 62] on button "Advanced settings" at bounding box center [1214, 71] width 129 height 18
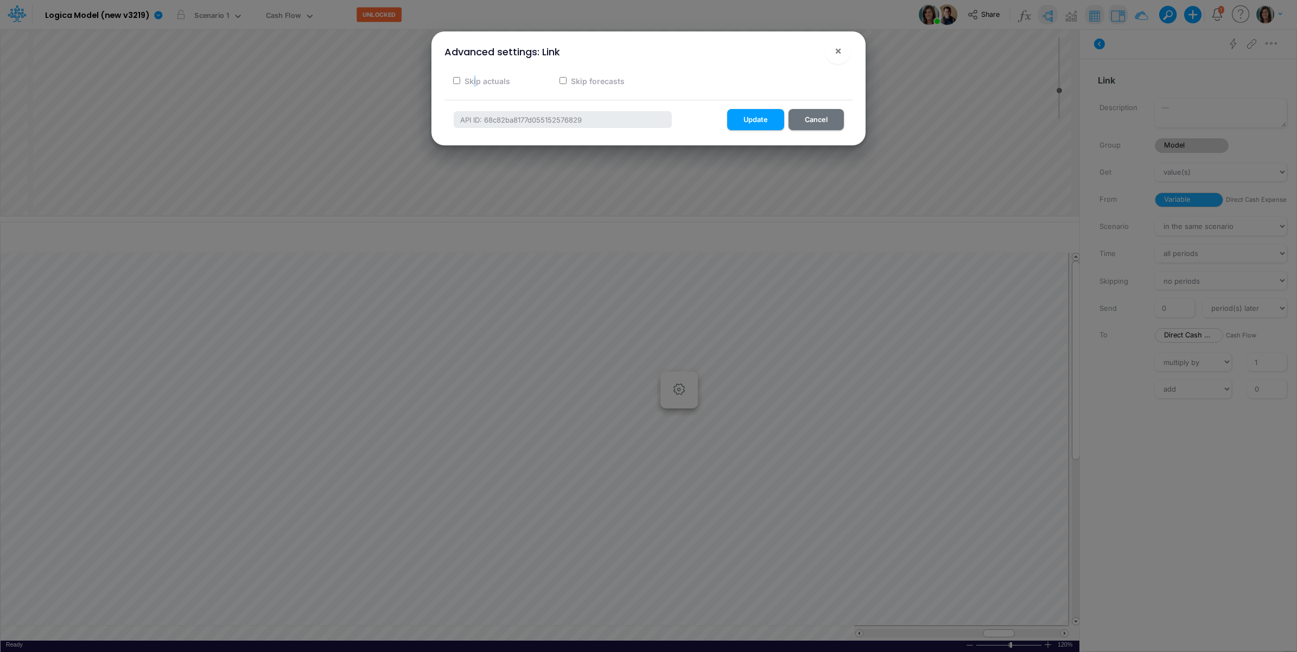
click at [475, 79] on label "Skip actuals" at bounding box center [486, 80] width 47 height 11
click at [459, 83] on input "Skip actuals" at bounding box center [456, 80] width 7 height 7
checkbox input "true"
click at [745, 122] on button "Update" at bounding box center [755, 119] width 57 height 21
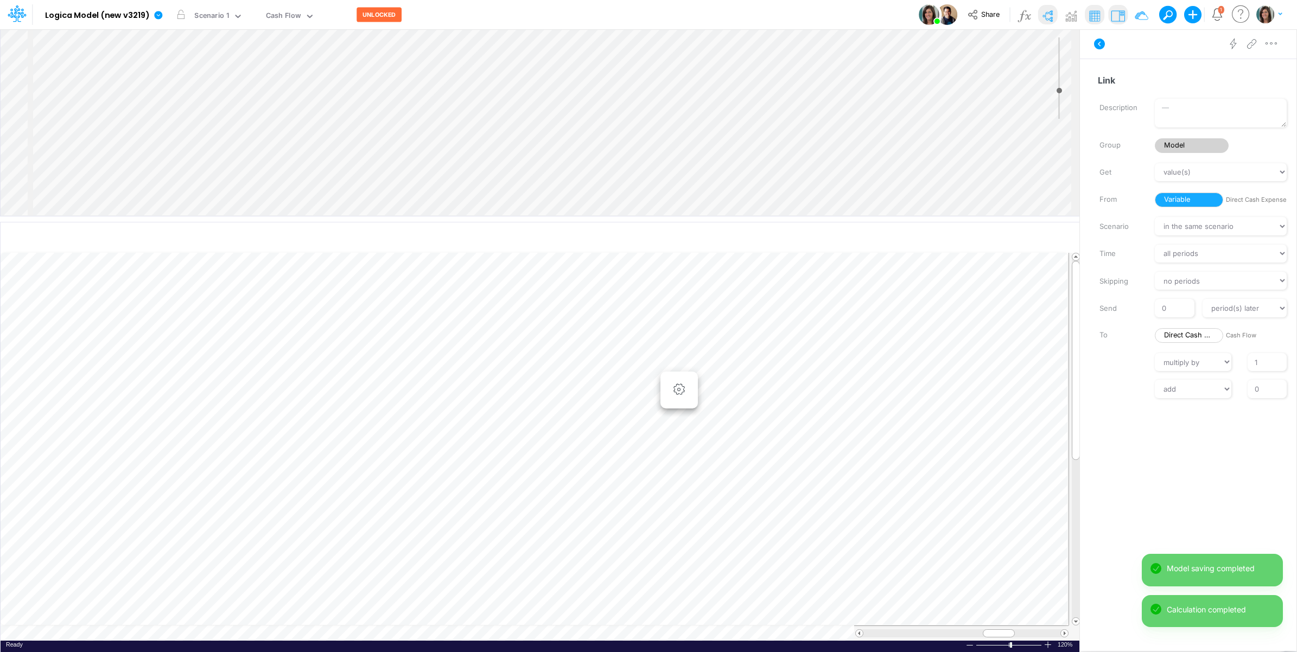
scroll to position [0, 1]
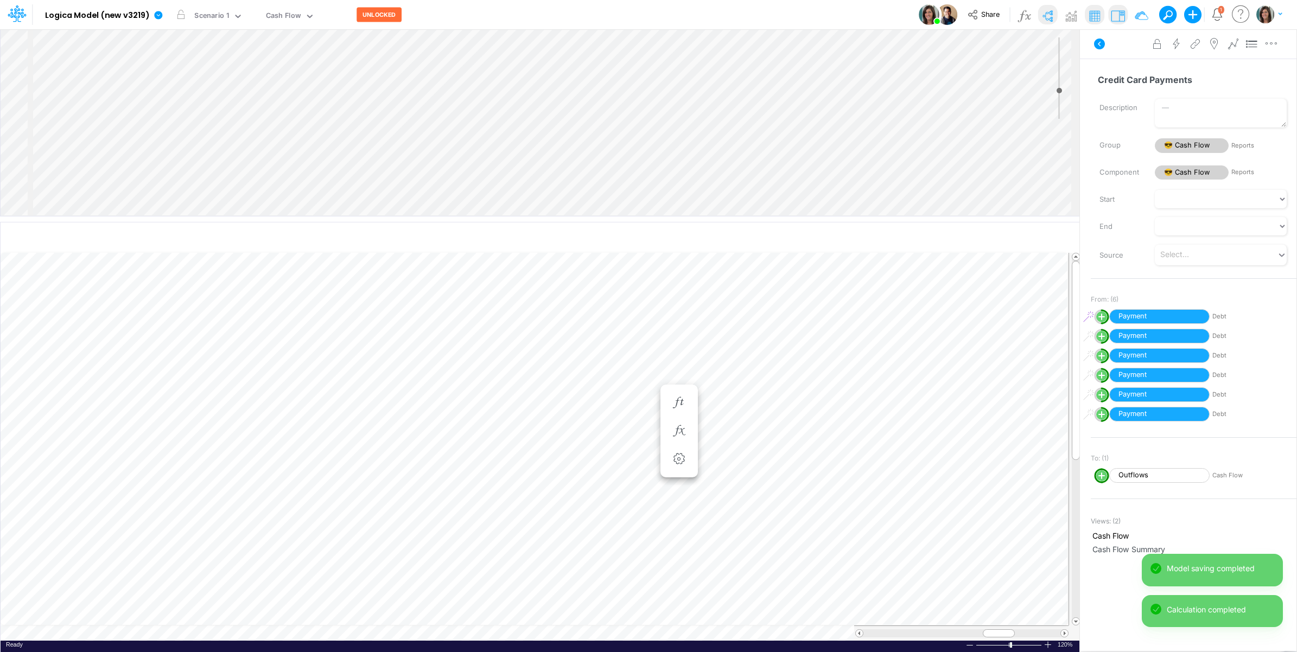
scroll to position [0, 1]
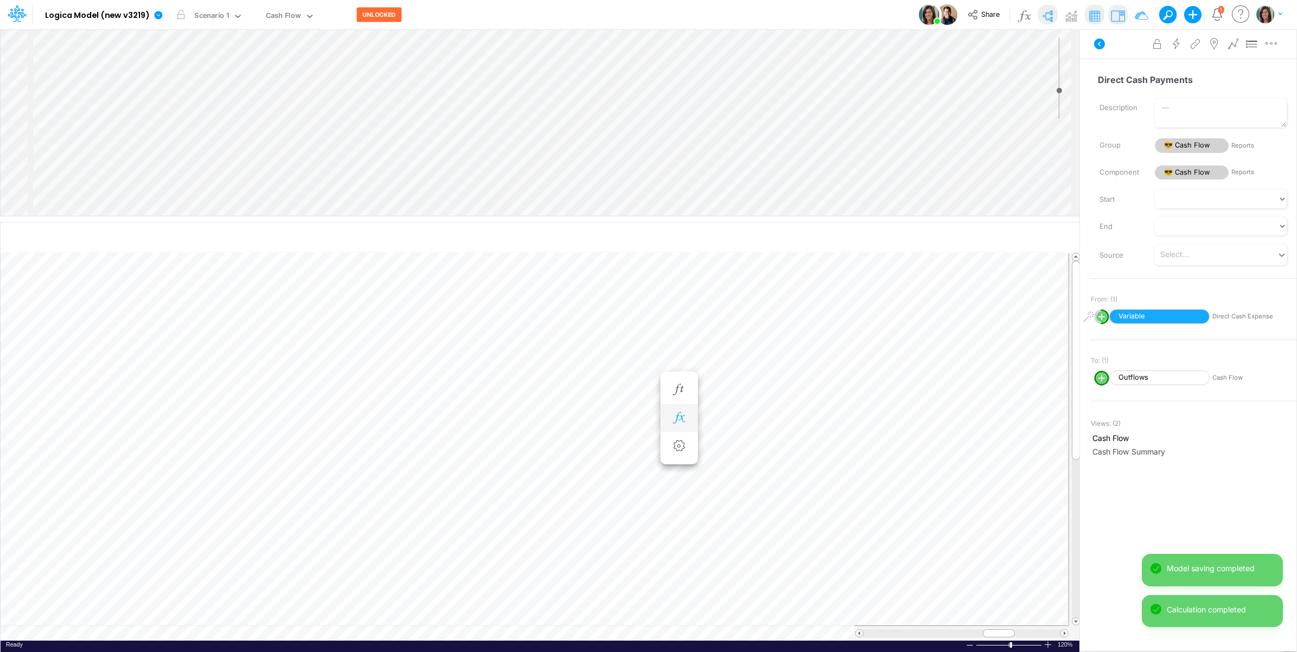
click at [681, 413] on icon "button" at bounding box center [679, 417] width 16 height 11
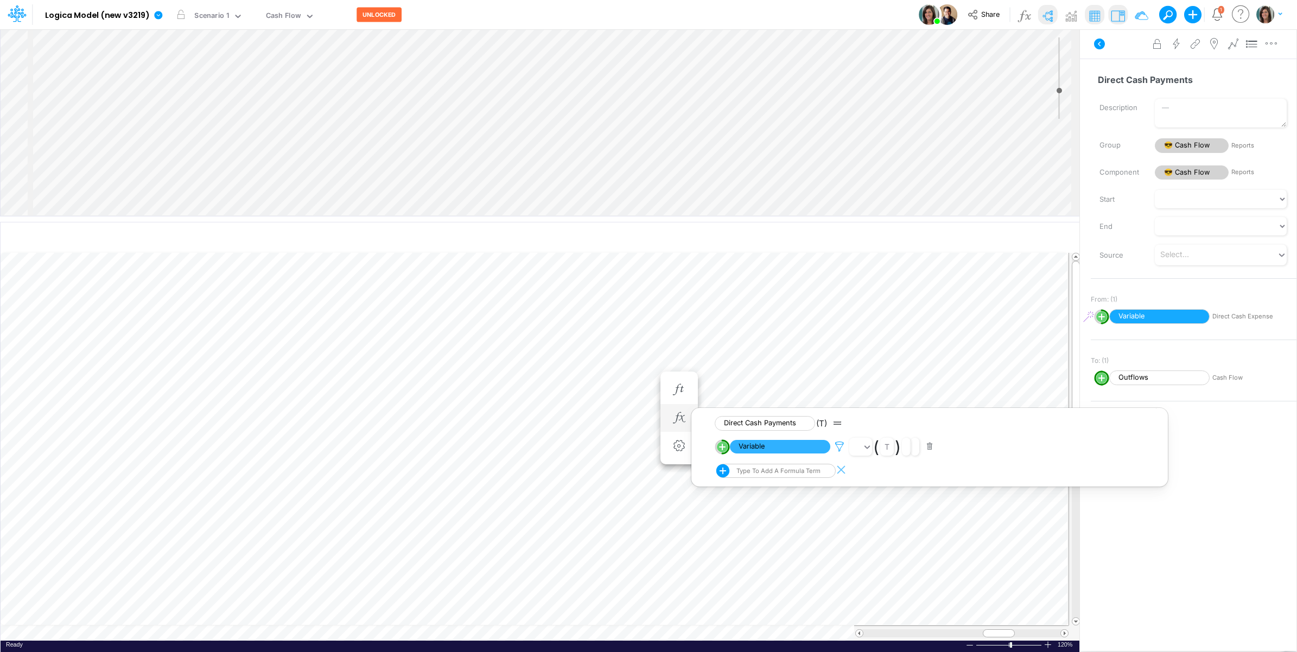
click at [842, 443] on icon at bounding box center [839, 446] width 16 height 11
click at [1166, 402] on button "button" at bounding box center [1167, 402] width 21 height 15
click at [872, 374] on button "Save" at bounding box center [871, 374] width 26 height 16
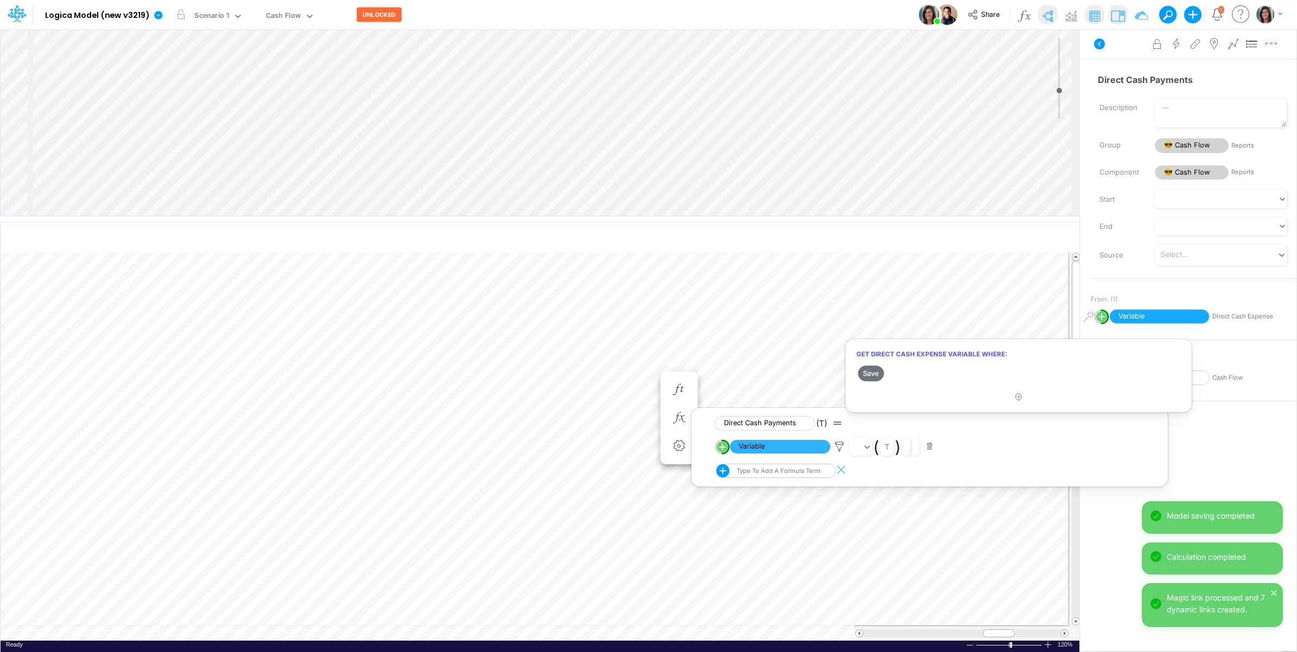
click at [1123, 52] on div at bounding box center [648, 328] width 1297 height 647
click at [1102, 40] on icon at bounding box center [1099, 44] width 11 height 11
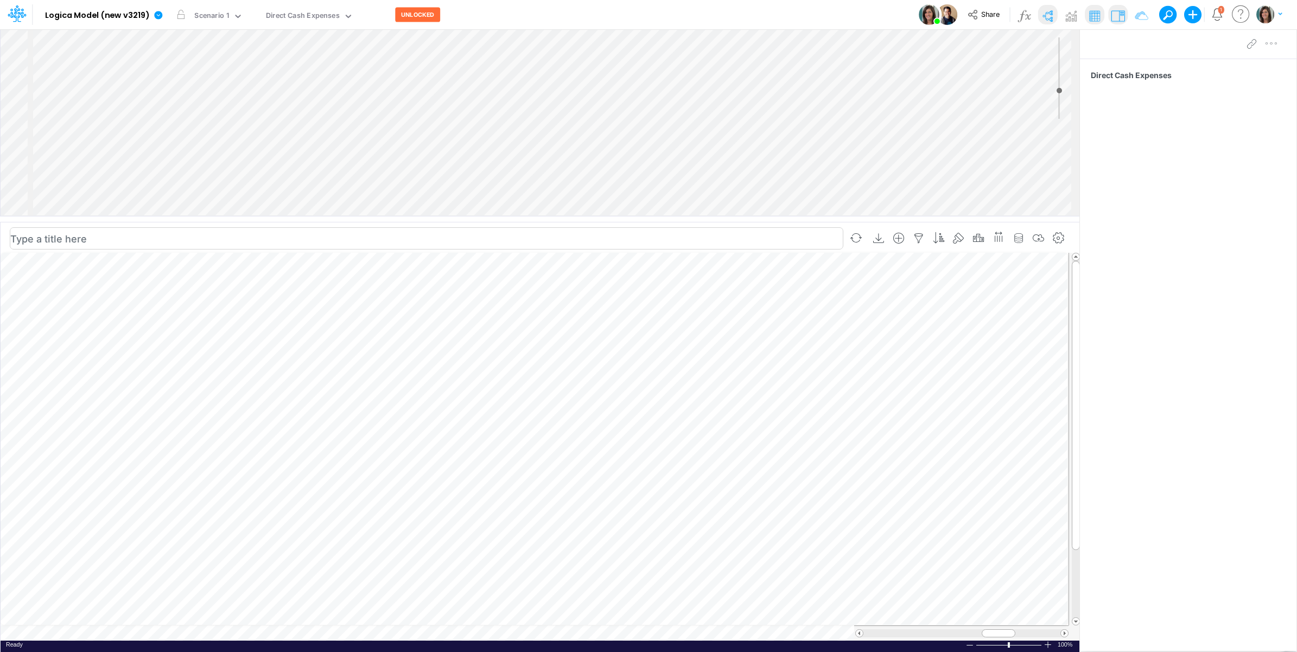
scroll to position [0, 1]
click at [74, 634] on table at bounding box center [541, 447] width 1080 height 388
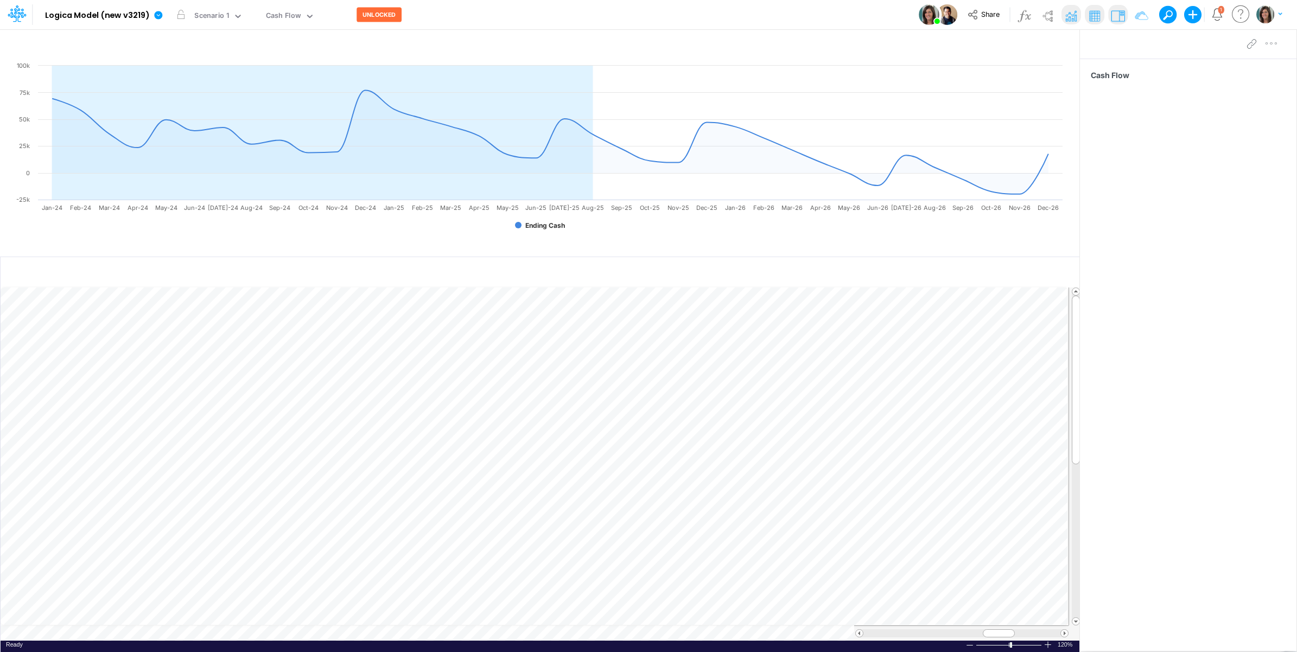
scroll to position [0, 1]
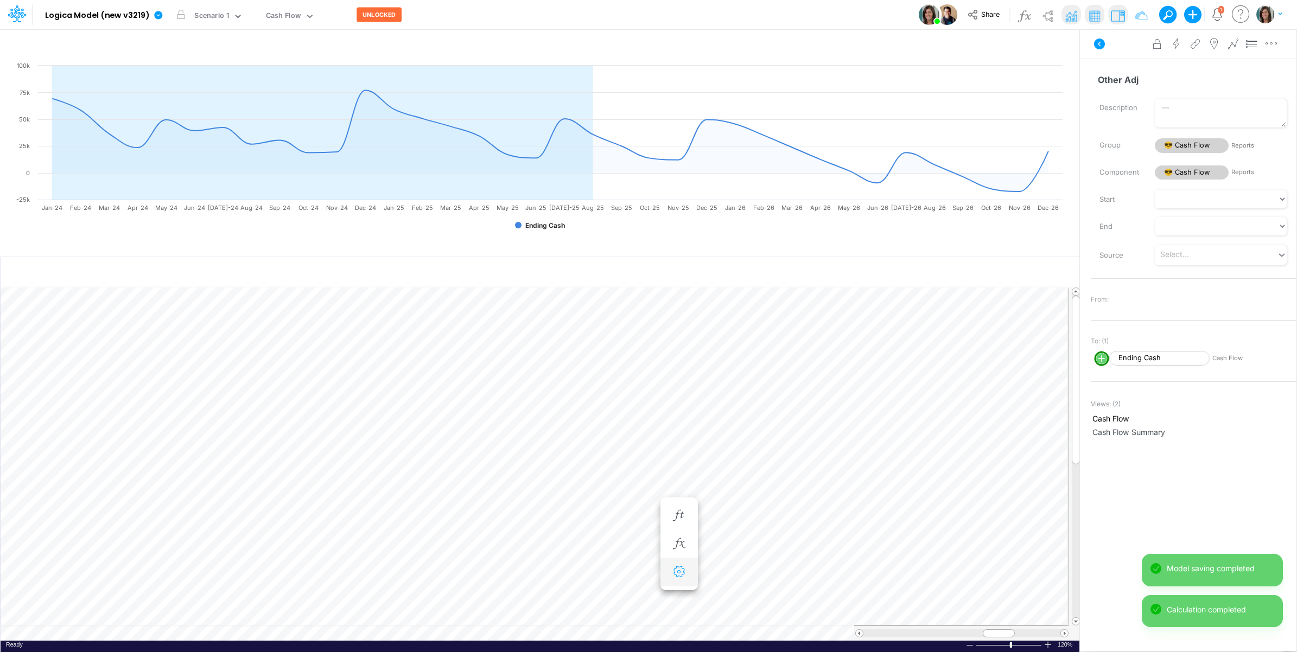
scroll to position [0, 1]
click at [682, 572] on icon "button" at bounding box center [679, 572] width 16 height 11
select select "sum"
select select "field"
select select "Number"
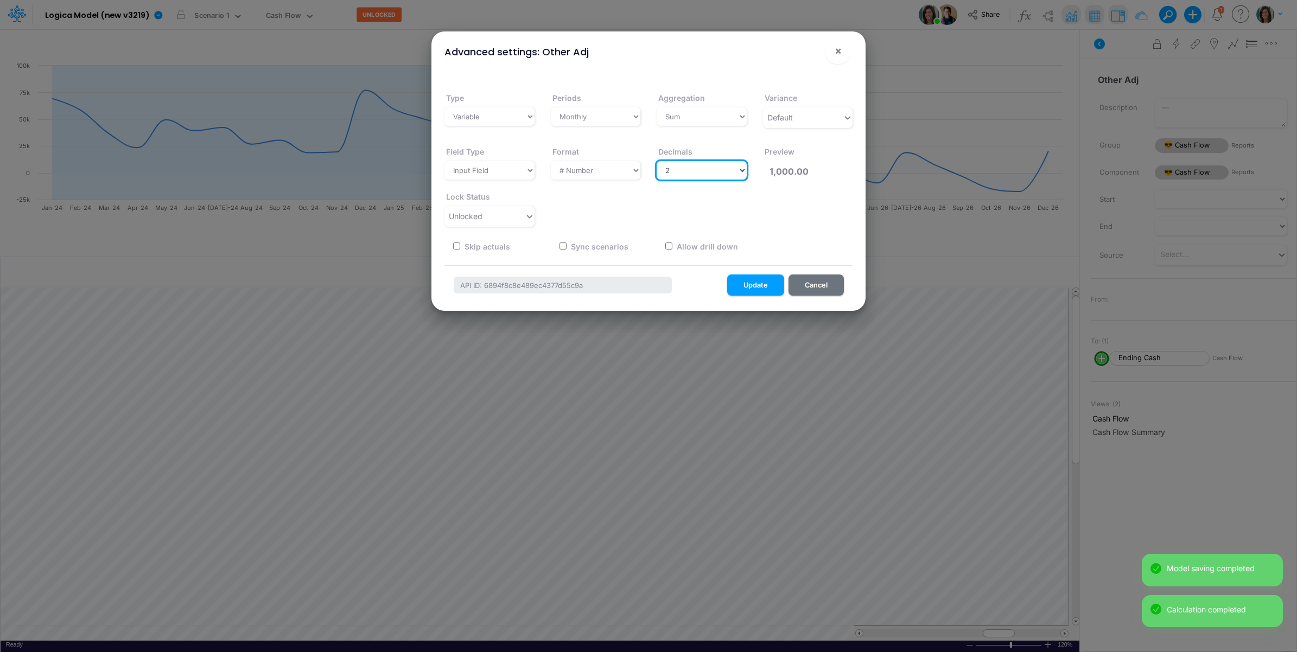
drag, startPoint x: 707, startPoint y: 172, endPoint x: 704, endPoint y: 180, distance: 8.6
click at [707, 172] on select "Select decimals places 0 1 2 3 4 5 6 7 8 9 10" at bounding box center [702, 170] width 90 height 18
select select "0"
click at [657, 161] on select "Select decimals places 0 1 2 3 4 5 6 7 8 9 10" at bounding box center [702, 170] width 90 height 18
type input "1,000"
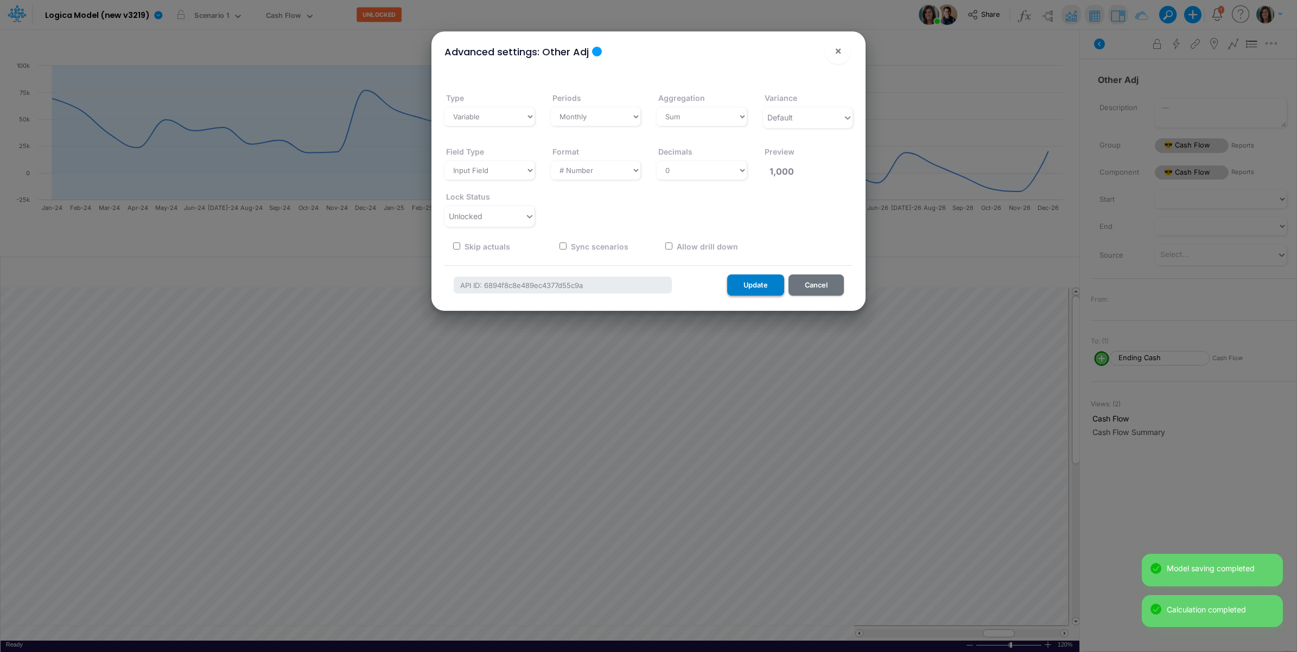
click at [760, 287] on button "Update" at bounding box center [755, 285] width 57 height 21
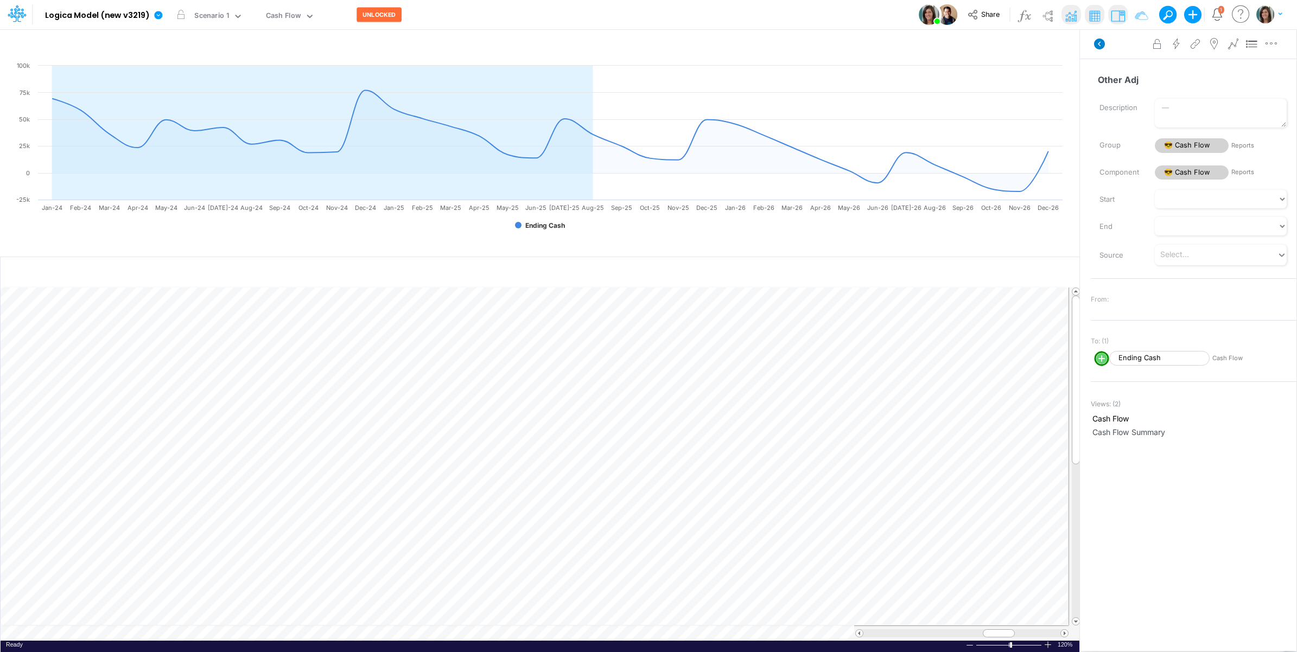
click at [1099, 46] on icon at bounding box center [1099, 44] width 11 height 11
click at [144, 638] on td at bounding box center [535, 633] width 1068 height 15
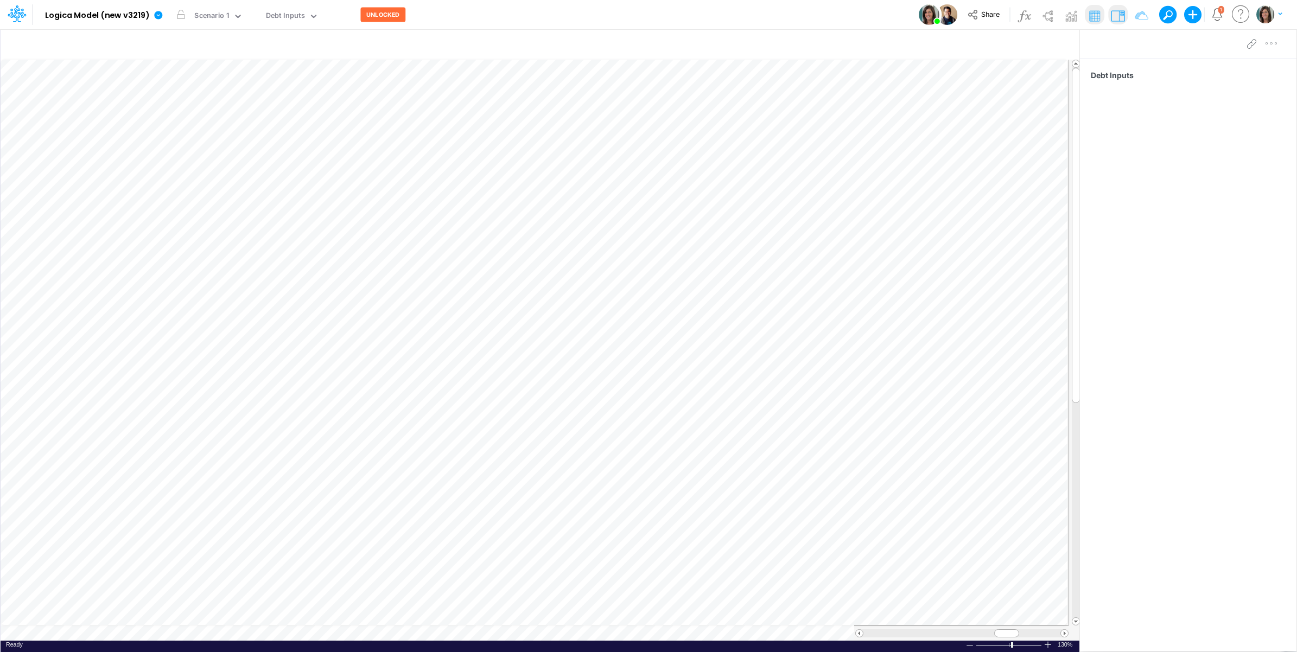
scroll to position [0, 1]
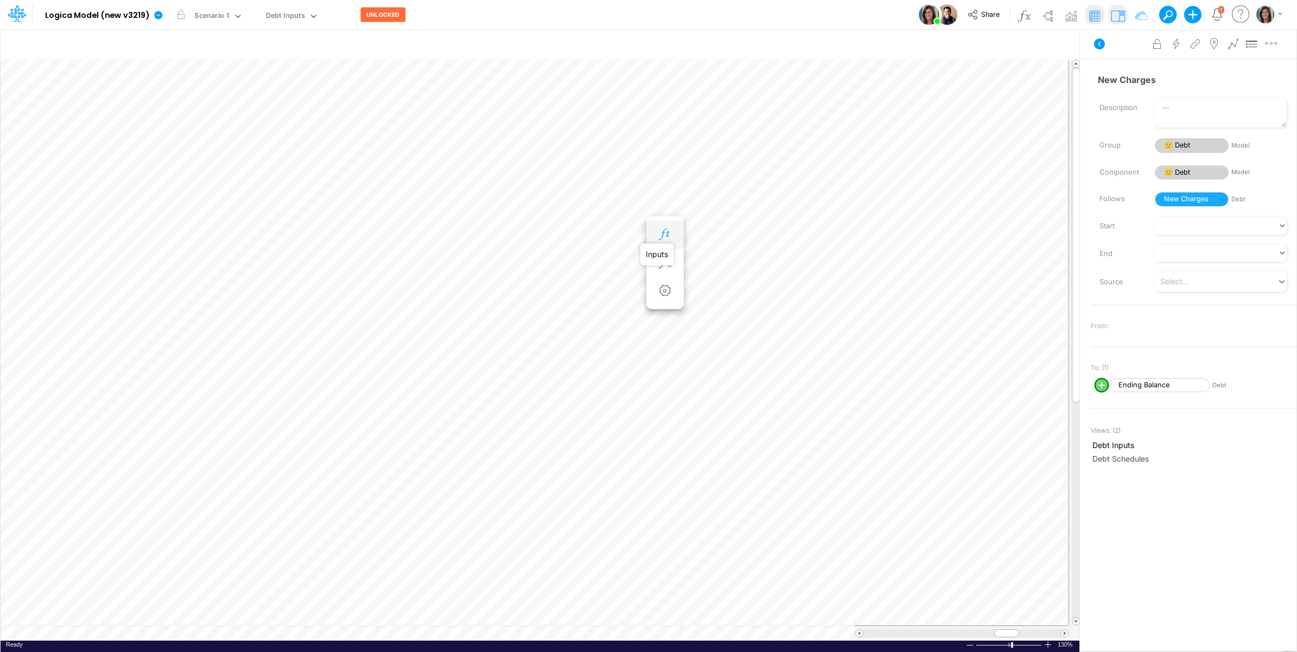
click at [665, 231] on icon "button" at bounding box center [665, 234] width 16 height 11
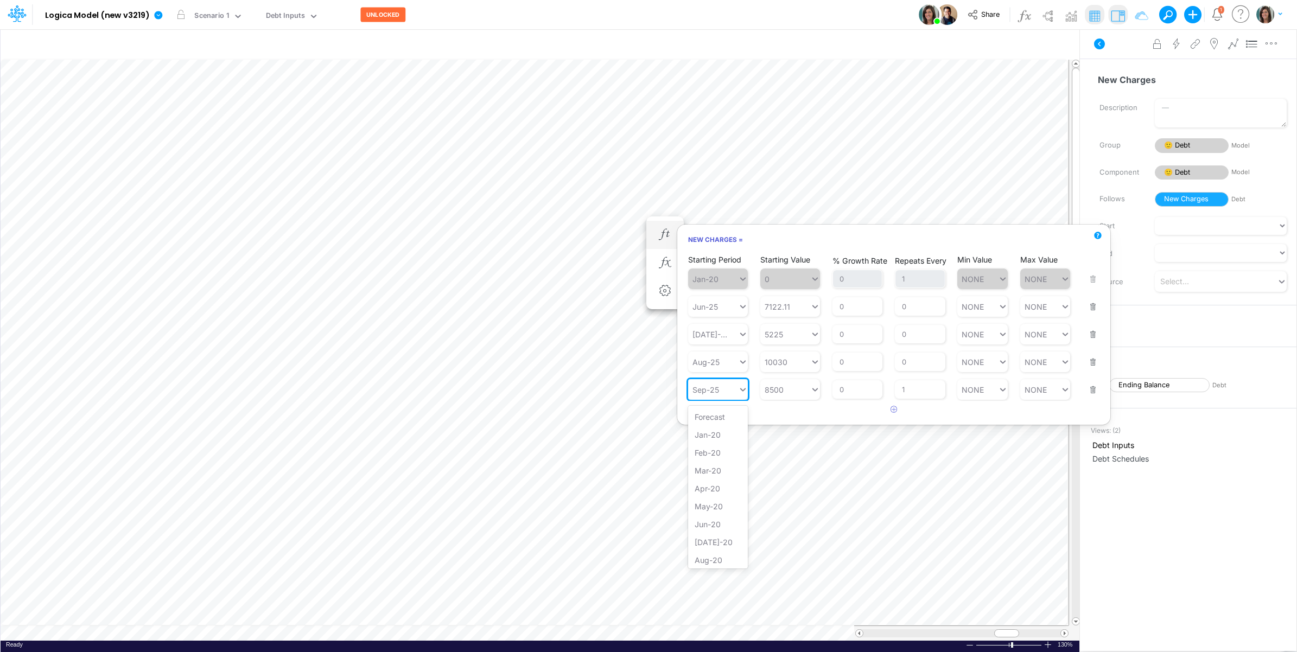
click at [735, 393] on div "Sep-25" at bounding box center [713, 390] width 50 height 16
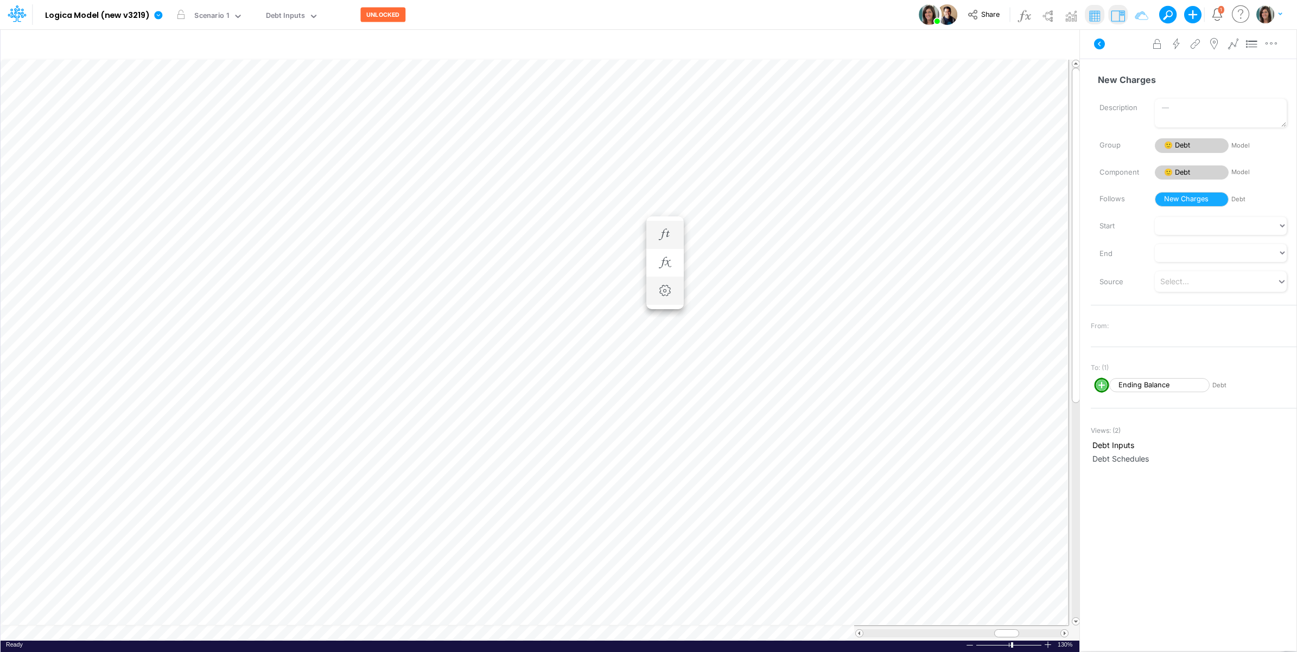
scroll to position [0, 1]
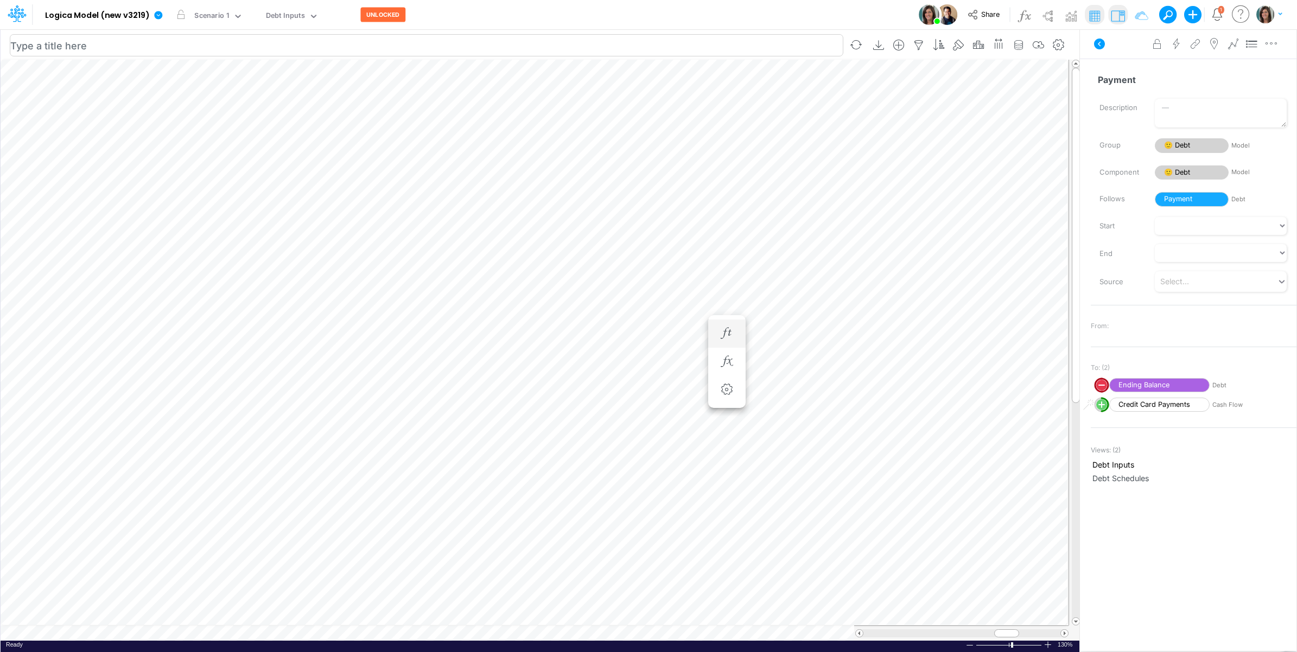
scroll to position [0, 1]
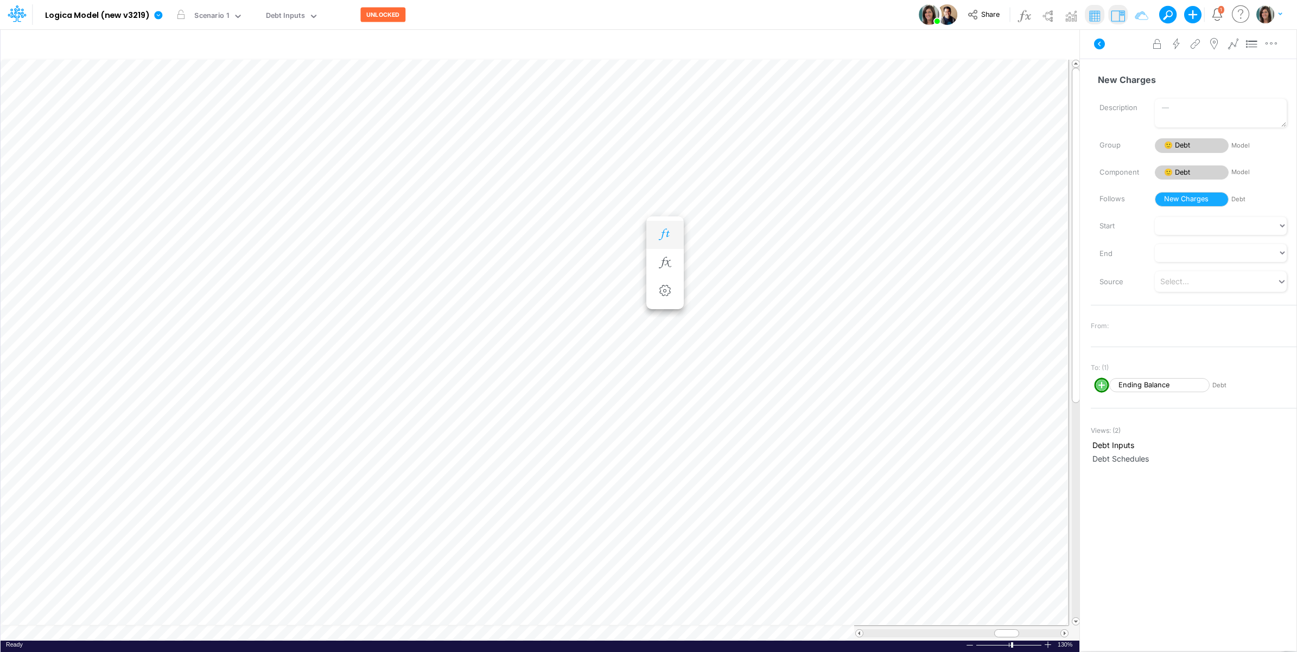
click at [670, 232] on icon "button" at bounding box center [665, 234] width 16 height 11
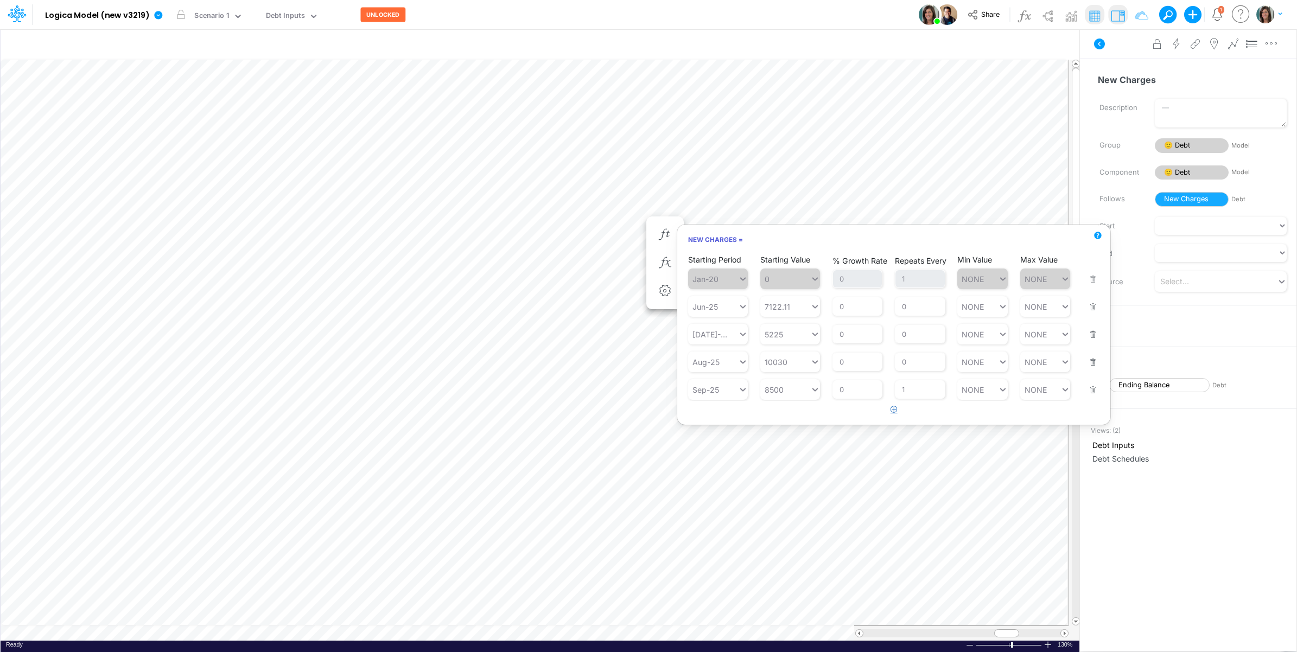
click at [889, 412] on button "button" at bounding box center [893, 410] width 21 height 18
click at [716, 418] on div "Type to search..." at bounding box center [724, 417] width 60 height 9
click at [735, 445] on div "Oct-25" at bounding box center [718, 445] width 60 height 18
type input "oct-25"
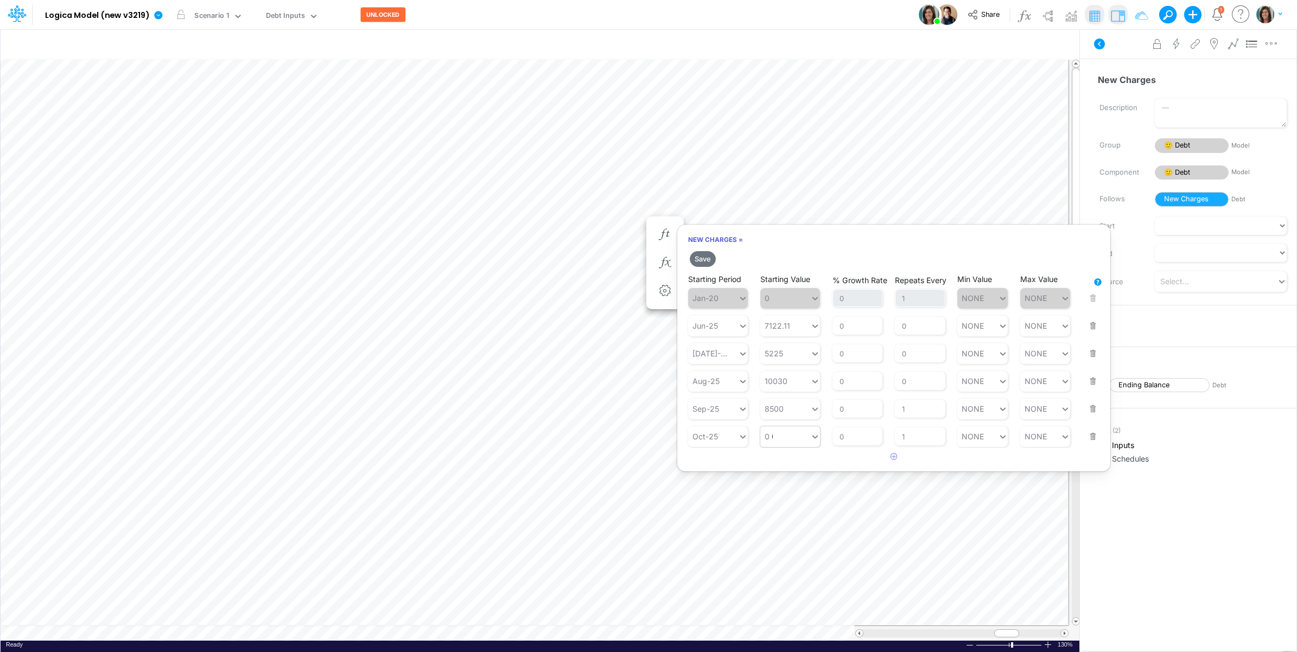
click at [799, 441] on div "0 0" at bounding box center [785, 437] width 50 height 16
click at [807, 465] on div "Set value 8500" at bounding box center [793, 464] width 67 height 18
type input "8500"
click at [791, 411] on div "8500 8500" at bounding box center [785, 409] width 50 height 16
click at [793, 435] on div "Set value 7000" at bounding box center [793, 436] width 67 height 18
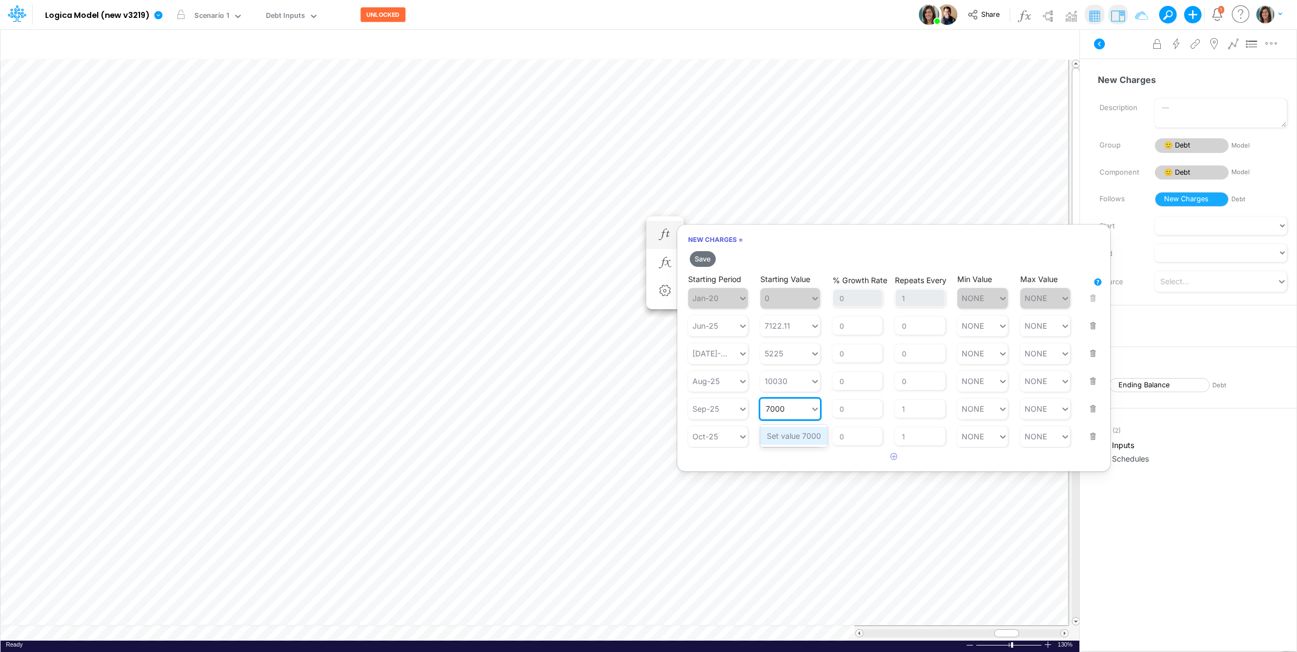
type input "7000"
click at [704, 258] on button "Save" at bounding box center [703, 259] width 26 height 16
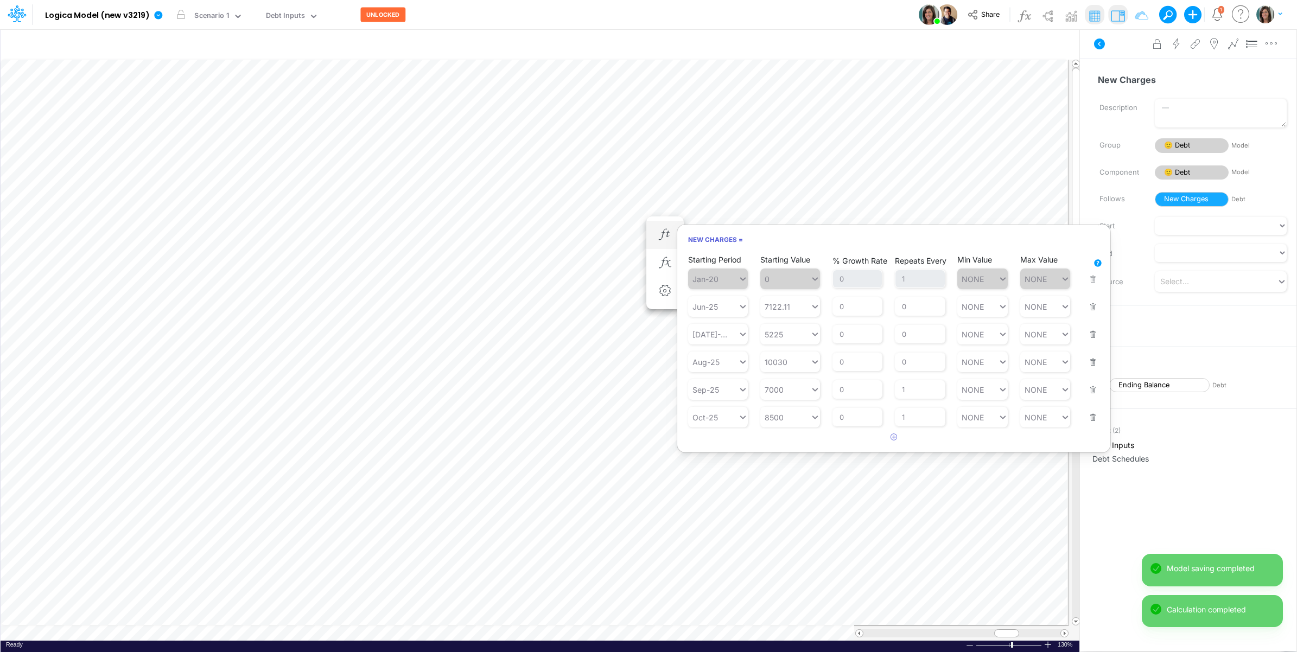
click at [1108, 61] on div "New Charges Name already in use Description Group 🙂 Debt Model Component 🙂 Debt…" at bounding box center [1188, 340] width 217 height 562
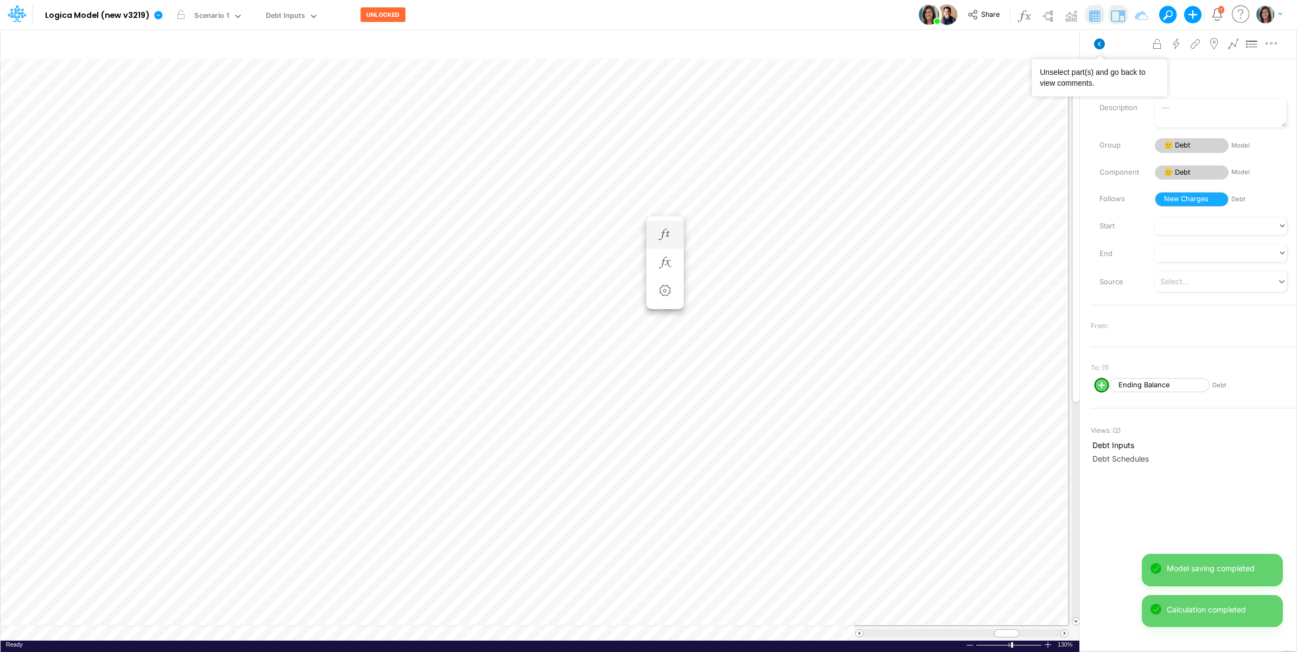
click at [1102, 43] on icon at bounding box center [1099, 44] width 11 height 11
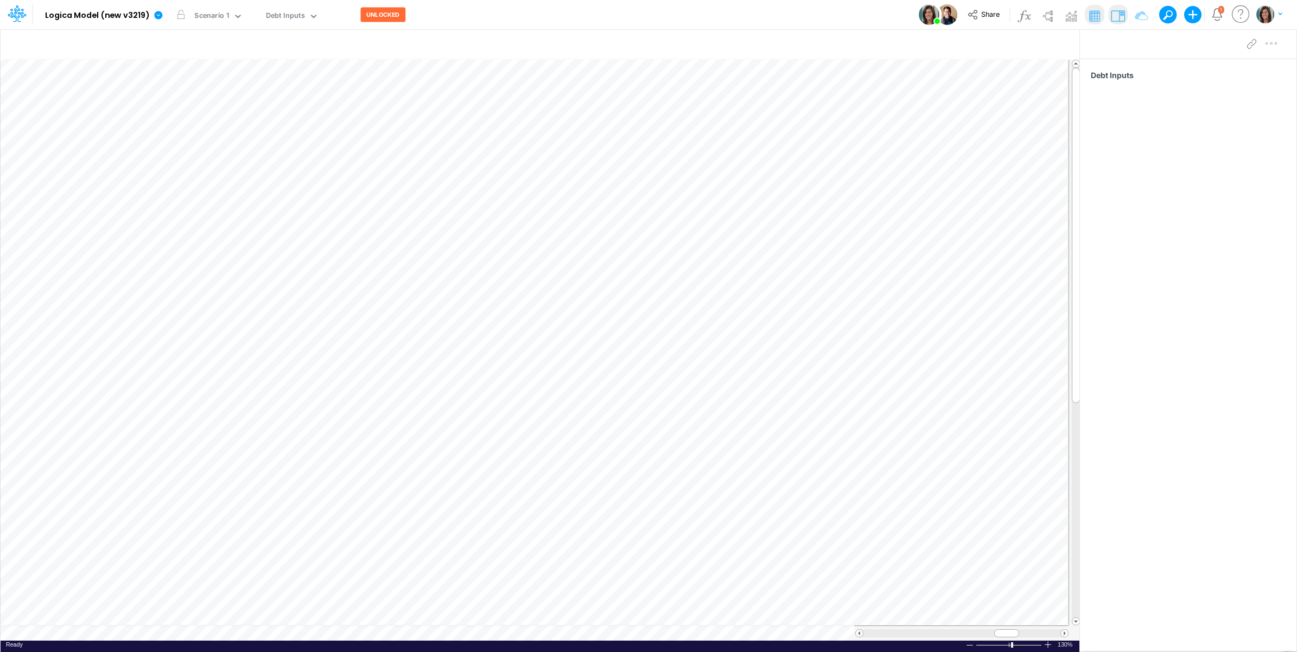
scroll to position [0, 1]
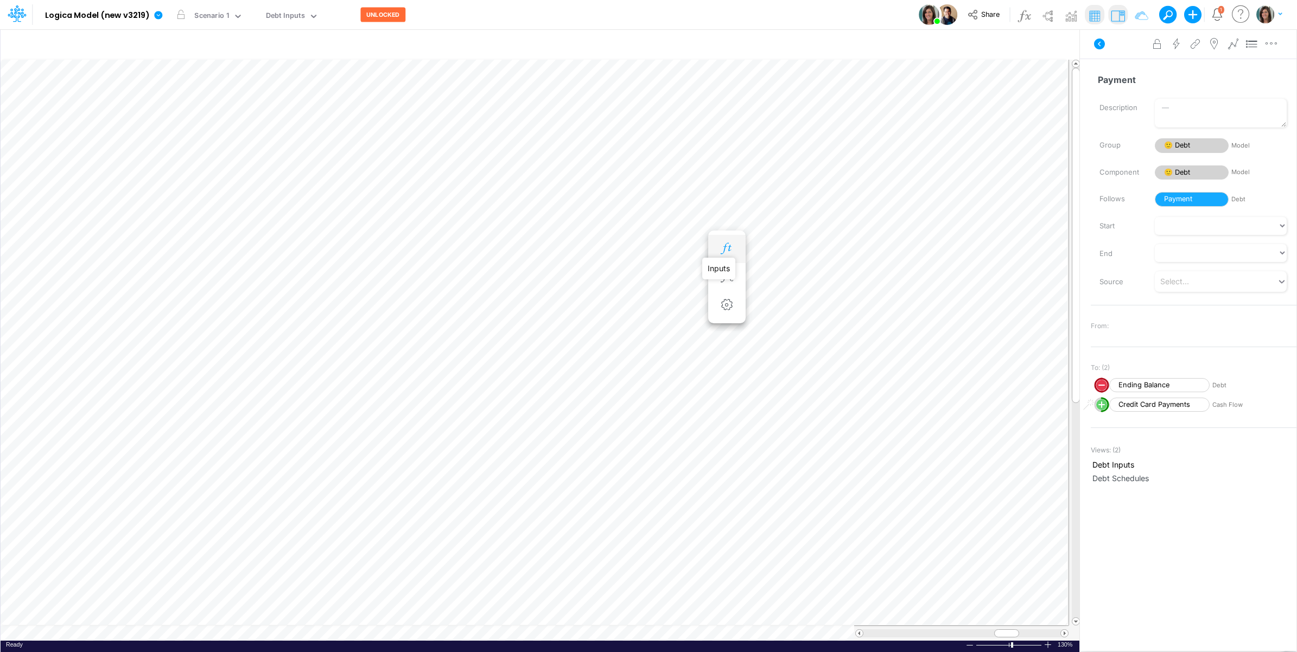
click at [726, 247] on icon "button" at bounding box center [727, 248] width 16 height 11
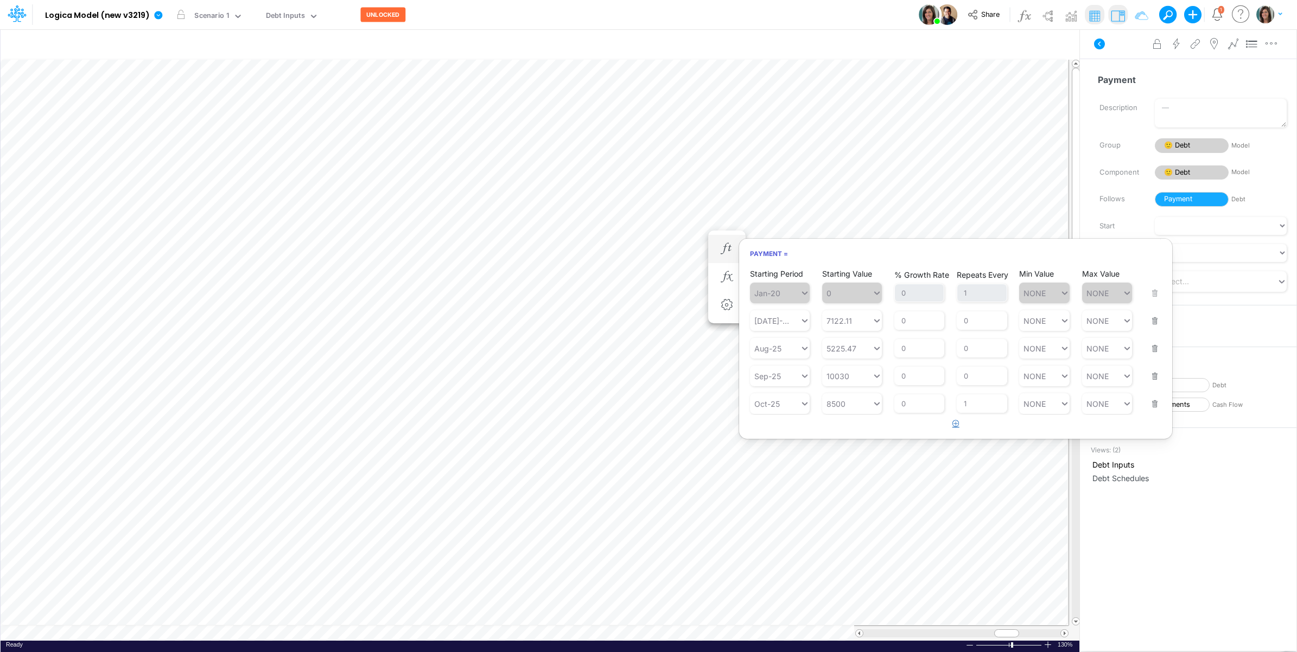
click at [951, 428] on button "button" at bounding box center [955, 424] width 21 height 18
click at [765, 435] on div "Type to search..." at bounding box center [785, 431] width 60 height 9
type input "nov-25"
click at [1153, 433] on button "button" at bounding box center [1151, 424] width 14 height 29
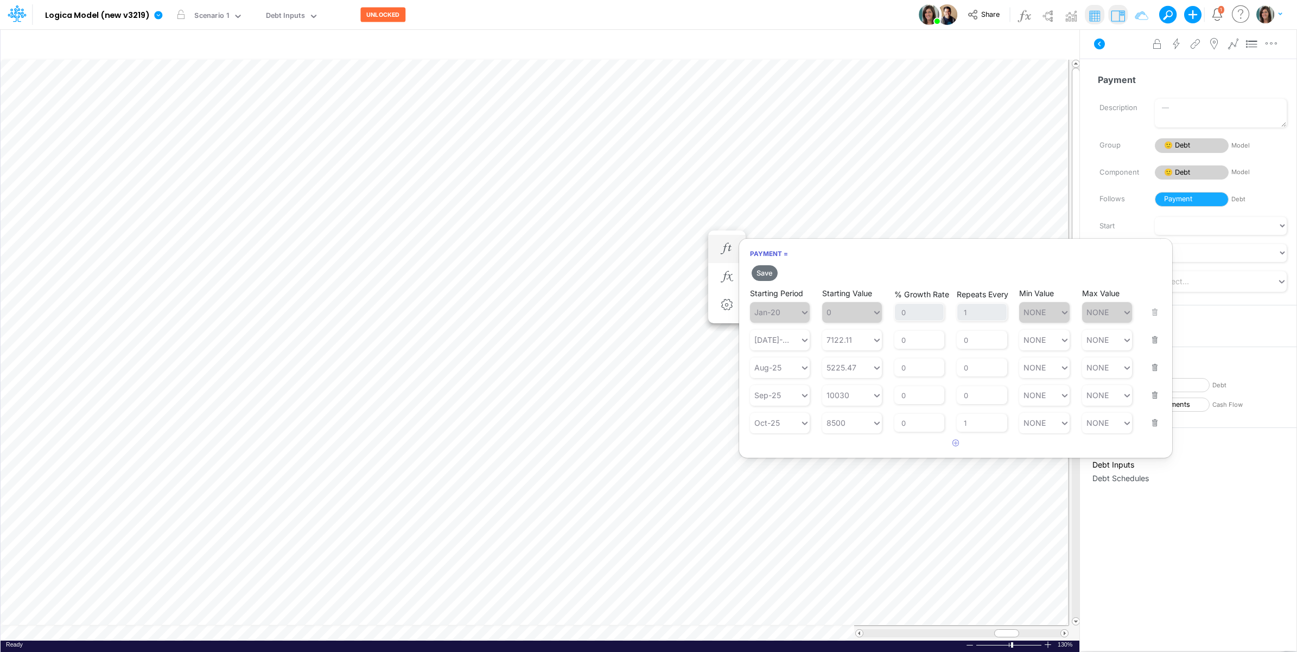
click at [1154, 427] on button "button" at bounding box center [1151, 416] width 14 height 29
click at [765, 273] on button "Save" at bounding box center [765, 273] width 26 height 16
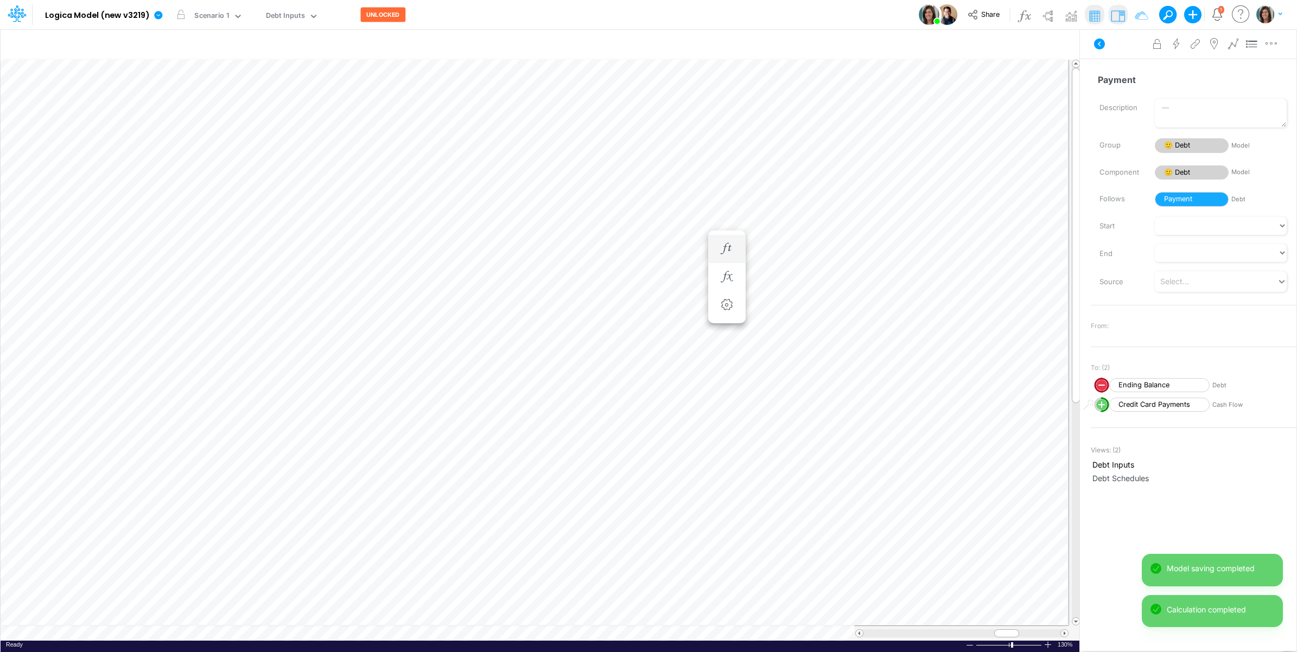
scroll to position [0, 1]
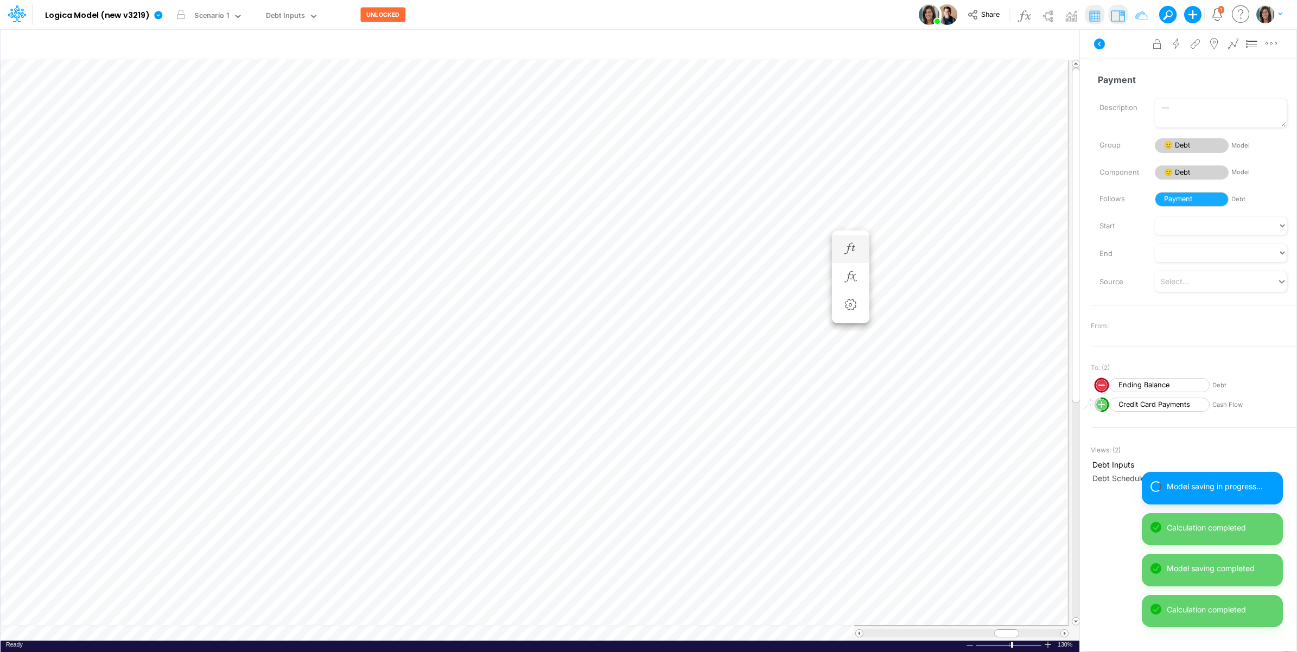
scroll to position [0, 1]
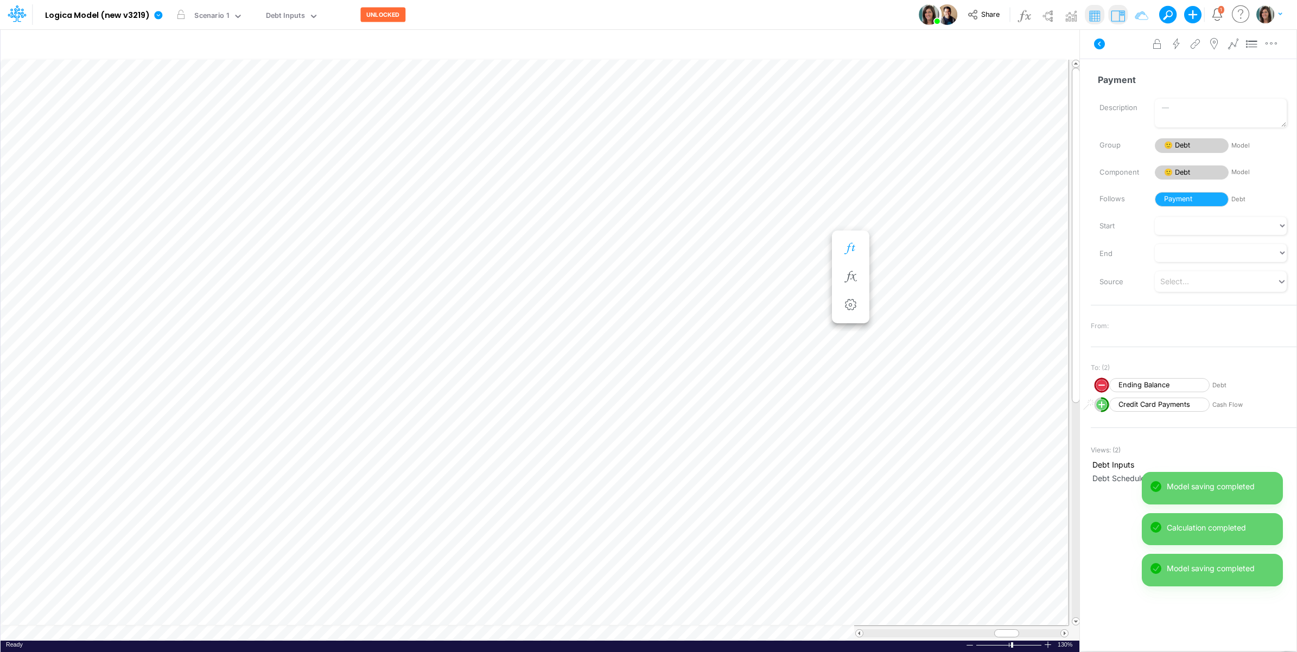
click at [855, 249] on icon "button" at bounding box center [851, 248] width 16 height 11
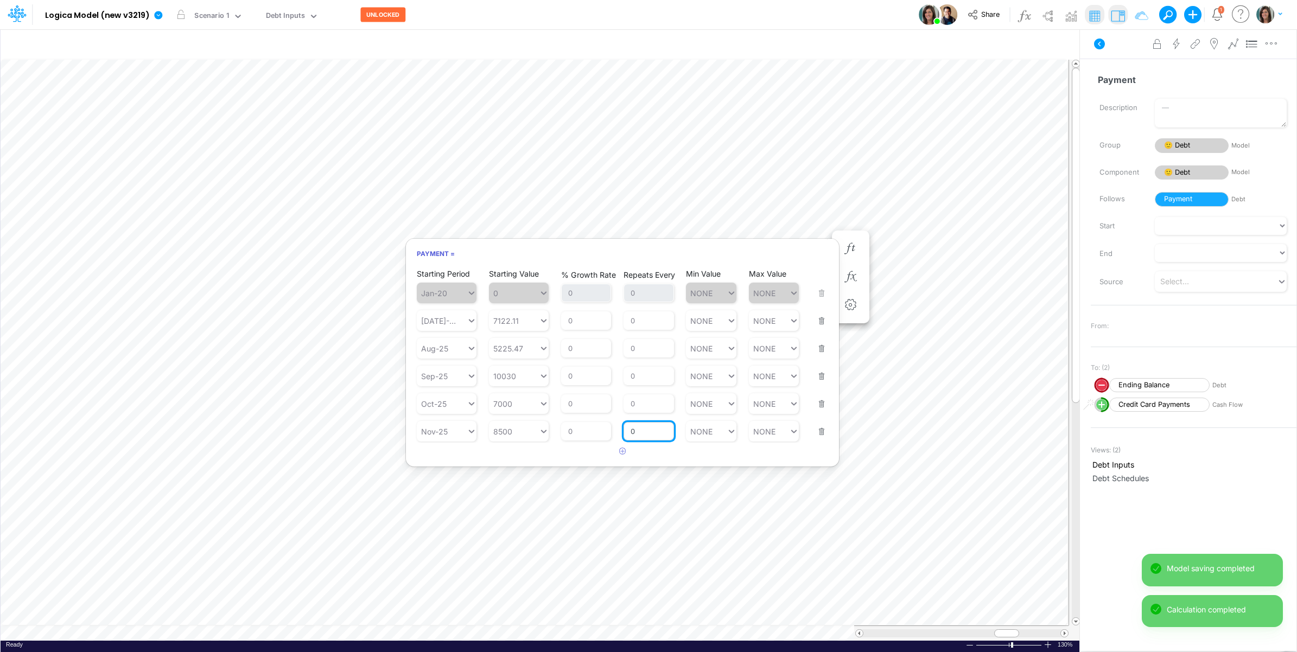
drag, startPoint x: 639, startPoint y: 435, endPoint x: 626, endPoint y: 435, distance: 13.0
click at [627, 435] on input "0" at bounding box center [649, 431] width 50 height 18
type input "1"
click at [565, 456] on div "Starting Period Jan-20 Starting Value 0 % Growth Rate 0 Repeats Every 0 Min Val…" at bounding box center [622, 364] width 433 height 193
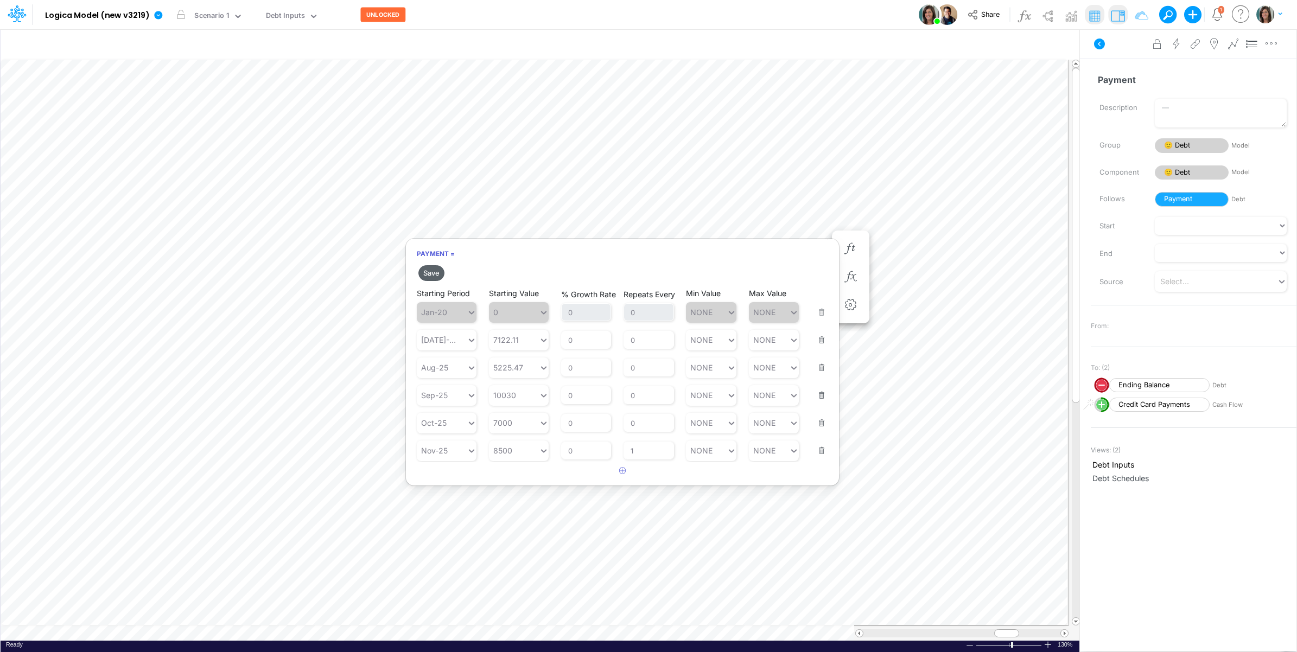
click at [430, 273] on button "Save" at bounding box center [431, 273] width 26 height 16
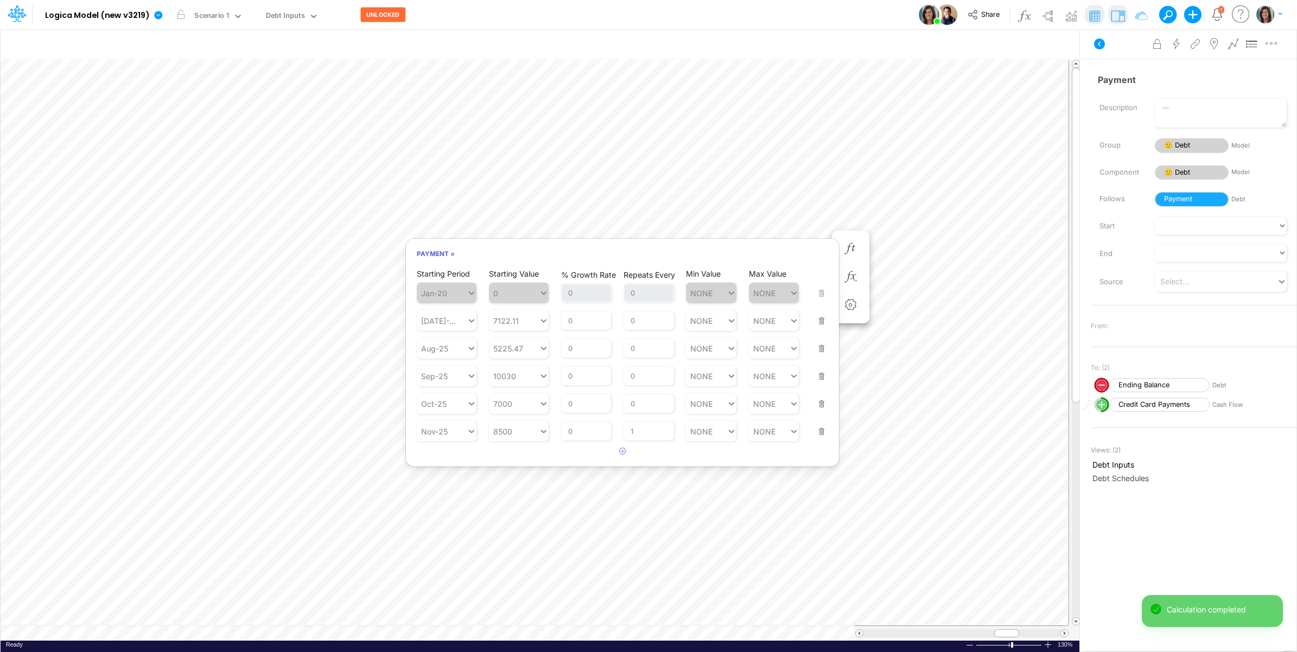
click at [1114, 52] on div "Advanced settings Delete" at bounding box center [1188, 44] width 217 height 30
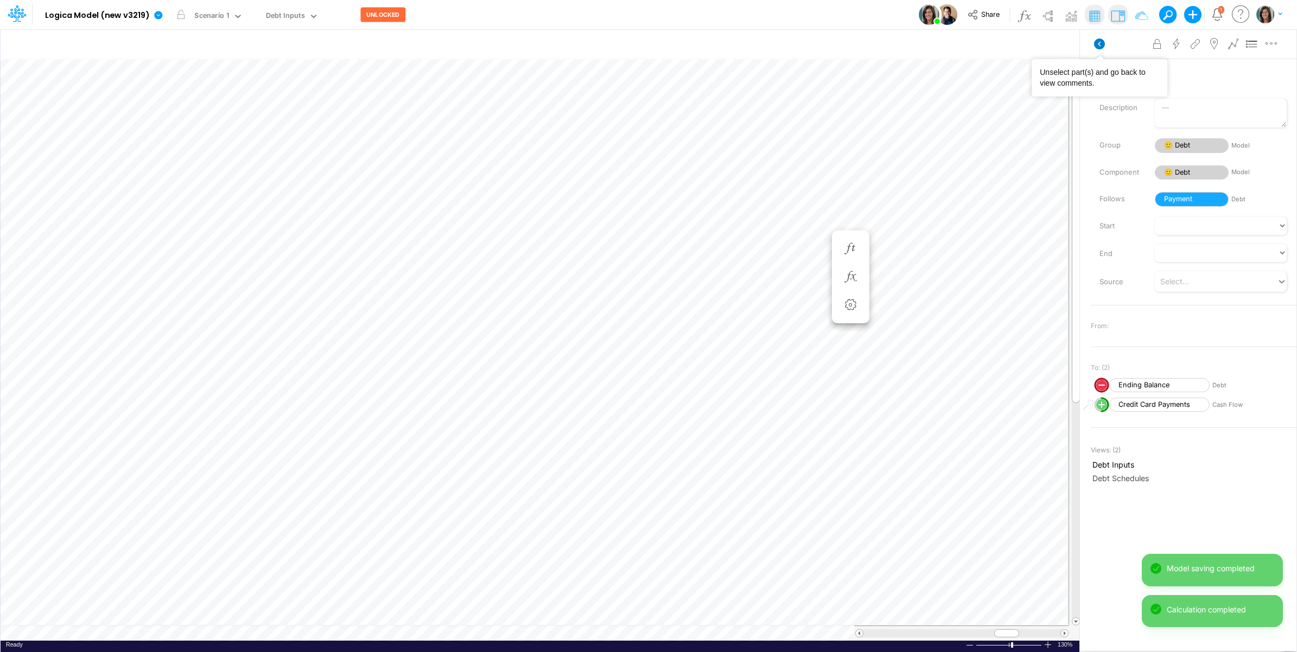
click at [1100, 46] on icon at bounding box center [1099, 44] width 11 height 11
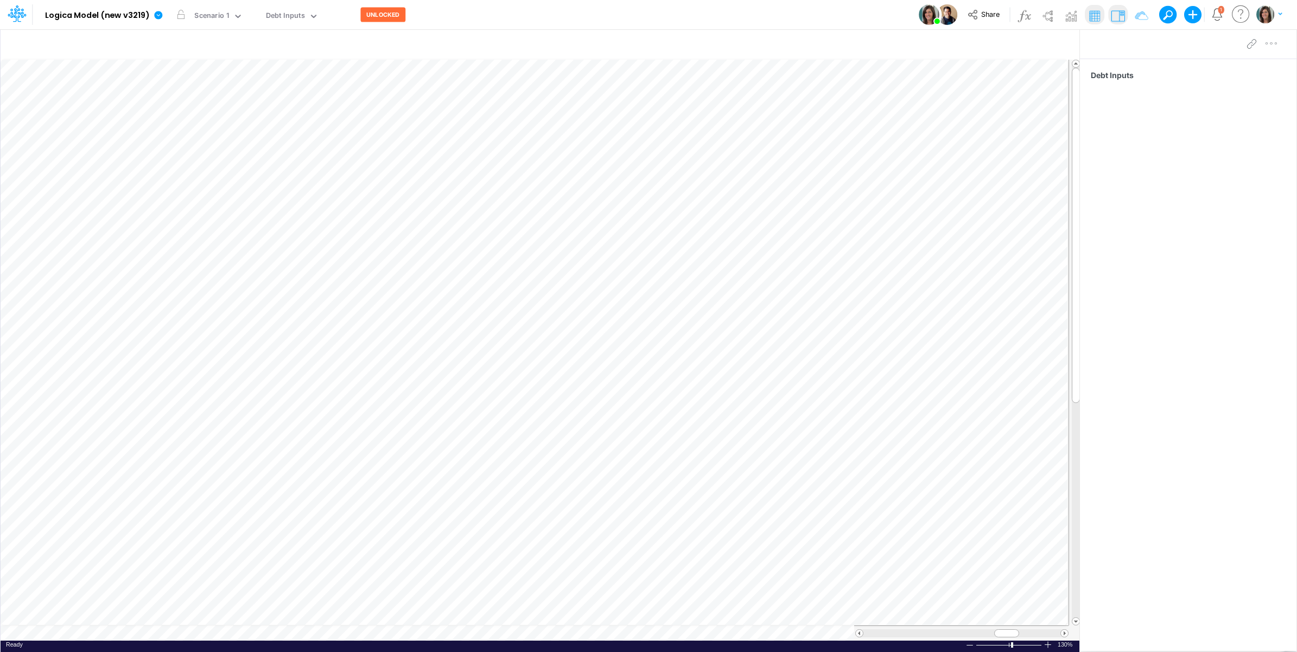
click at [81, 633] on table at bounding box center [541, 350] width 1080 height 581
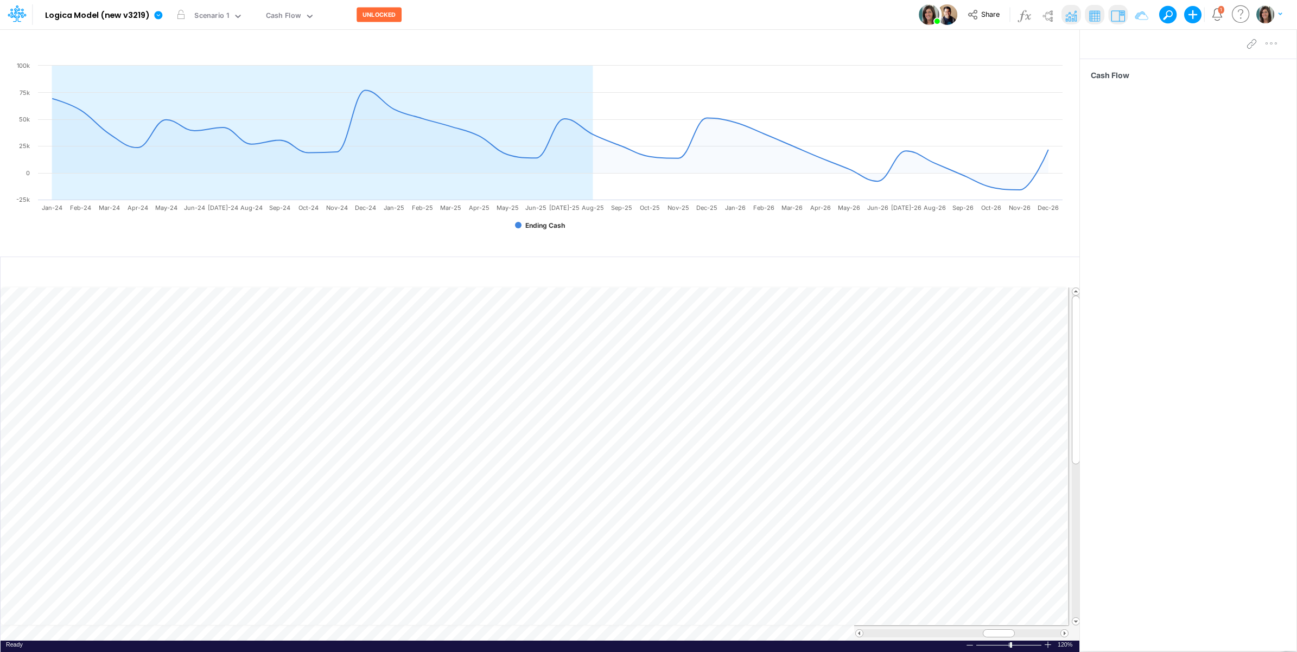
scroll to position [0, 1]
click at [328, 638] on td at bounding box center [535, 633] width 1068 height 15
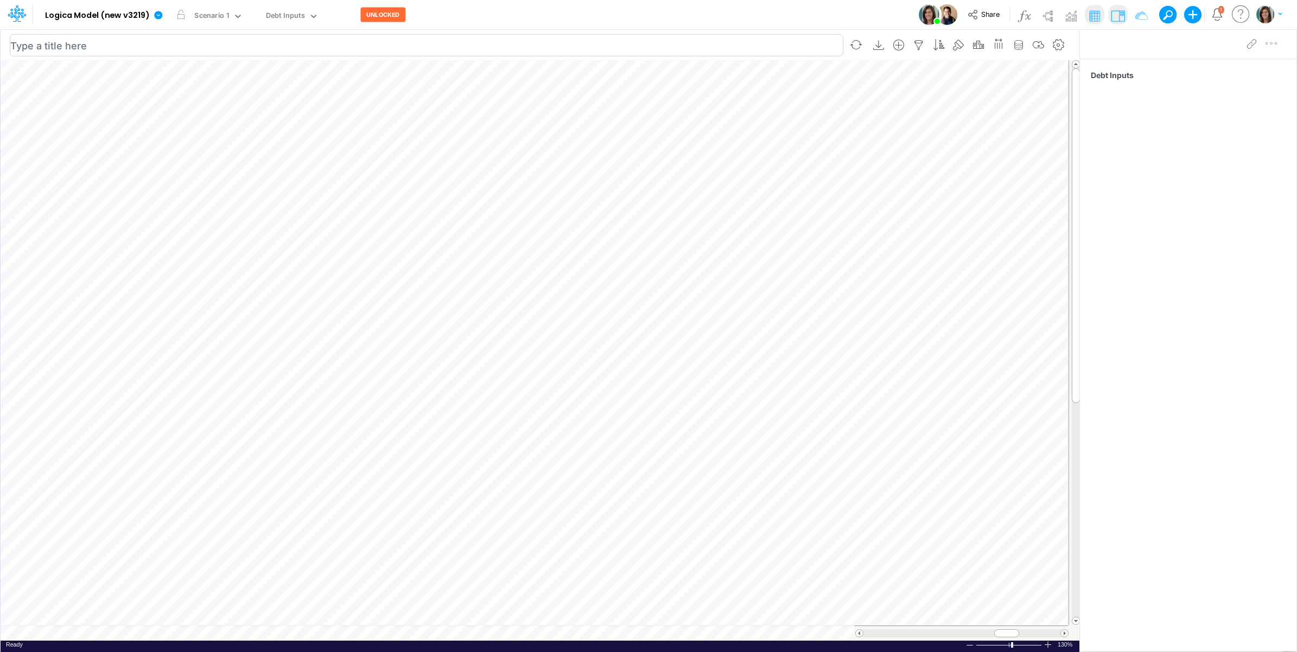
scroll to position [0, 1]
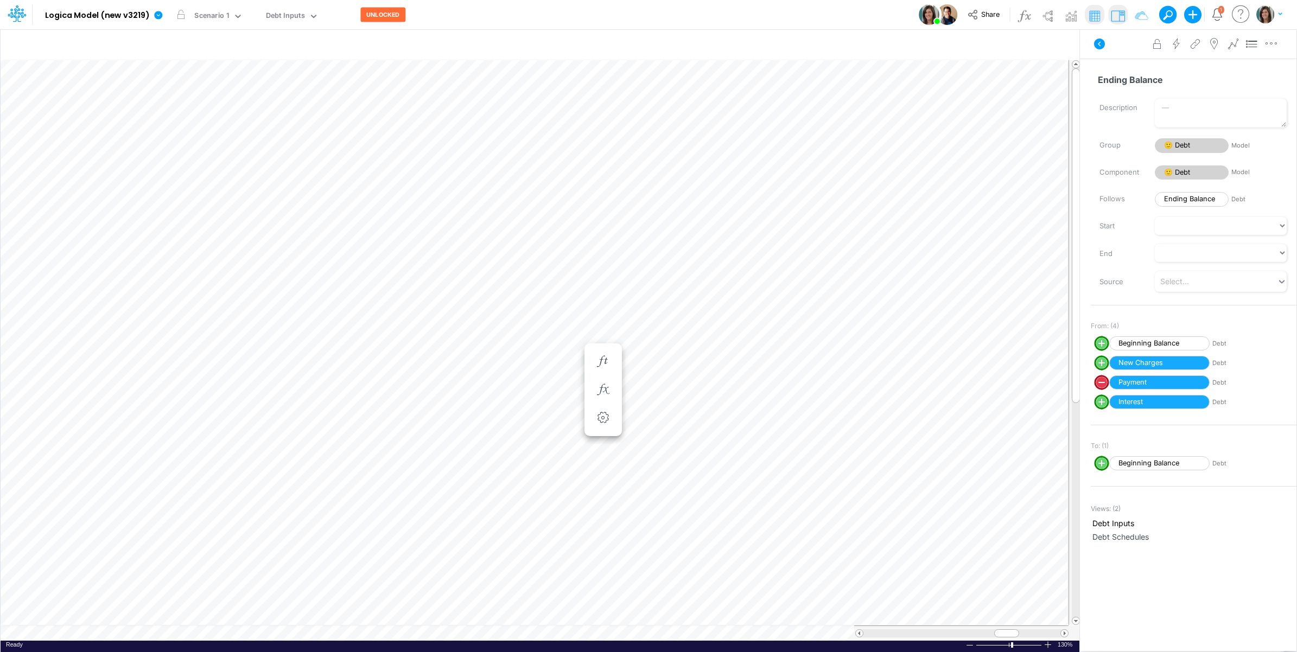
scroll to position [0, 1]
click at [612, 356] on icon "button" at bounding box center [603, 361] width 16 height 11
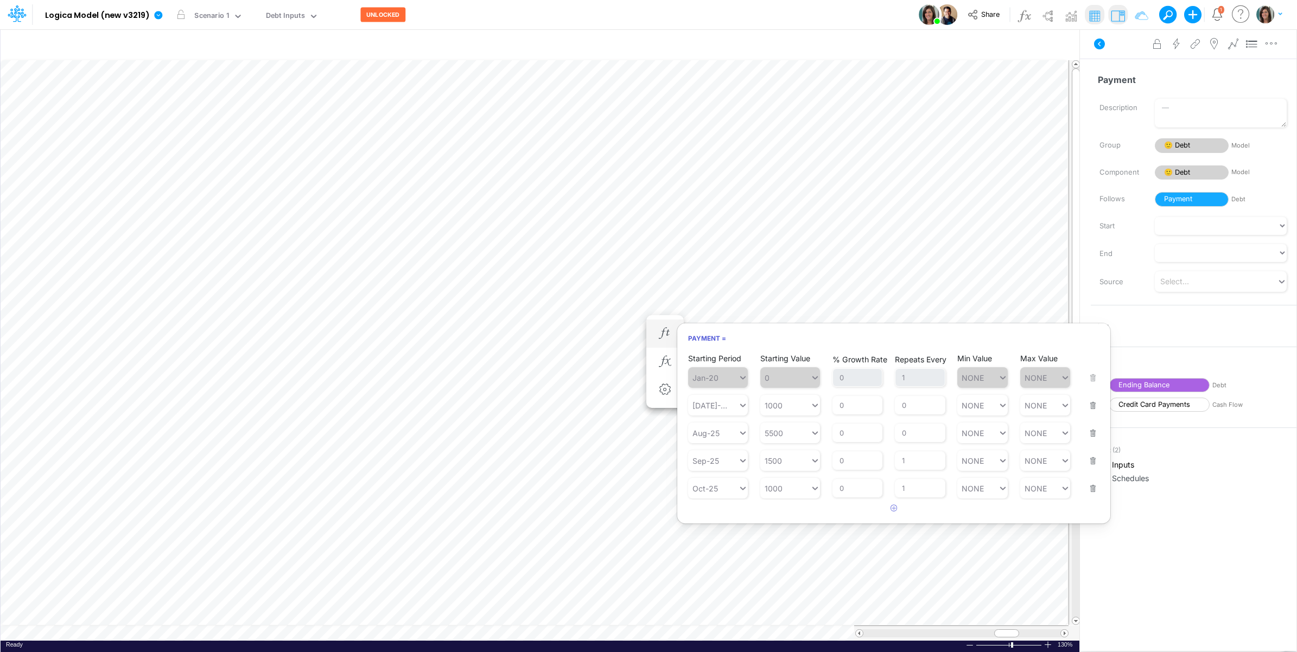
click at [1090, 489] on button "button" at bounding box center [1090, 481] width 14 height 29
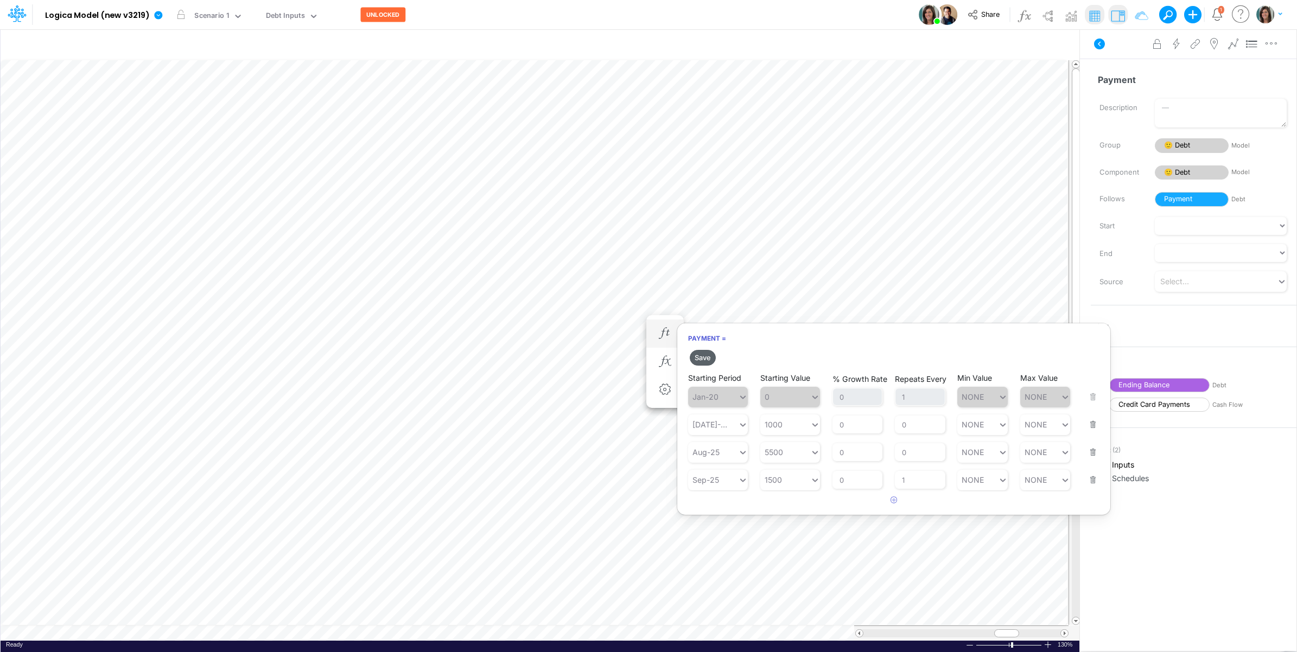
click at [708, 355] on button "Save" at bounding box center [703, 358] width 26 height 16
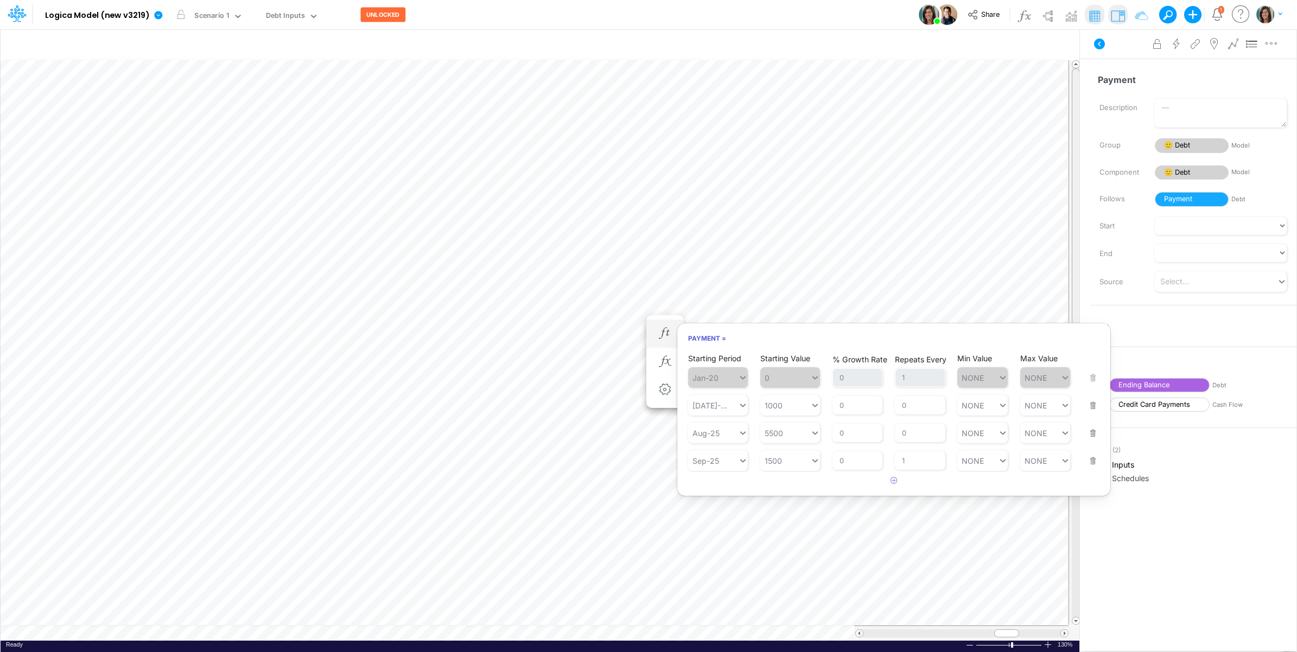
click at [1100, 60] on div "Payment Name already in use Description Group 🙂 Debt Model Component 🙂 Debt Mod…" at bounding box center [1188, 340] width 217 height 562
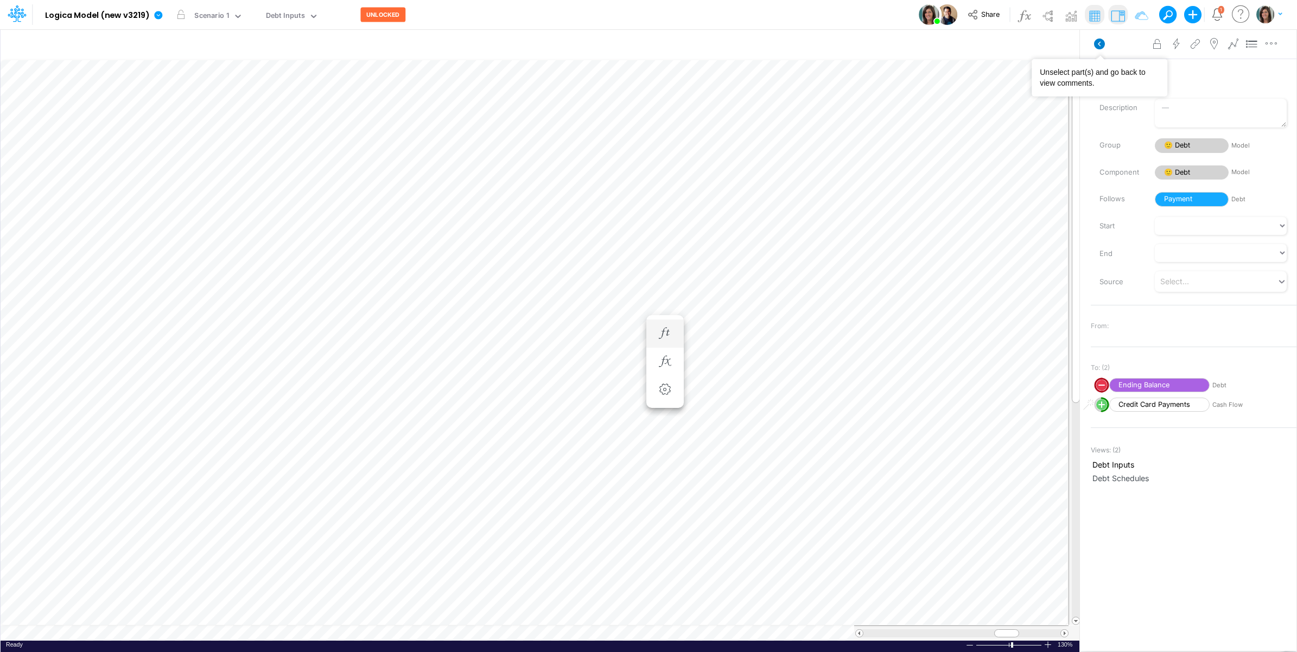
click at [1098, 44] on icon at bounding box center [1099, 44] width 11 height 11
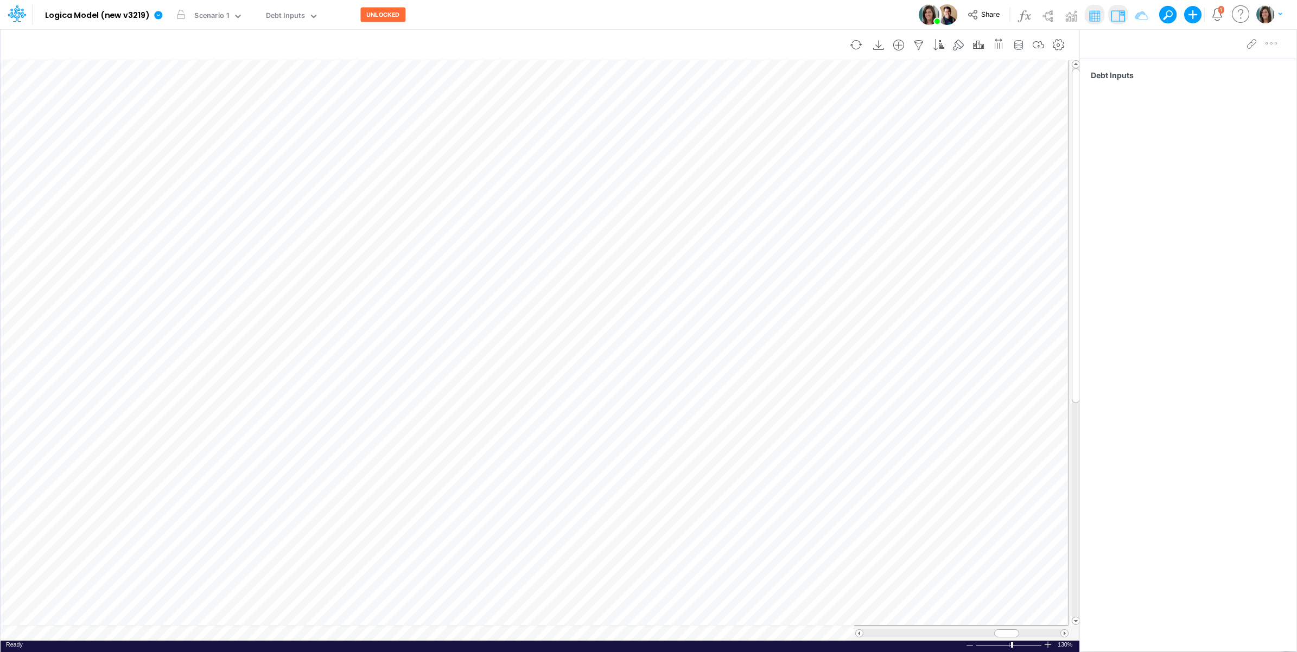
click at [87, 635] on table at bounding box center [541, 350] width 1080 height 581
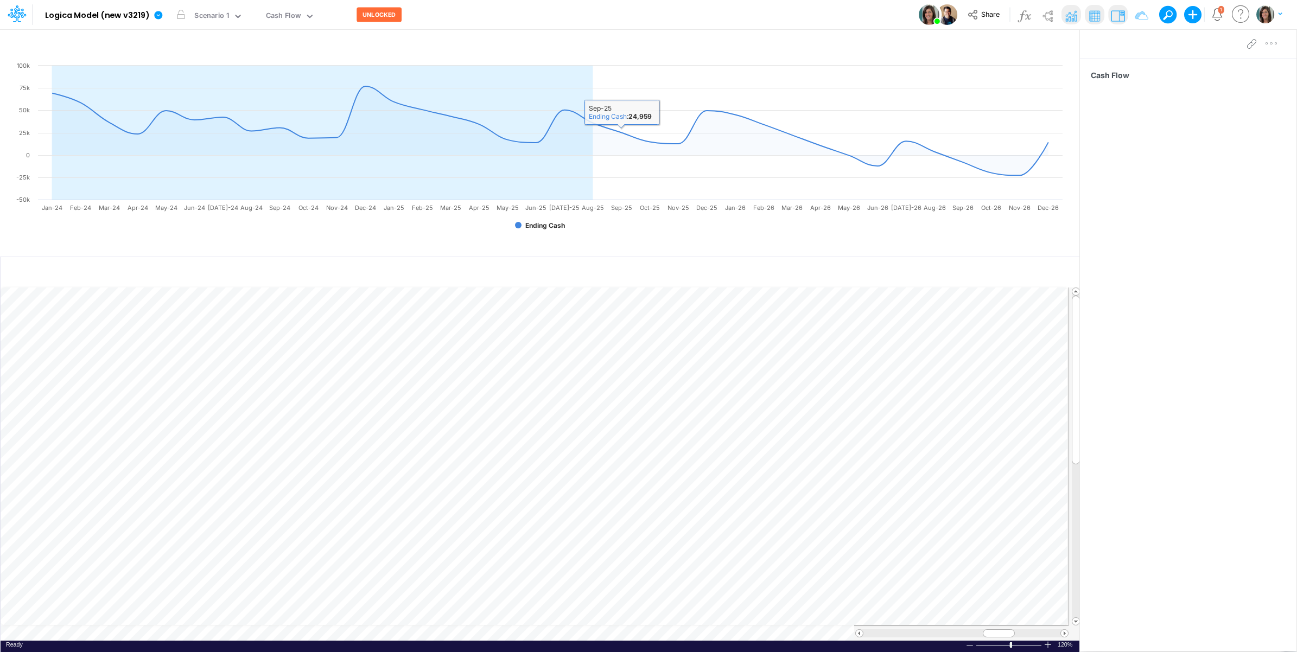
scroll to position [0, 1]
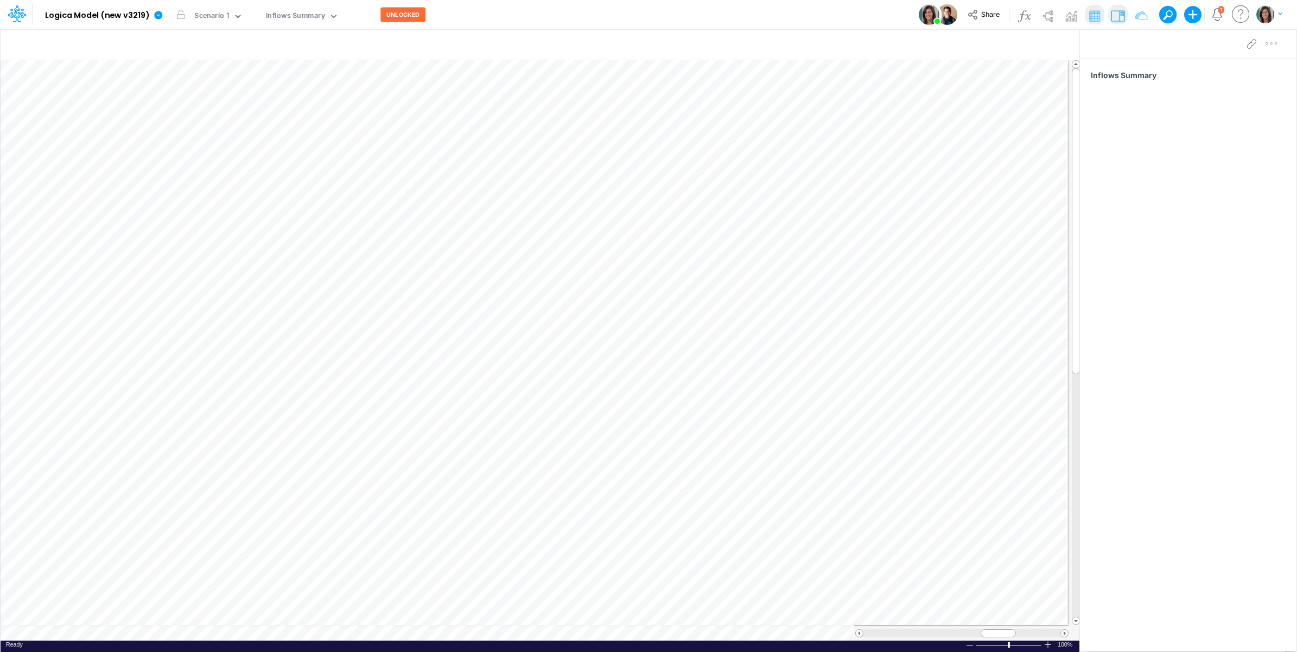
click at [93, 637] on table at bounding box center [541, 350] width 1080 height 581
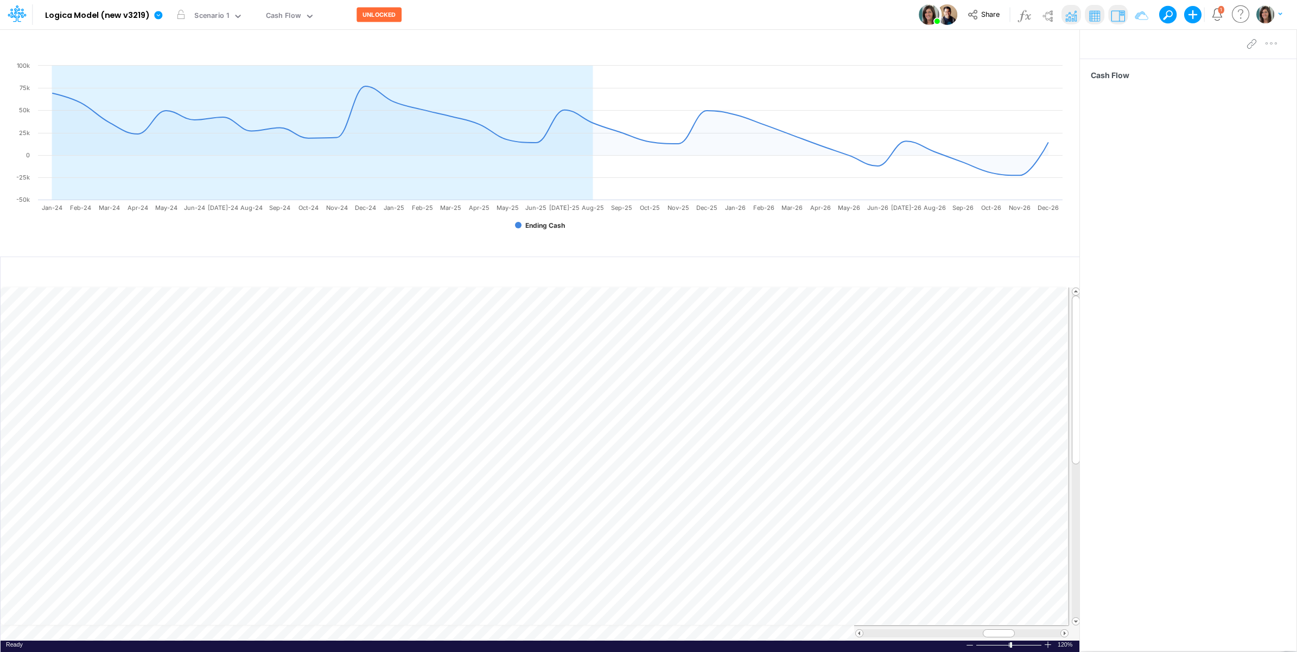
scroll to position [0, 1]
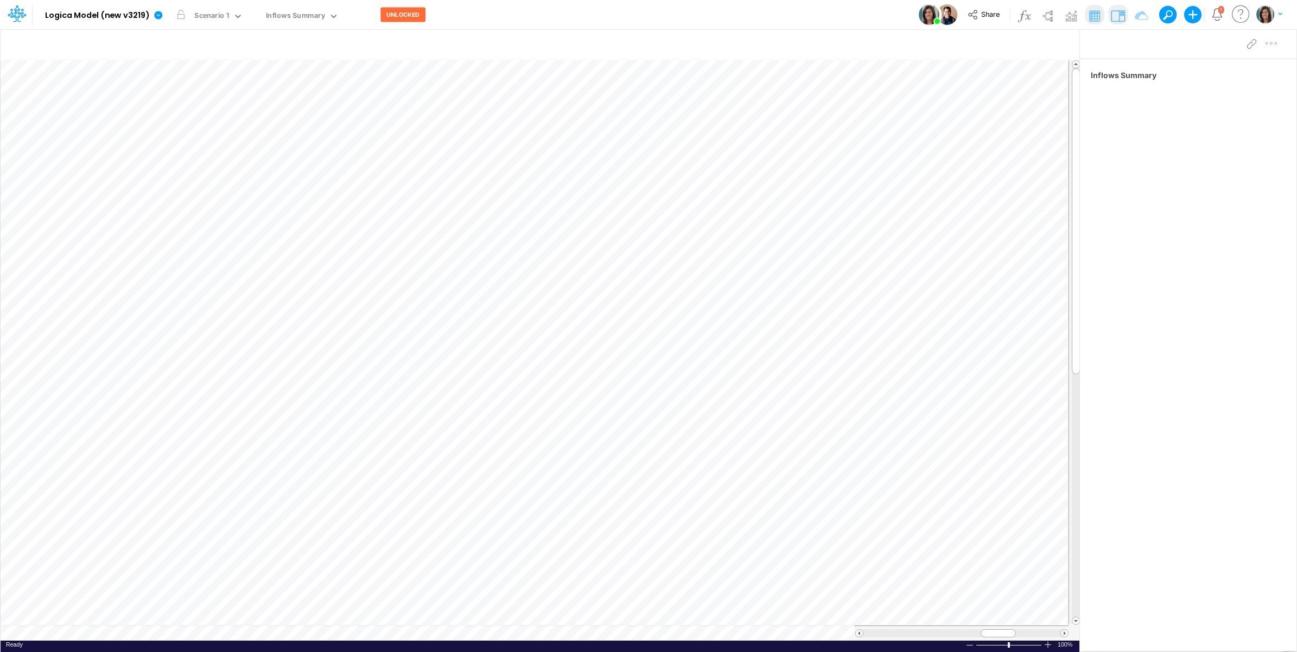
click at [91, 635] on table at bounding box center [541, 350] width 1080 height 581
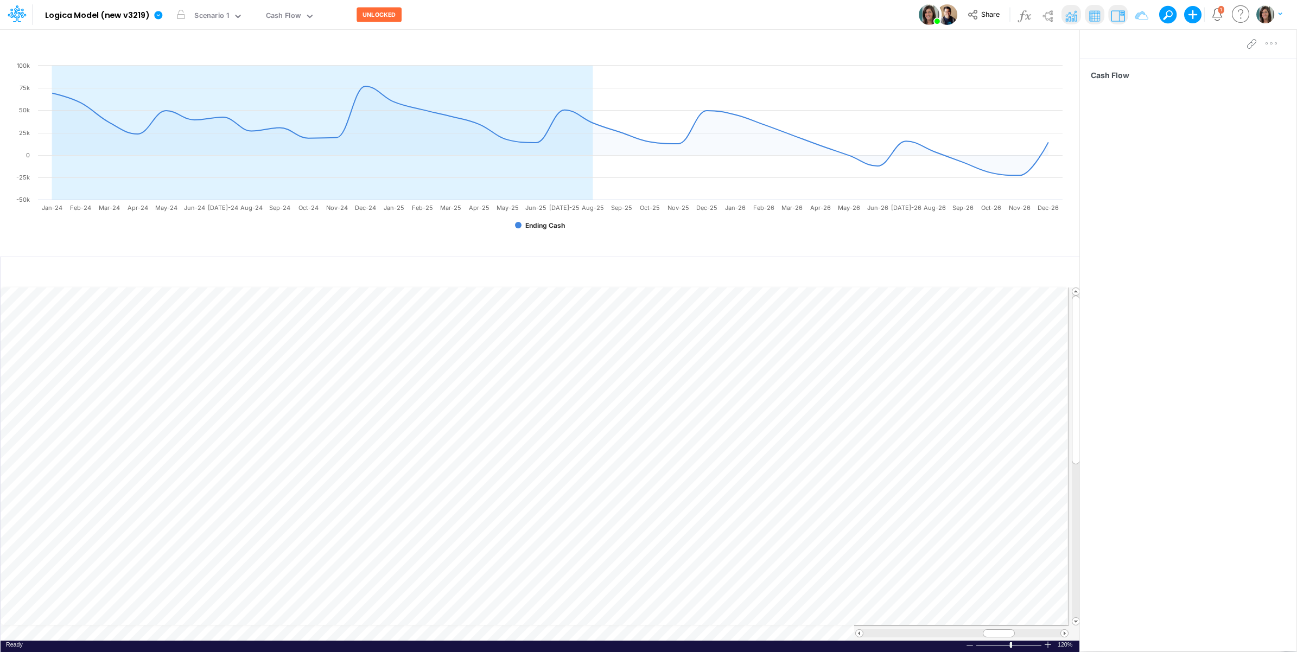
scroll to position [0, 1]
click at [1192, 494] on div "Cash Flow" at bounding box center [1188, 340] width 217 height 562
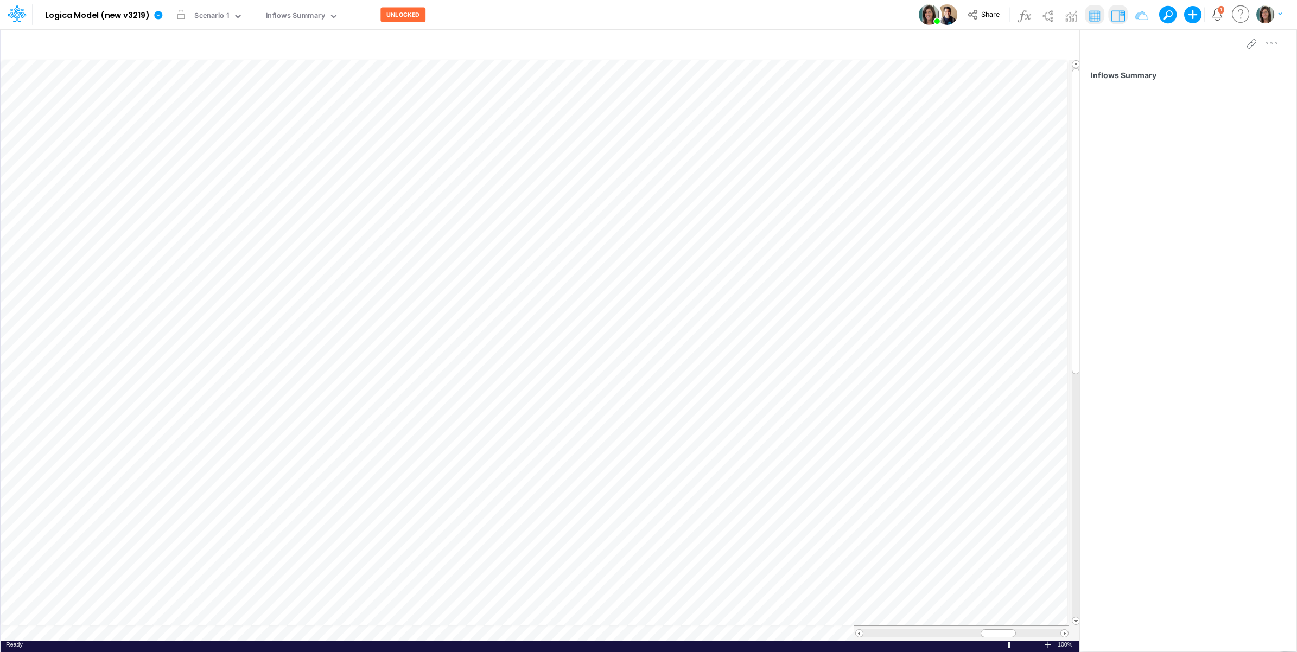
click at [87, 631] on table at bounding box center [541, 350] width 1080 height 581
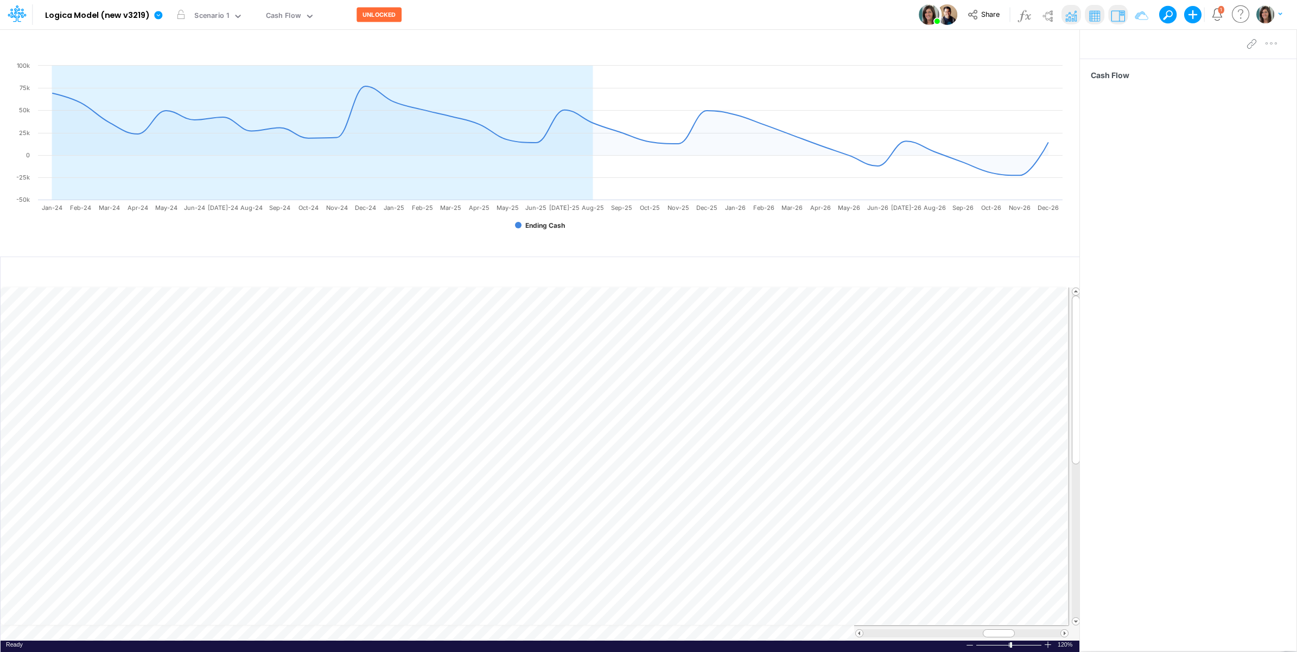
scroll to position [0, 1]
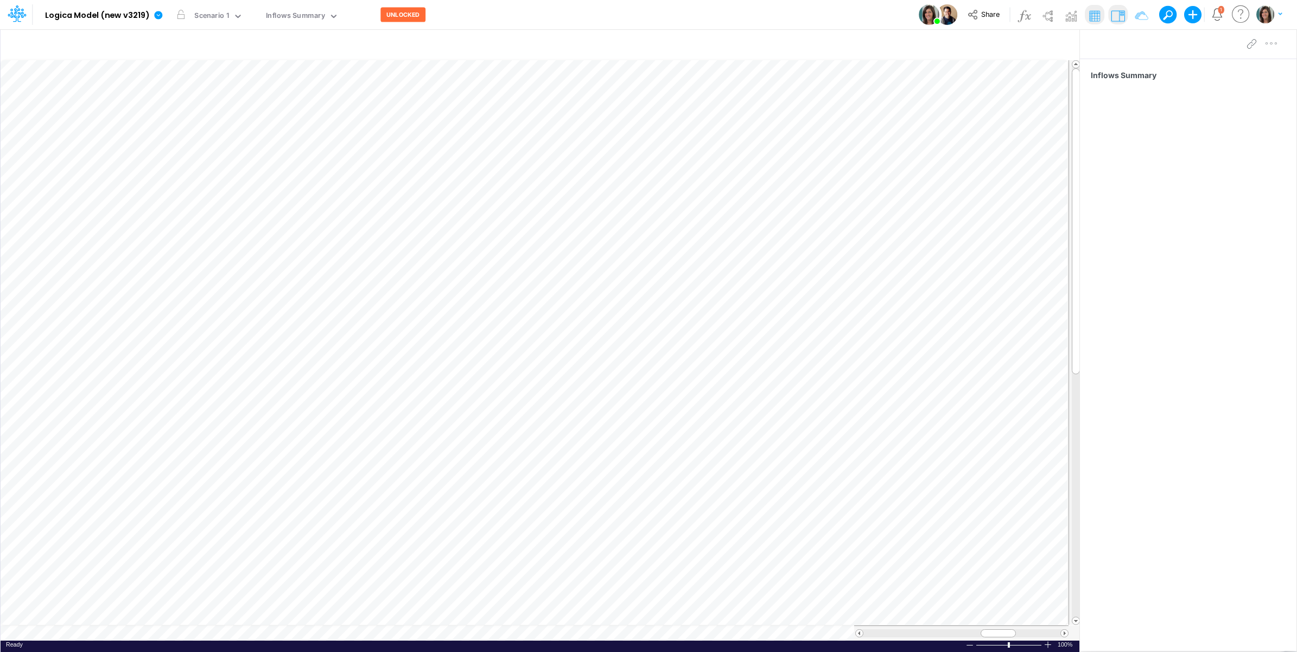
click at [76, 634] on table at bounding box center [541, 350] width 1080 height 581
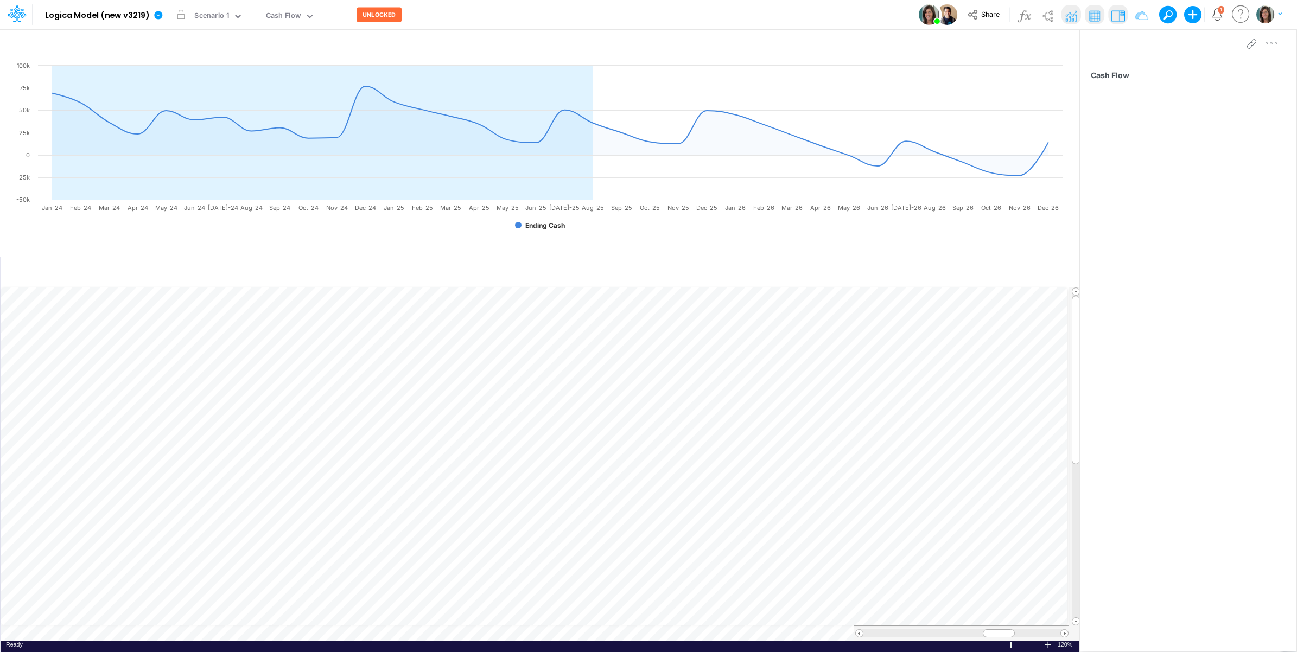
scroll to position [0, 1]
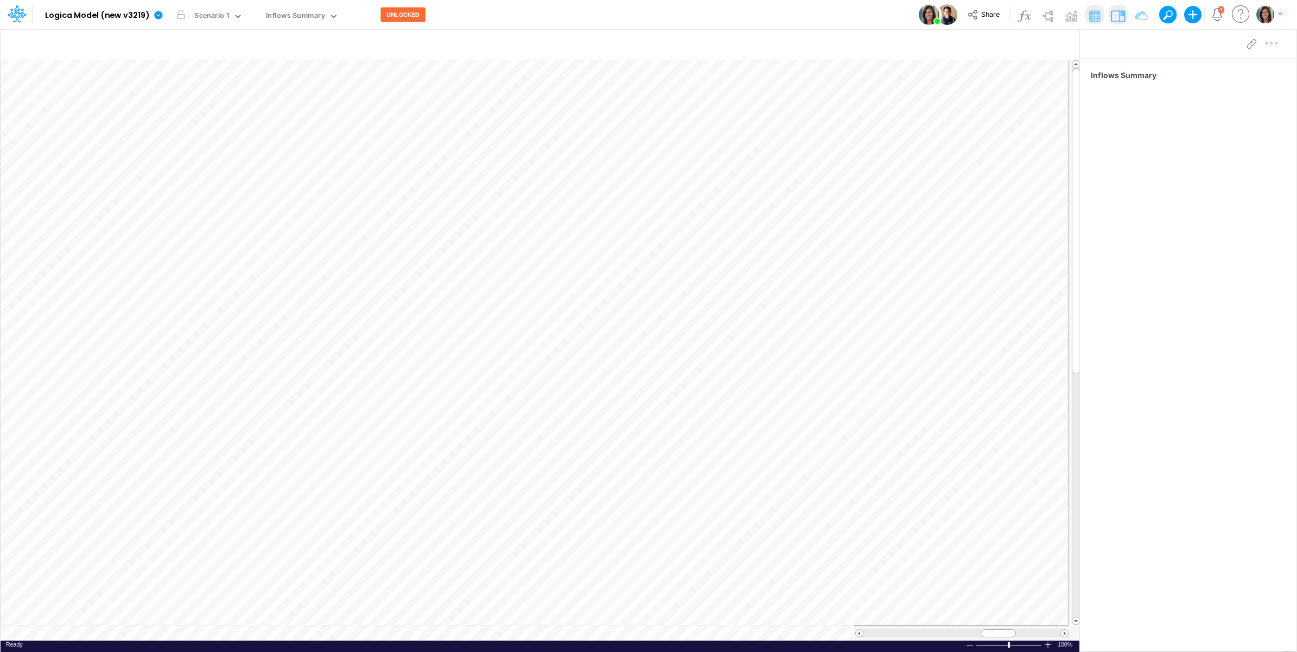
click at [91, 633] on table at bounding box center [541, 350] width 1080 height 581
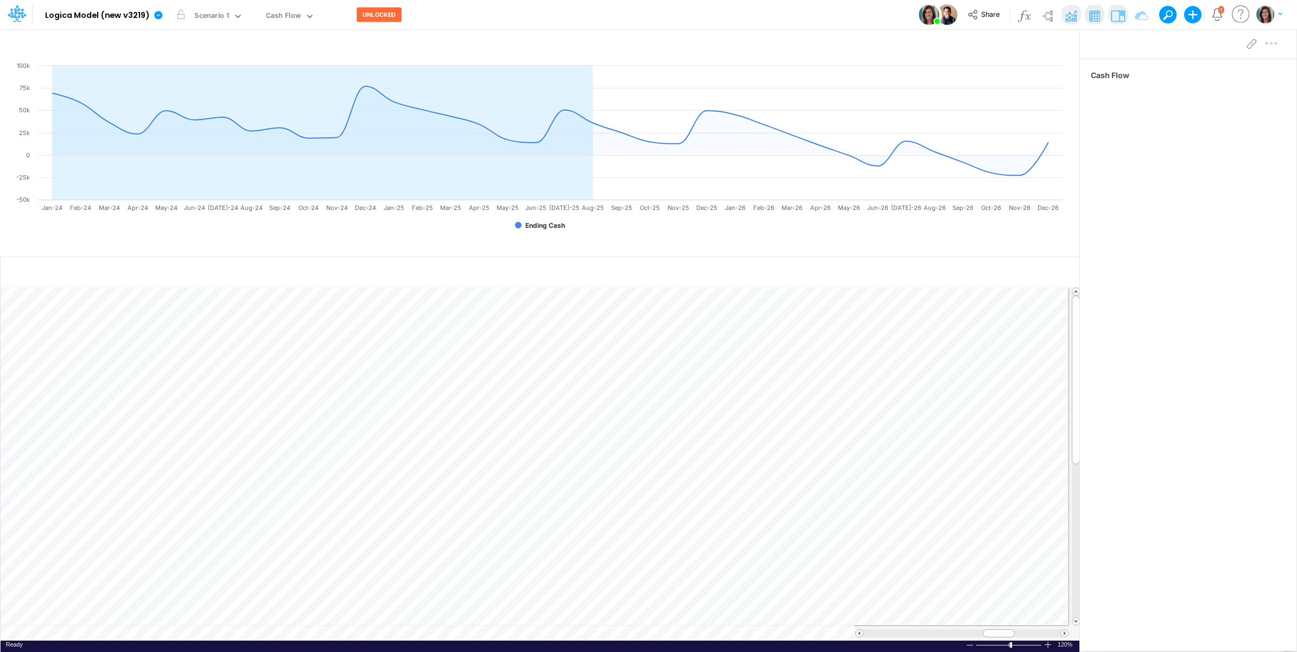
scroll to position [0, 1]
